Goal: Task Accomplishment & Management: Manage account settings

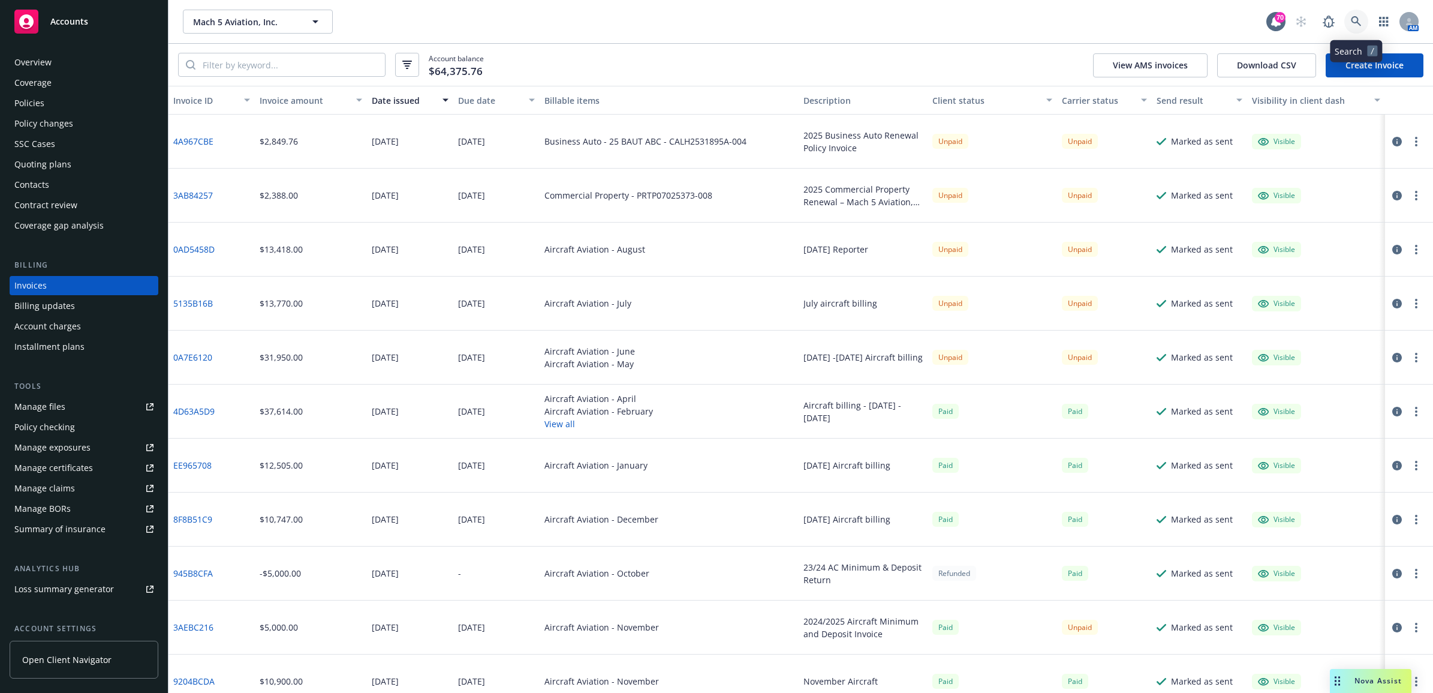
click at [1356, 22] on icon at bounding box center [1356, 21] width 11 height 11
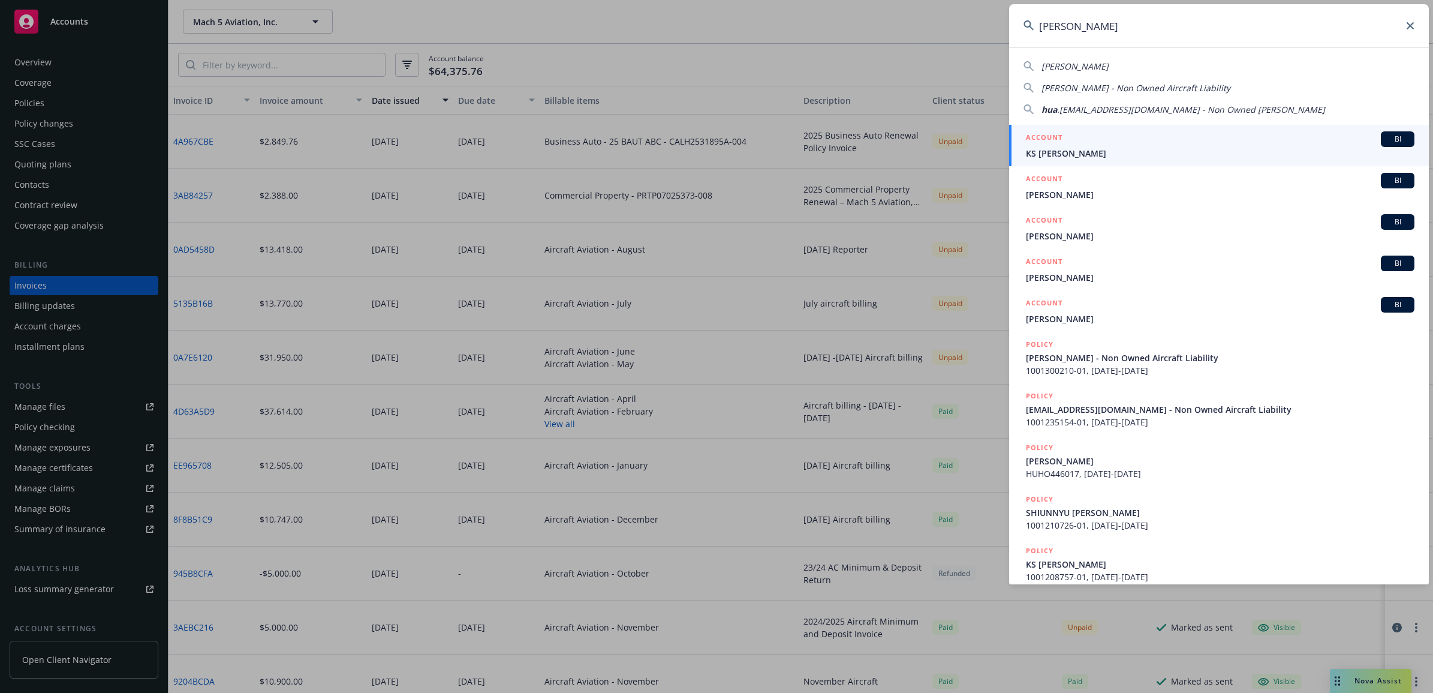
type input "hua xing"
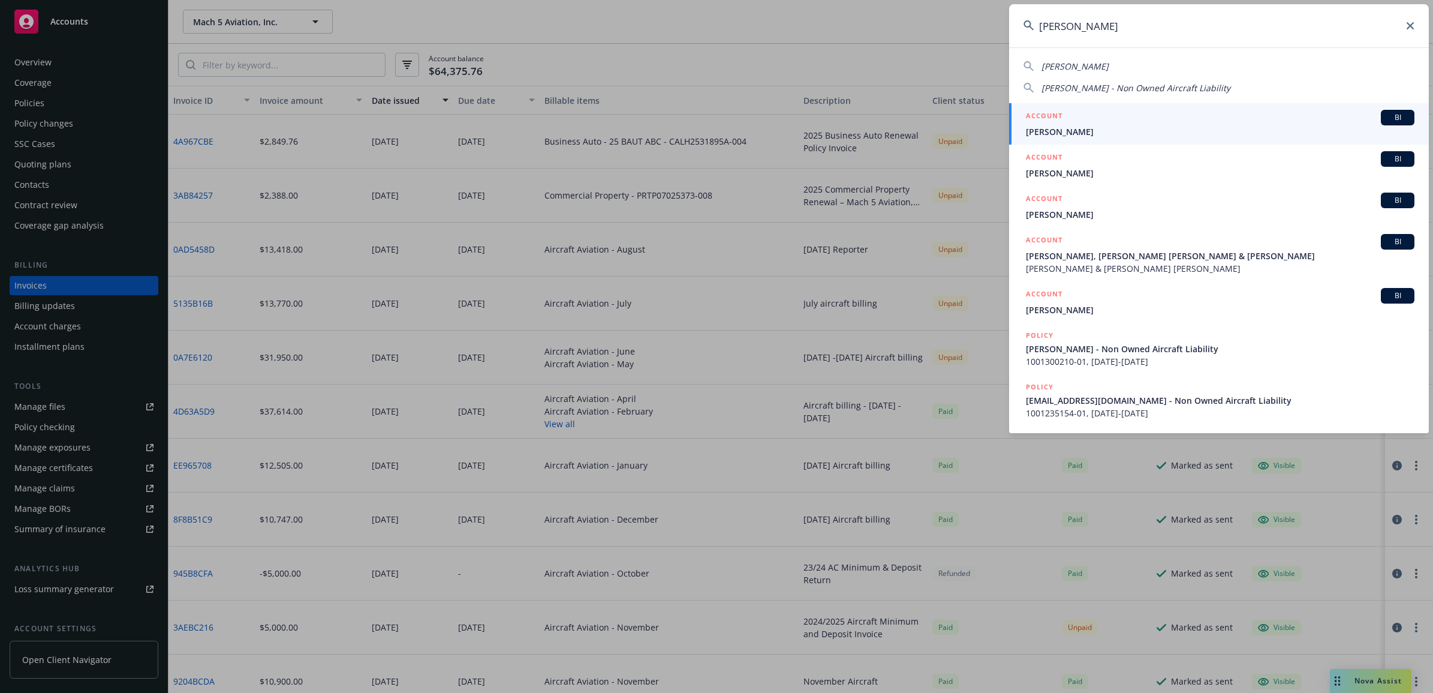
click at [1083, 127] on span "[PERSON_NAME]" at bounding box center [1220, 131] width 389 height 13
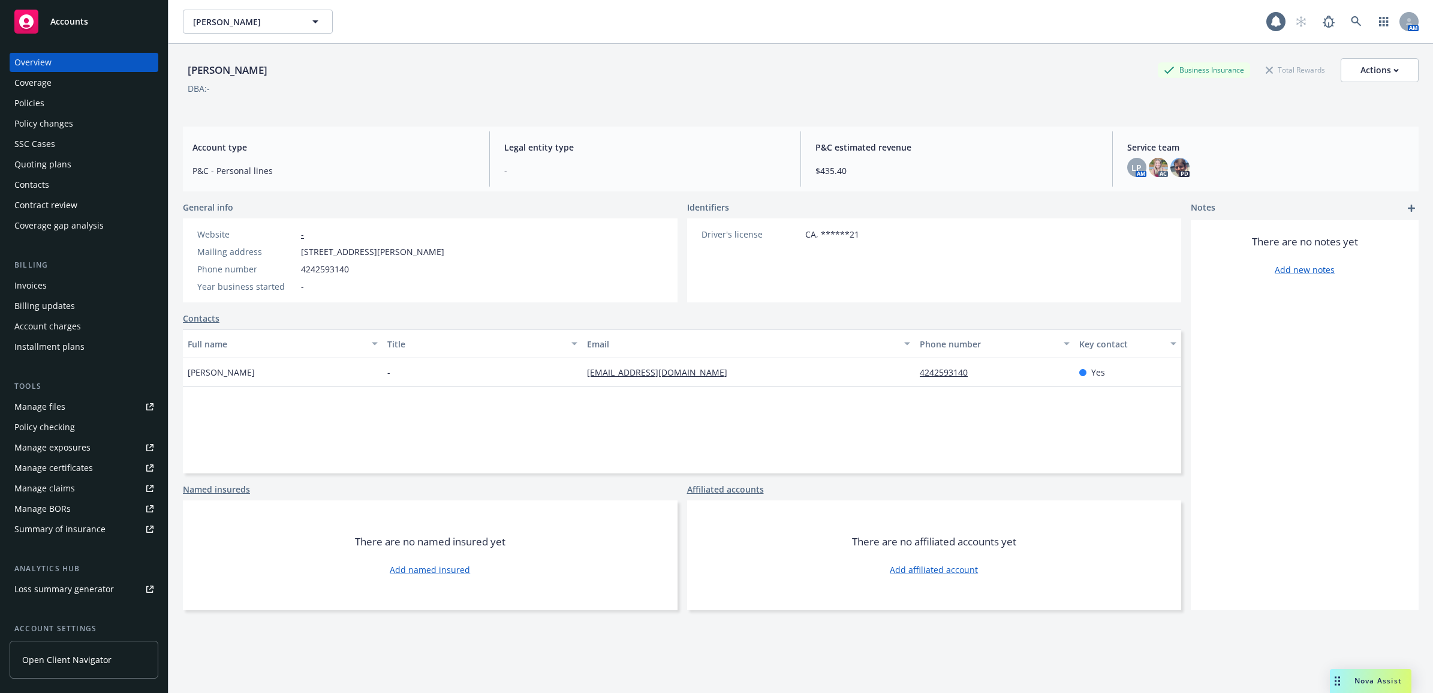
click at [23, 95] on div "Policies" at bounding box center [29, 103] width 30 height 19
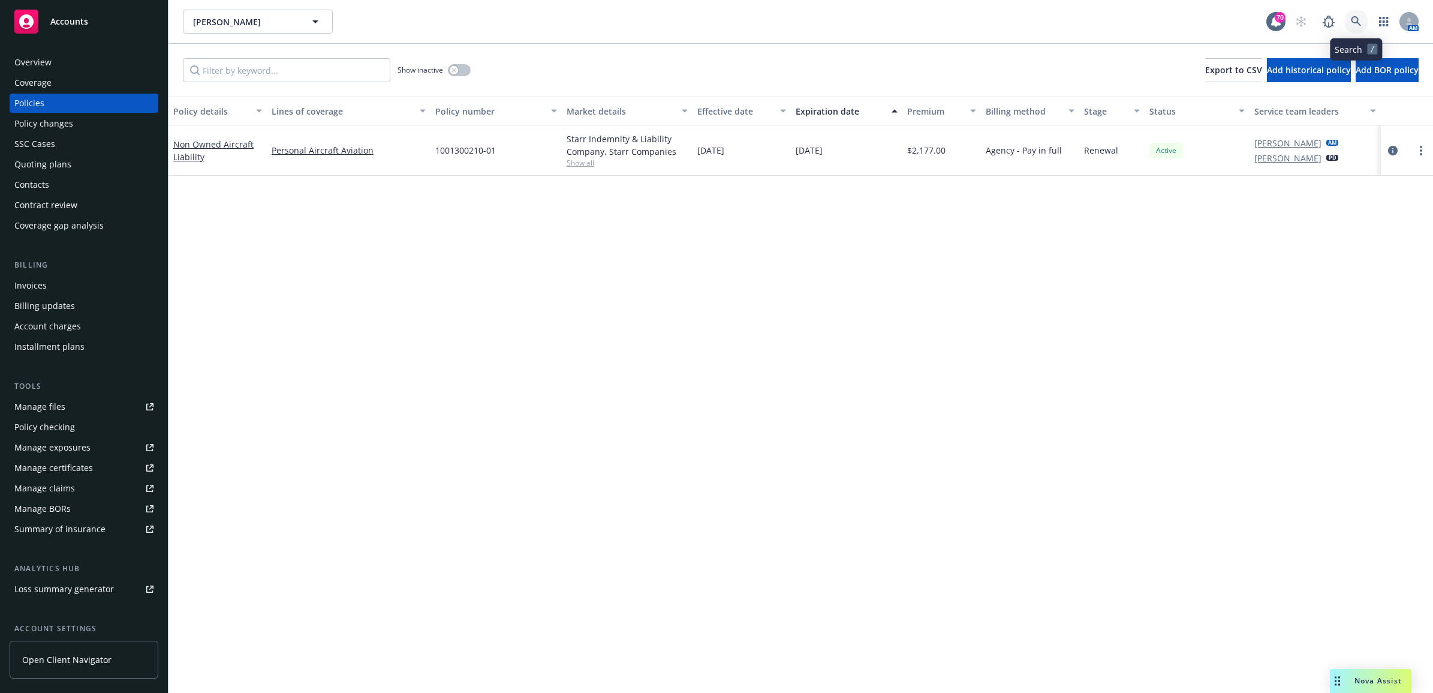
click at [1356, 16] on icon at bounding box center [1356, 21] width 10 height 10
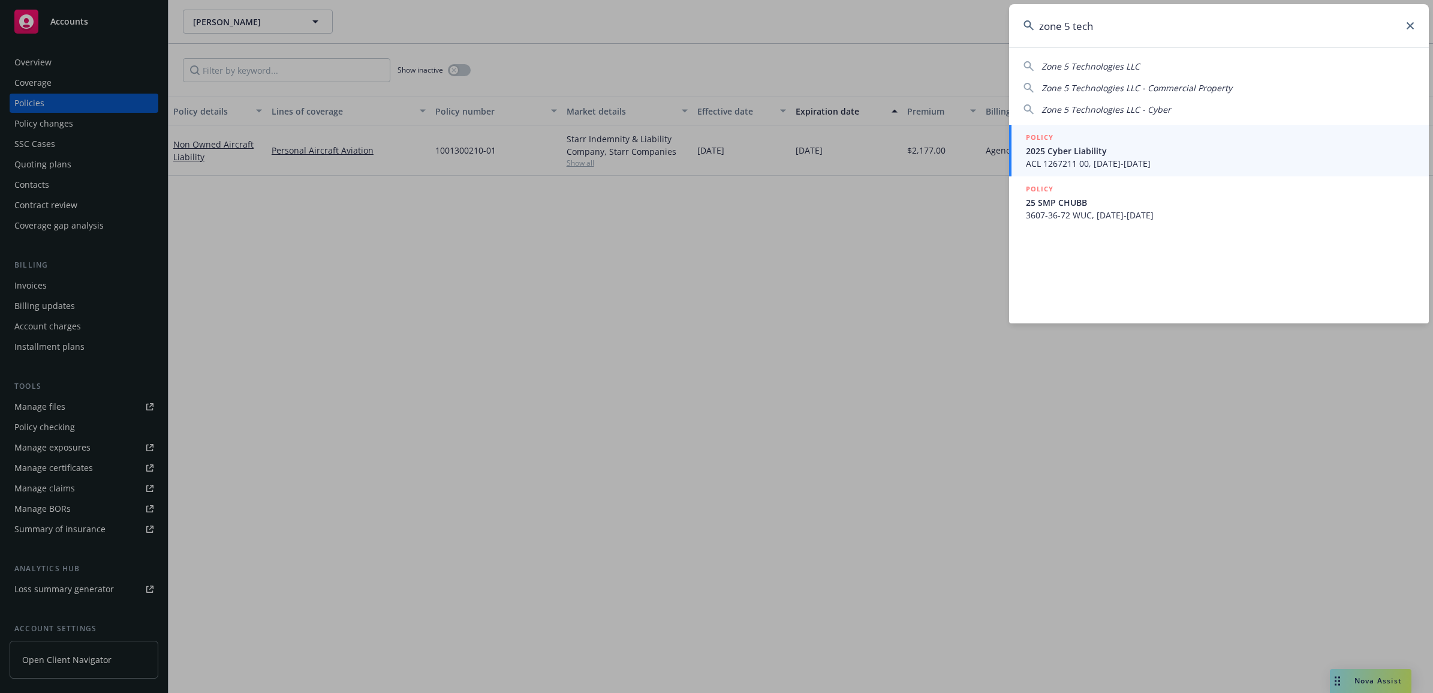
click at [1072, 66] on span "Zone 5 Technologies LLC" at bounding box center [1091, 66] width 98 height 11
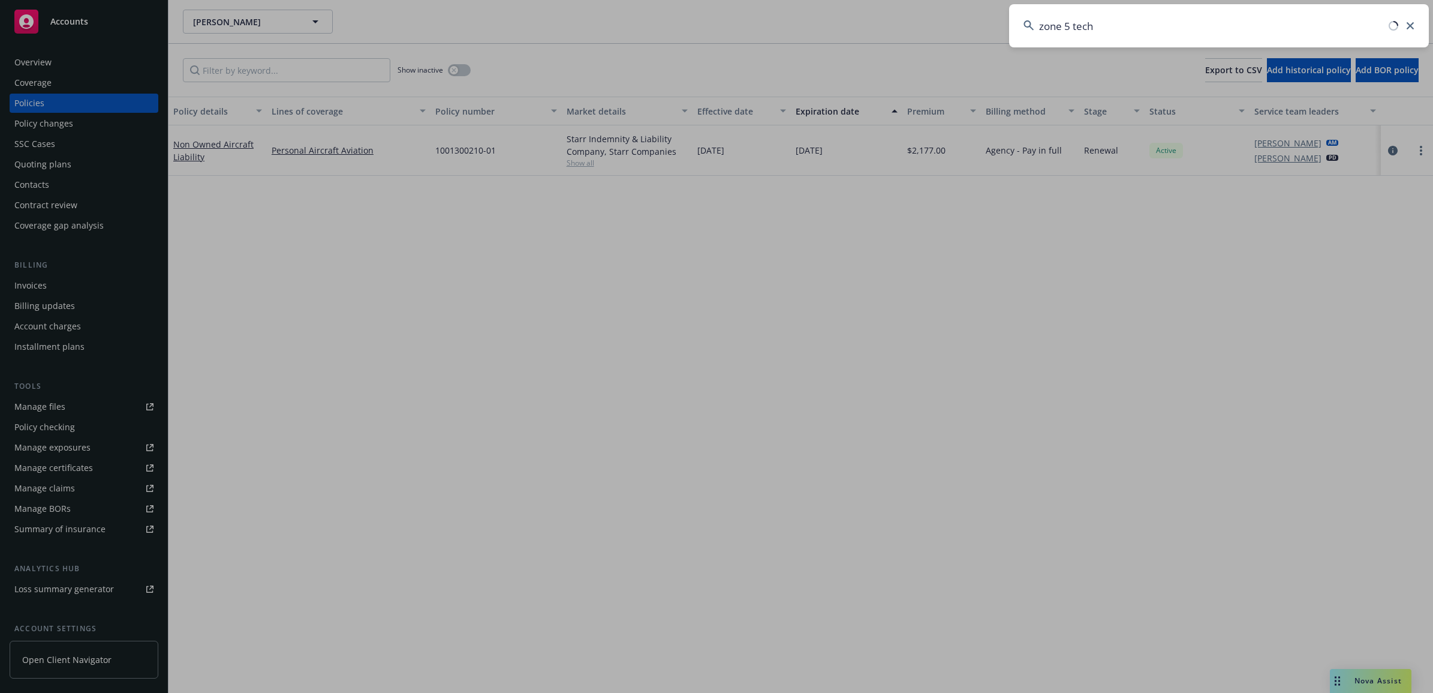
type input "Zone 5 Technologies LLC"
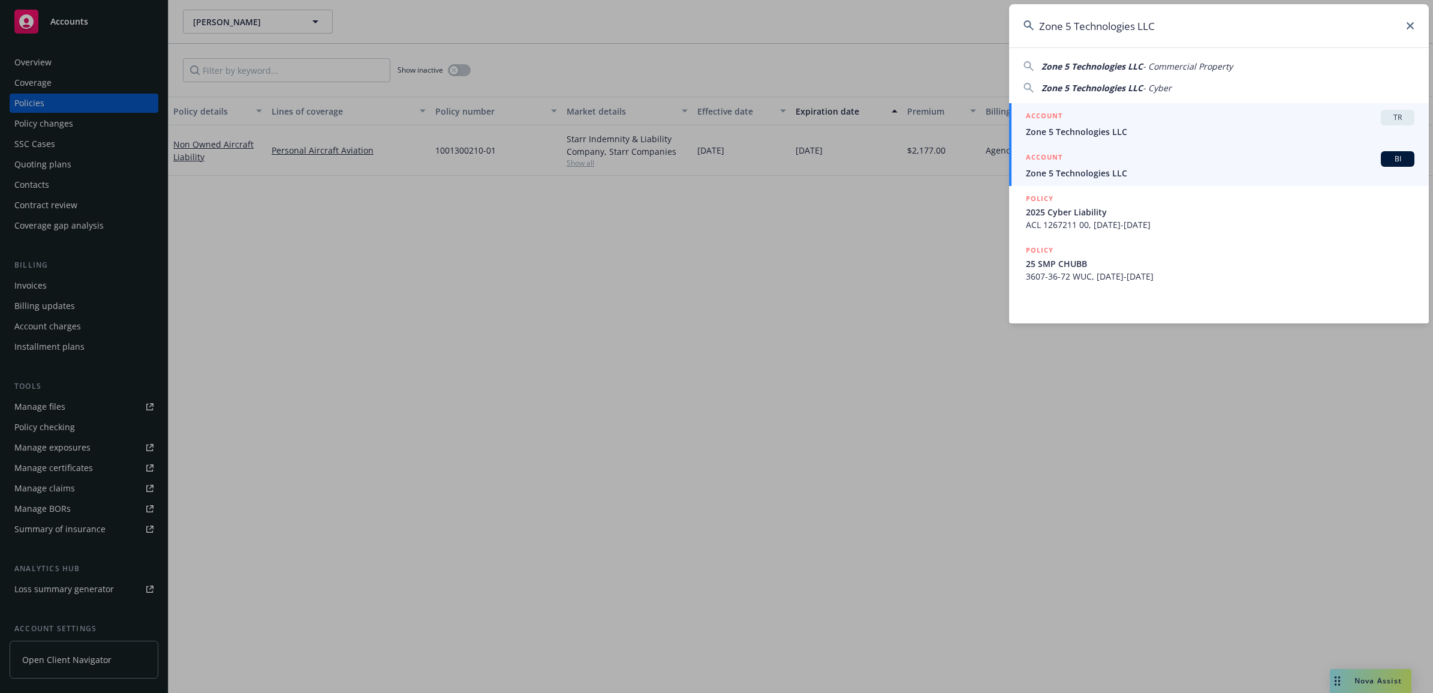
click at [1063, 163] on div "ACCOUNT BI" at bounding box center [1220, 159] width 389 height 16
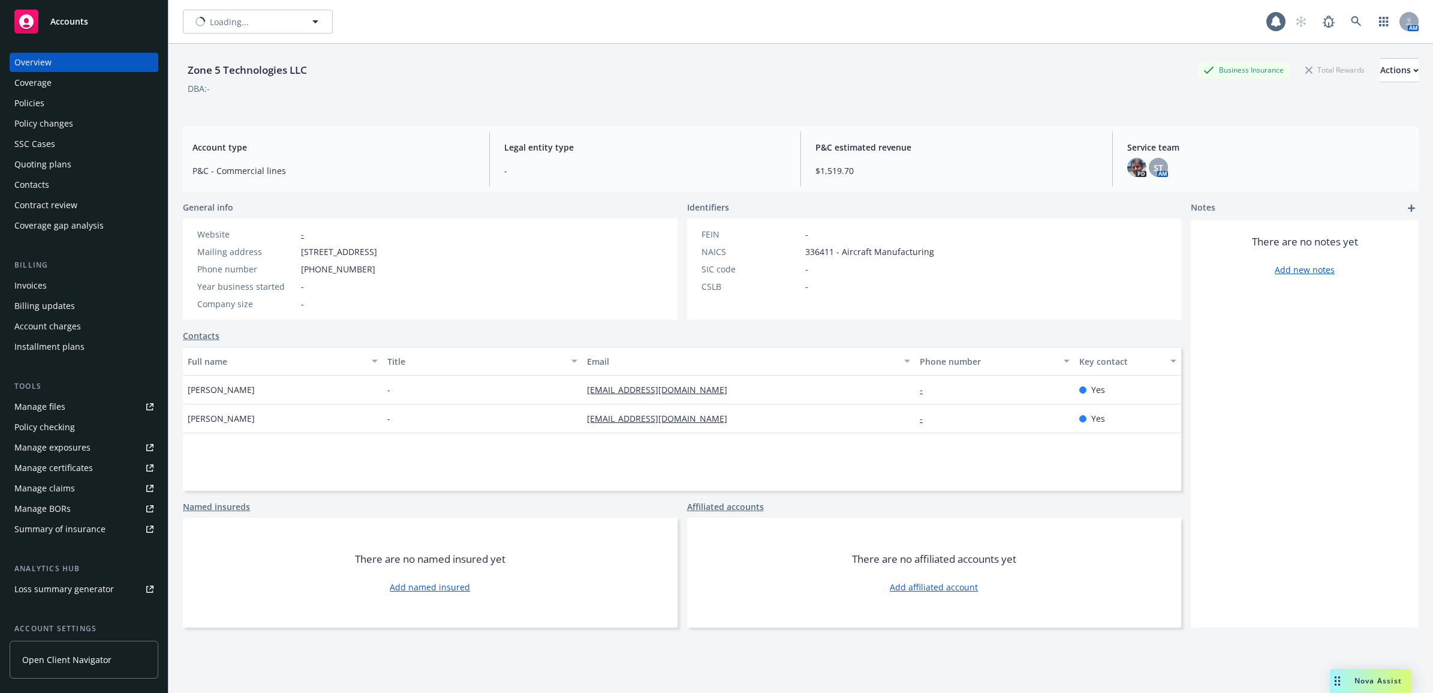
click at [106, 106] on div "Policies" at bounding box center [83, 103] width 139 height 19
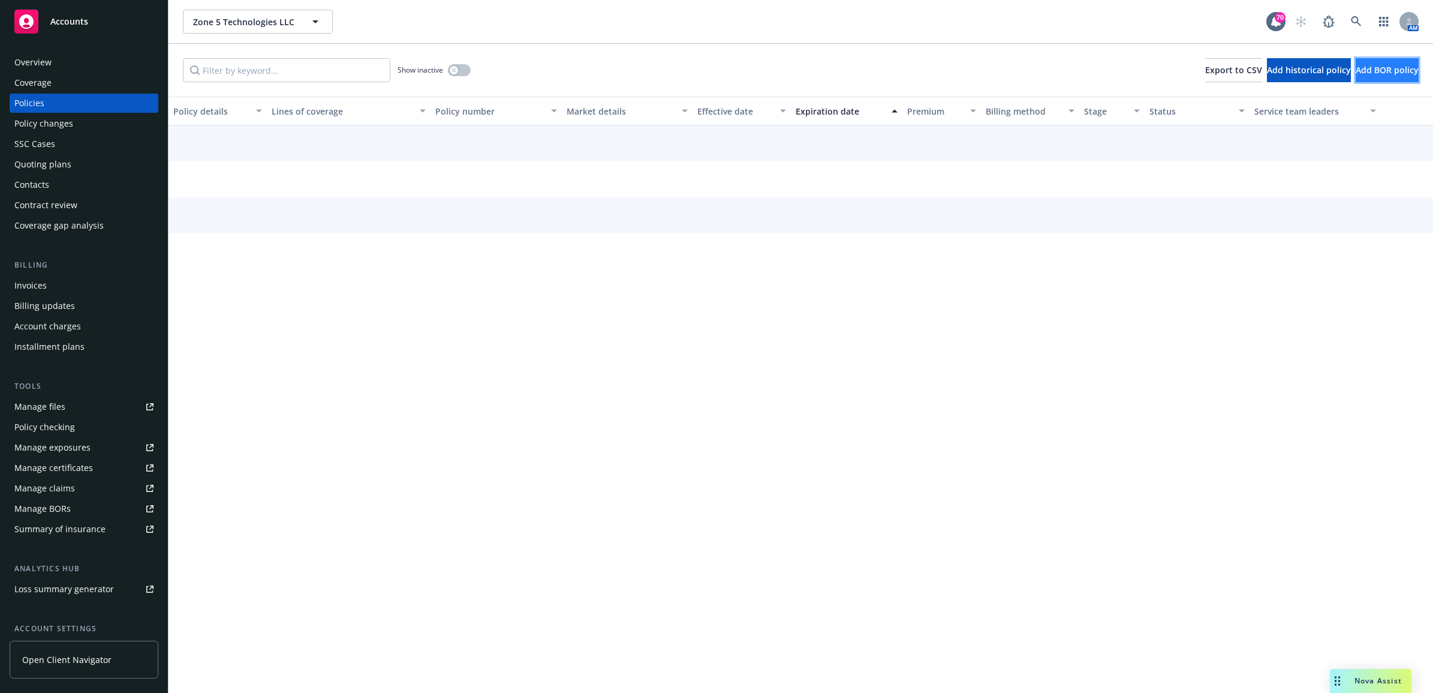
click at [1401, 67] on button "Add BOR policy" at bounding box center [1387, 70] width 63 height 24
select select "other"
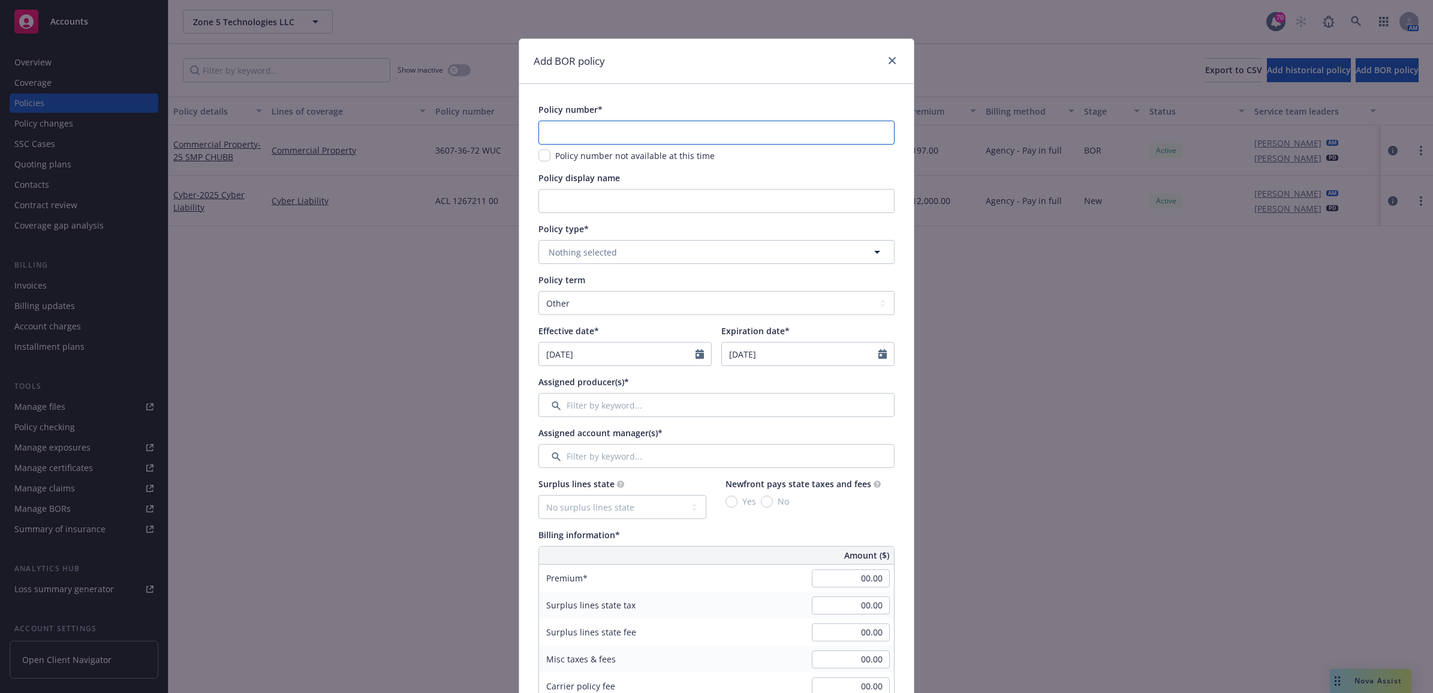
click at [575, 130] on input "text" at bounding box center [717, 133] width 356 height 24
type input "24 7362-50-34"
type input "25 BAUT Chubb"
click at [748, 265] on div "Policy number* 24 7362-50-34 Policy number not available at this time Policy di…" at bounding box center [717, 701] width 356 height 1197
click at [747, 252] on button "Nothing selected" at bounding box center [717, 252] width 356 height 24
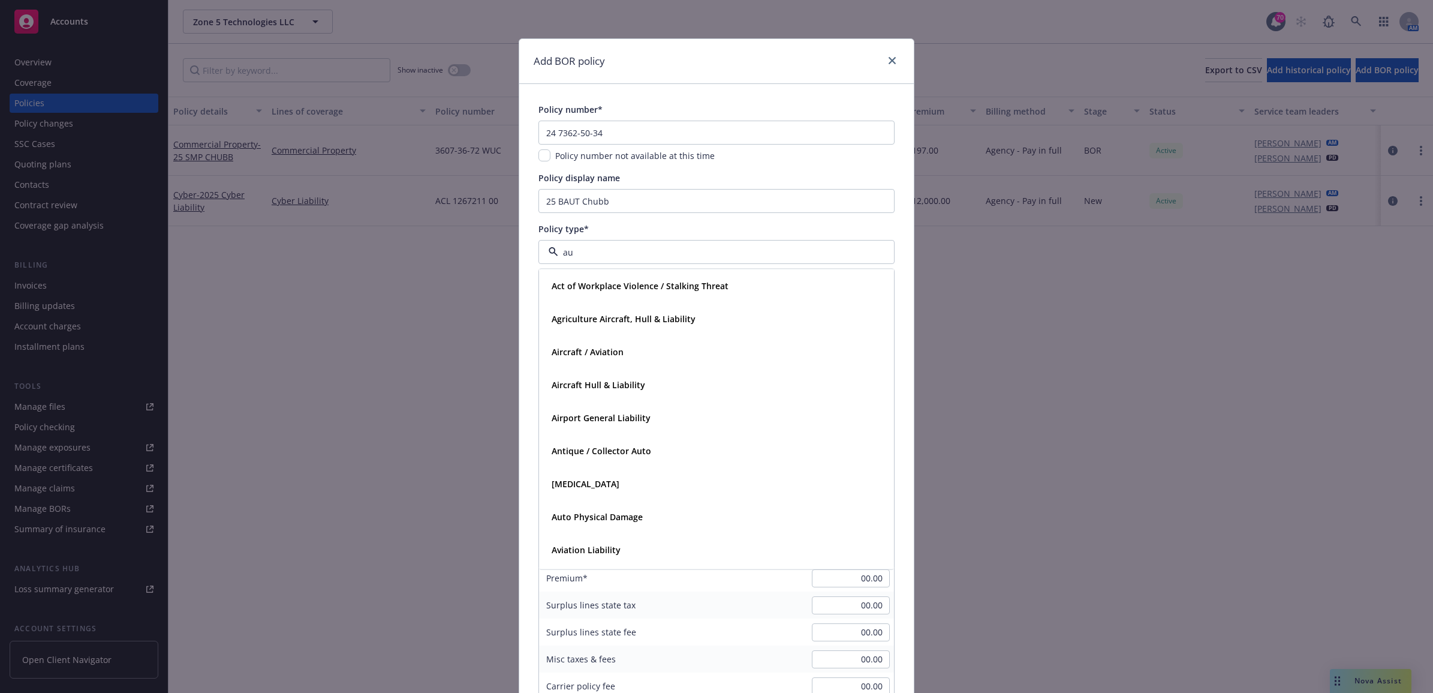
type input "aut"
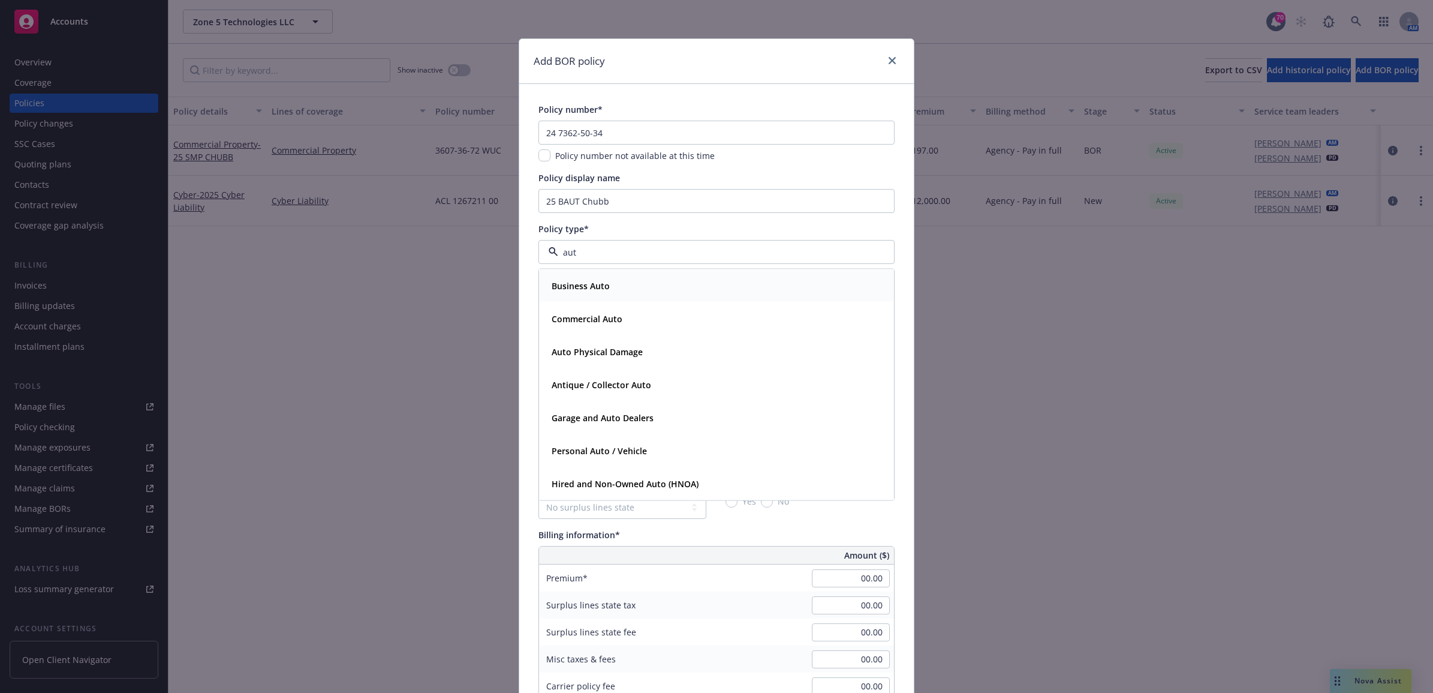
click at [647, 279] on div "Business Auto" at bounding box center [716, 285] width 339 height 17
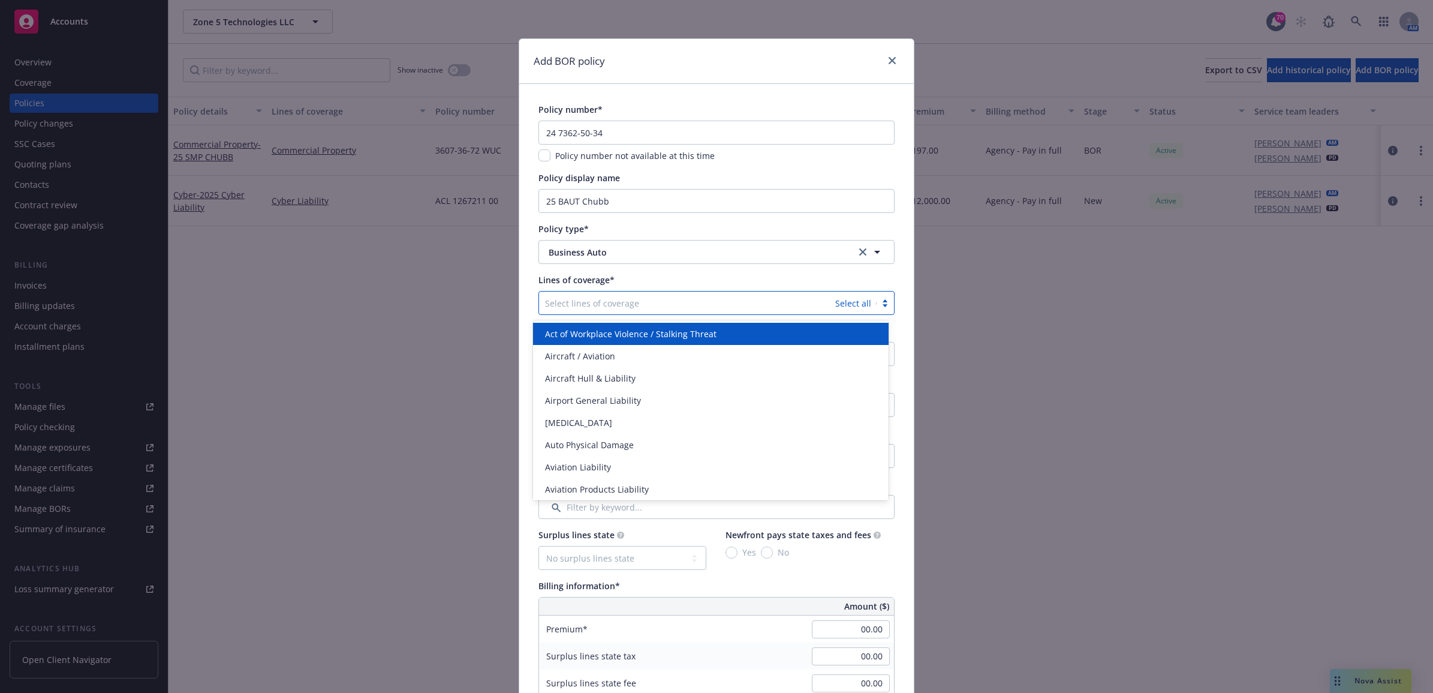
click at [632, 303] on div at bounding box center [687, 303] width 284 height 14
type input "auto"
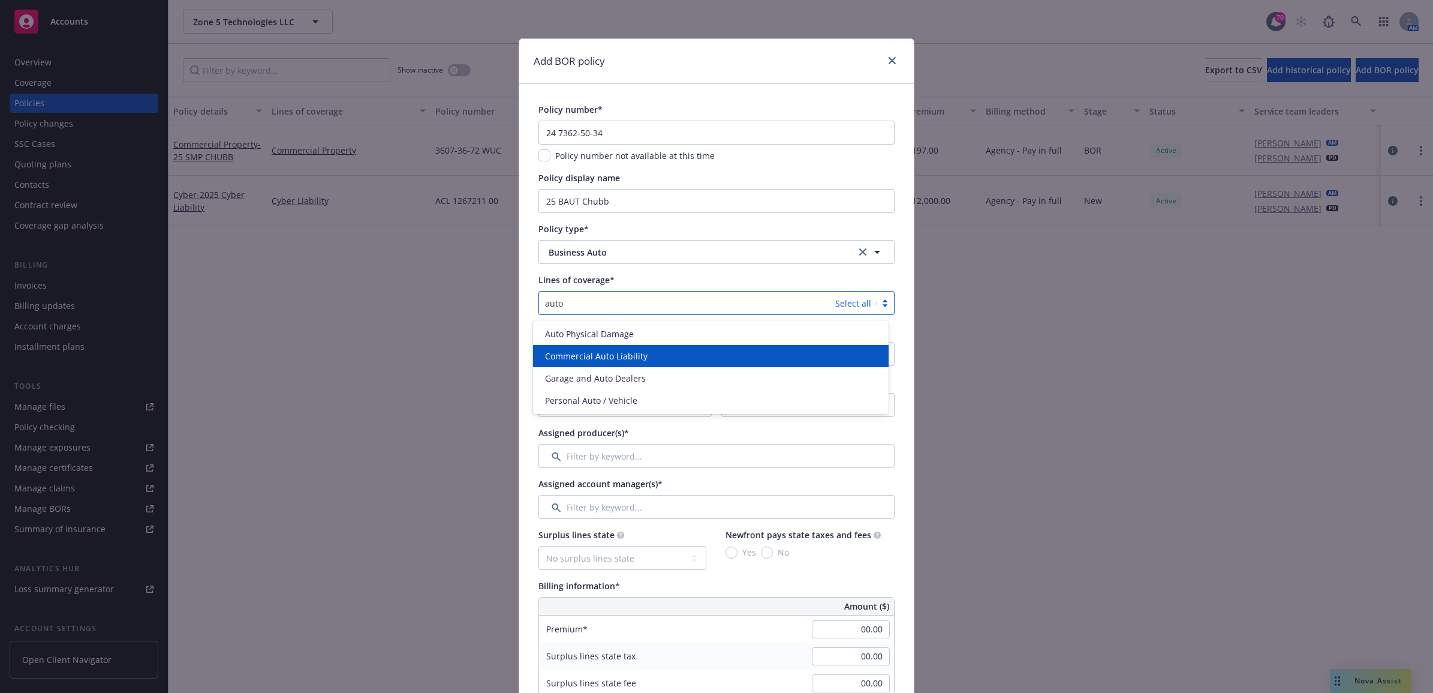
click at [621, 352] on span "Commercial Auto Liability" at bounding box center [596, 356] width 103 height 13
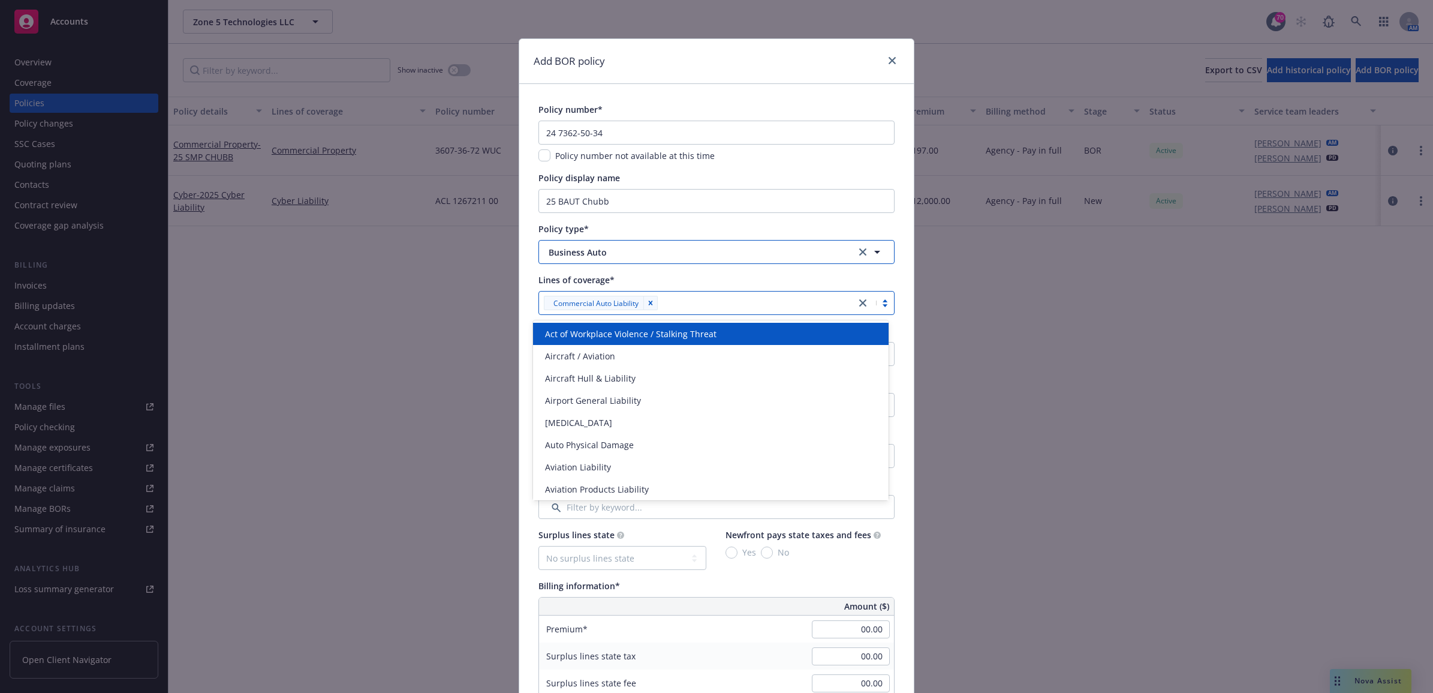
click at [613, 252] on span "Business Auto" at bounding box center [693, 252] width 289 height 13
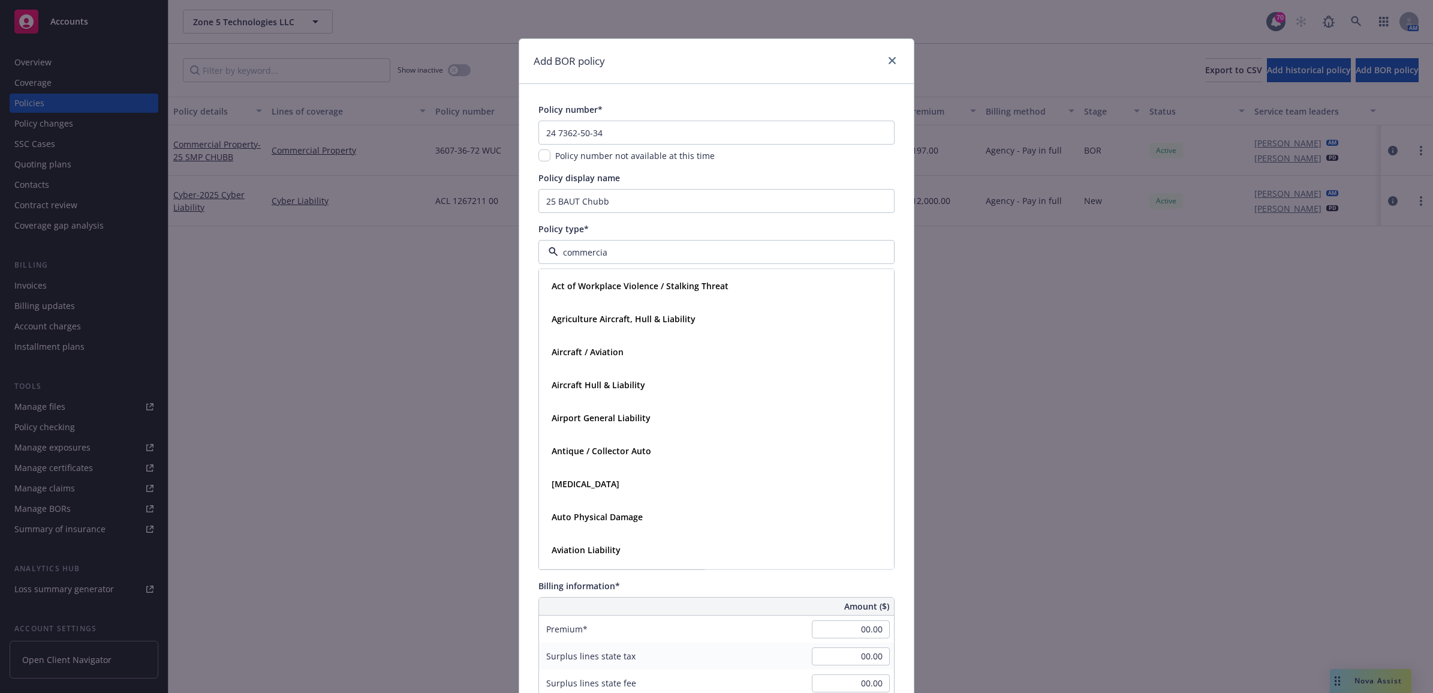
type input "commercial"
click at [602, 288] on strong "Commercial Auto" at bounding box center [587, 285] width 71 height 11
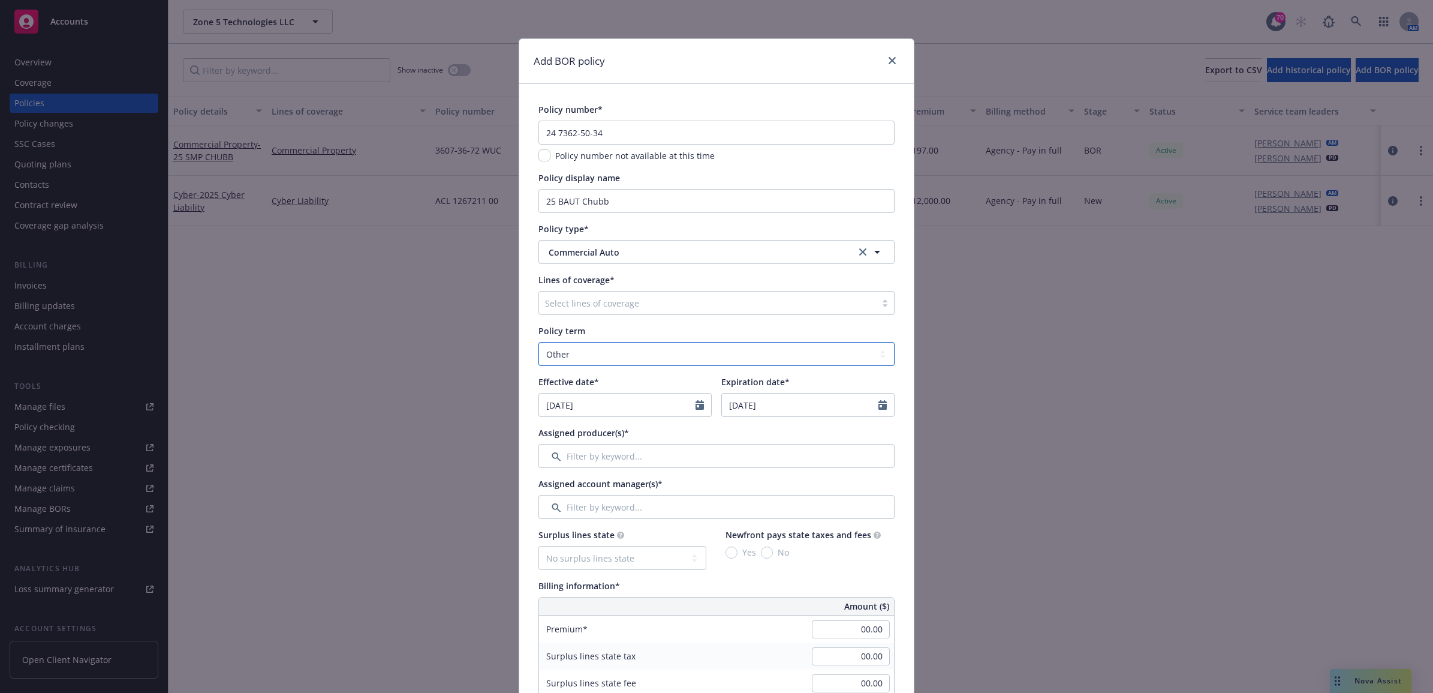
click at [573, 361] on select "Select policy term 12 Month 6 Month 4 Month 3 Month 2 Month 1 Month 36 Month (3…" at bounding box center [717, 354] width 356 height 24
select select "12"
click at [539, 342] on select "Select policy term 12 Month 6 Month 4 Month 3 Month 2 Month 1 Month 36 Month (3…" at bounding box center [717, 354] width 356 height 24
click at [582, 409] on input "[DATE]" at bounding box center [617, 404] width 157 height 23
click at [548, 430] on icon "button" at bounding box center [551, 432] width 7 height 7
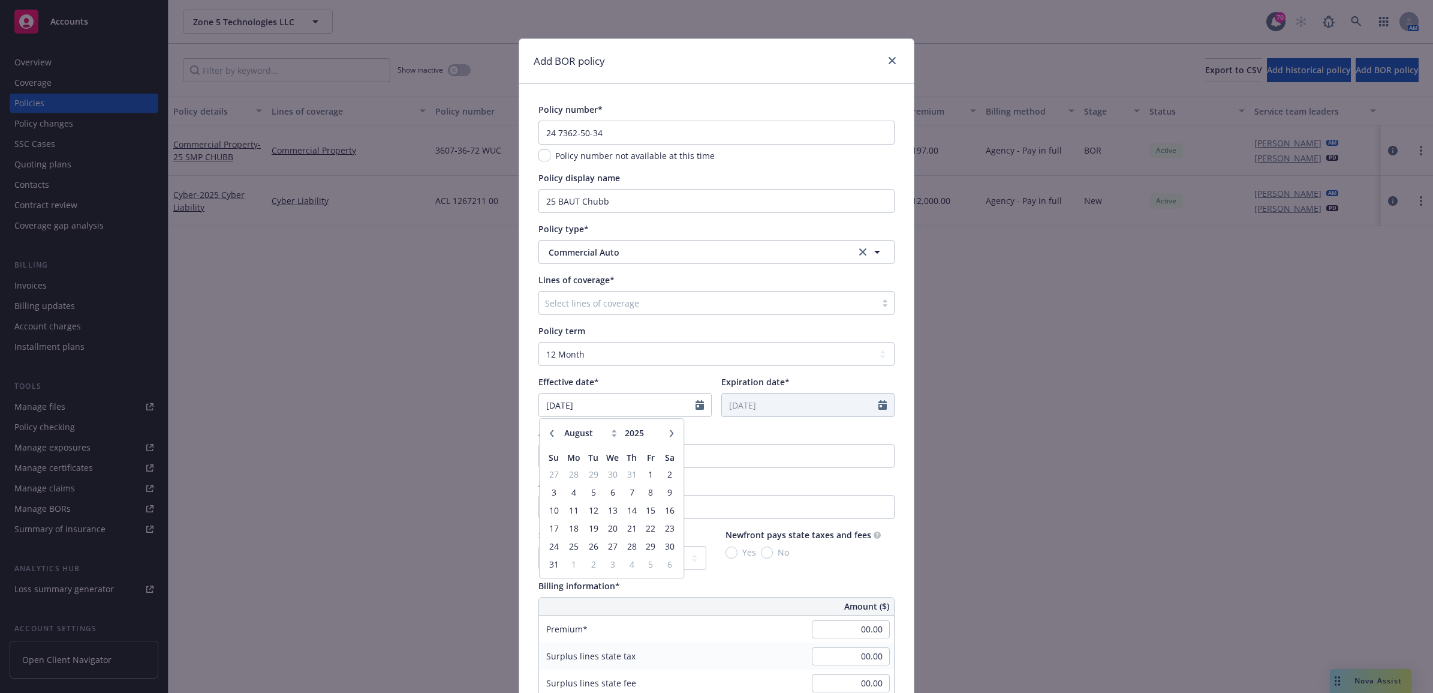
click at [548, 430] on icon "button" at bounding box center [551, 432] width 7 height 7
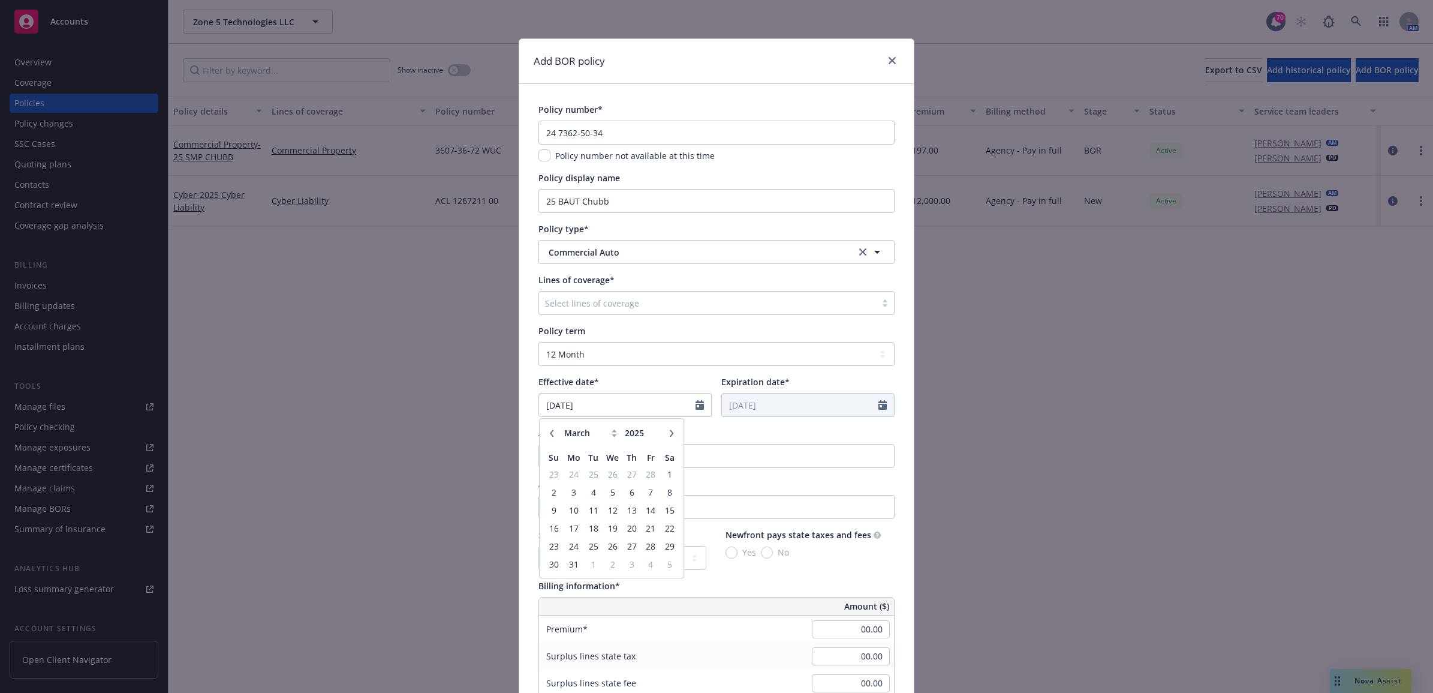
click at [548, 430] on icon "button" at bounding box center [551, 432] width 7 height 7
select select "12"
type input "2024"
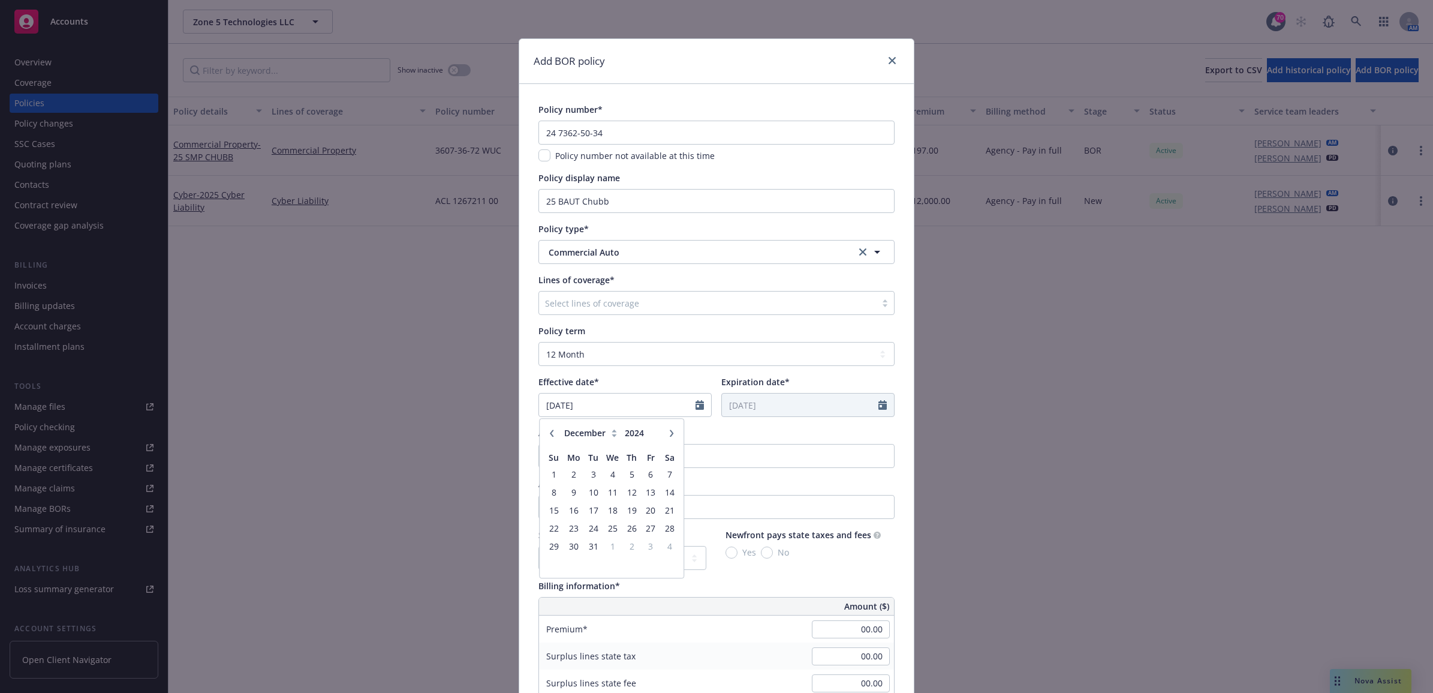
click at [548, 430] on icon "button" at bounding box center [551, 432] width 7 height 7
click at [670, 430] on icon "button" at bounding box center [672, 432] width 4 height 7
select select "11"
click at [554, 523] on span "17" at bounding box center [554, 528] width 16 height 15
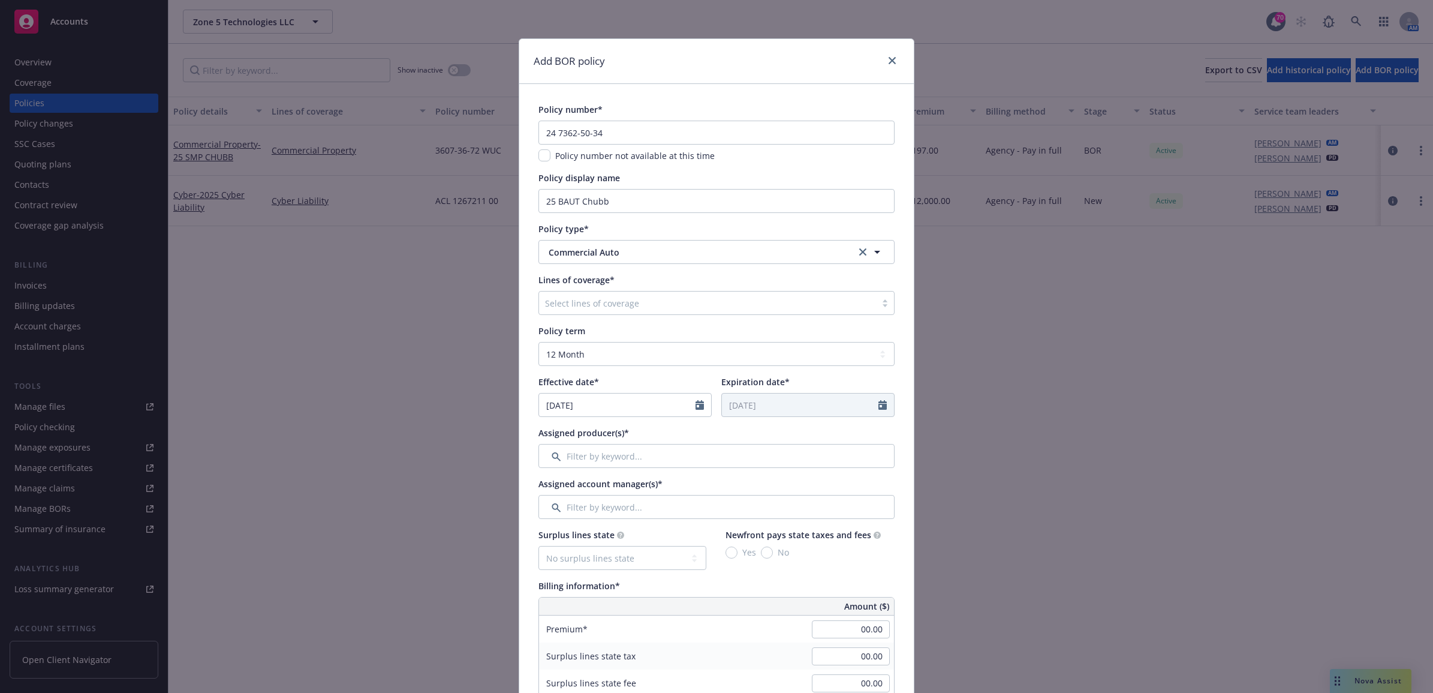
type input "[DATE]"
click at [588, 462] on input "Filter by keyword..." at bounding box center [717, 456] width 356 height 24
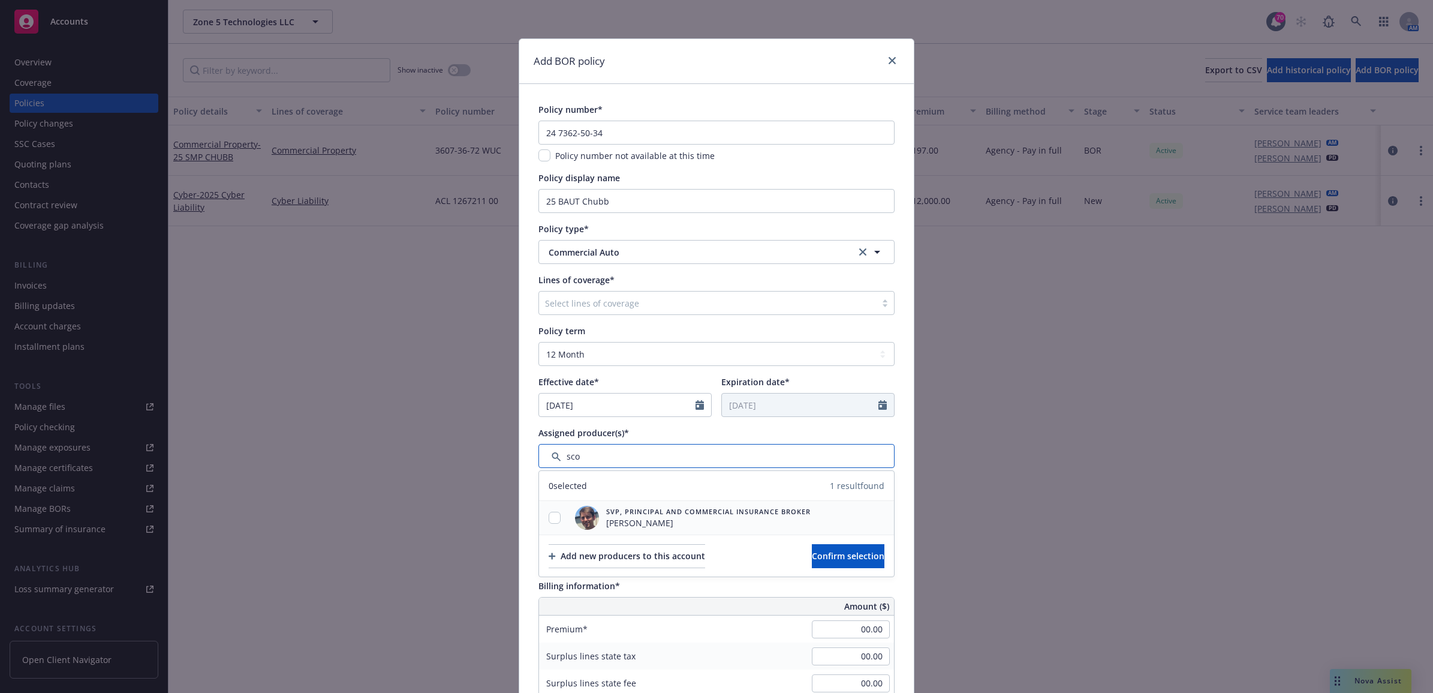
type input "sco"
click at [555, 515] on div at bounding box center [554, 518] width 31 height 13
click at [551, 514] on input "checkbox" at bounding box center [555, 518] width 12 height 12
checkbox input "true"
click at [838, 558] on span "Confirm selection" at bounding box center [848, 555] width 73 height 11
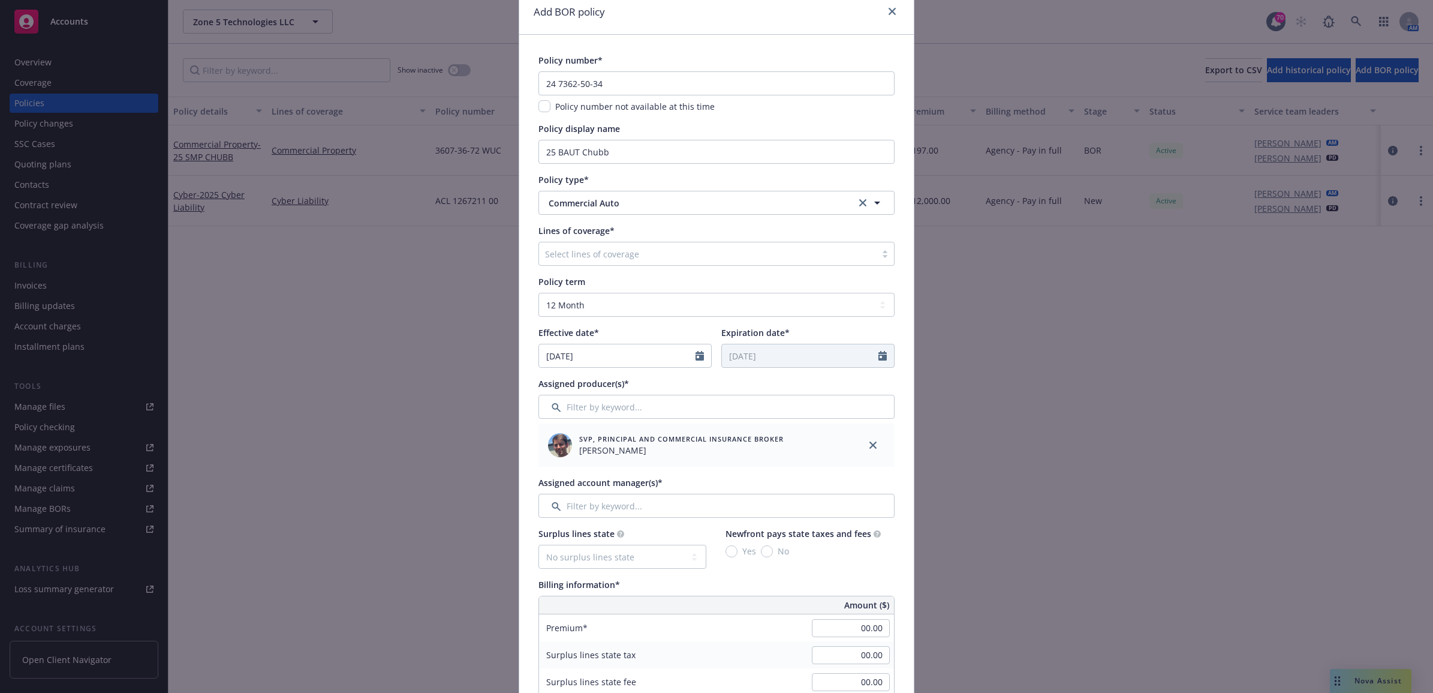
scroll to position [150, 0]
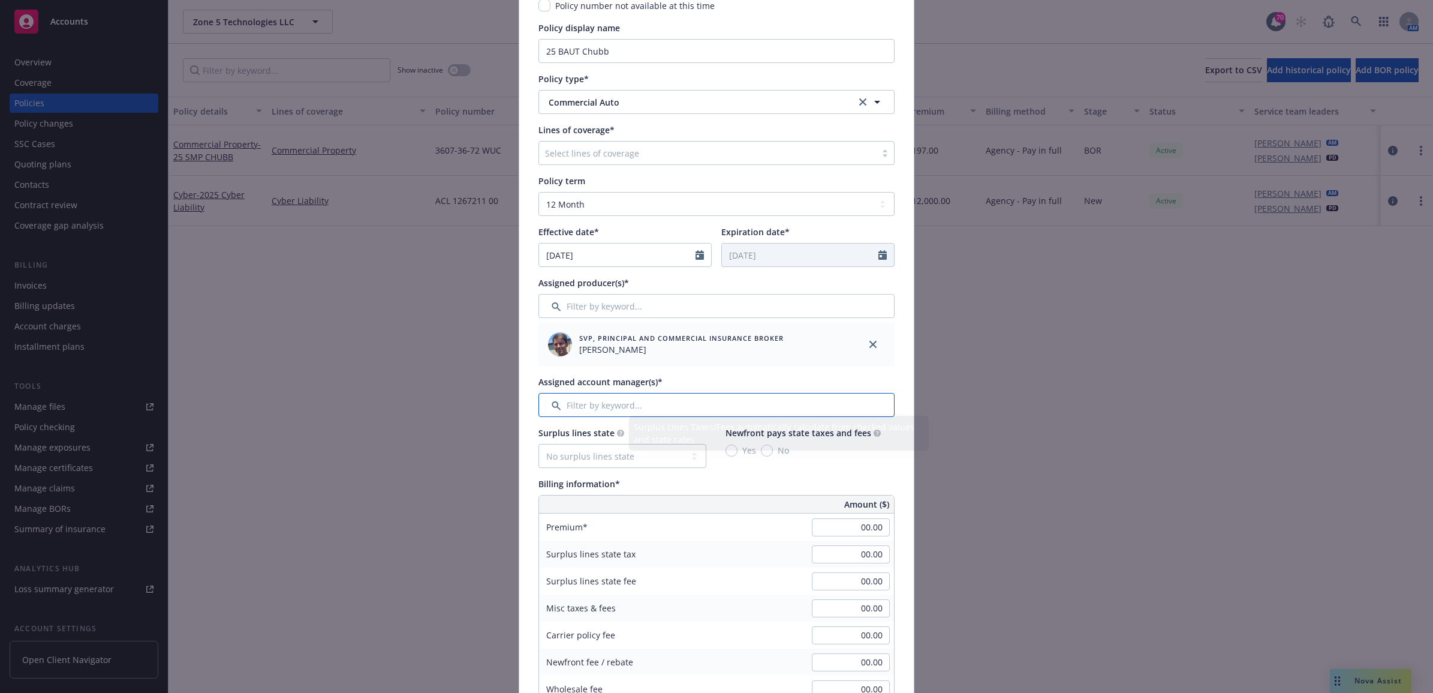
click at [602, 404] on input "Filter by keyword..." at bounding box center [717, 405] width 356 height 24
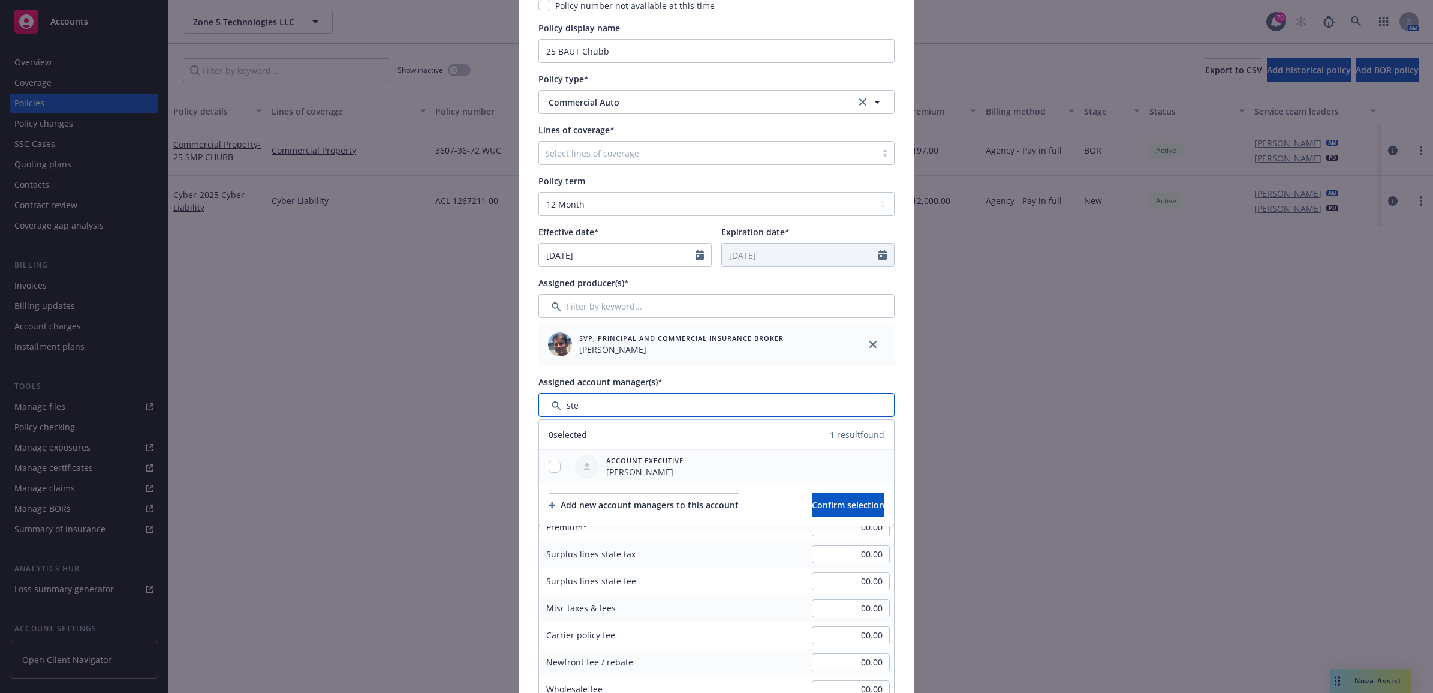
type input "ste"
click at [552, 463] on input "checkbox" at bounding box center [555, 467] width 12 height 12
checkbox input "true"
click at [830, 504] on span "Confirm selection" at bounding box center [848, 504] width 73 height 11
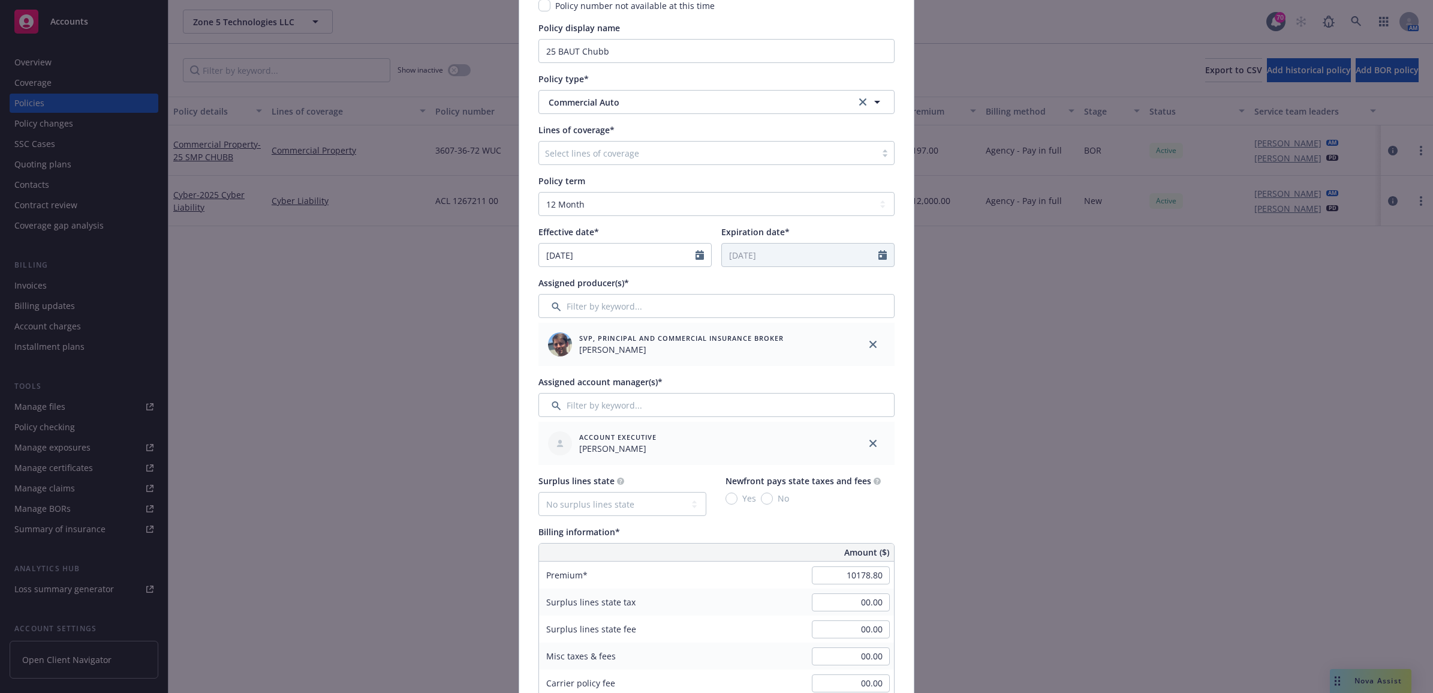
type input "10,178.80"
click at [874, 526] on div "Billing information*" at bounding box center [717, 531] width 356 height 13
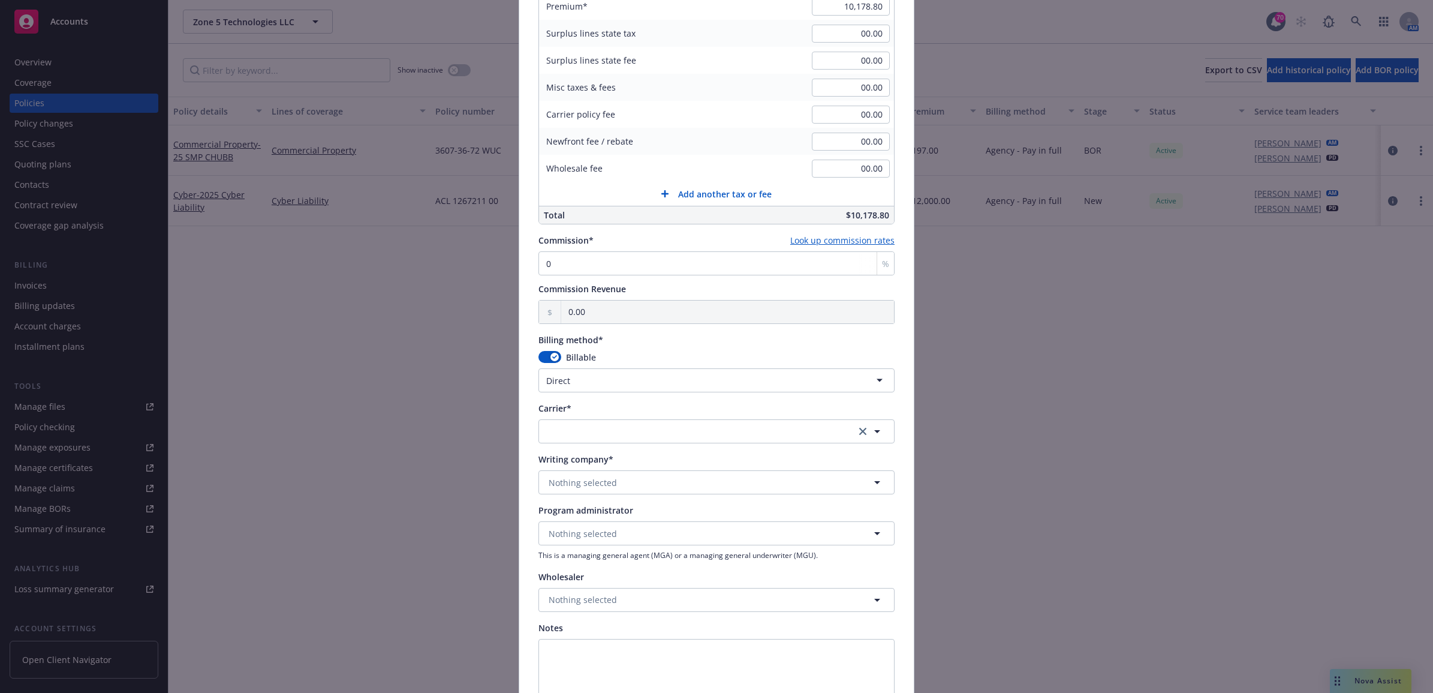
scroll to position [750, 0]
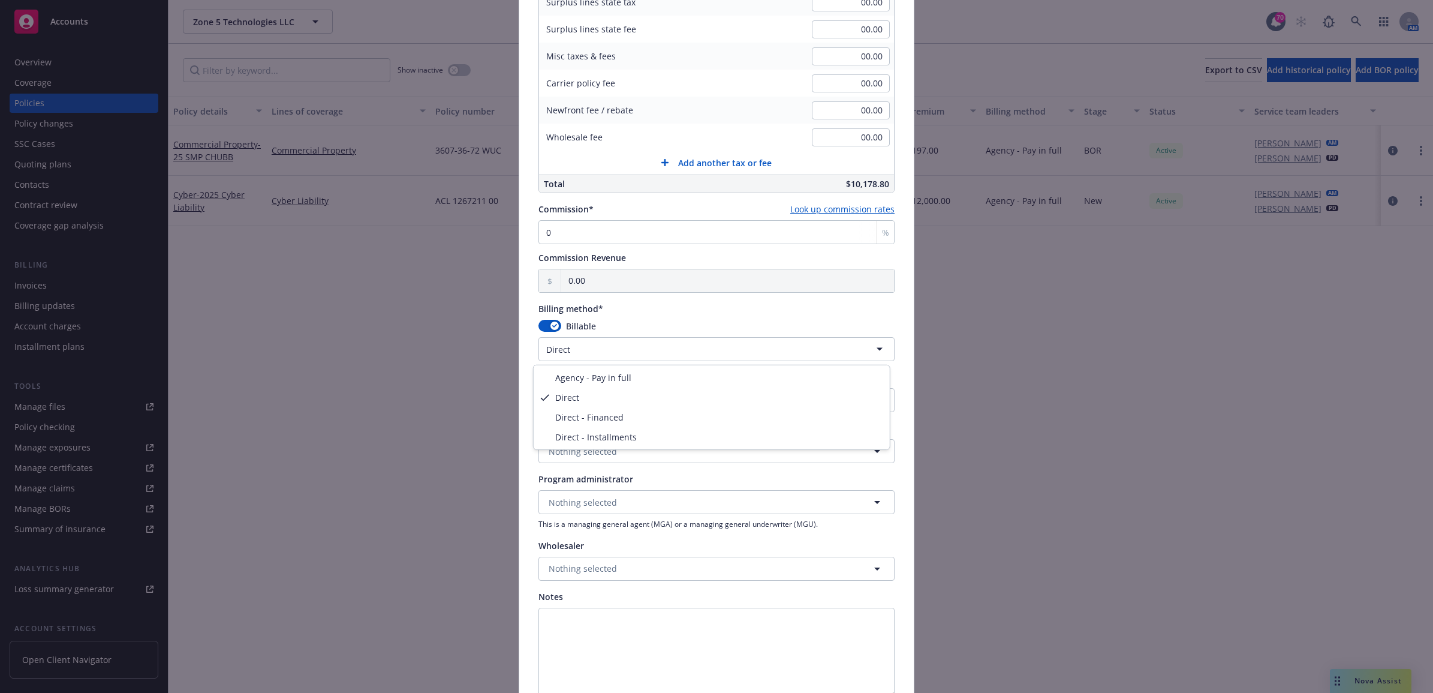
click at [588, 351] on html "Accounts Overview Coverage Policies Policy changes SSC Cases Quoting plans Cont…" at bounding box center [716, 346] width 1433 height 693
select select "AGENCY_PAY_IN_FULL"
click at [579, 396] on button "button" at bounding box center [717, 400] width 356 height 24
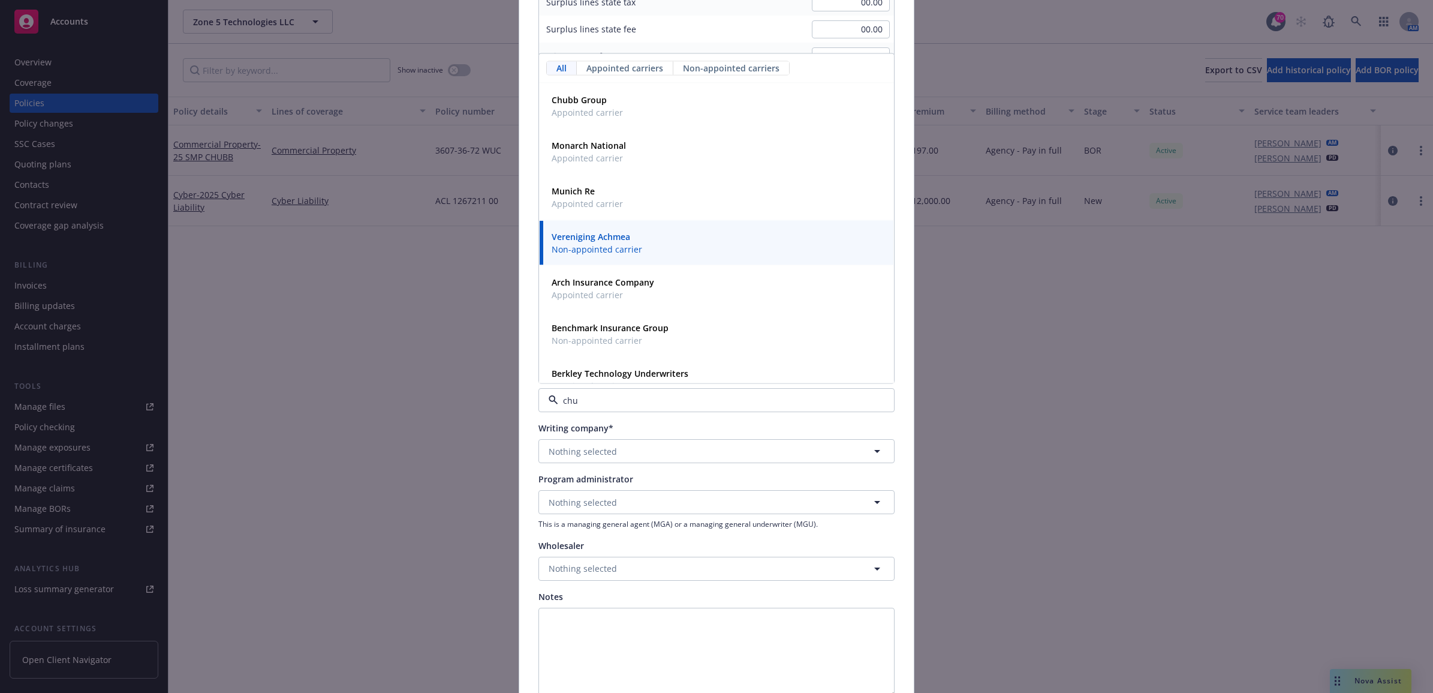
type input "chub"
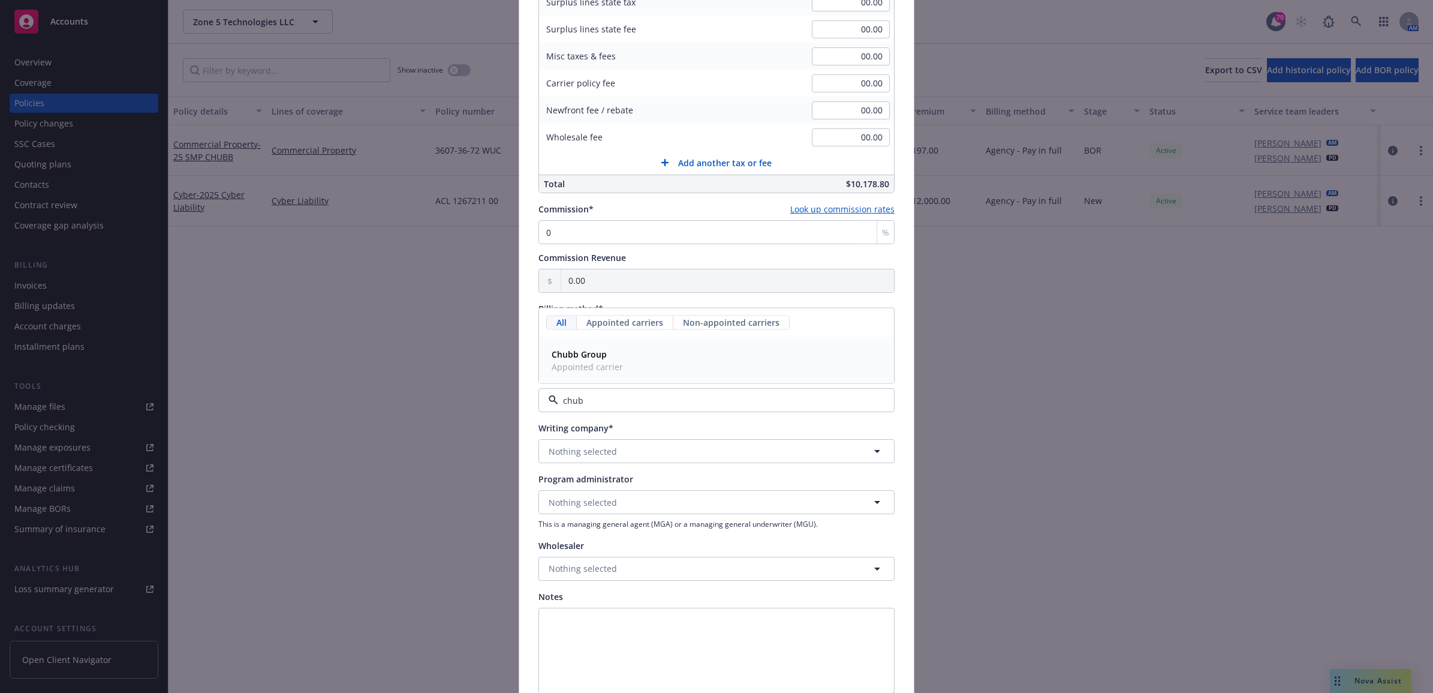
click at [595, 357] on strong "Chubb Group" at bounding box center [579, 353] width 55 height 11
click at [597, 455] on span "Nothing selected" at bounding box center [583, 451] width 68 height 13
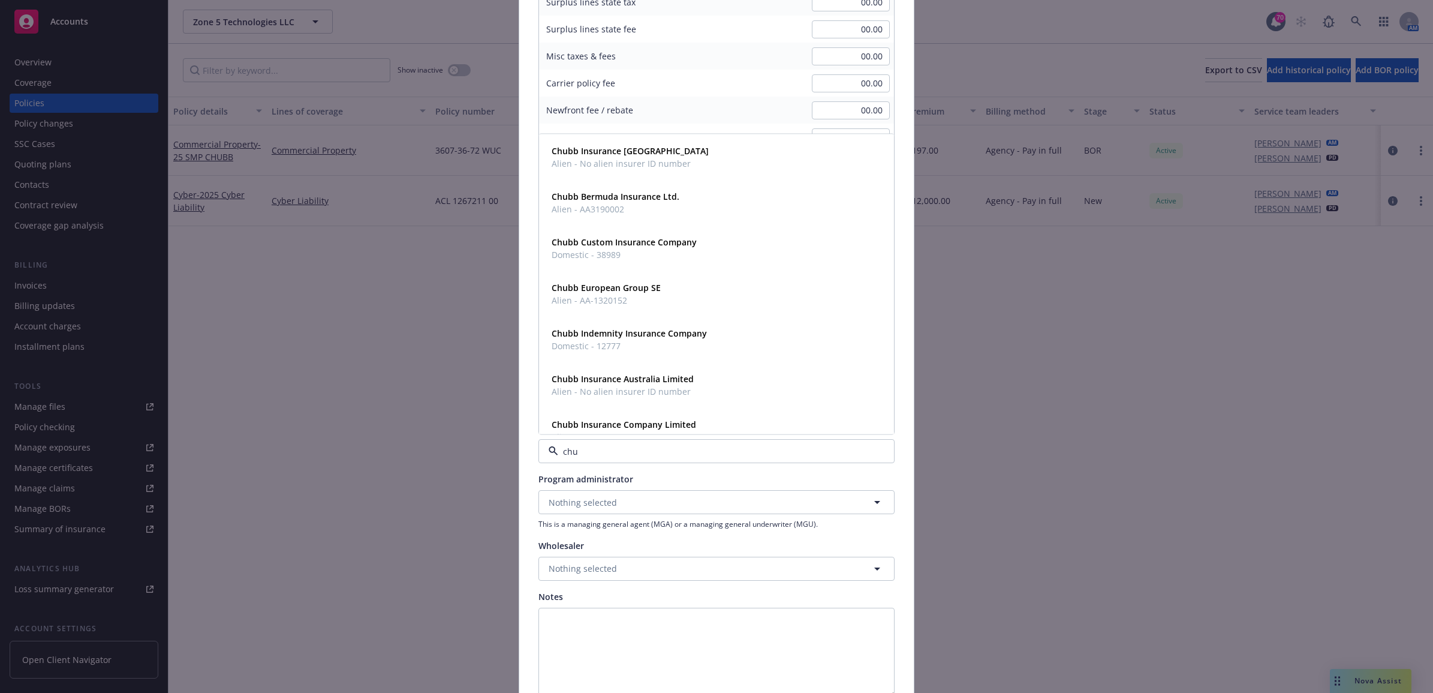
type input "chub"
click at [642, 336] on strong "Chubb Indemnity Insurance Company" at bounding box center [629, 332] width 155 height 11
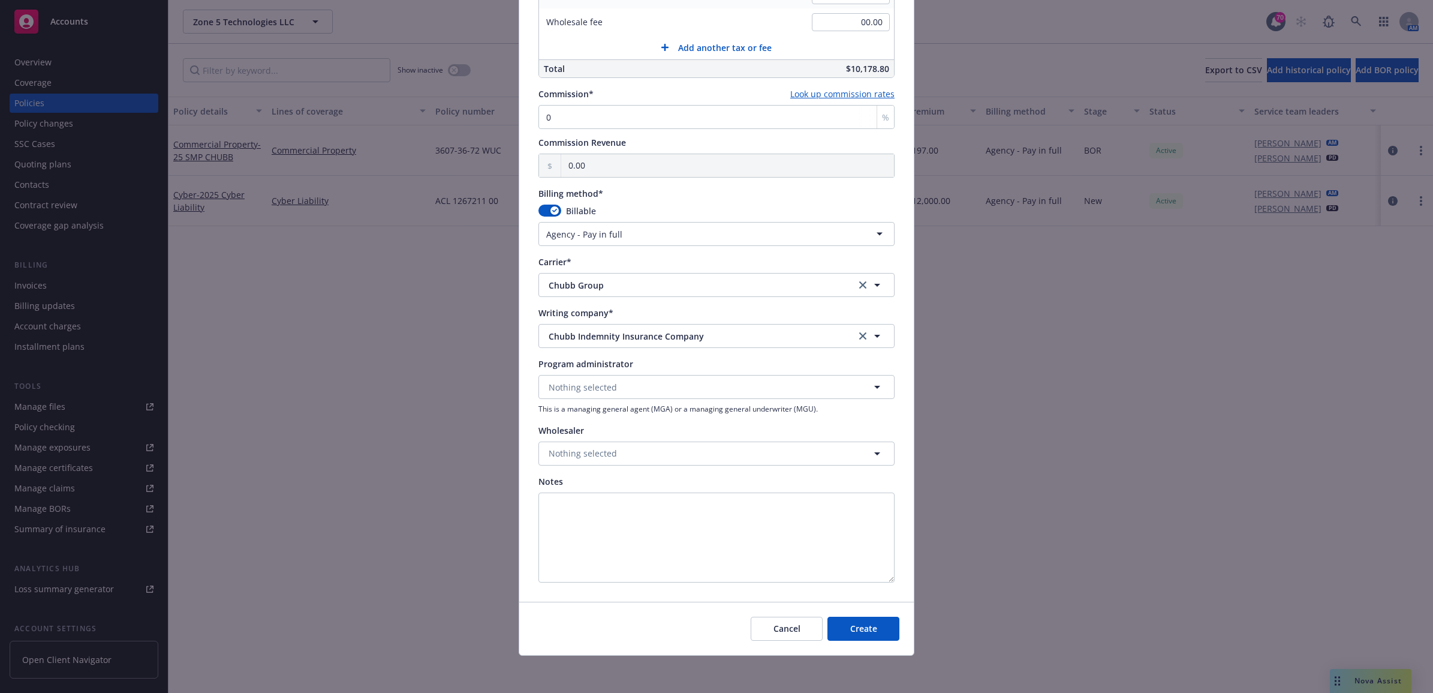
scroll to position [867, 0]
click at [867, 634] on button "Create" at bounding box center [864, 627] width 72 height 24
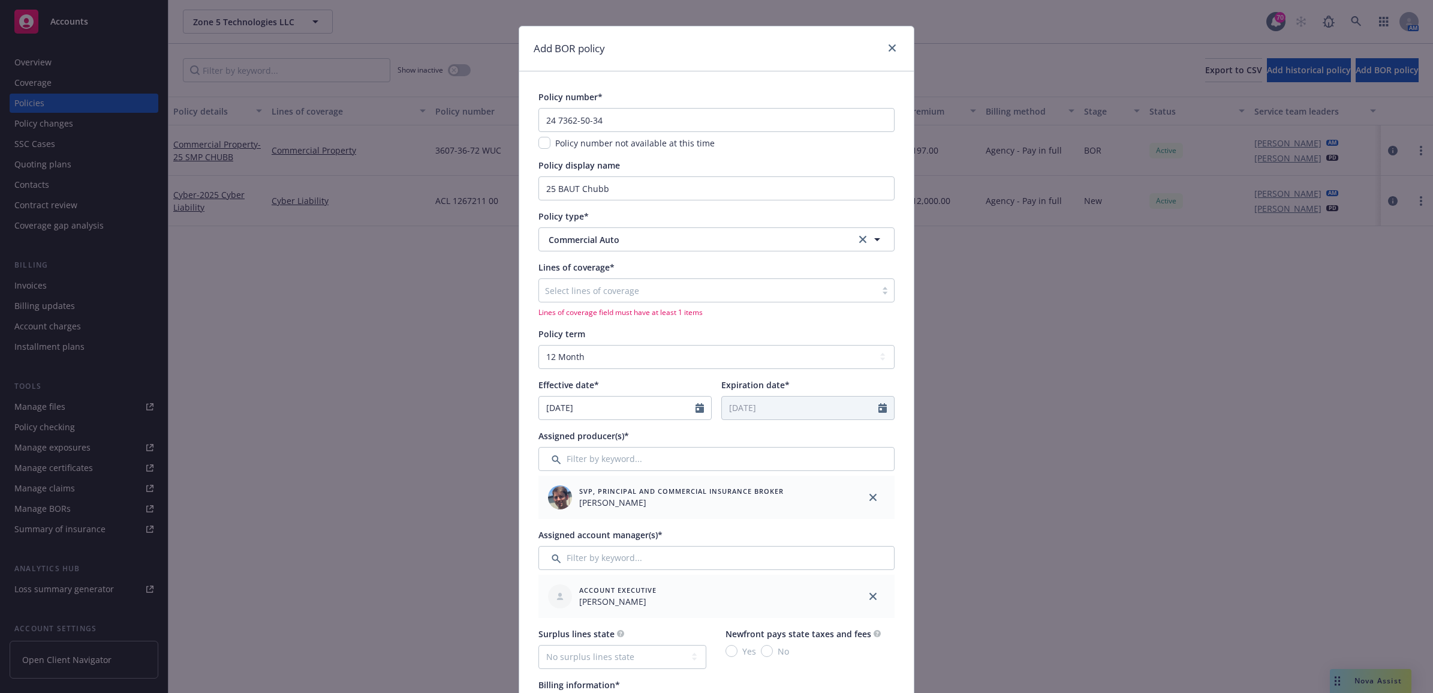
scroll to position [0, 0]
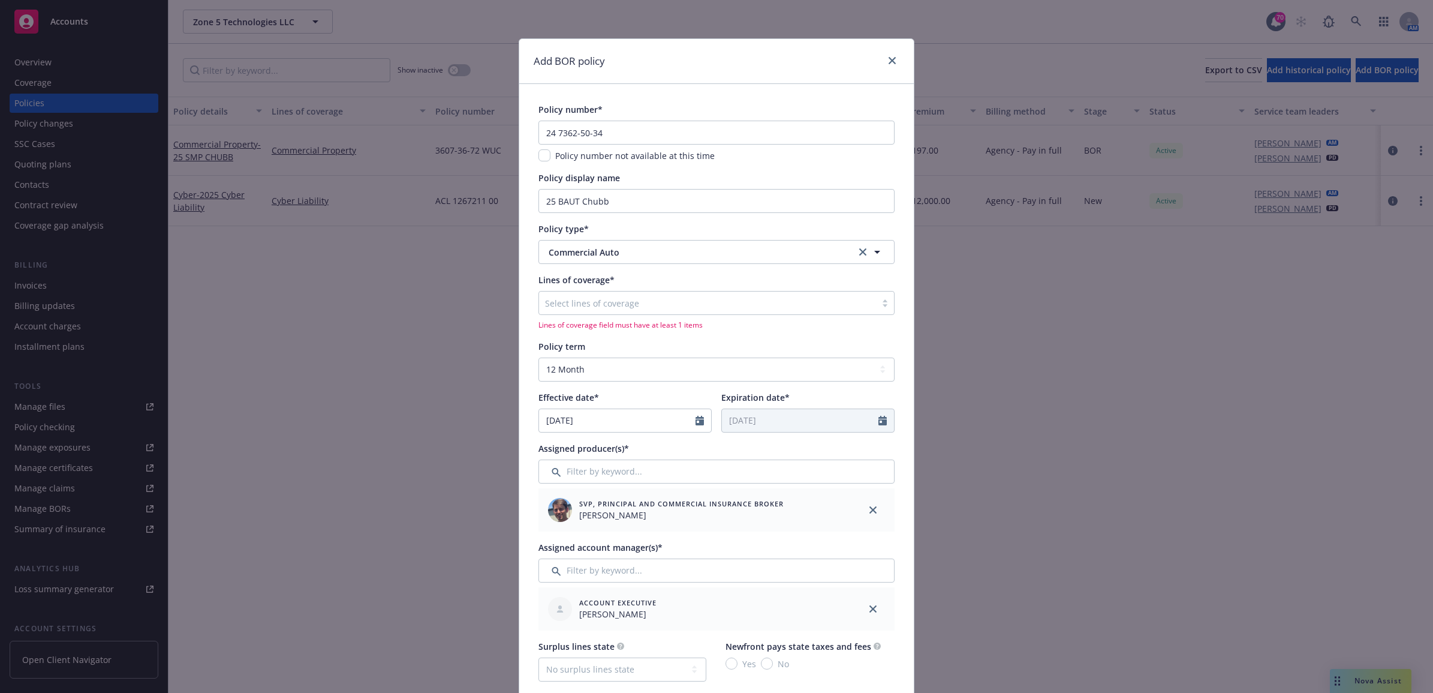
click at [630, 306] on div at bounding box center [707, 303] width 325 height 14
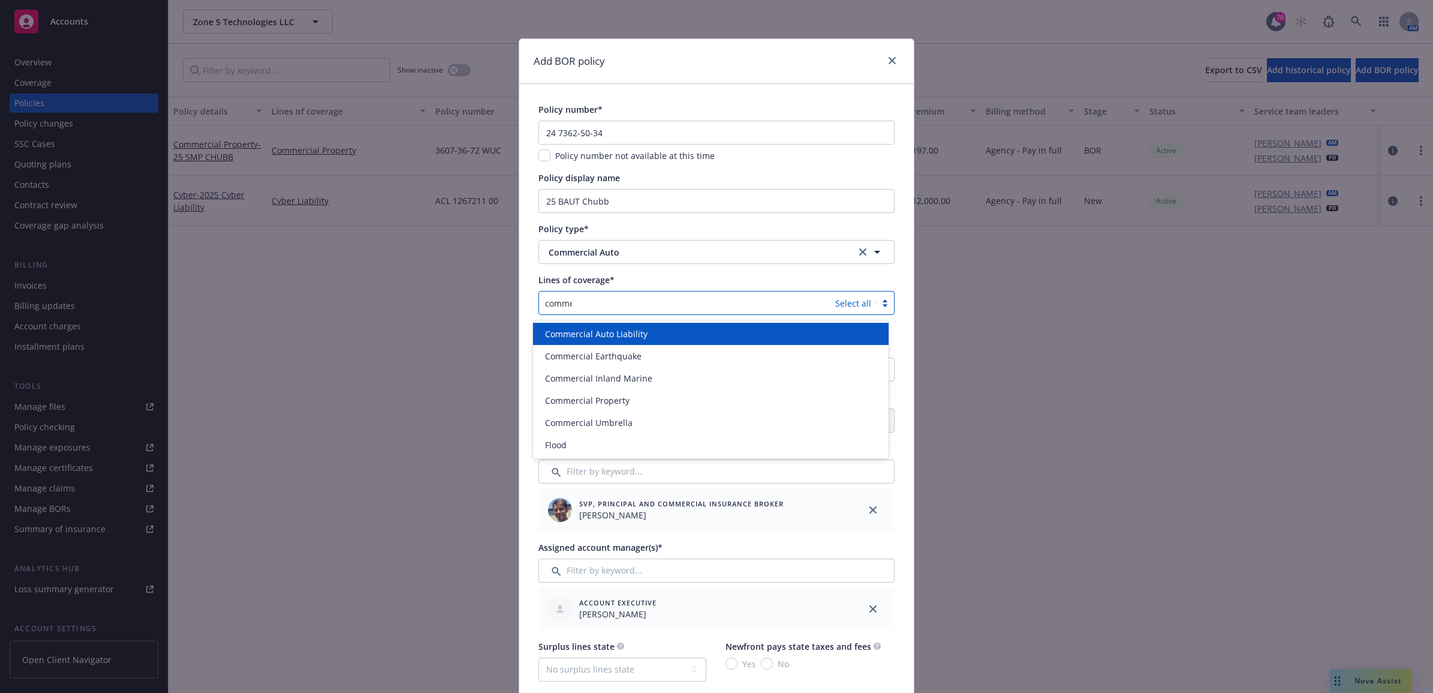
type input "commer"
click at [633, 328] on span "Commercial Auto Liability" at bounding box center [596, 333] width 103 height 13
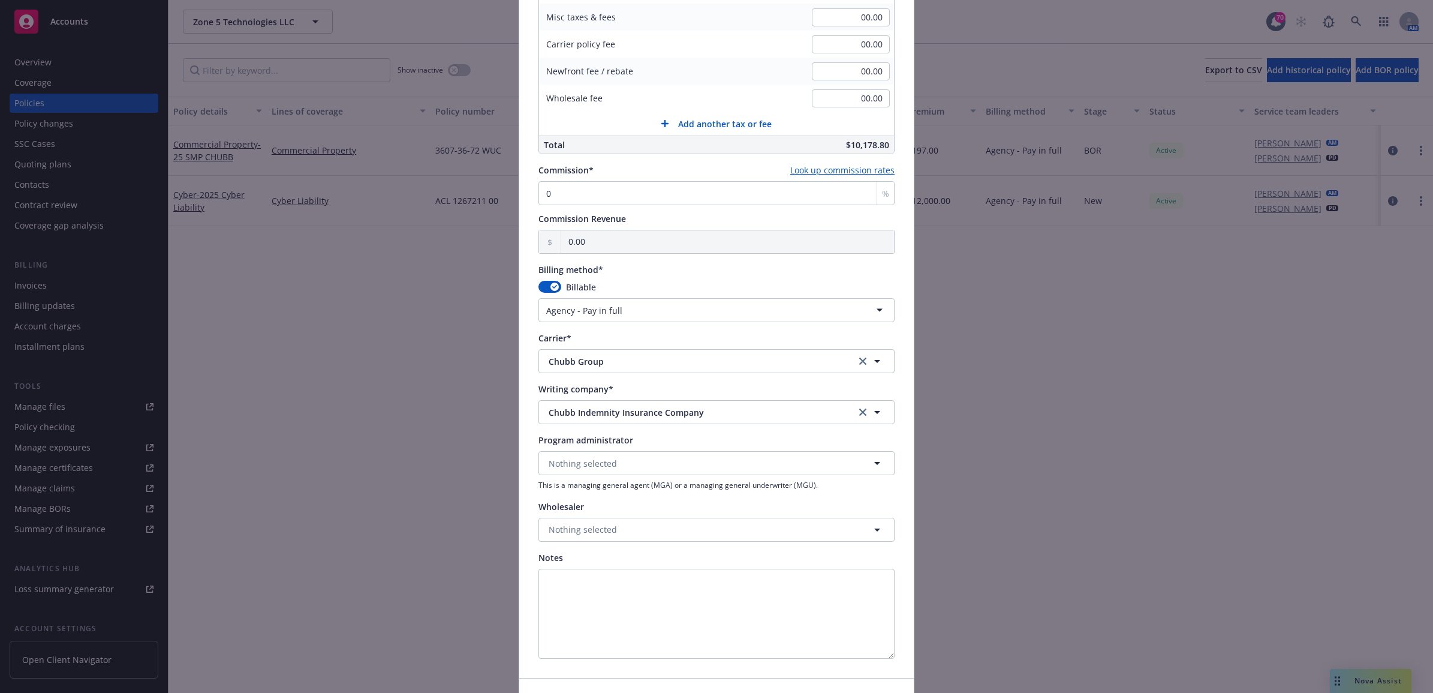
scroll to position [867, 0]
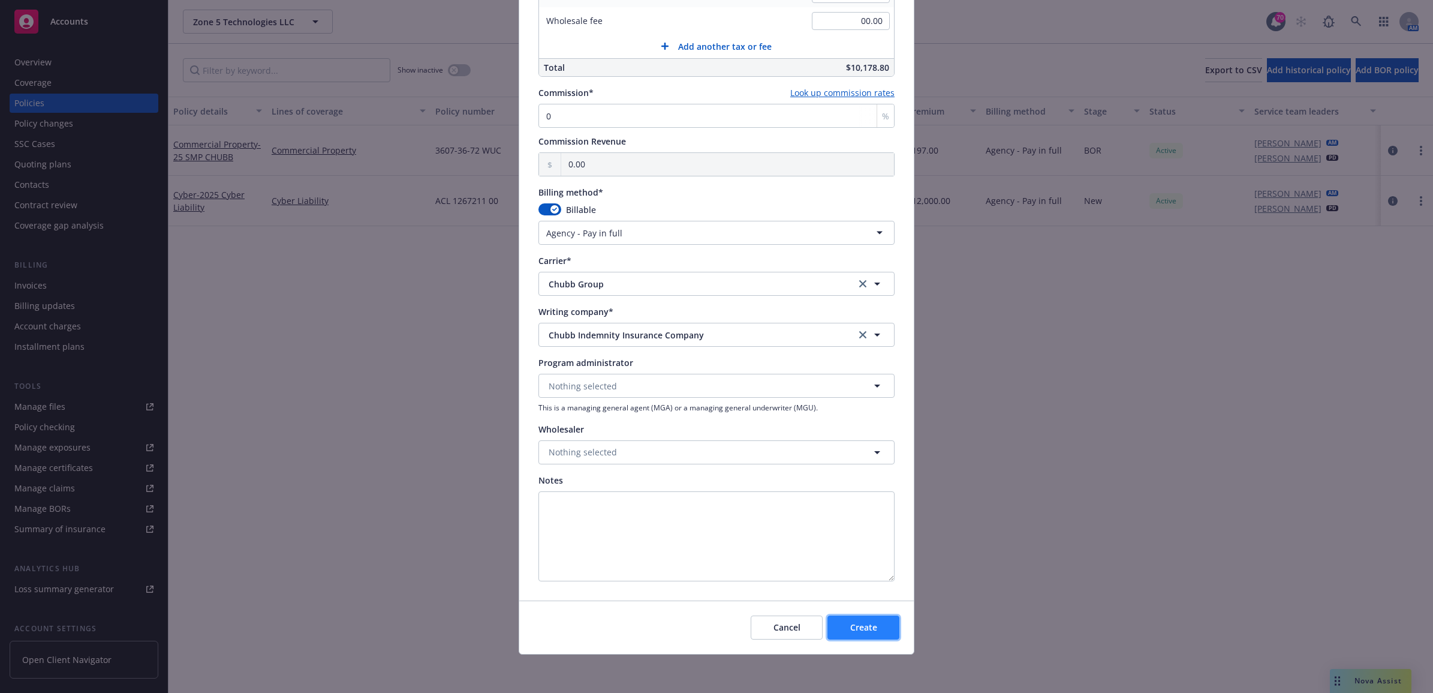
click at [862, 622] on span "Create" at bounding box center [864, 626] width 27 height 11
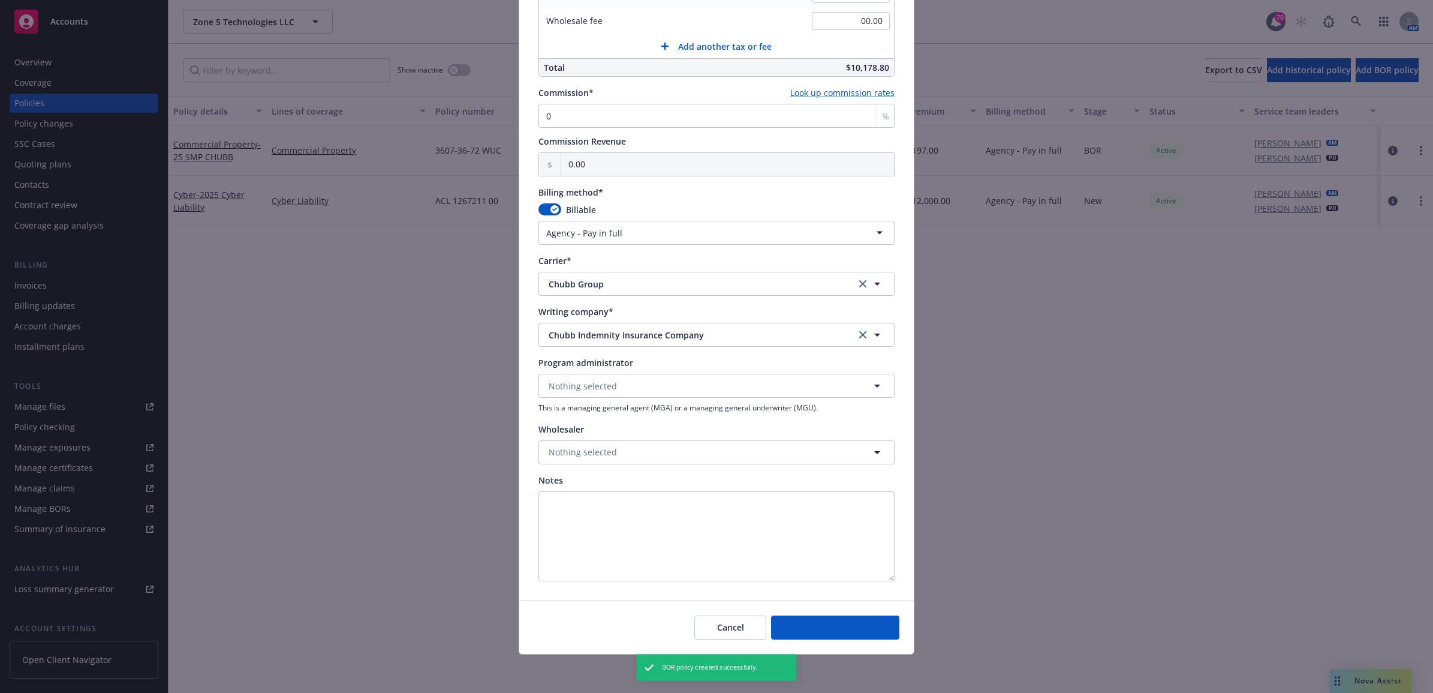
select select "DIRECT"
select select "other"
type input "[DATE]"
type input "00.00"
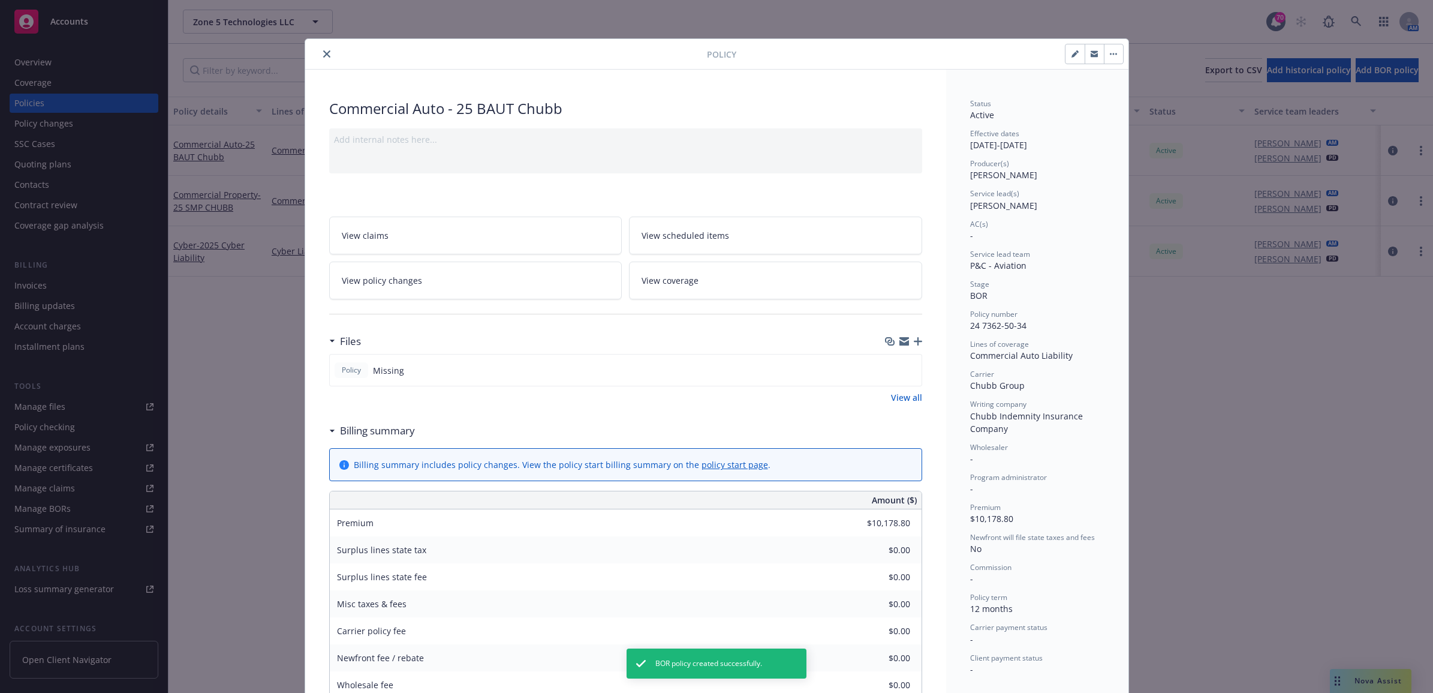
click at [914, 341] on icon "button" at bounding box center [918, 341] width 8 height 8
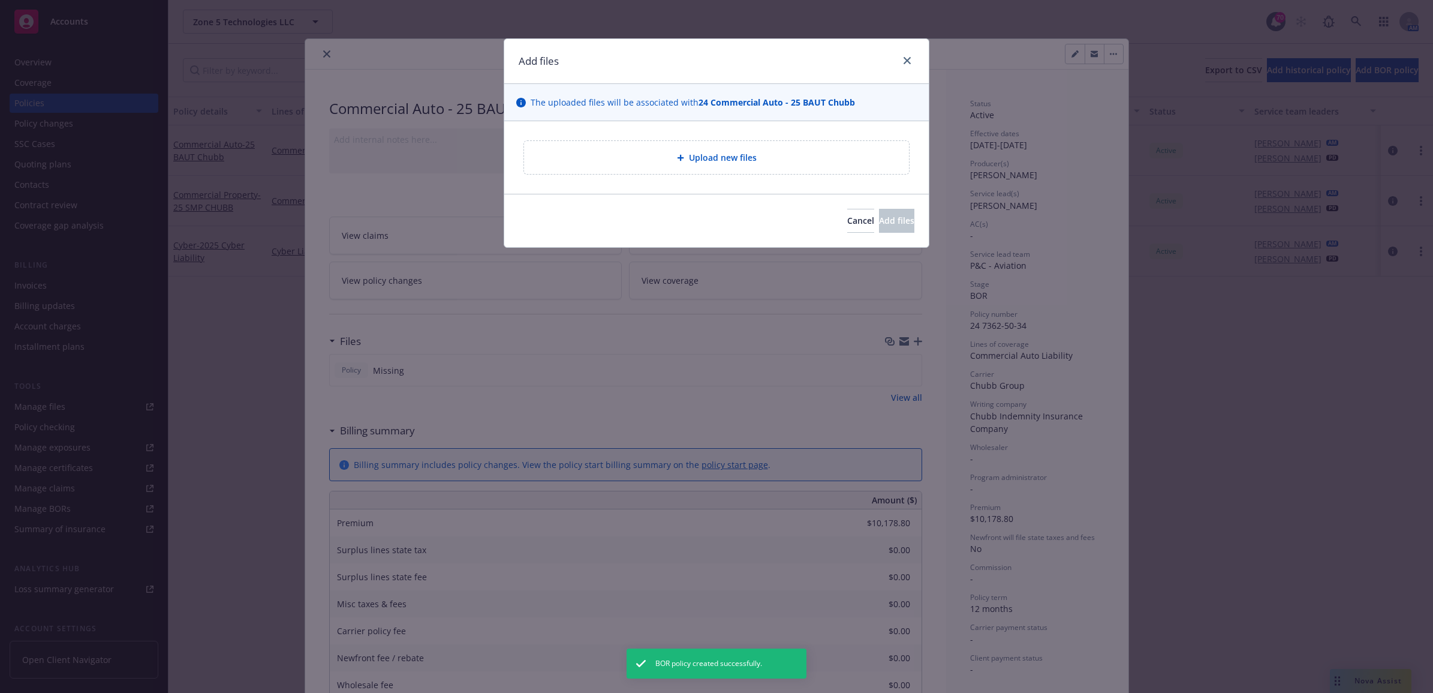
click at [593, 152] on div "Upload new files" at bounding box center [717, 158] width 366 height 14
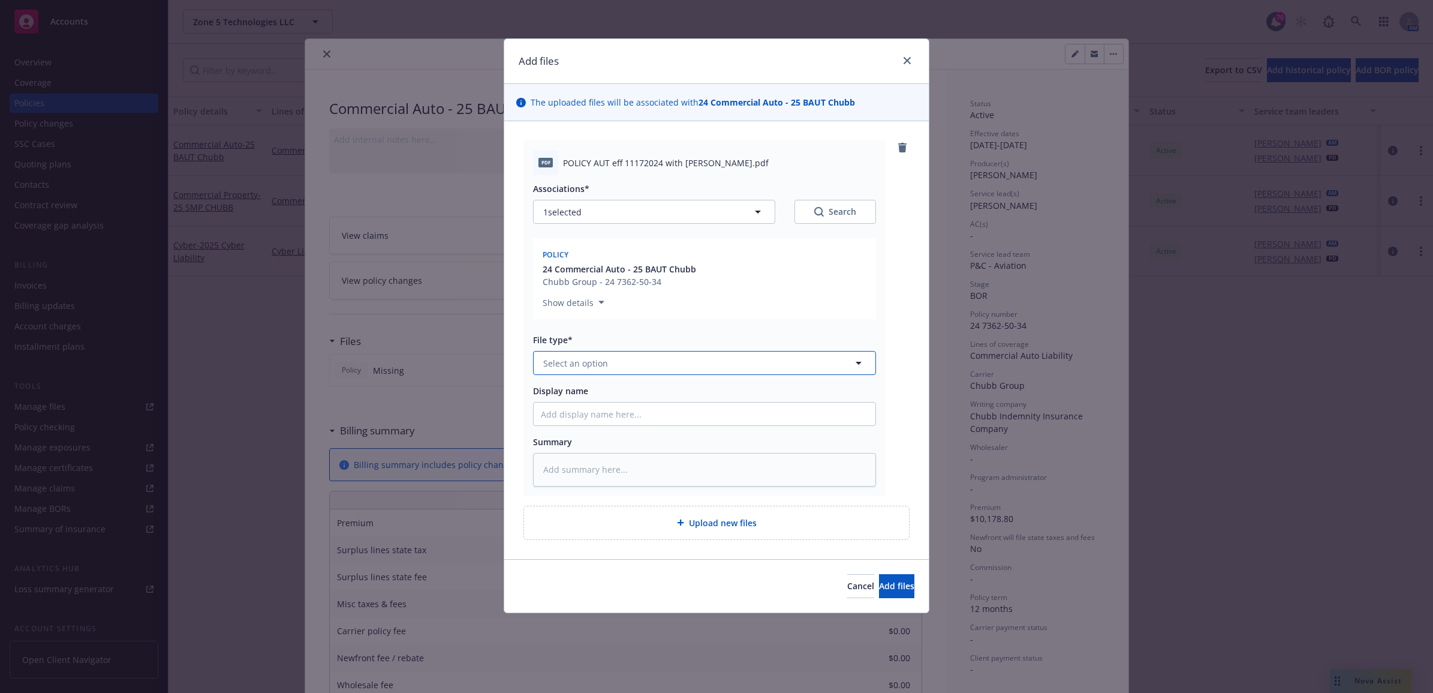
click at [591, 357] on span "Select an option" at bounding box center [575, 363] width 65 height 13
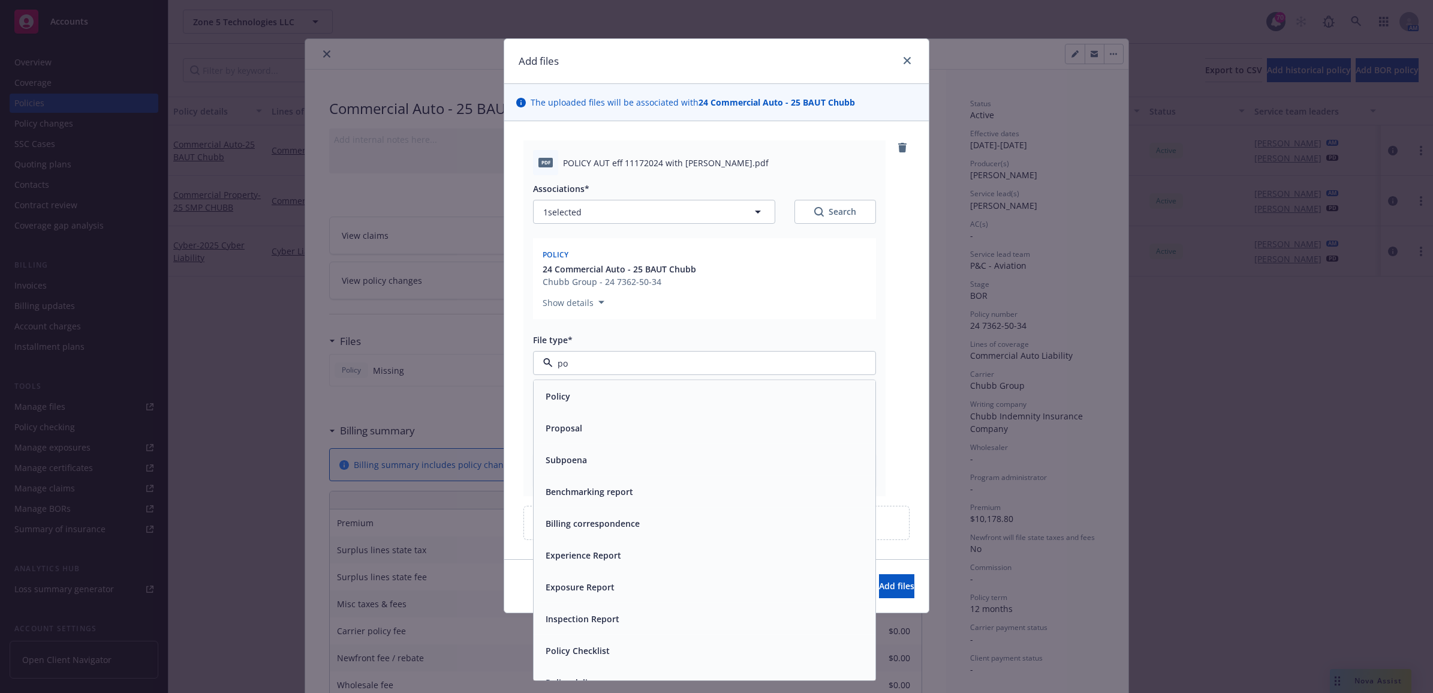
type input "pol"
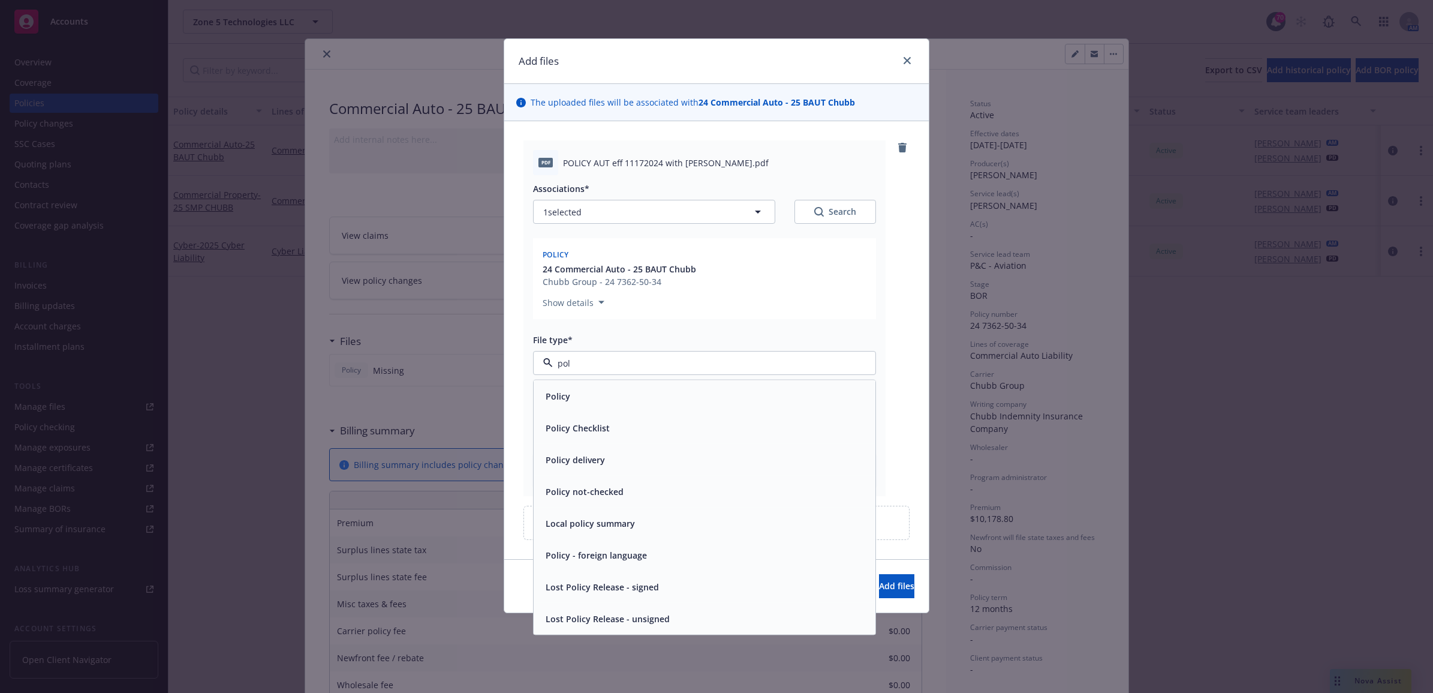
click at [579, 394] on div "Policy" at bounding box center [704, 395] width 327 height 17
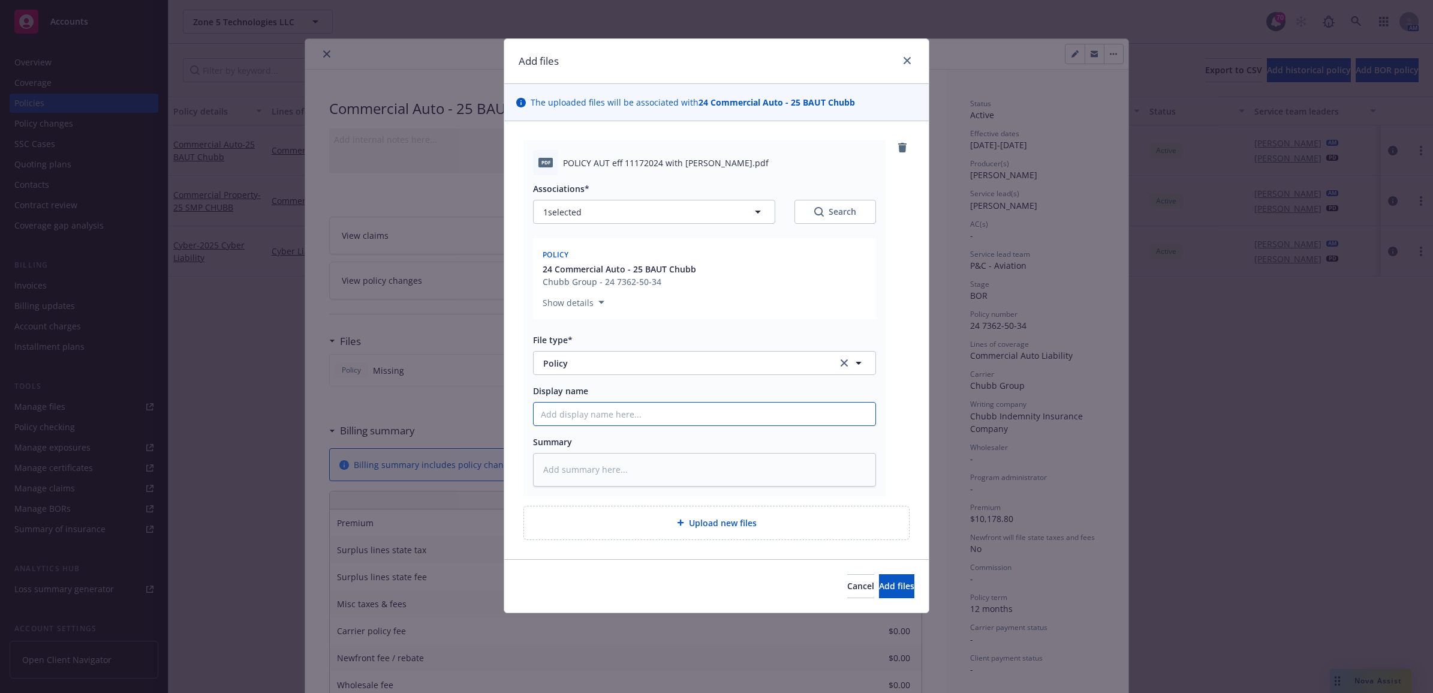
click at [571, 419] on input "Display name" at bounding box center [705, 413] width 342 height 23
type textarea "x"
type input "2"
type textarea "x"
type input "25"
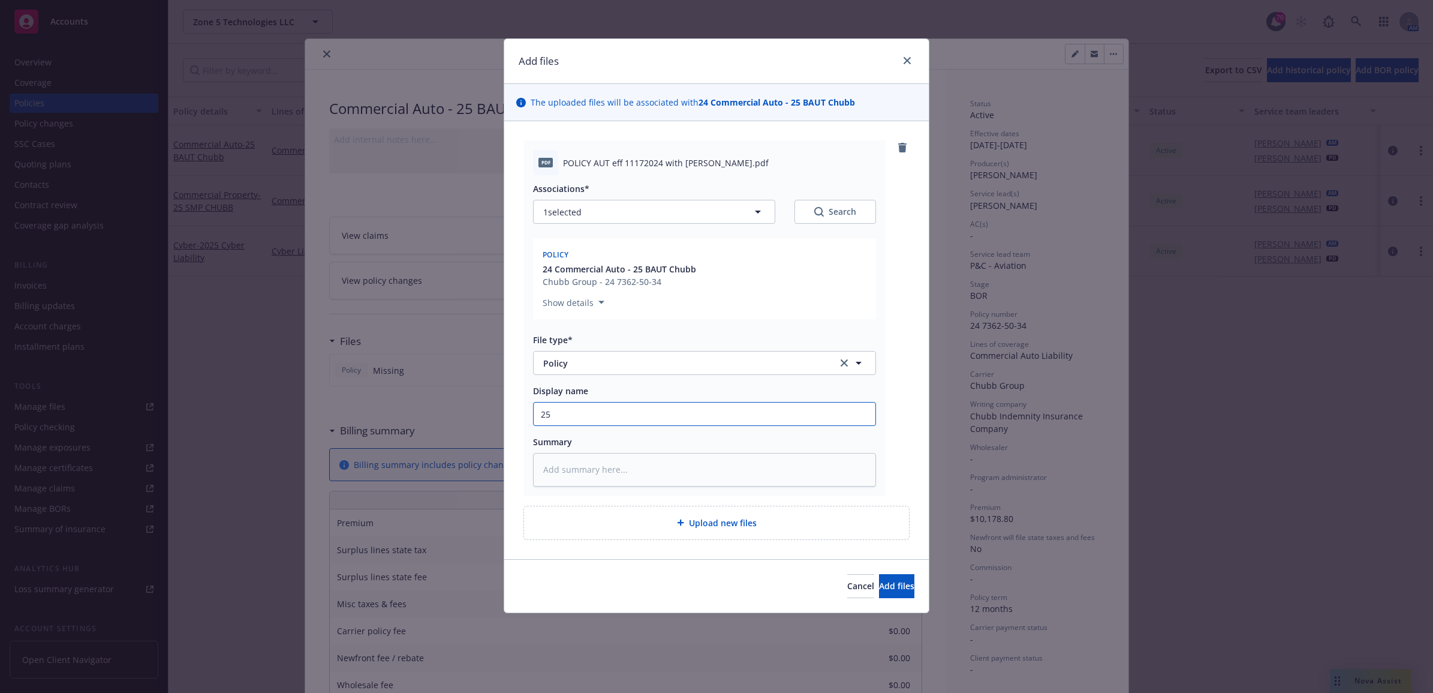
type textarea "x"
type input "25"
type textarea "x"
type input "25 B"
type textarea "x"
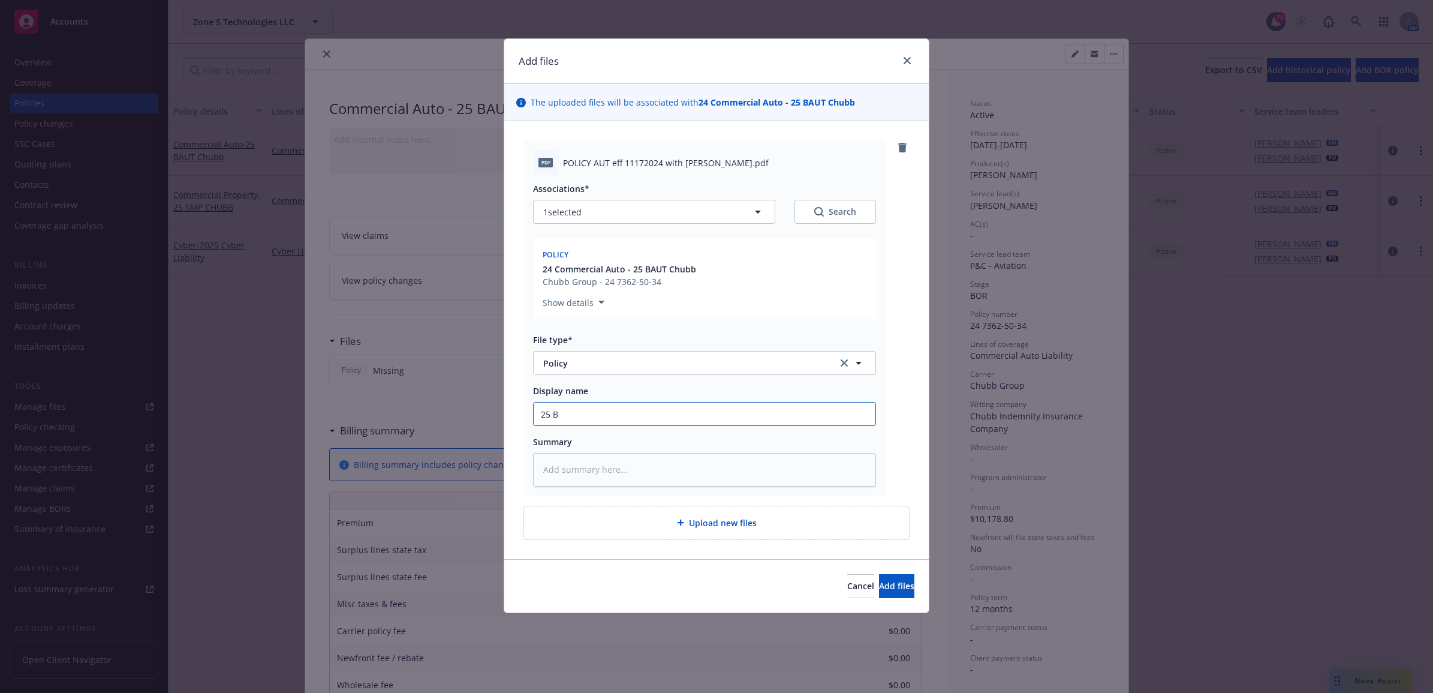
type input "25 BA"
type textarea "x"
type input "25 BAUT"
type textarea "x"
type input "25 BAUT"
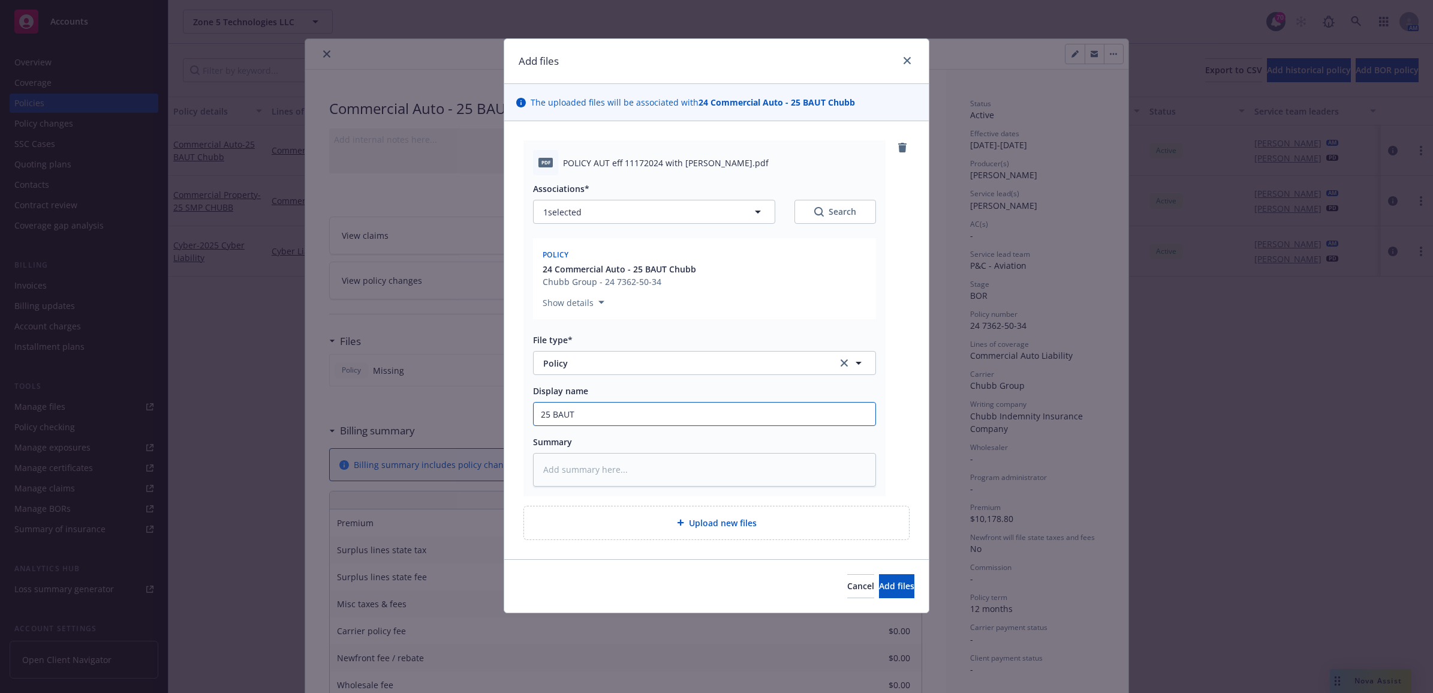
type textarea "x"
type input "25 BAUT C"
type textarea "x"
type input "25 BAUT CH"
type textarea "x"
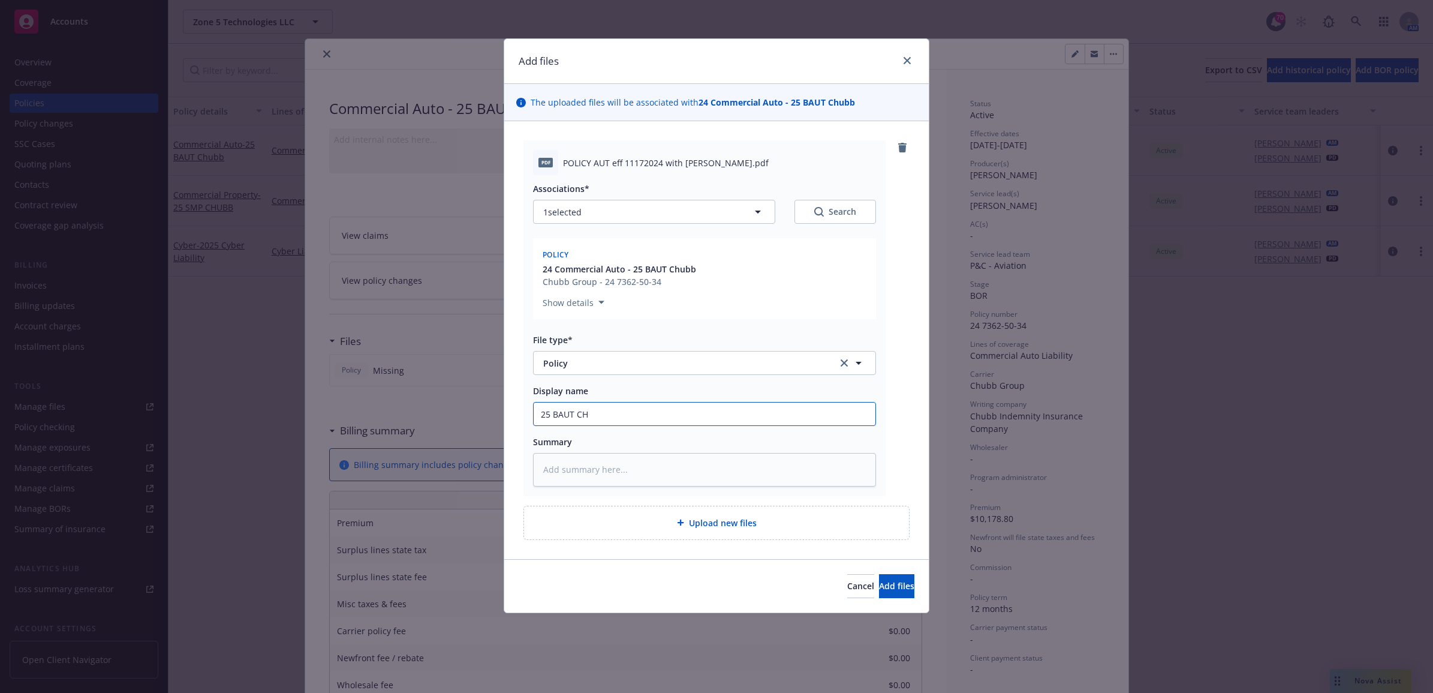
type input "25 BAUT CHu"
type textarea "x"
type input "25 BAUT CHub"
type textarea "x"
type input "25 BAUT CHubb"
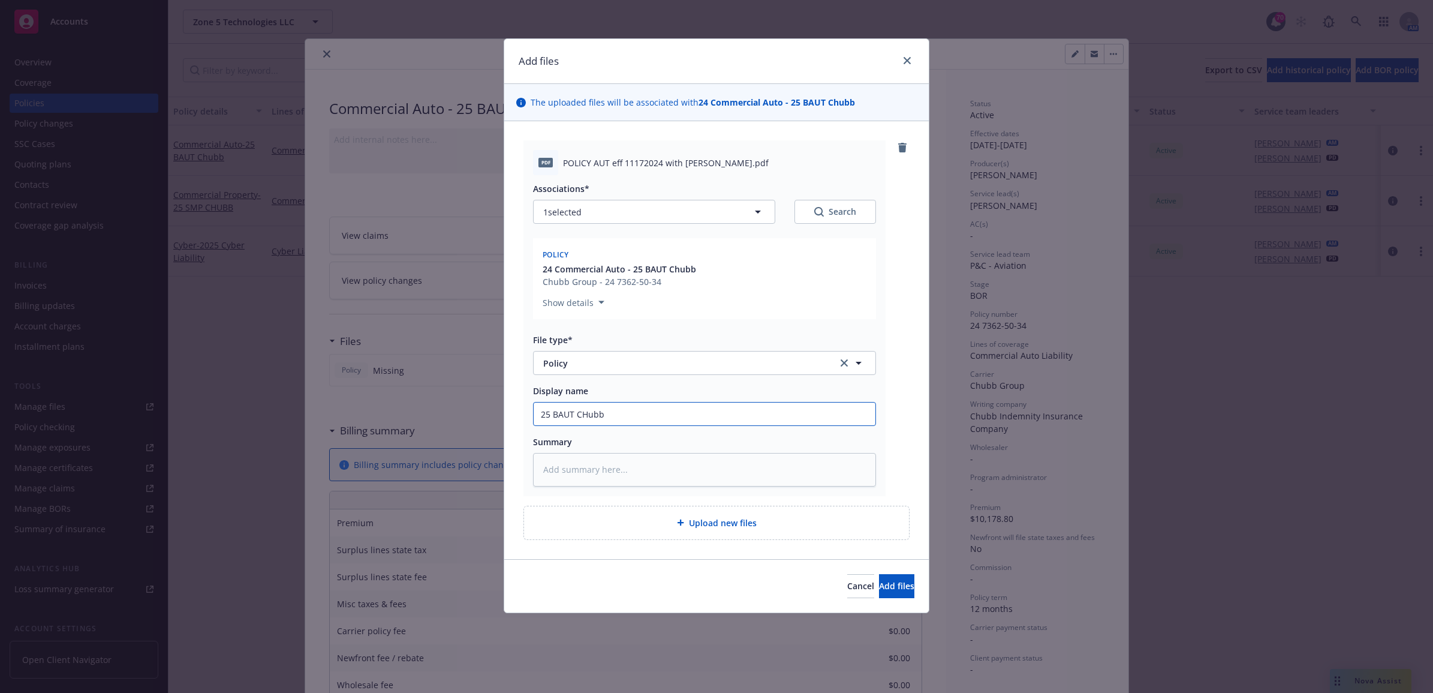
type textarea "x"
type input "25 BAUT CHubb"
type textarea "x"
type input "25 BAUT CHubb"
type textarea "x"
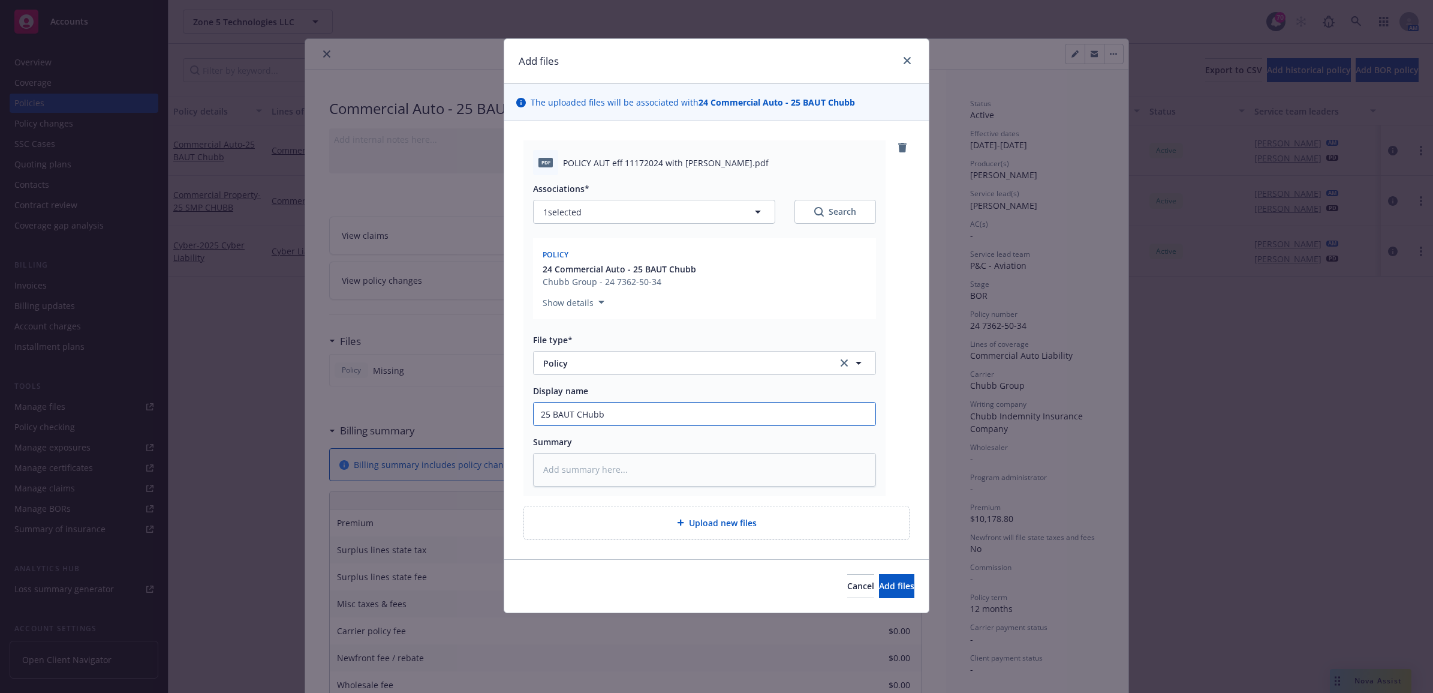
type input "25 BAUT CHub"
type textarea "x"
type input "25 BAUT CHu"
type textarea "x"
type input "25 BAUT CH"
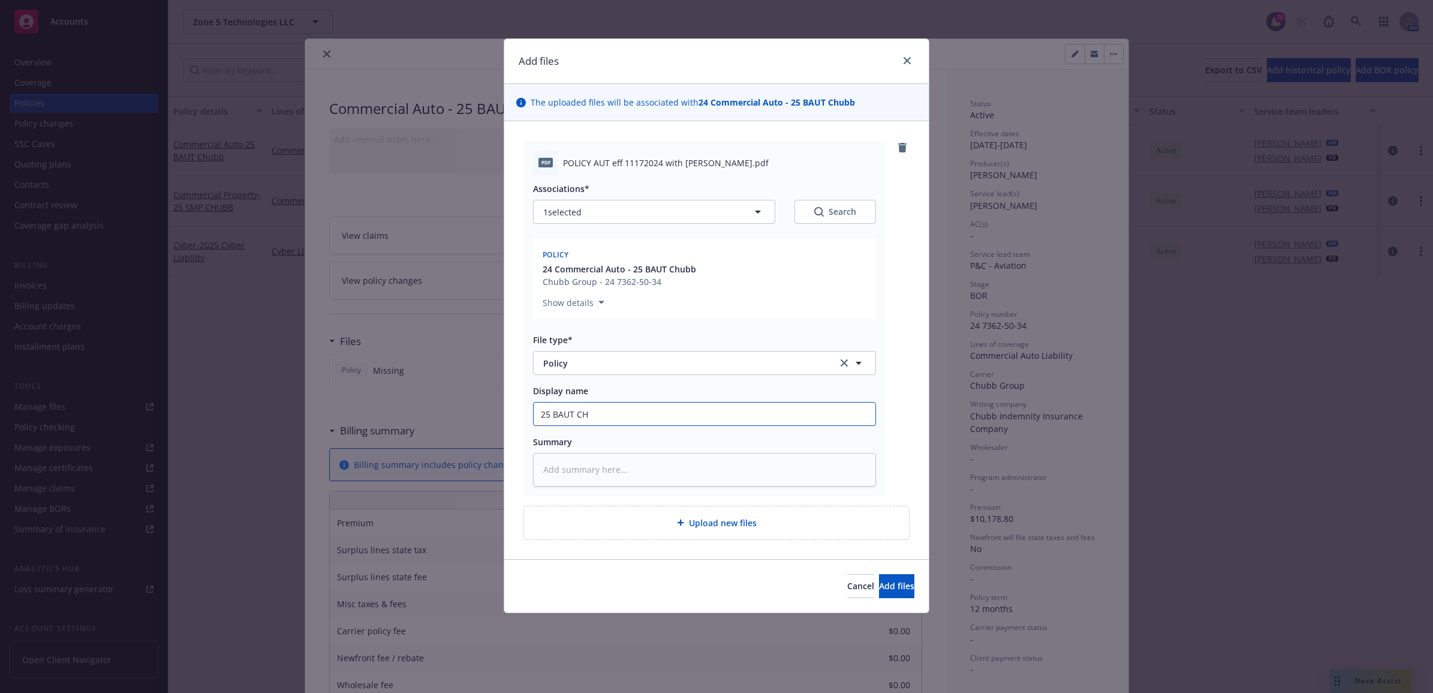
type textarea "x"
type input "25 BAUT C"
type textarea "x"
type input "25 BAUT Ch"
type textarea "x"
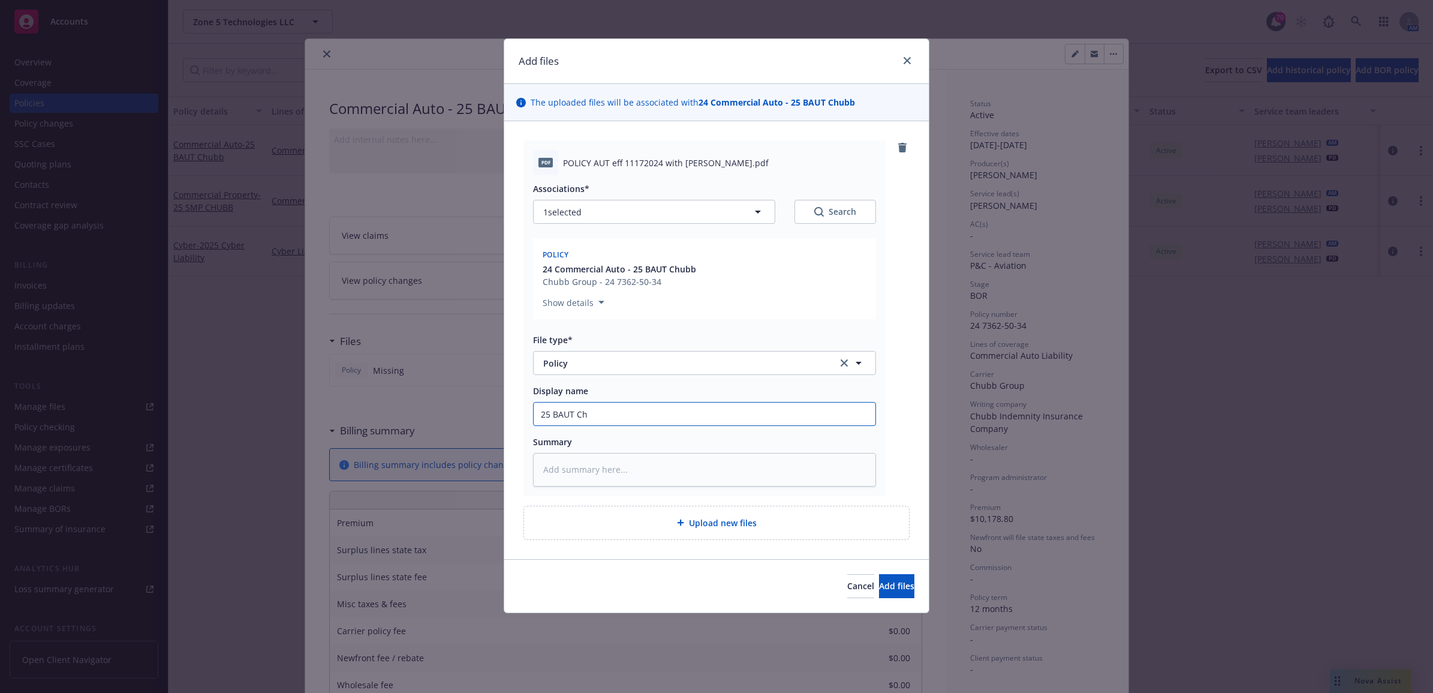
type input "25 BAUT Chu"
type textarea "x"
type input "25 BAUT Chub"
type textarea "x"
type input "25 BAUT Chubb"
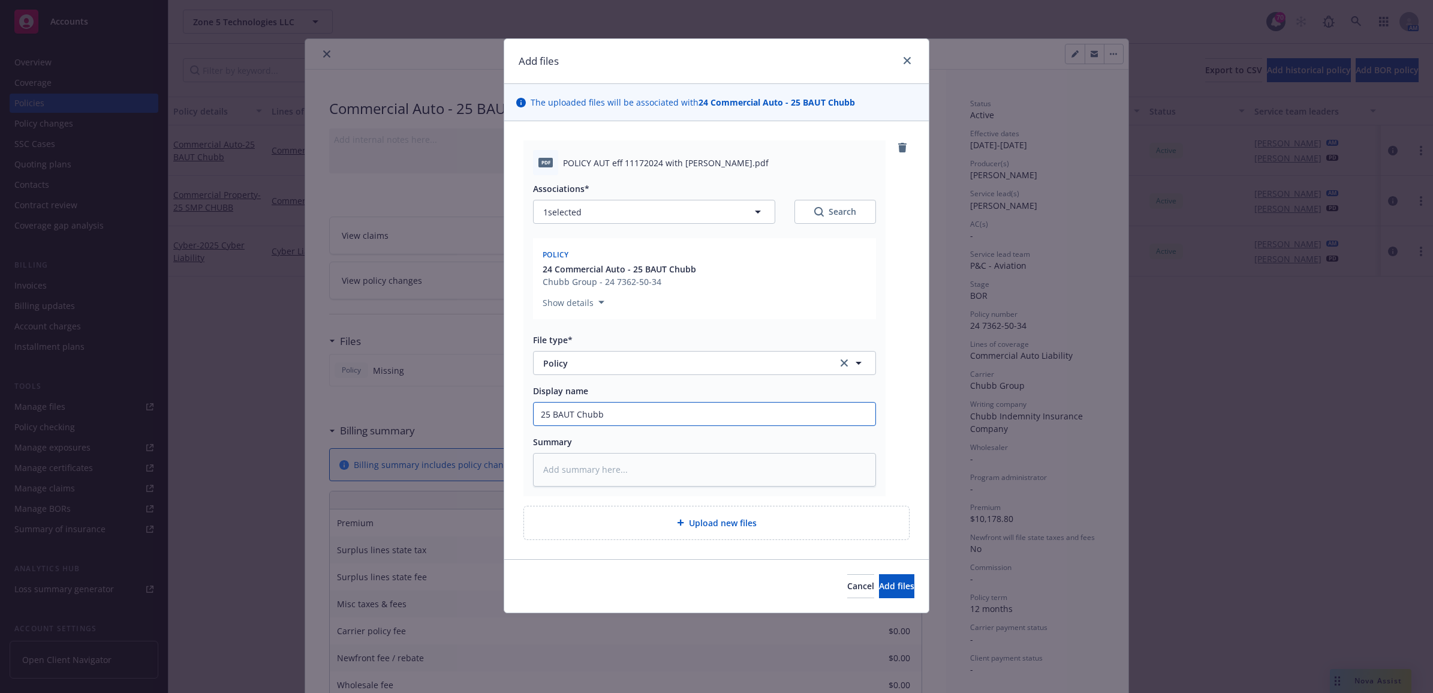
type textarea "x"
type input "25 BAUT Chubb"
type textarea "x"
type input "25 BAUT Chubb -"
type textarea "x"
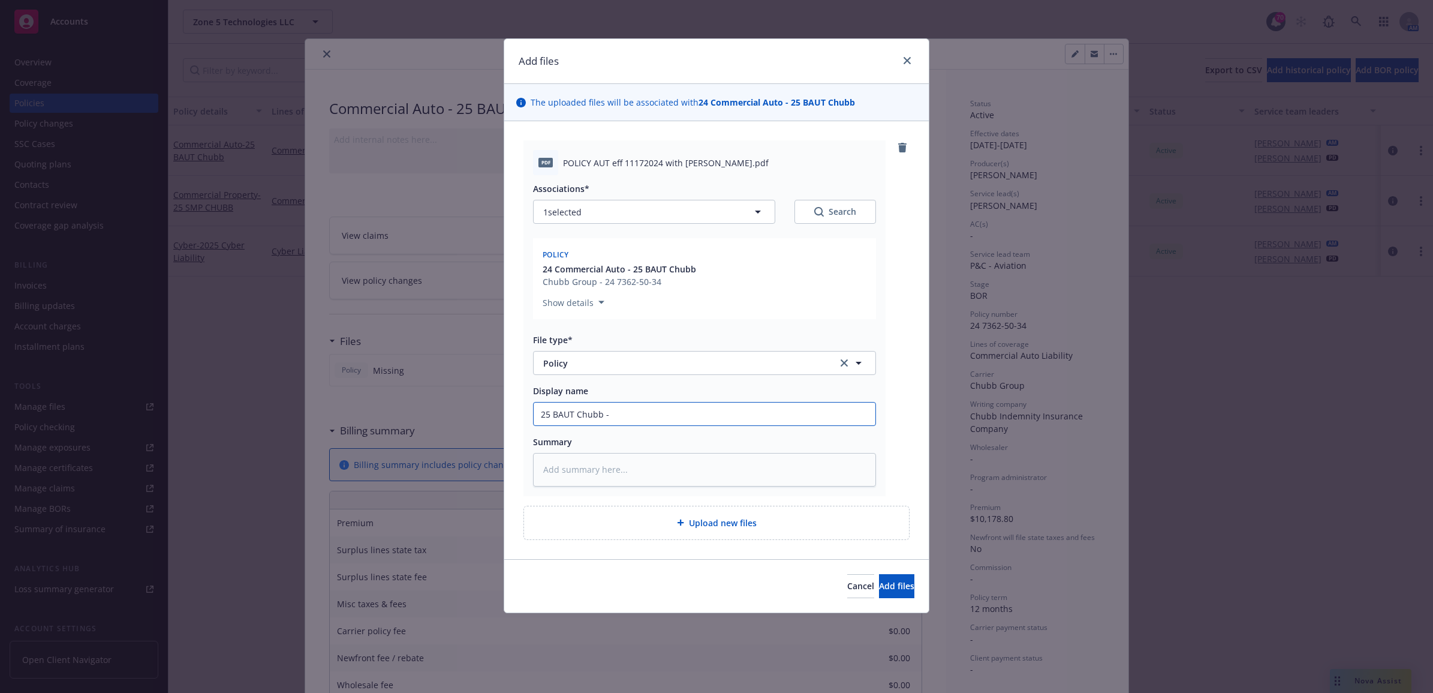
type input "25 BAUT Chubb -"
type textarea "x"
type input "25 BAUT Chubb - P"
type textarea "x"
type input "25 BAUT Chubb - Po"
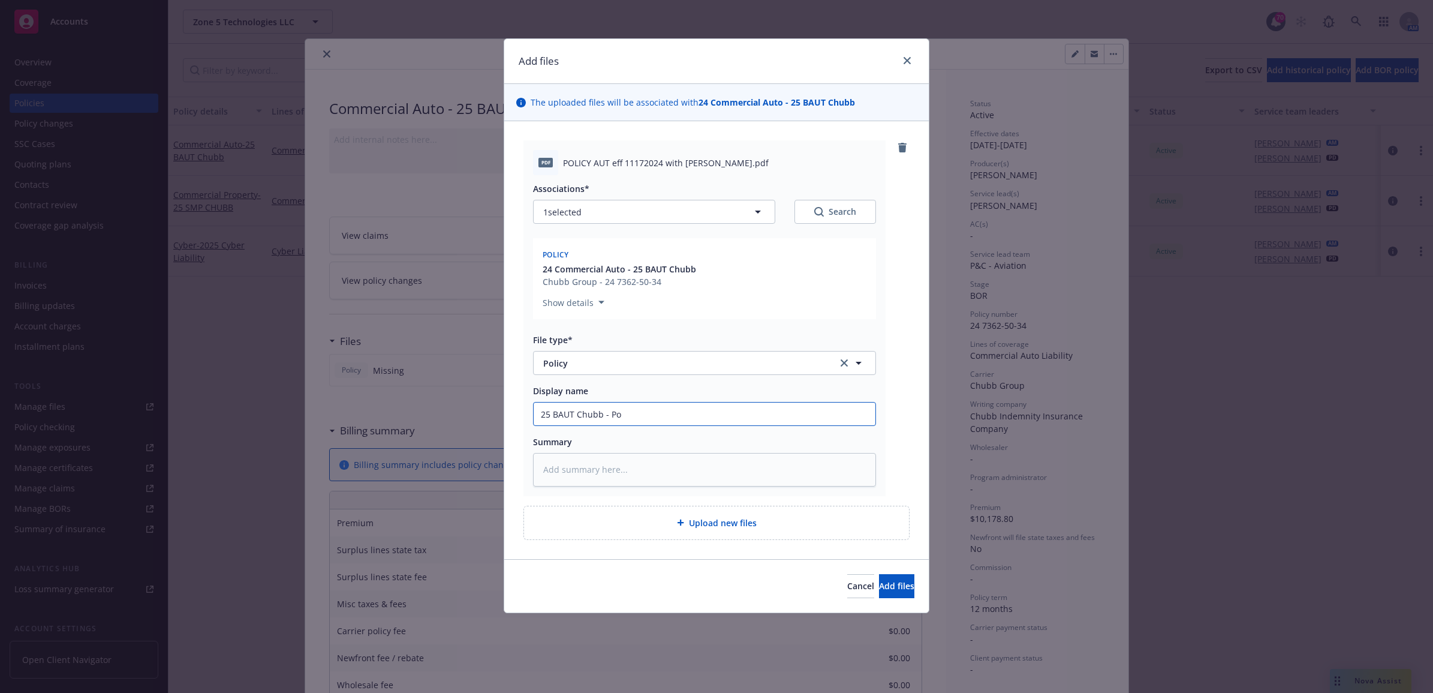
type textarea "x"
type input "25 BAUT Chubb - Pol"
type textarea "x"
type input "25 BAUT [PERSON_NAME]"
type textarea "x"
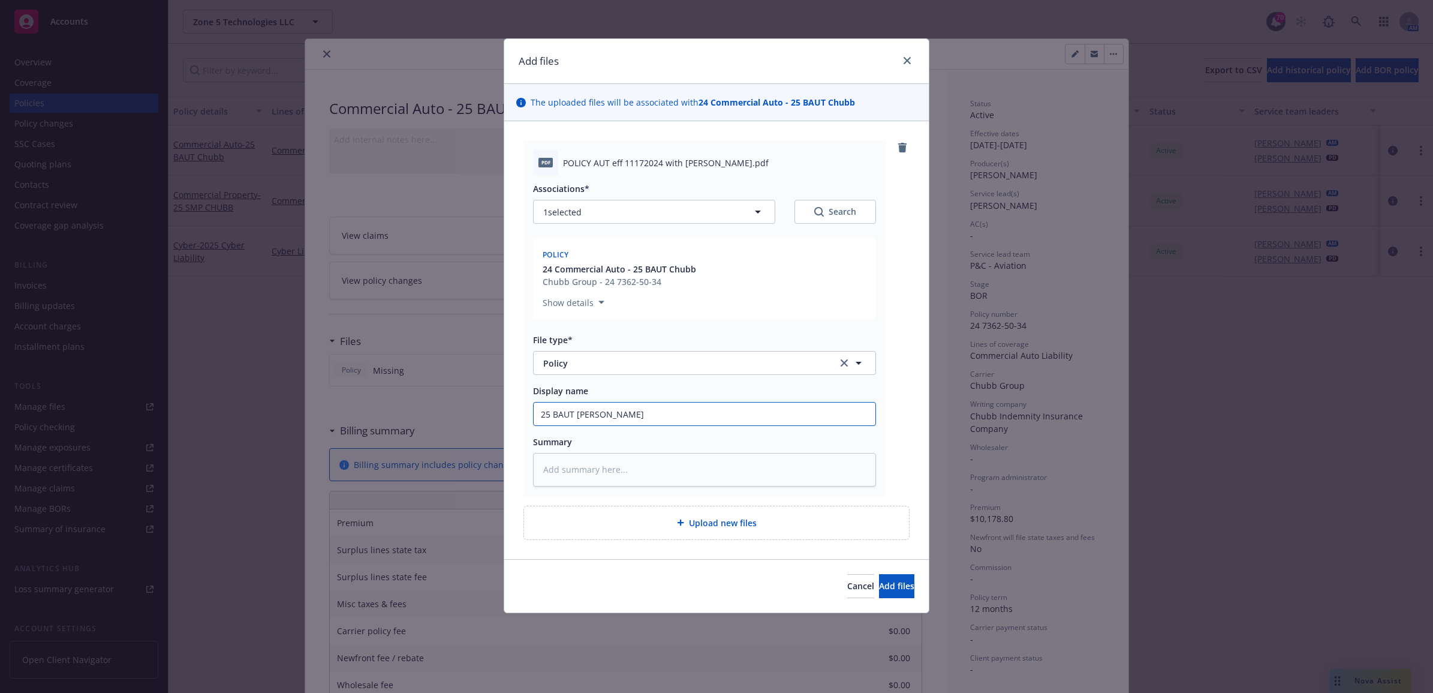
type input "25 BAUT [PERSON_NAME]"
type textarea "x"
drag, startPoint x: 649, startPoint y: 414, endPoint x: 501, endPoint y: 412, distance: 148.2
click at [501, 412] on div "Add files The uploaded files will be associated with 24 Commercial Auto - 25 BA…" at bounding box center [716, 346] width 1433 height 693
type input "25 BAUT Chubb - Policy"
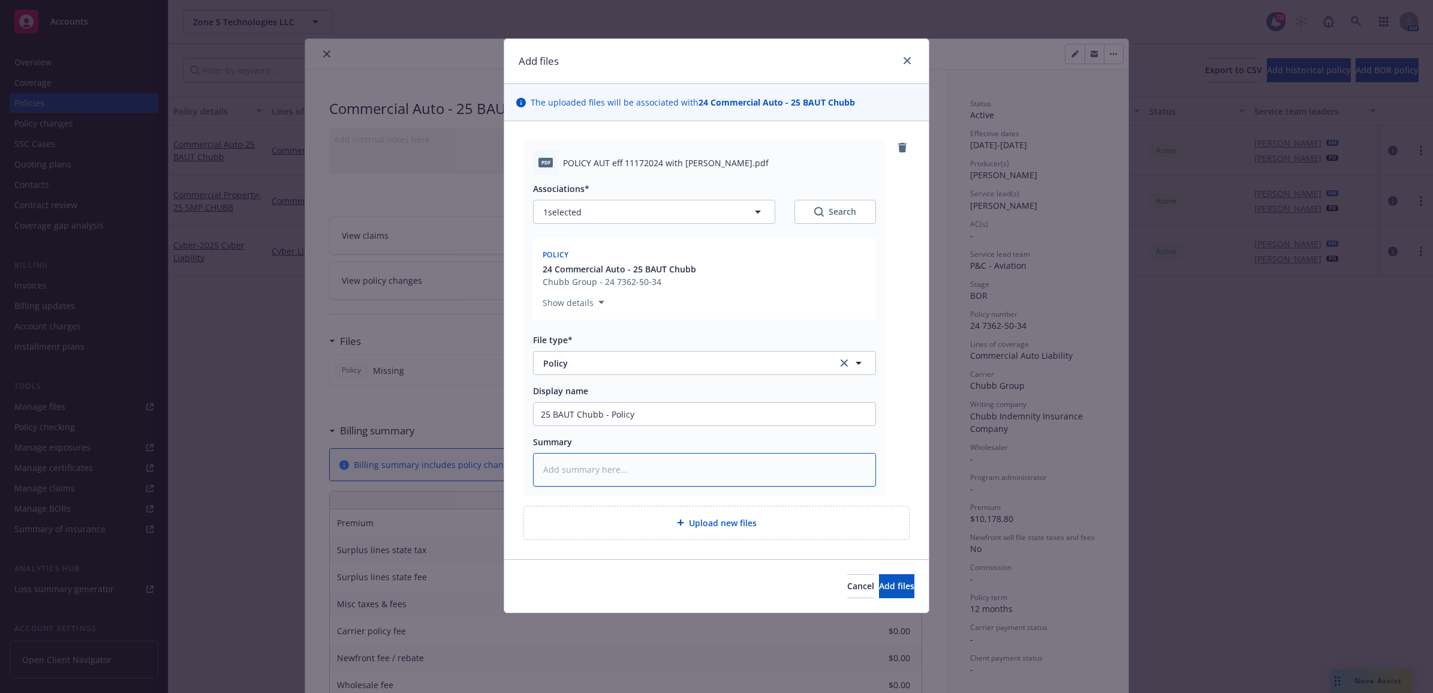
paste textarea "25 BAUT Chubb - Policy"
type textarea "x"
type textarea "25 BAUT Chubb - Policy"
click at [880, 573] on div "Cancel Add files" at bounding box center [716, 585] width 425 height 53
click at [886, 575] on button "Add files" at bounding box center [896, 586] width 35 height 24
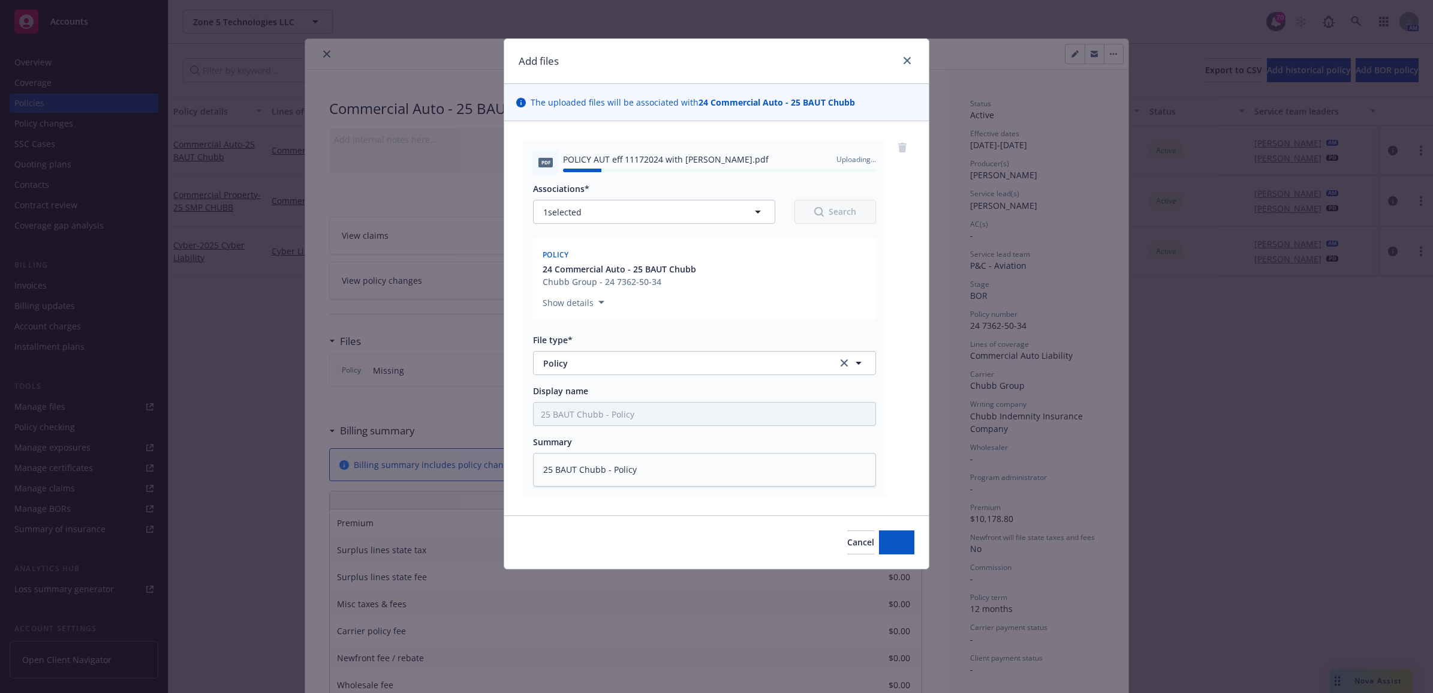
type textarea "x"
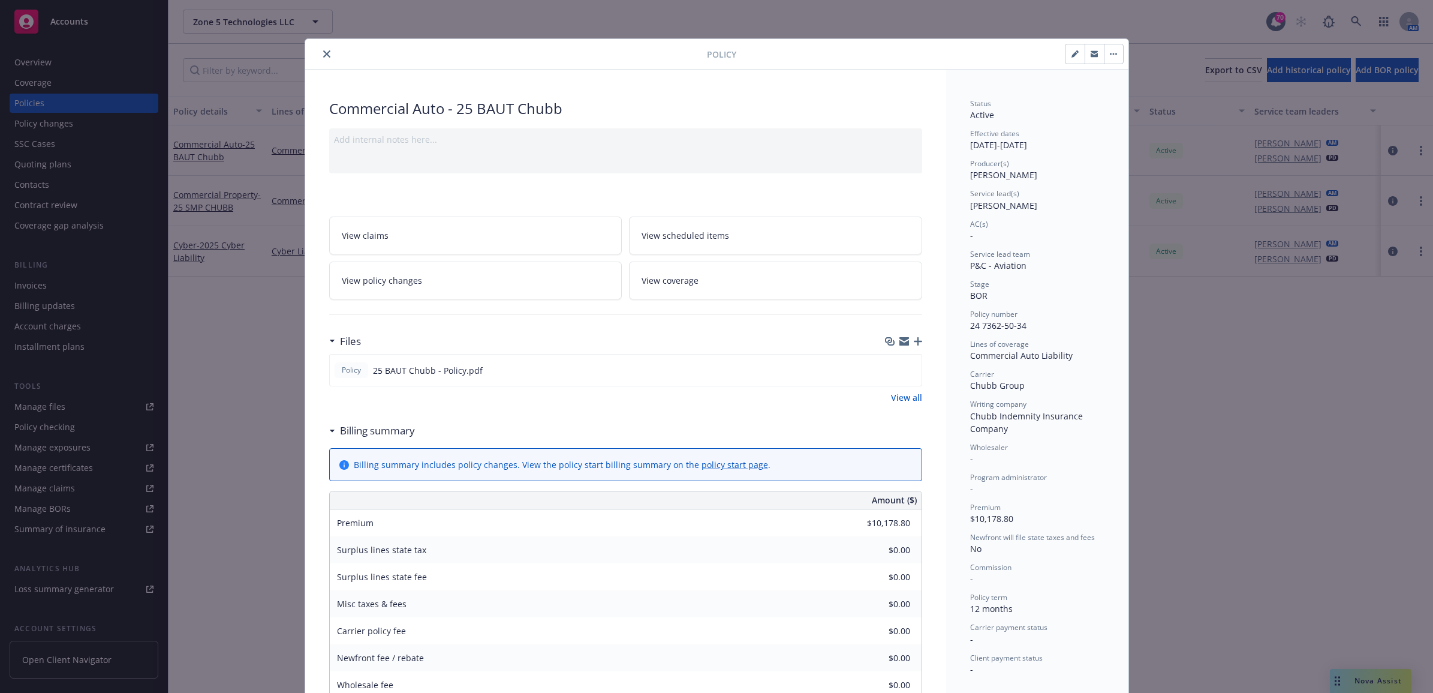
drag, startPoint x: 254, startPoint y: 336, endPoint x: 295, endPoint y: 274, distance: 74.9
click at [254, 337] on div "Policy Commercial Auto - 25 BAUT Chubb Add internal notes here... View claims V…" at bounding box center [716, 346] width 1433 height 693
click at [324, 52] on icon "close" at bounding box center [326, 53] width 7 height 7
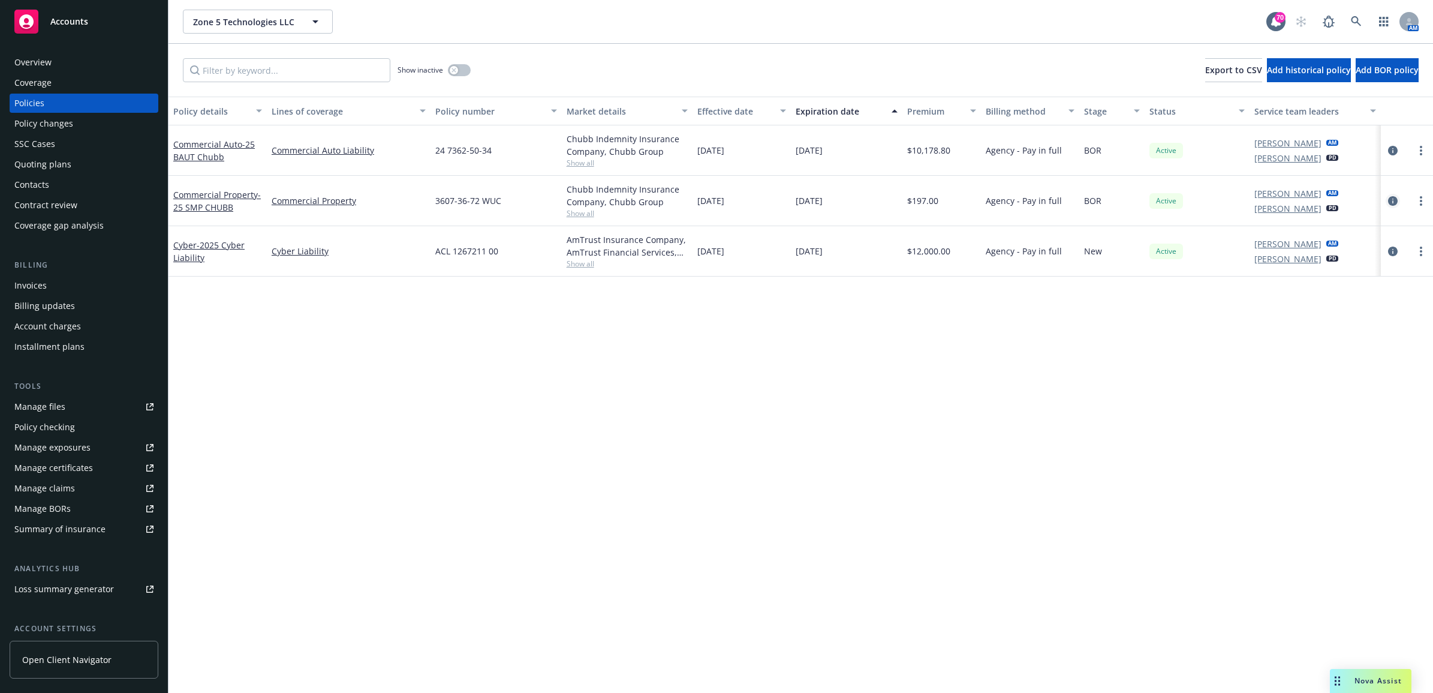
click at [1390, 202] on icon "circleInformation" at bounding box center [1394, 201] width 10 height 10
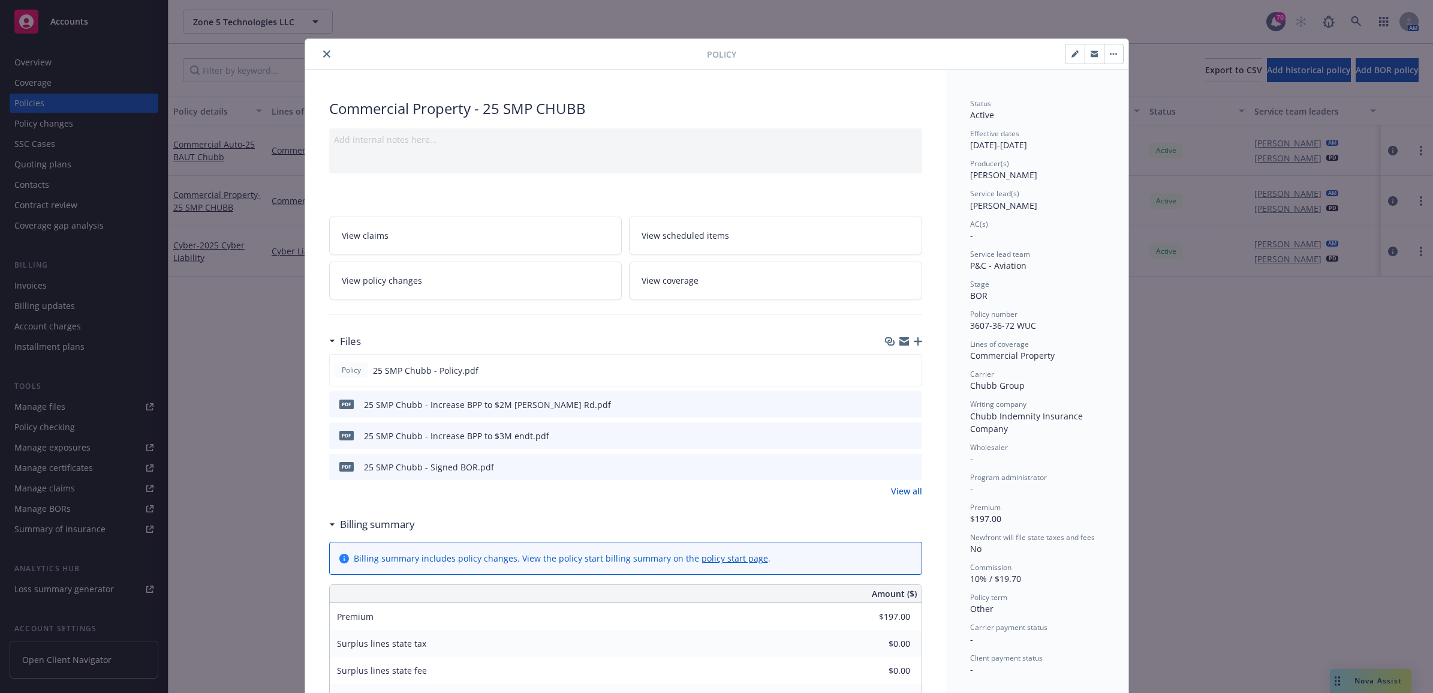
click at [1066, 52] on button "button" at bounding box center [1075, 53] width 19 height 19
select select "BOR"
select select "other"
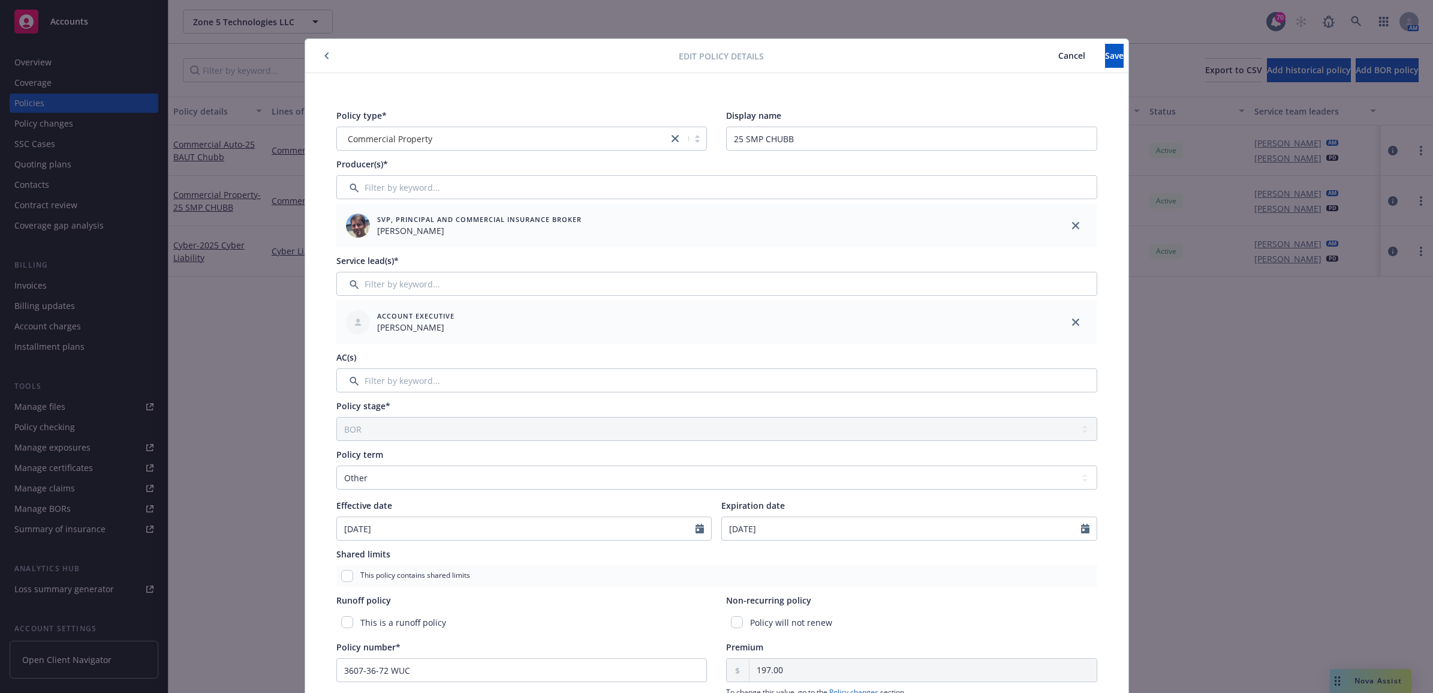
click at [324, 52] on icon "button" at bounding box center [326, 55] width 5 height 7
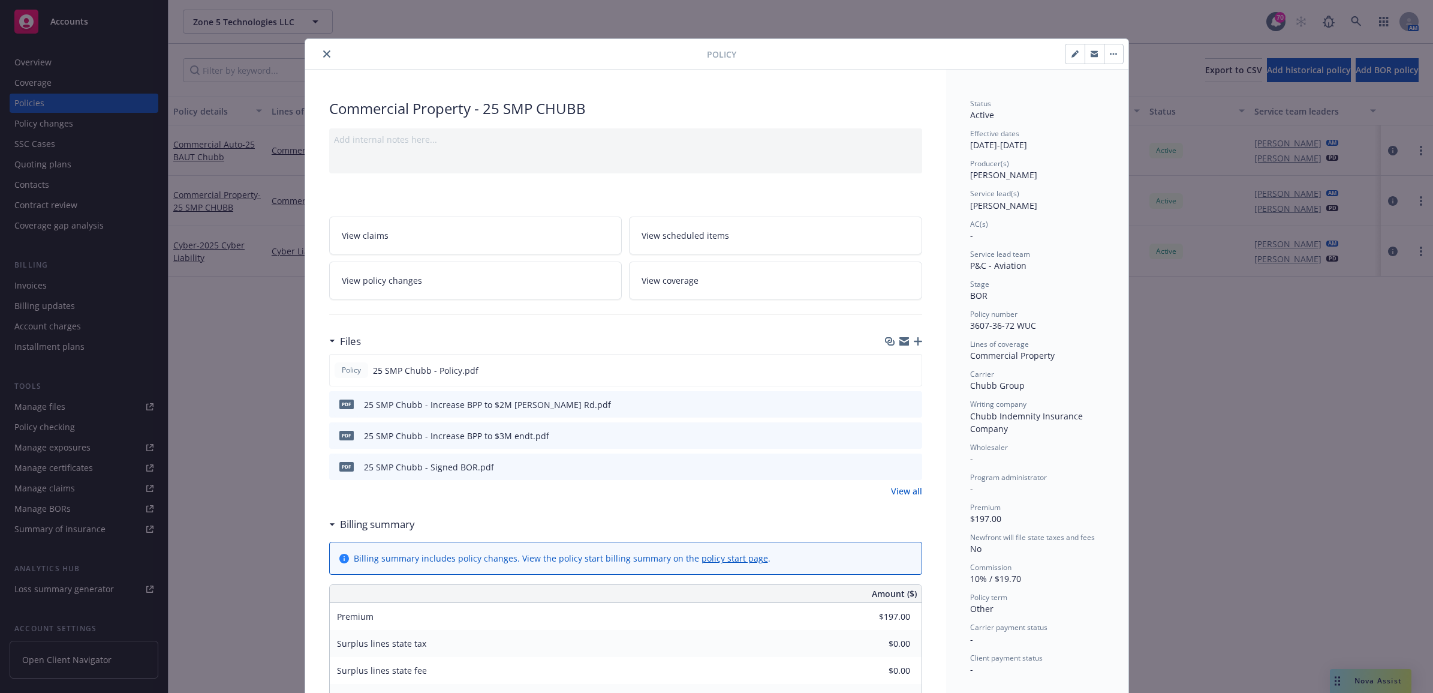
click at [323, 53] on icon "close" at bounding box center [326, 53] width 7 height 7
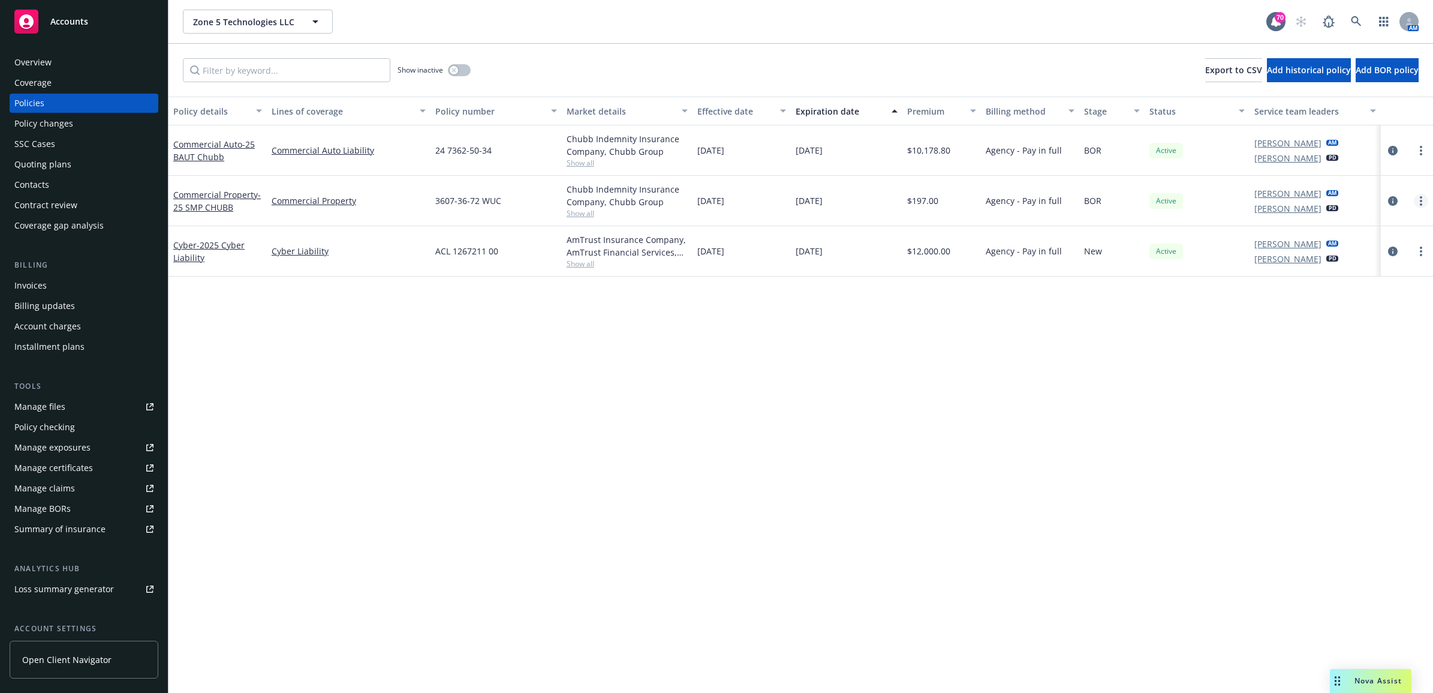
click at [1422, 199] on icon "more" at bounding box center [1421, 201] width 2 height 10
click at [1398, 202] on link "circleInformation" at bounding box center [1393, 201] width 14 height 14
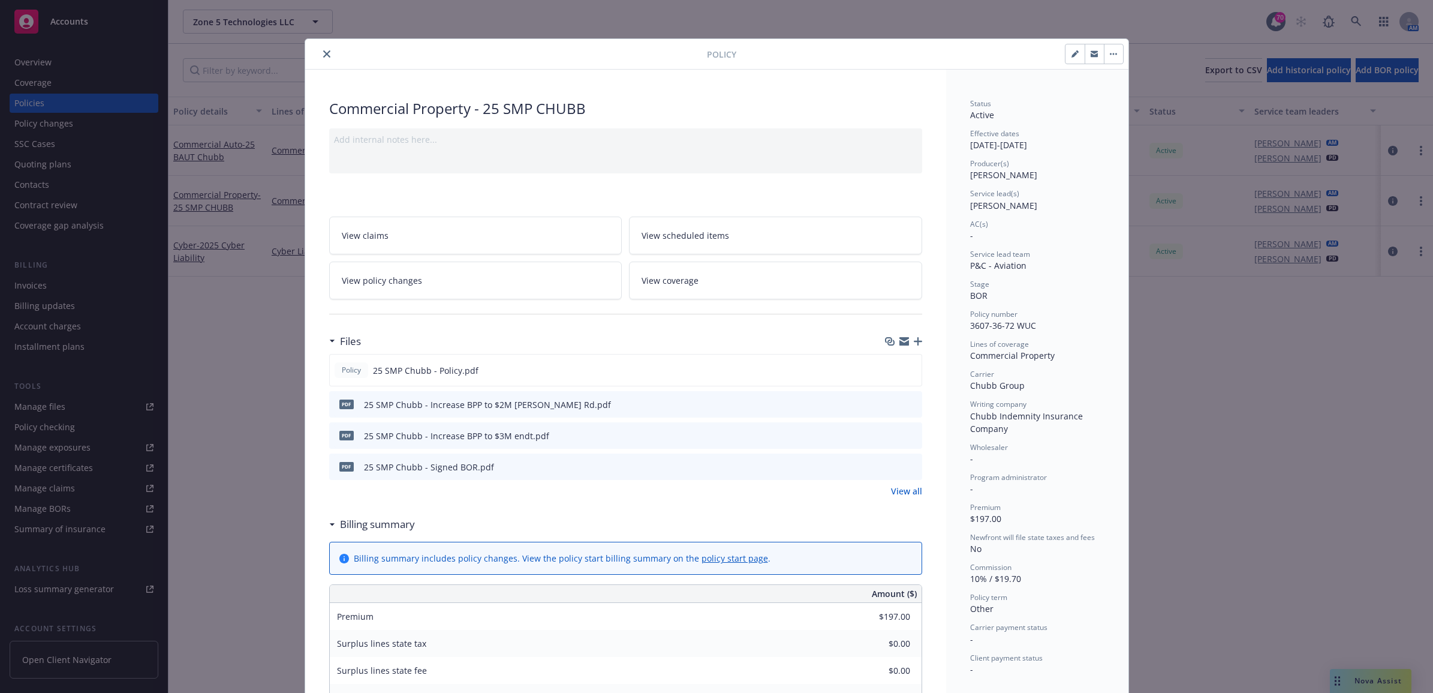
click at [1074, 55] on button "button" at bounding box center [1075, 53] width 19 height 19
select select "BOR"
select select "other"
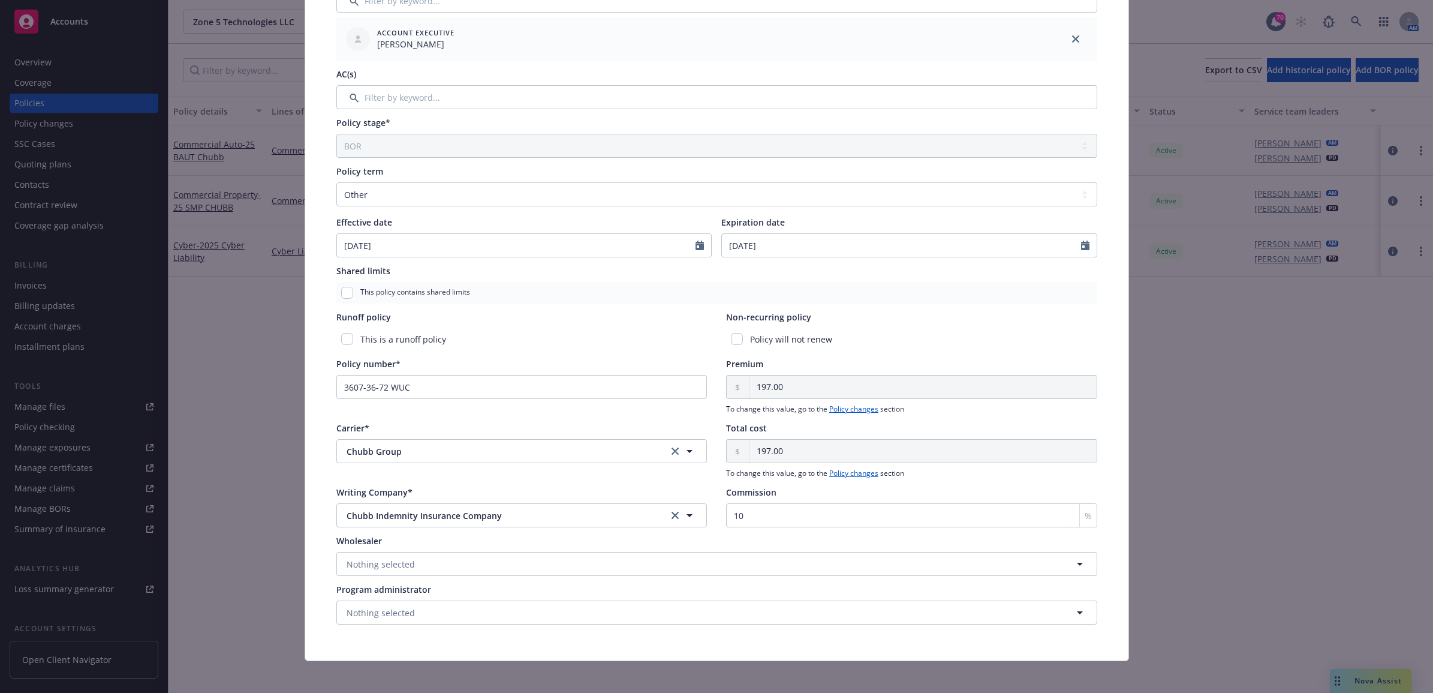
scroll to position [290, 0]
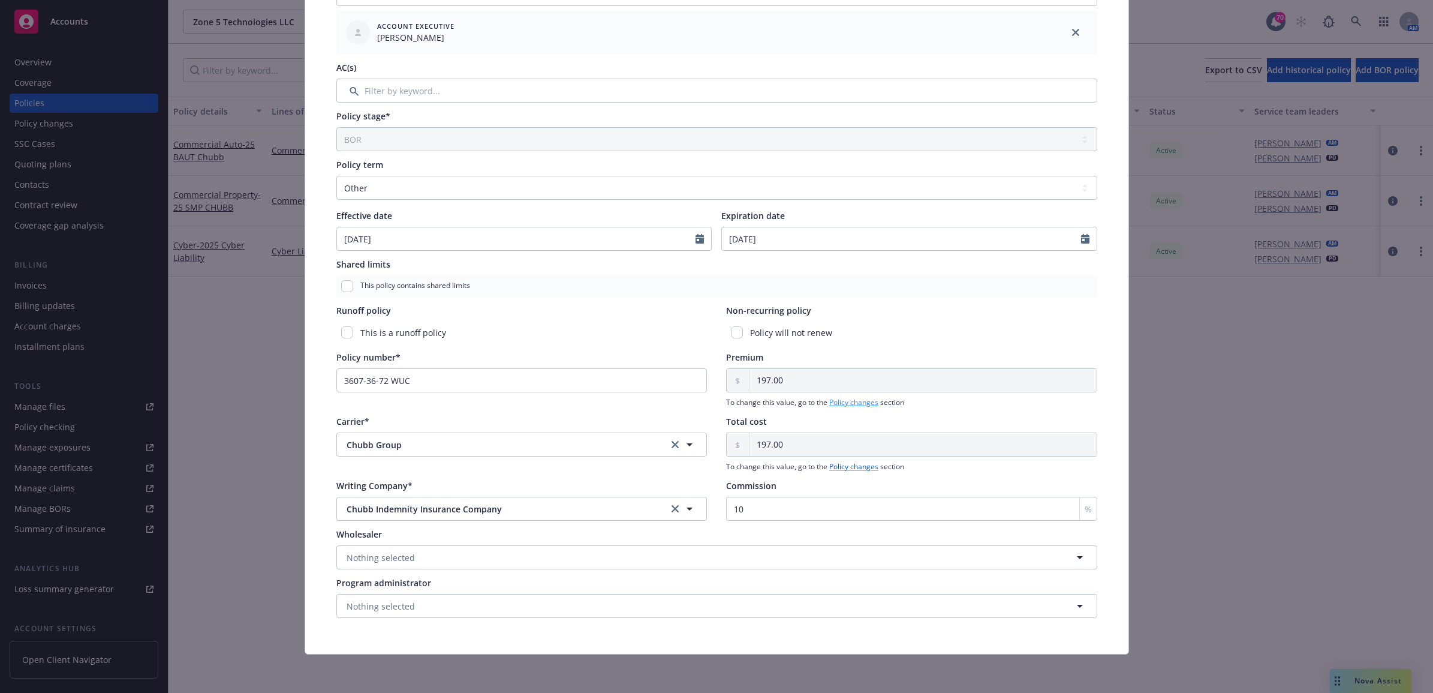
click at [846, 404] on link "Policy changes" at bounding box center [854, 402] width 49 height 10
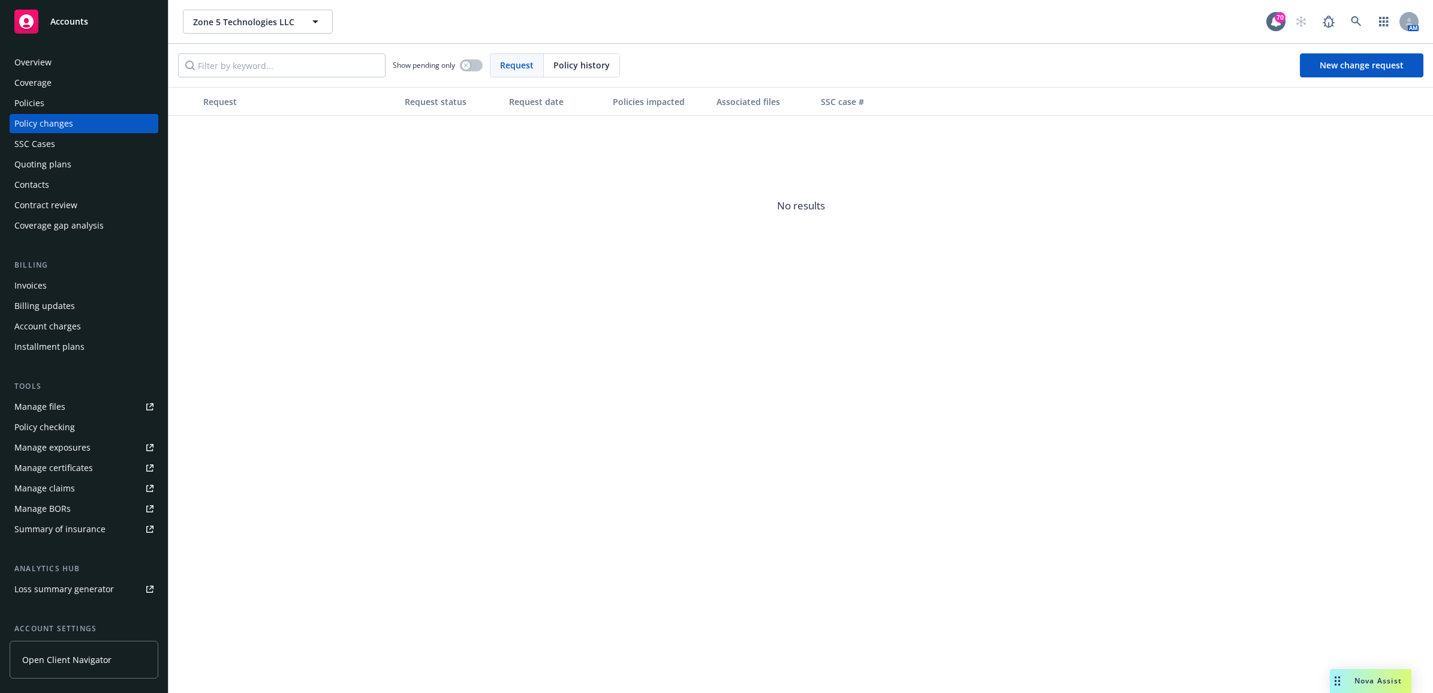
click at [562, 55] on div "Policy history" at bounding box center [582, 65] width 76 height 23
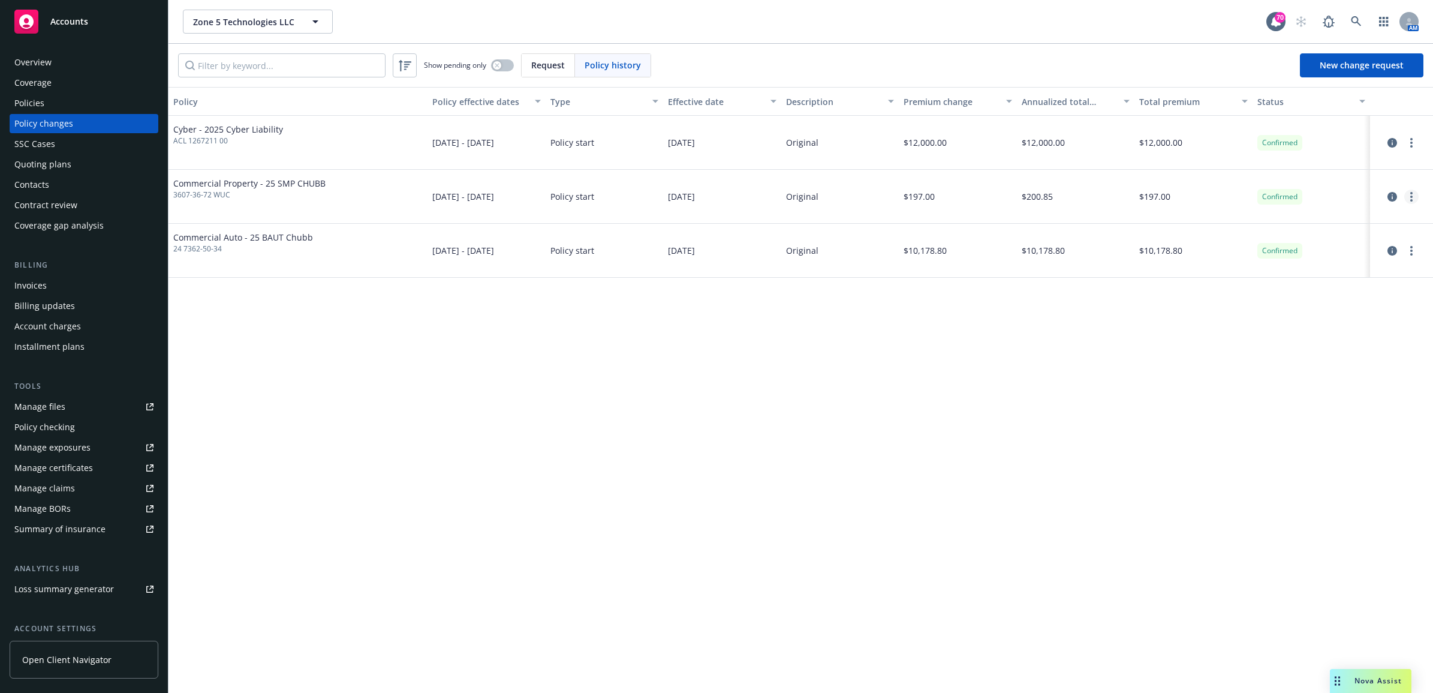
click at [1411, 195] on icon "more" at bounding box center [1412, 197] width 2 height 10
click at [1318, 289] on link "Edit billing info" at bounding box center [1315, 293] width 206 height 24
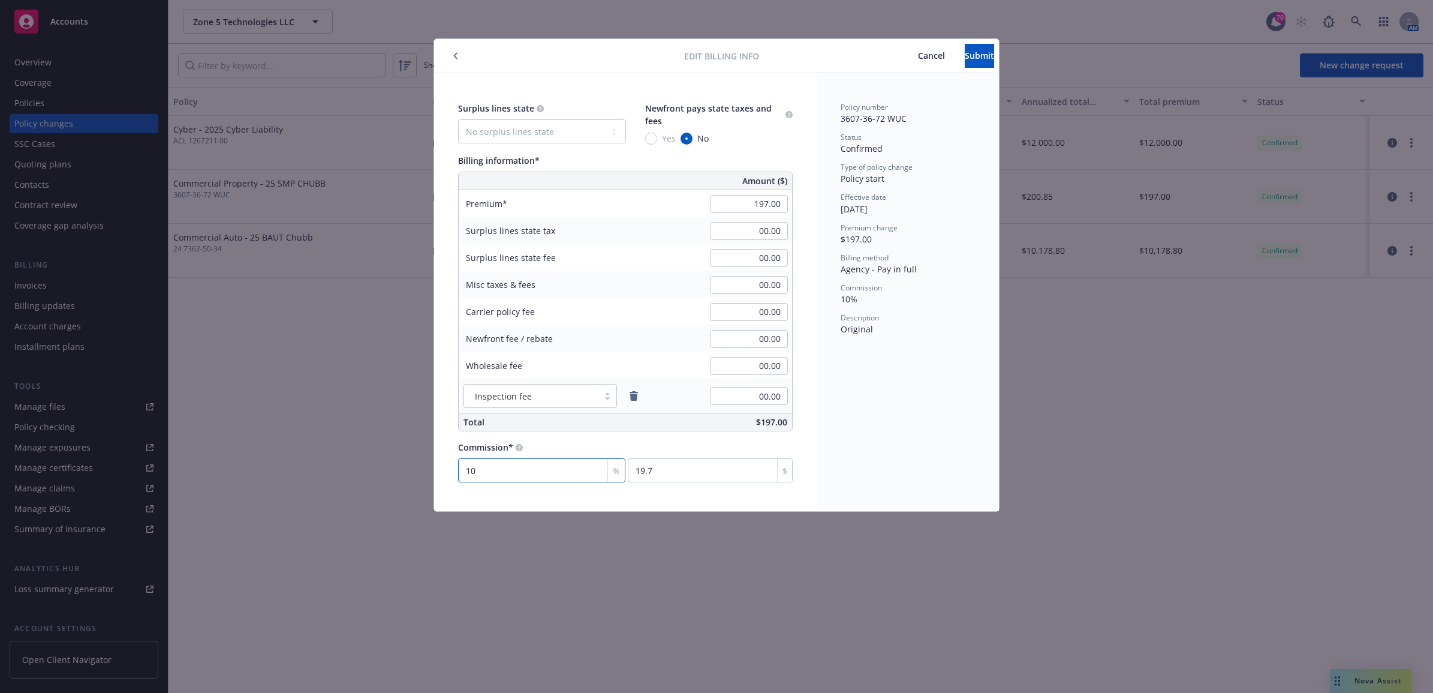
type input "0"
click at [912, 428] on div "Policy number 3607-36-72 WUC Status Confirmed Type of policy change Policy star…" at bounding box center [908, 292] width 182 height 438
click at [942, 68] on div "Edit billing info Cancel Submit" at bounding box center [716, 56] width 565 height 34
click at [965, 63] on button "Submit" at bounding box center [979, 56] width 29 height 24
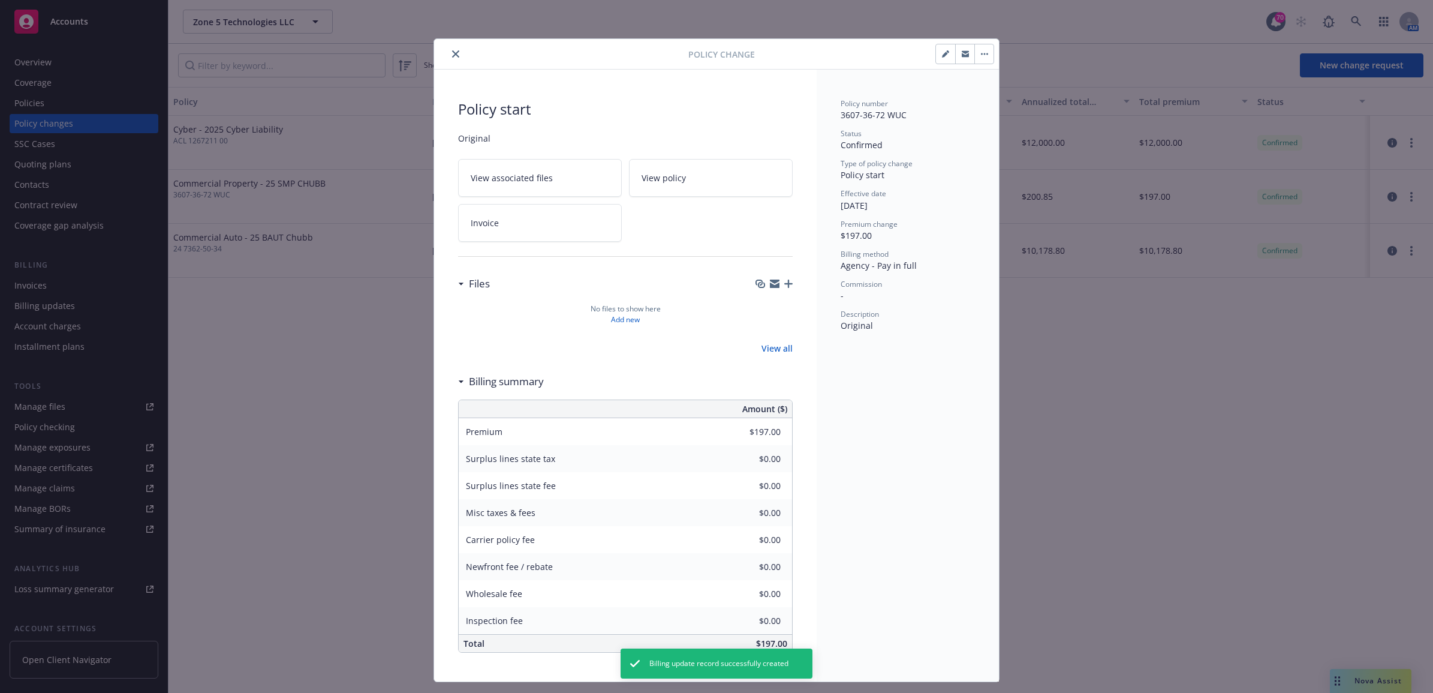
click at [452, 53] on icon "close" at bounding box center [455, 53] width 7 height 7
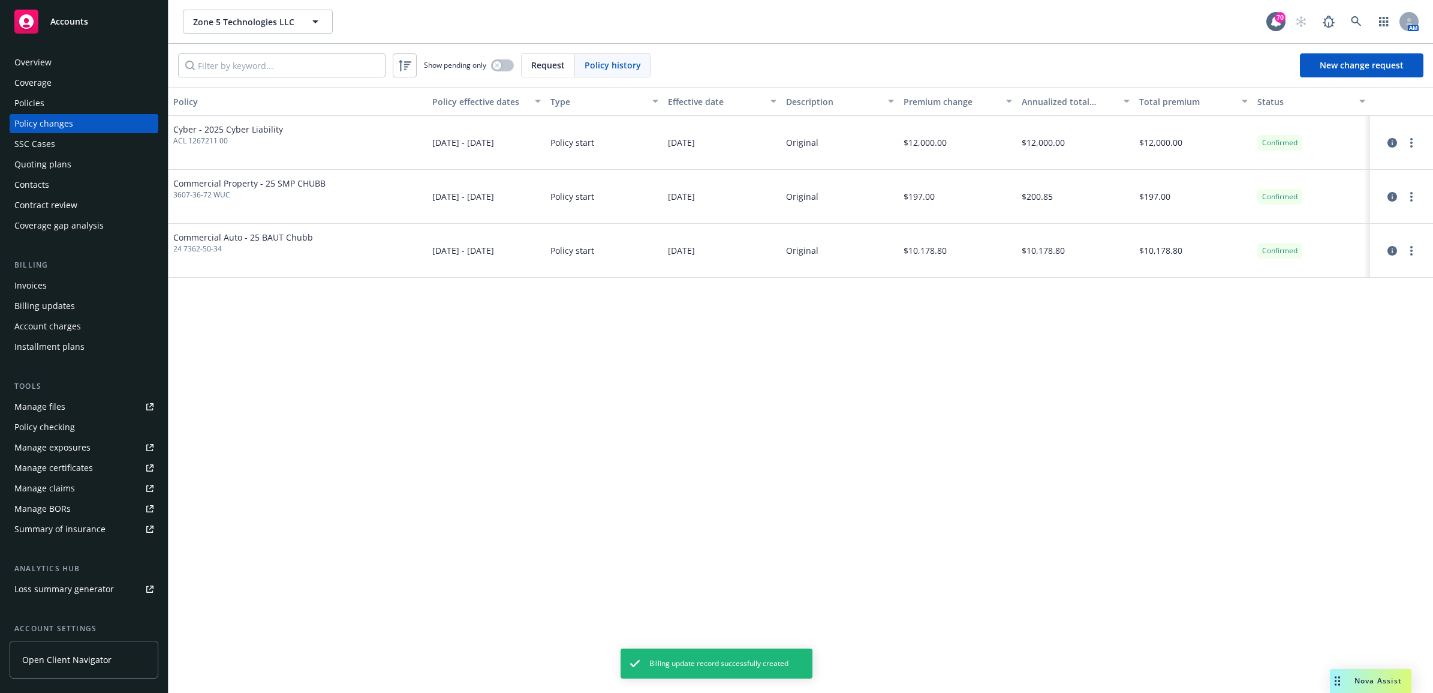
click at [73, 103] on div "Policies" at bounding box center [83, 103] width 139 height 19
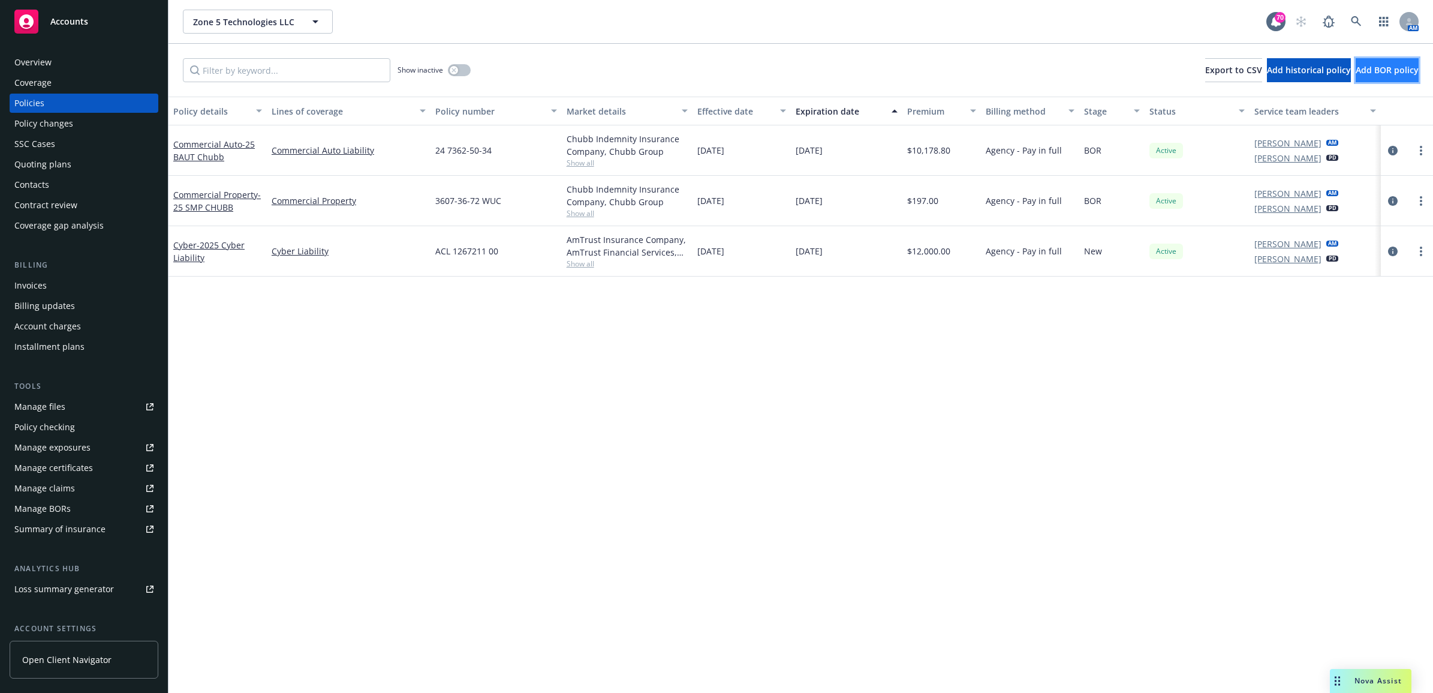
click at [1378, 78] on button "Add BOR policy" at bounding box center [1387, 70] width 63 height 24
select select "other"
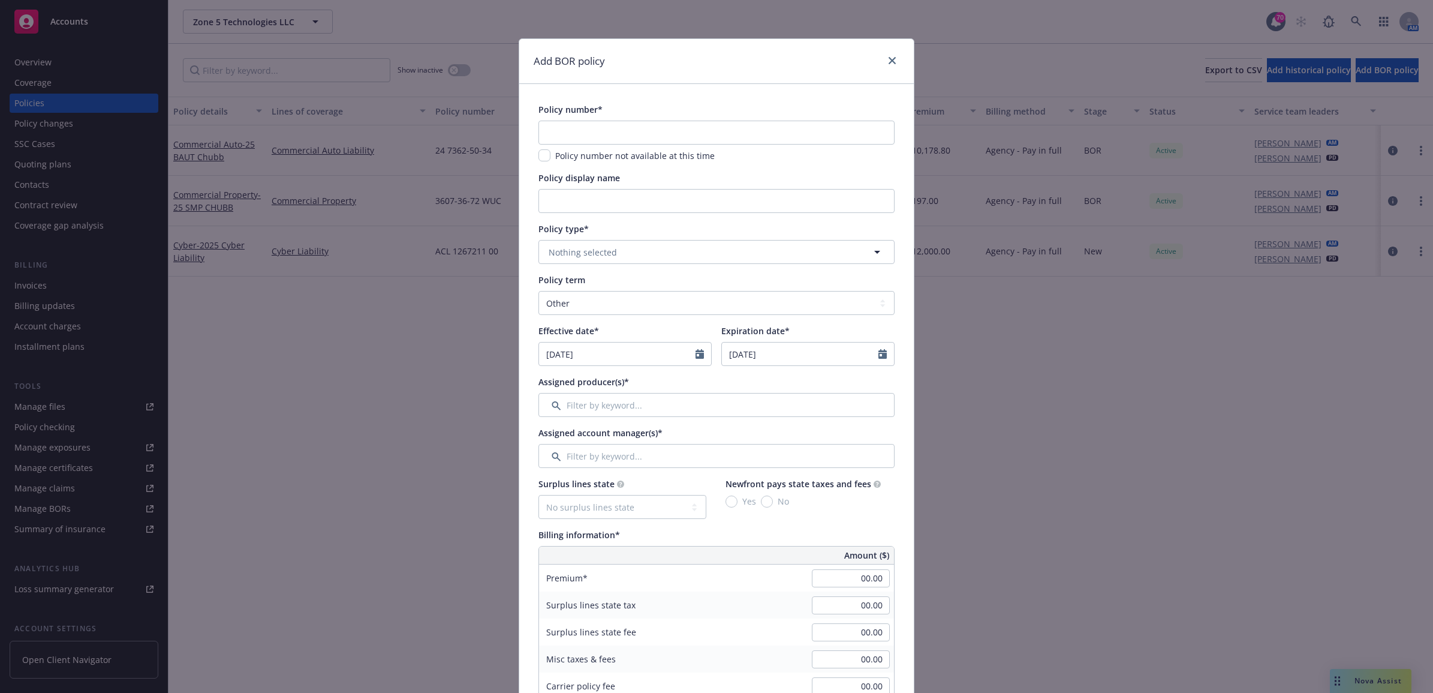
click at [576, 119] on div "Policy number* Policy number not available at this time" at bounding box center [717, 132] width 356 height 59
drag, startPoint x: 582, startPoint y: 127, endPoint x: 679, endPoint y: 130, distance: 97.2
click at [582, 129] on input "text" at bounding box center [717, 133] width 356 height 24
type input "AXPANEL00070-24"
click at [763, 202] on input "Policy display name" at bounding box center [717, 201] width 356 height 24
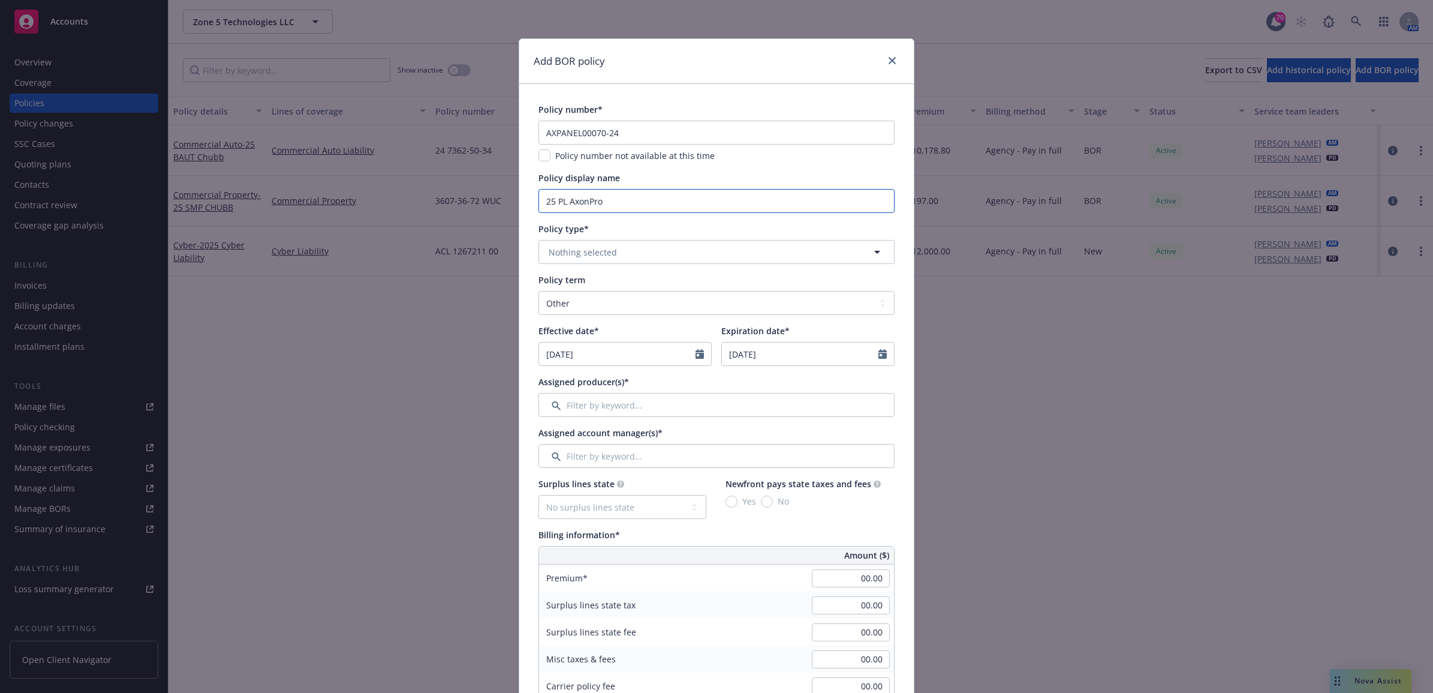
type input "25 PL AxonPro"
click at [607, 247] on span "Nothing selected" at bounding box center [583, 252] width 68 height 13
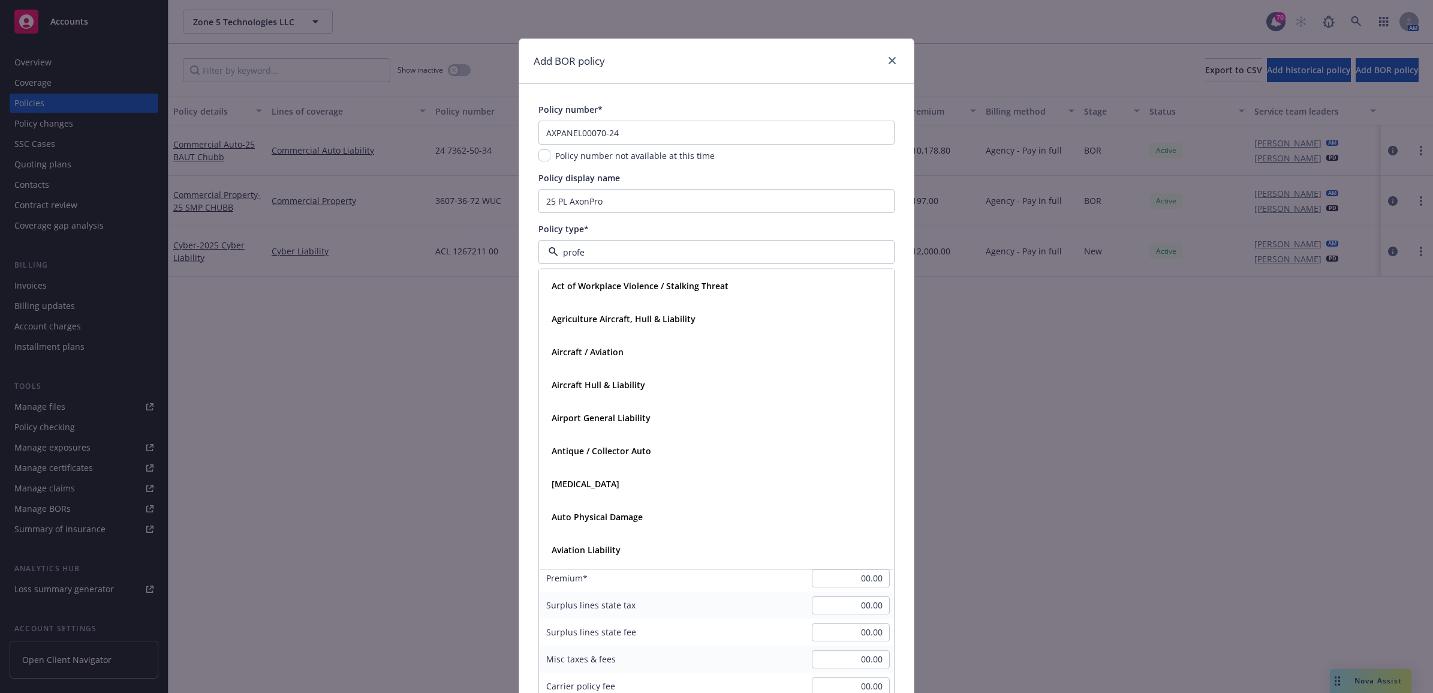
type input "profes"
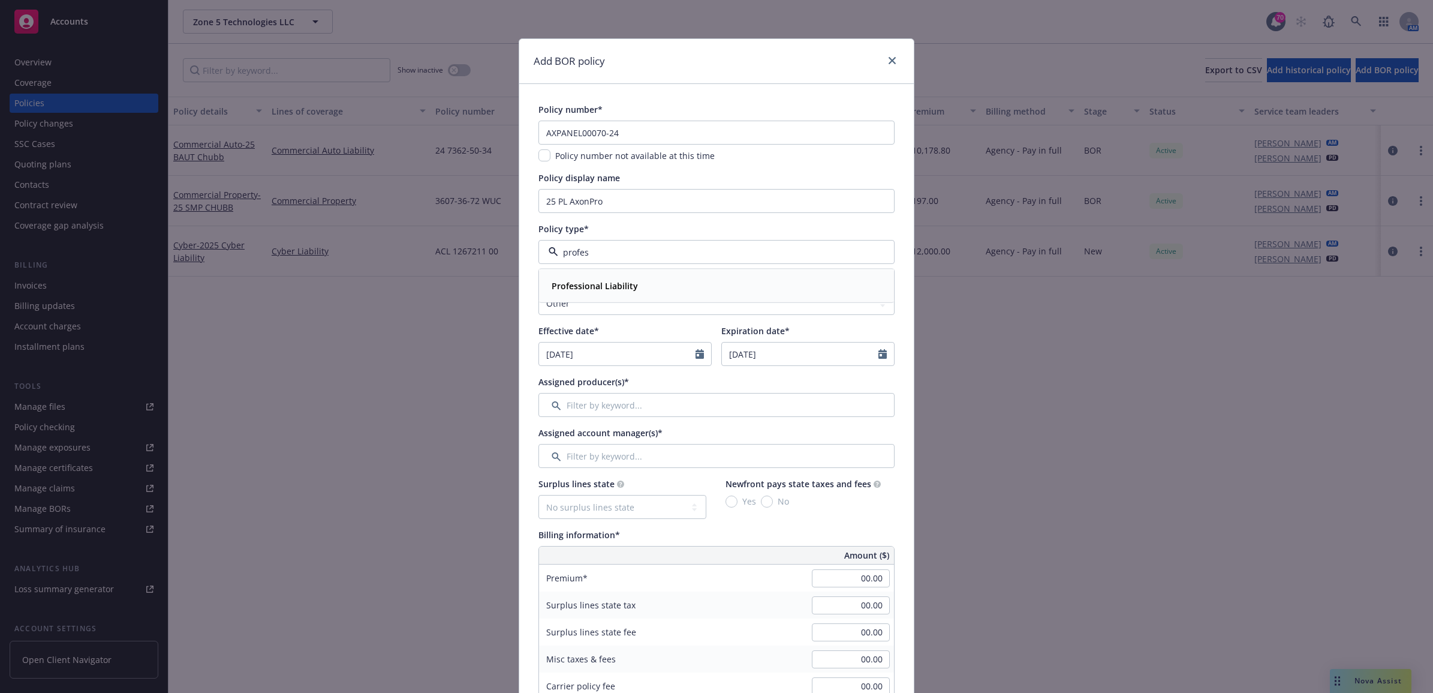
click at [609, 281] on strong "Professional Liability" at bounding box center [595, 285] width 86 height 11
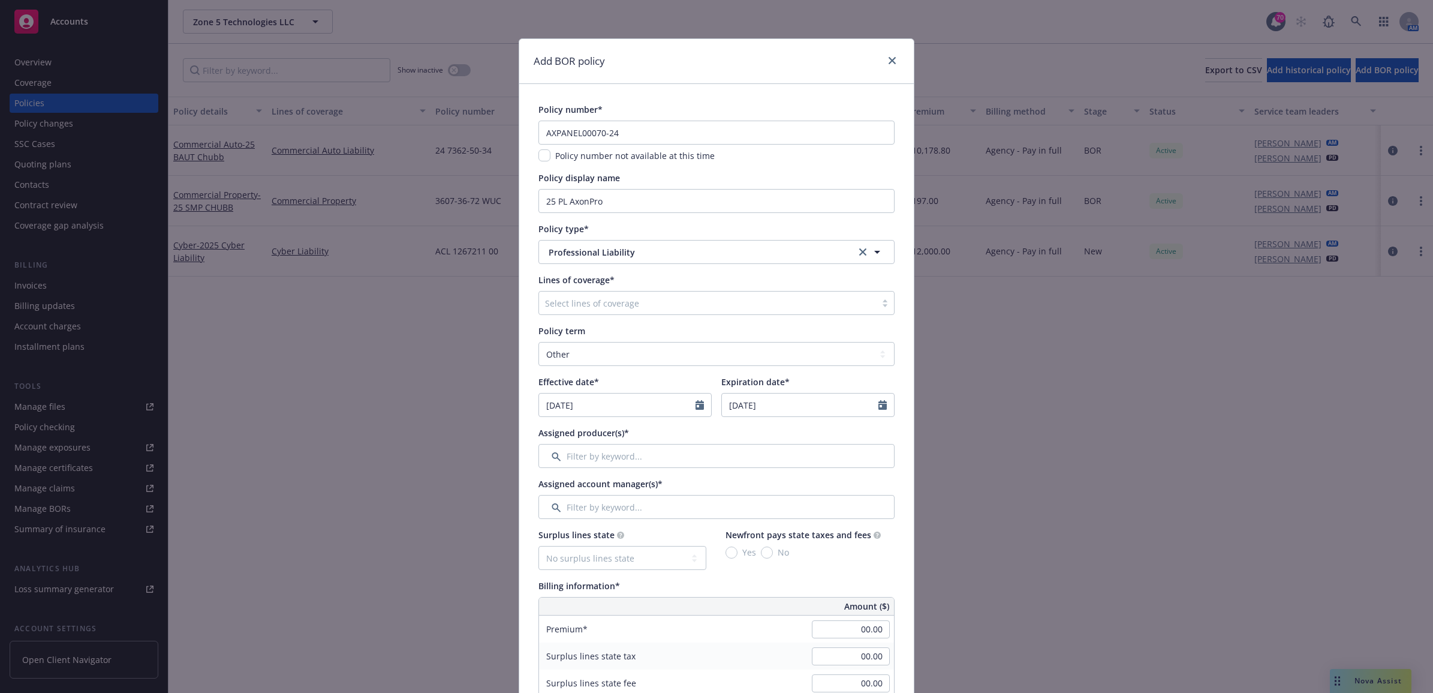
click at [590, 310] on div at bounding box center [707, 303] width 325 height 14
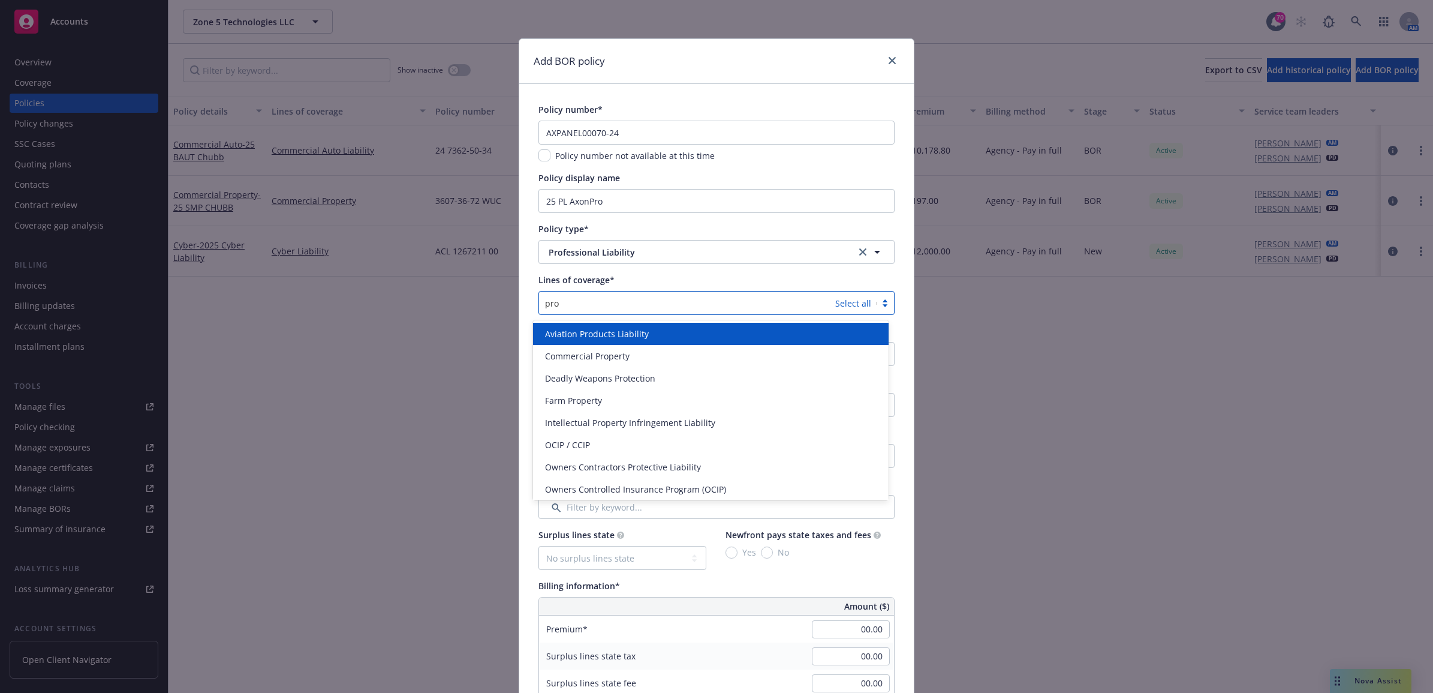
type input "prof"
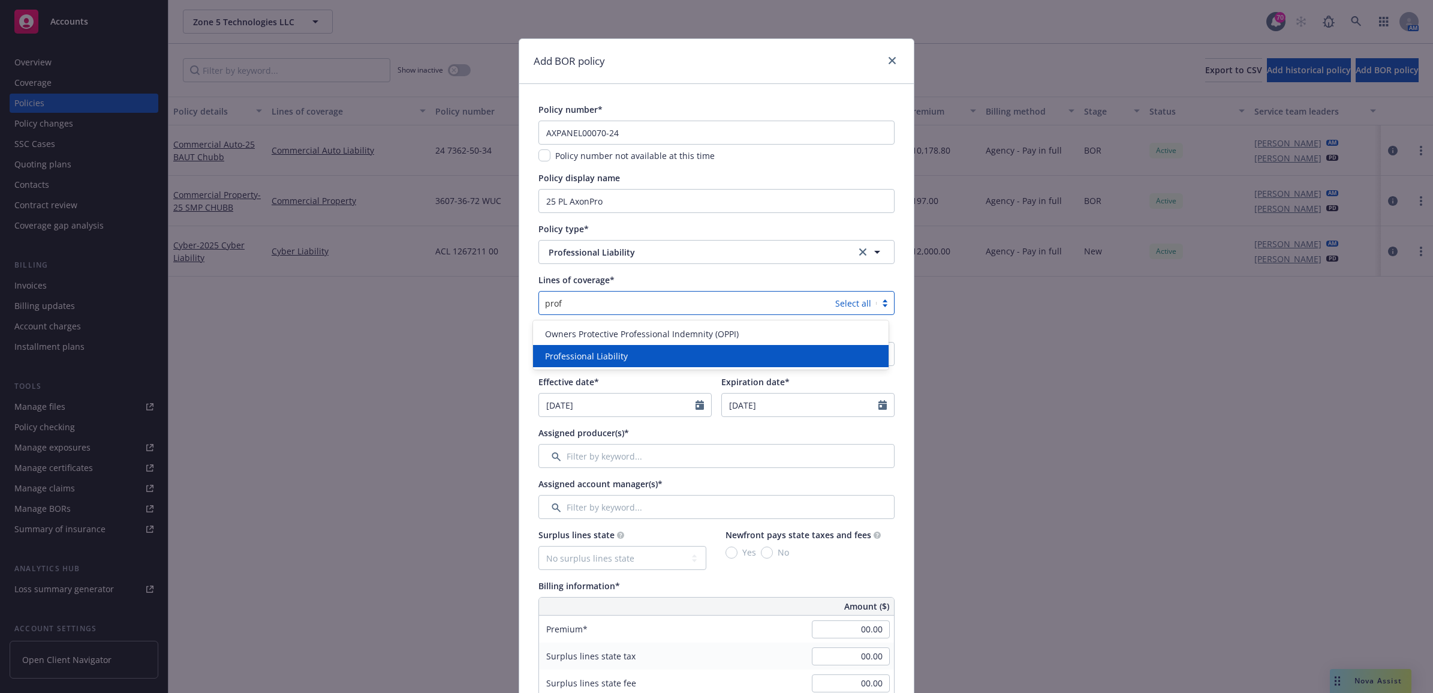
click at [596, 351] on span "Professional Liability" at bounding box center [586, 356] width 83 height 13
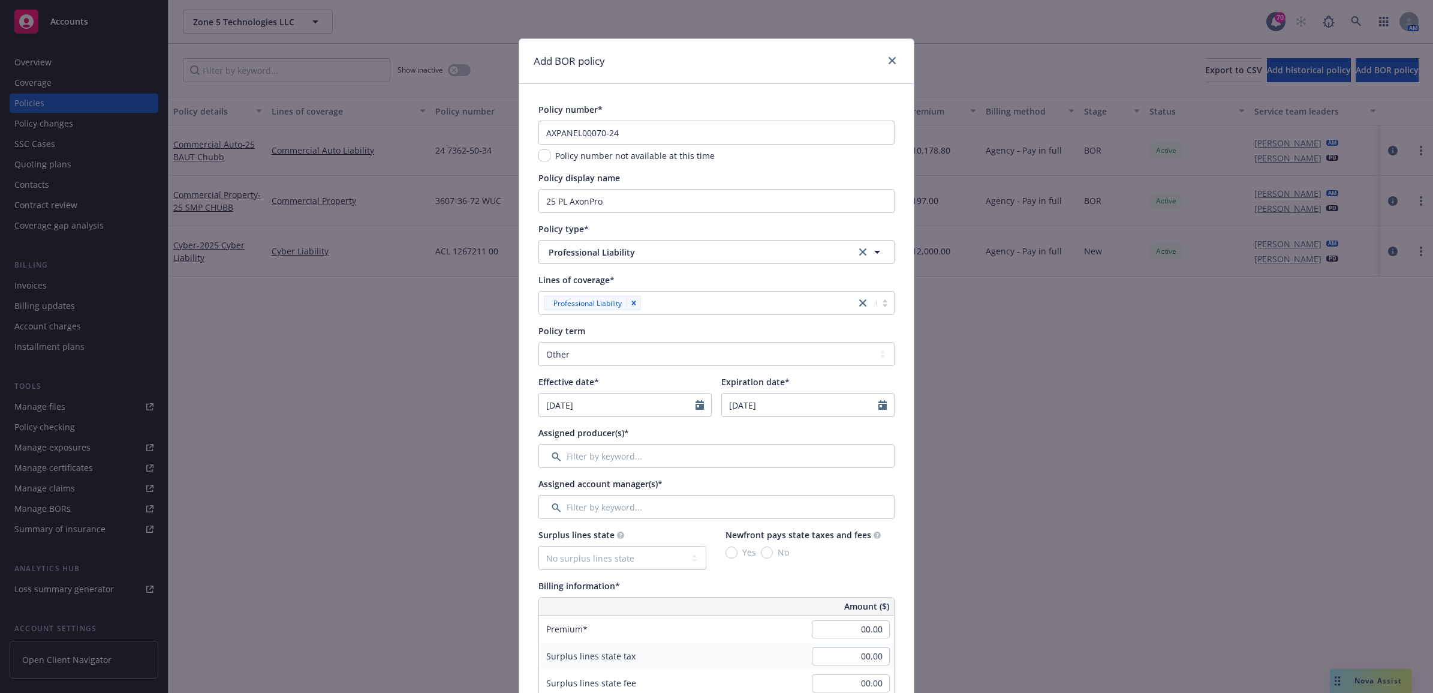
click at [457, 390] on div "Add BOR policy Policy number* AXPANEL00070-24 Policy number not available at th…" at bounding box center [716, 346] width 1433 height 693
click at [591, 355] on select "Select policy term 12 Month 6 Month 4 Month 3 Month 2 Month 1 Month 36 Month (3…" at bounding box center [717, 354] width 356 height 24
select select "12"
click at [539, 342] on select "Select policy term 12 Month 6 Month 4 Month 3 Month 2 Month 1 Month 36 Month (3…" at bounding box center [717, 354] width 356 height 24
click at [595, 410] on input "[DATE]" at bounding box center [617, 404] width 157 height 23
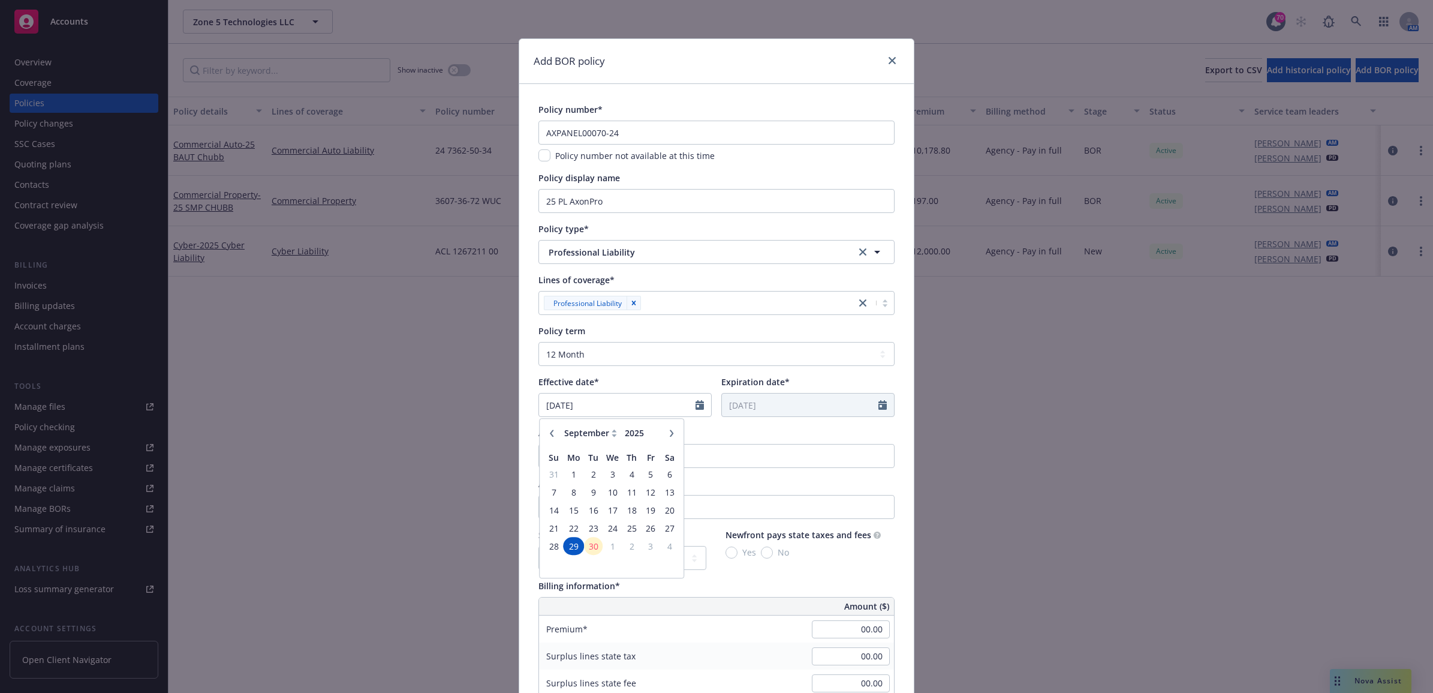
click at [548, 430] on icon "button" at bounding box center [551, 432] width 7 height 7
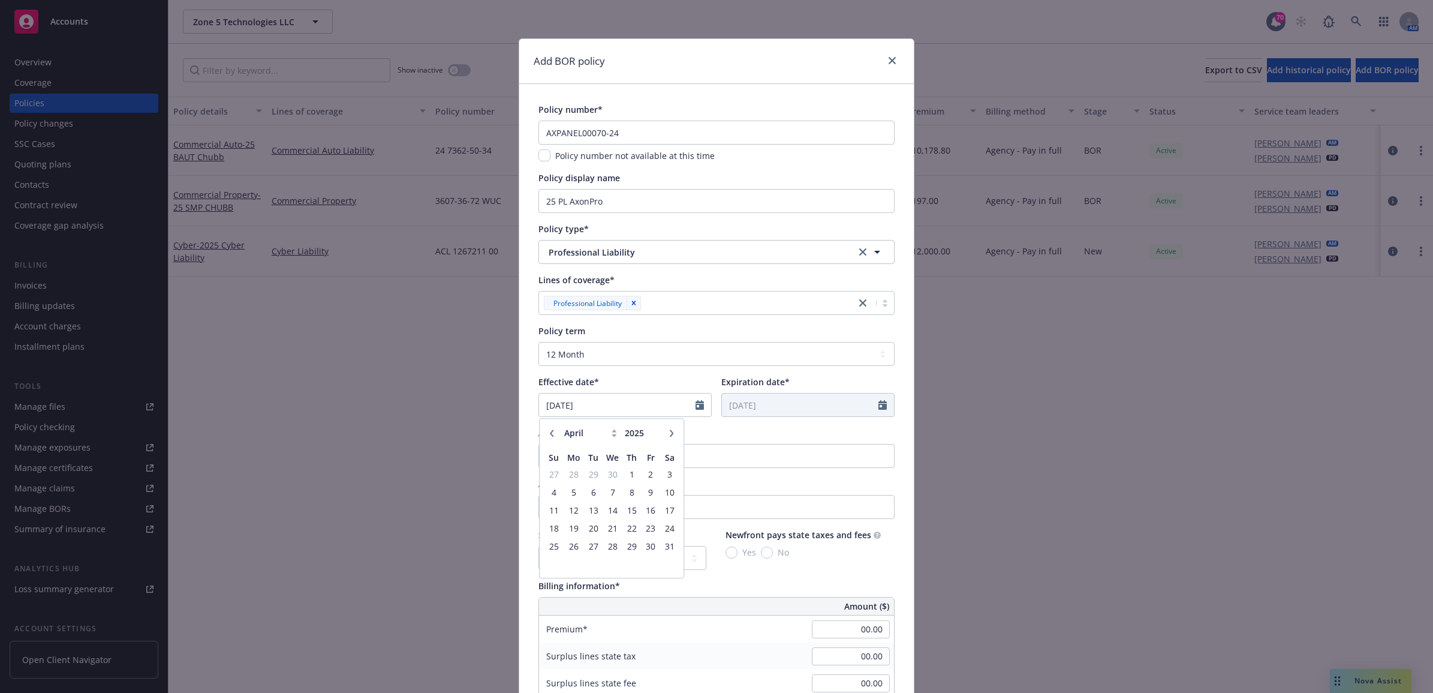
click at [548, 430] on icon "button" at bounding box center [551, 432] width 7 height 7
select select "12"
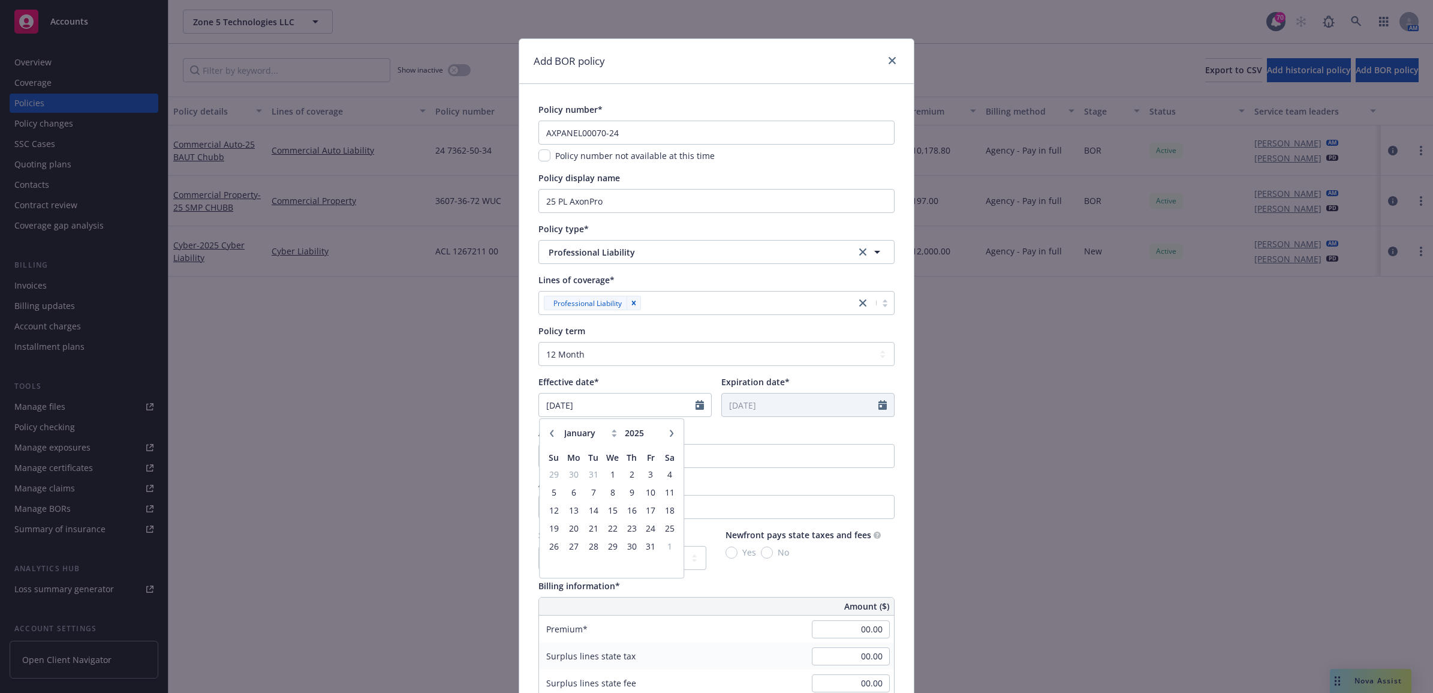
type input "2024"
click at [548, 430] on icon "button" at bounding box center [551, 432] width 7 height 7
select select "11"
click at [550, 528] on span "17" at bounding box center [554, 528] width 16 height 15
type input "[DATE]"
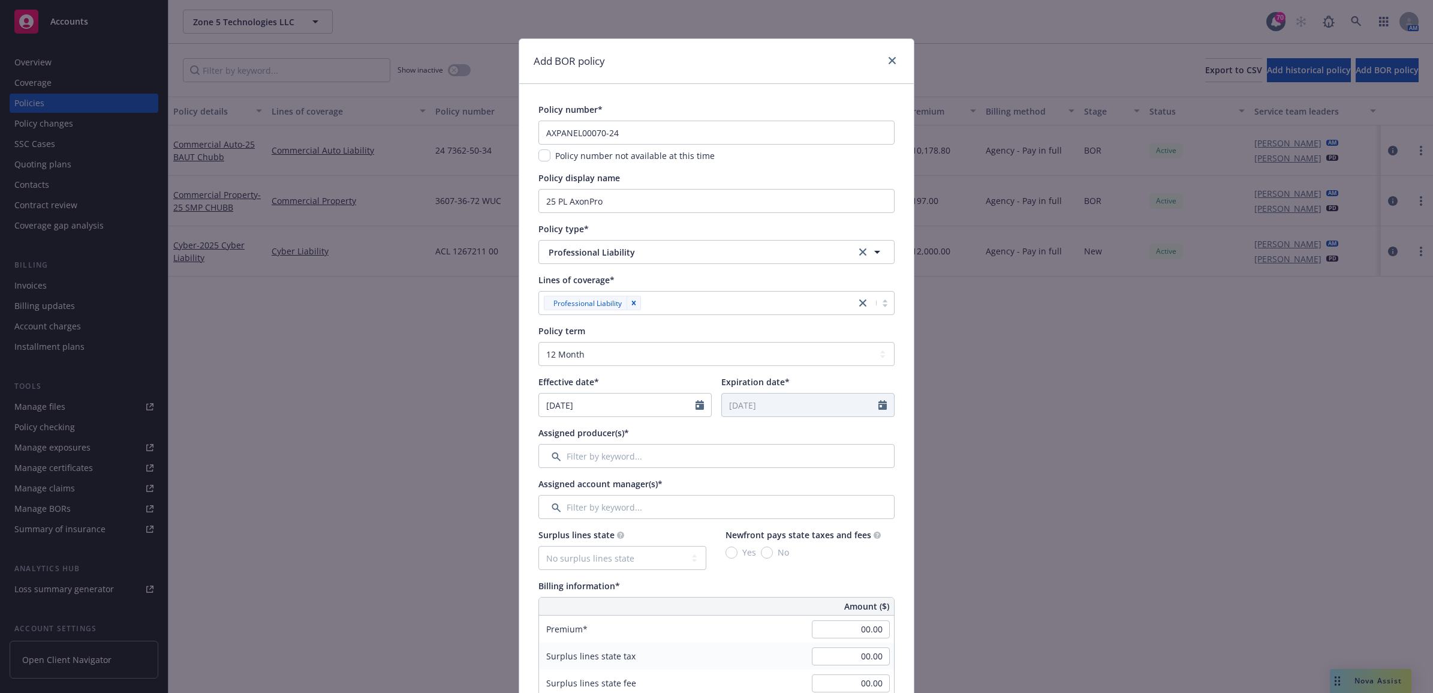
type input "[DATE]"
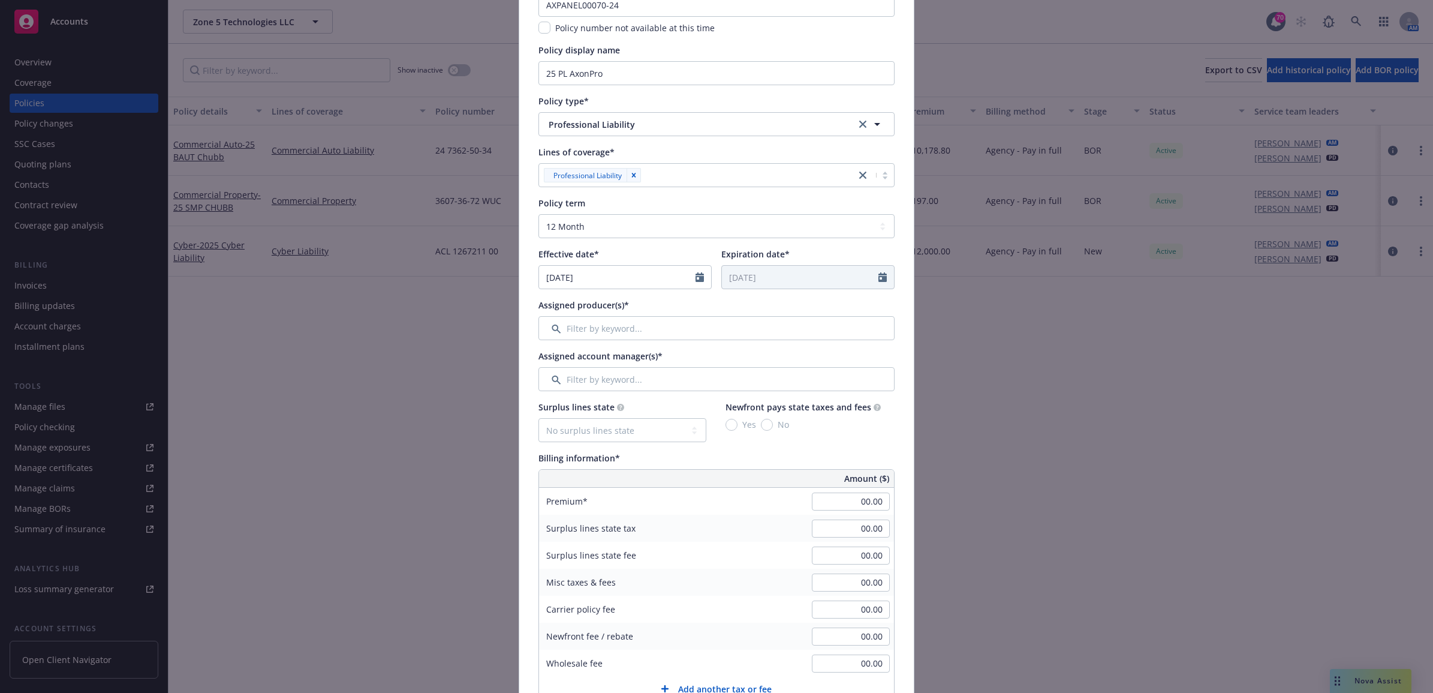
scroll to position [150, 0]
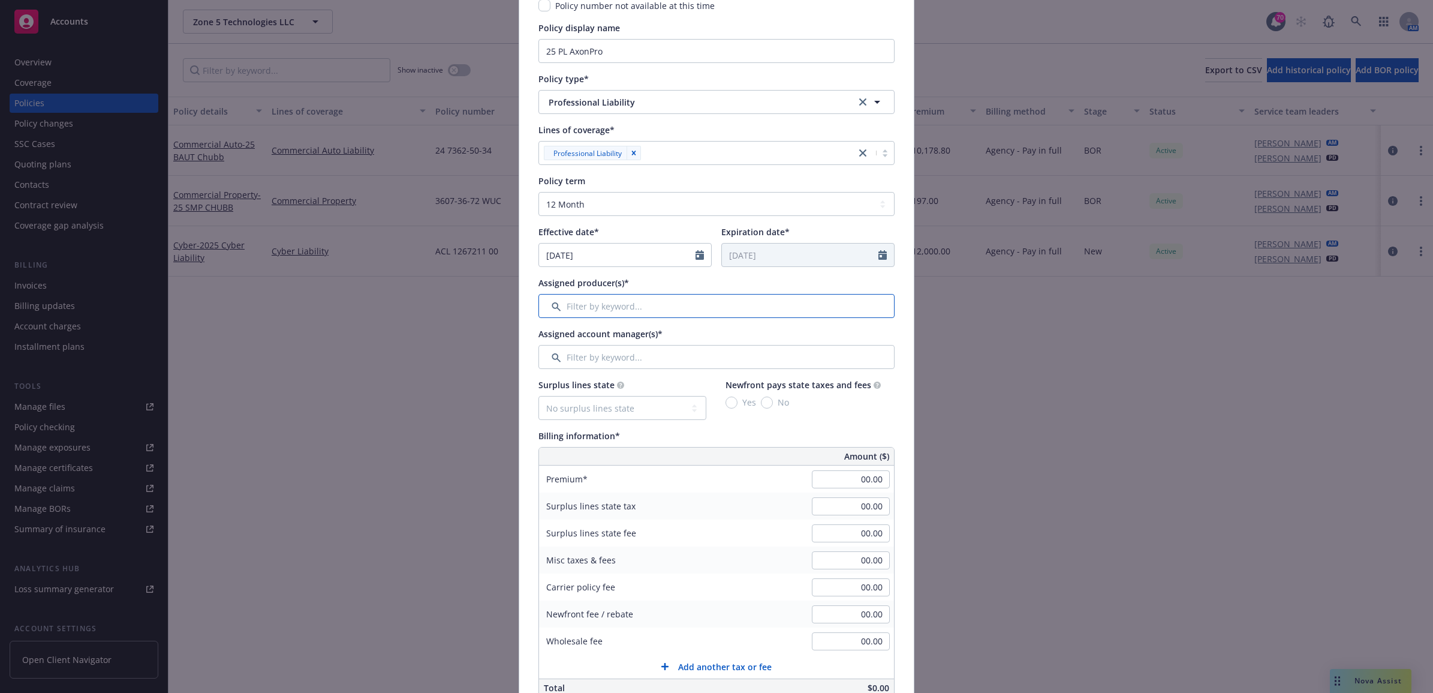
click at [600, 307] on input "Filter by keyword..." at bounding box center [717, 306] width 356 height 24
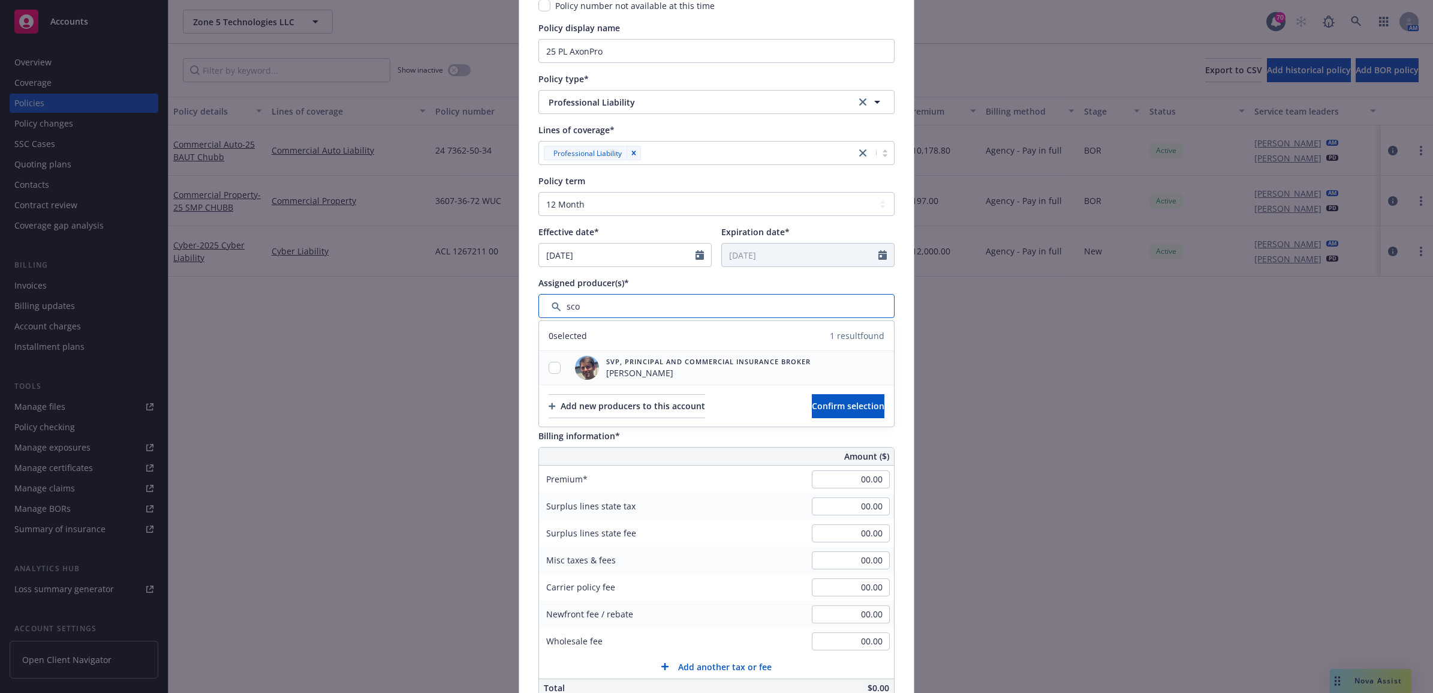
type input "sco"
click at [549, 368] on input "checkbox" at bounding box center [555, 368] width 12 height 12
checkbox input "true"
click at [812, 410] on span "Confirm selection" at bounding box center [848, 405] width 73 height 11
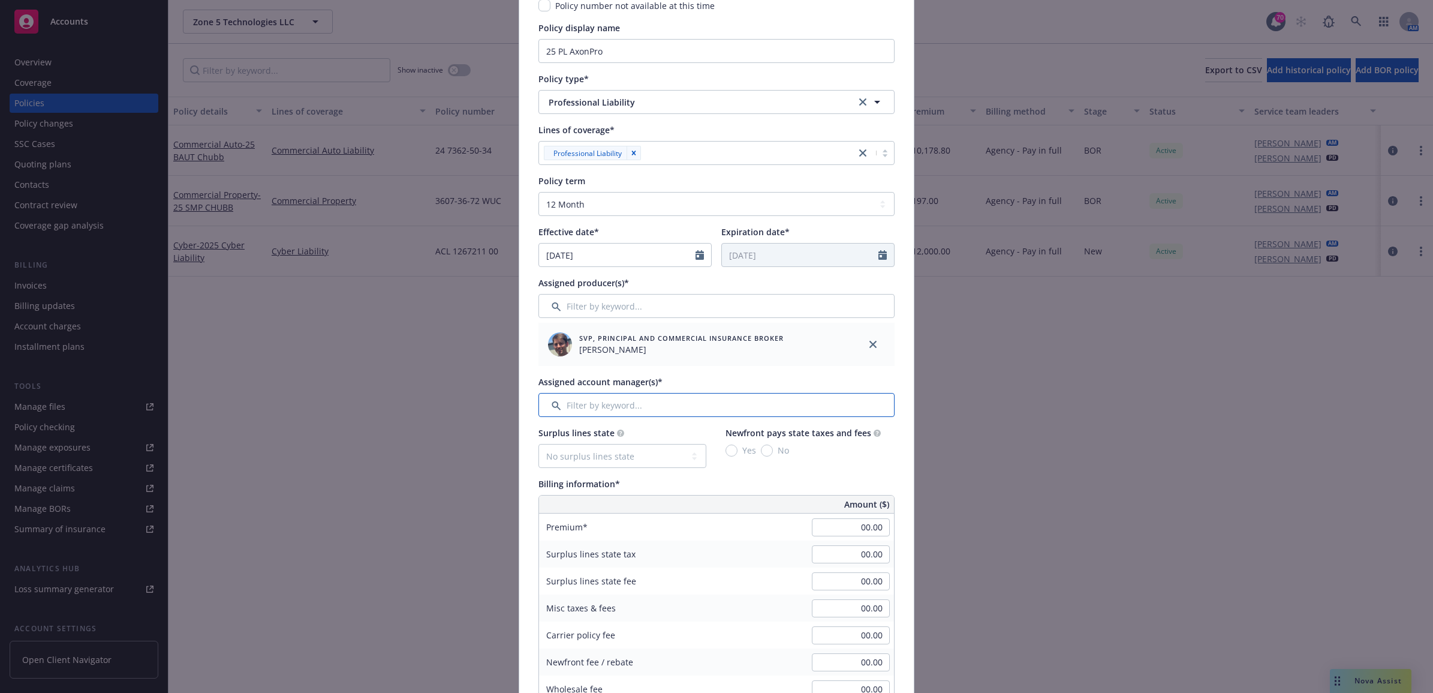
click at [616, 401] on input "Filter by keyword..." at bounding box center [717, 405] width 356 height 24
type input "ste"
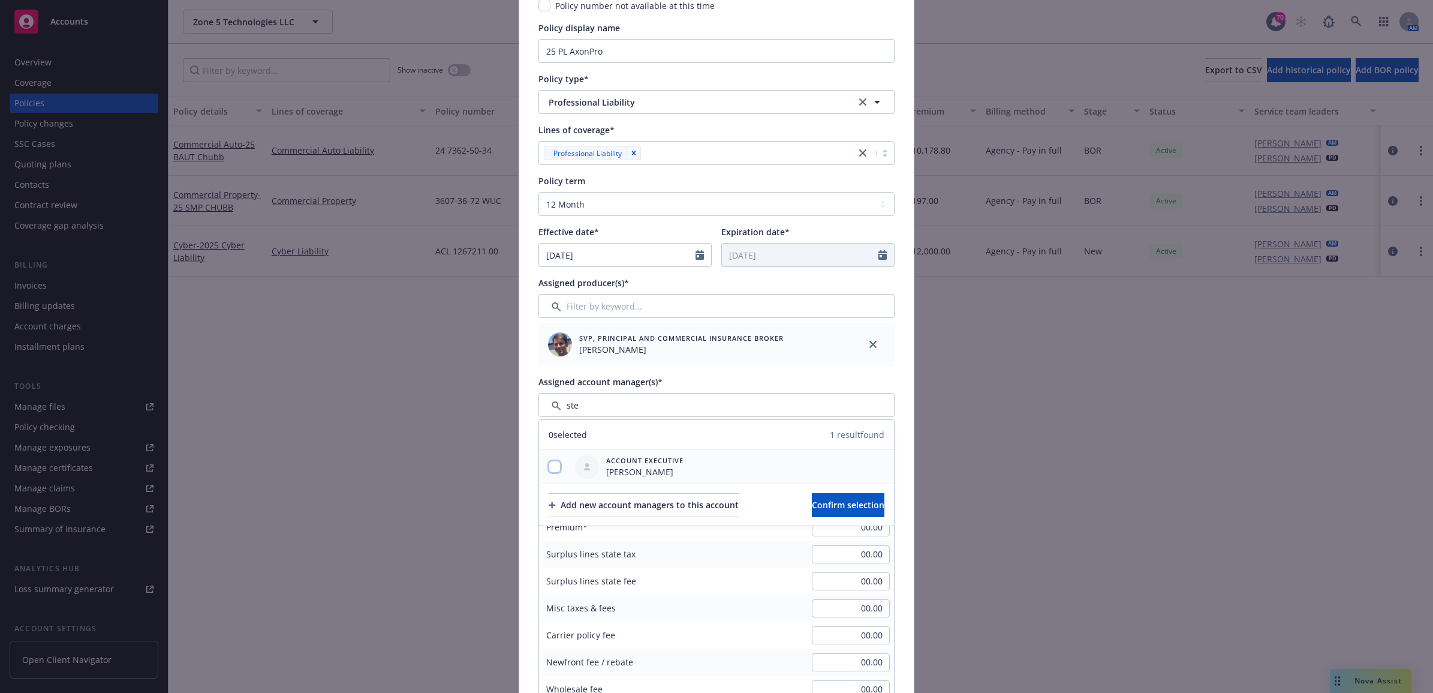
click at [552, 465] on input "checkbox" at bounding box center [555, 467] width 12 height 12
checkbox input "true"
click at [812, 508] on span "Confirm selection" at bounding box center [848, 504] width 73 height 11
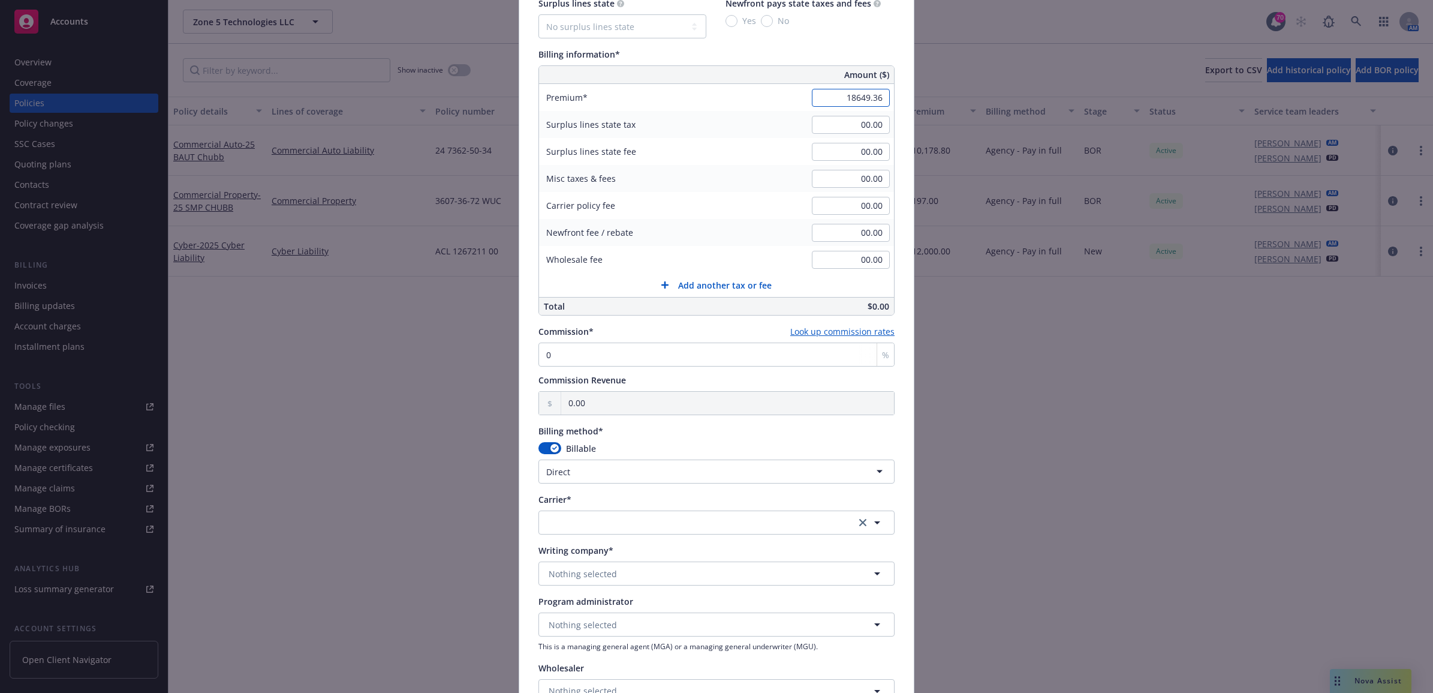
scroll to position [675, 0]
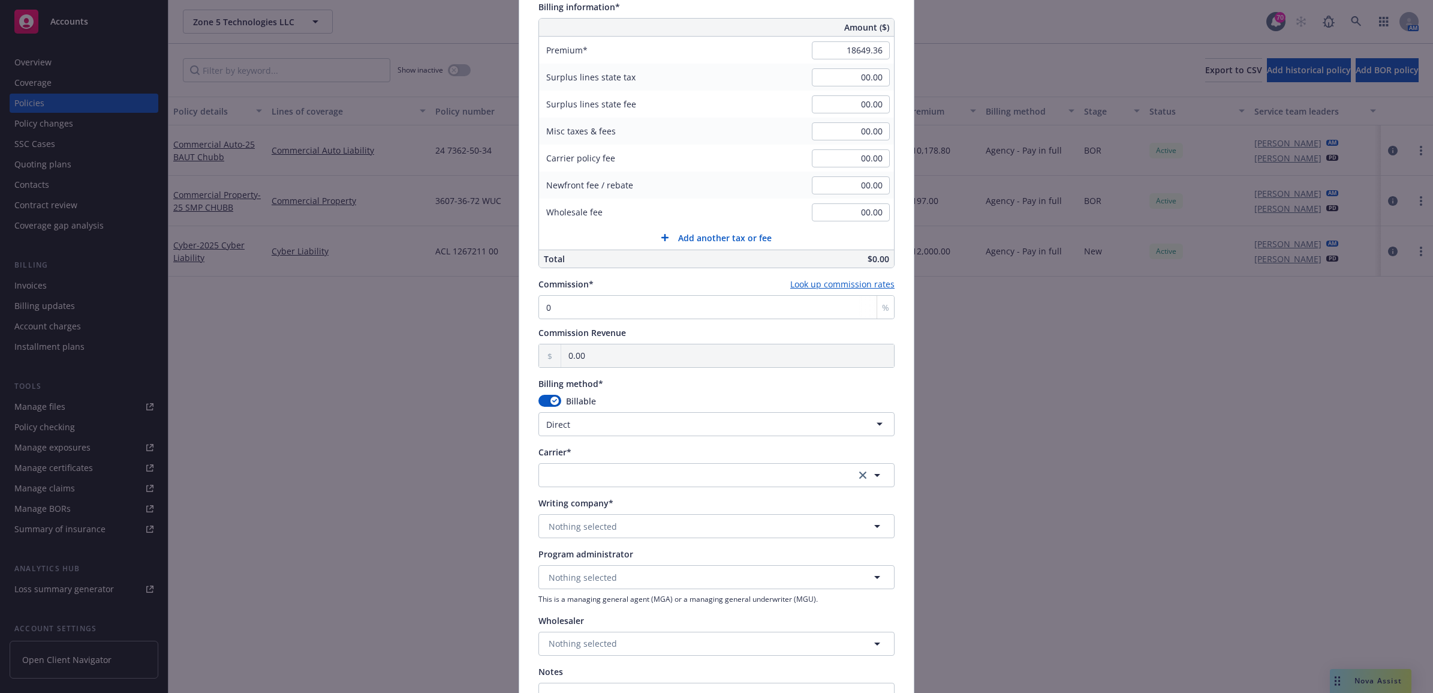
type input "18,649.36"
click at [585, 432] on html "Accounts Overview Coverage Policies Policy changes SSC Cases Quoting plans Cont…" at bounding box center [716, 346] width 1433 height 693
select select "AGENCY_PAY_IN_FULL"
click at [572, 476] on button "button" at bounding box center [717, 475] width 356 height 24
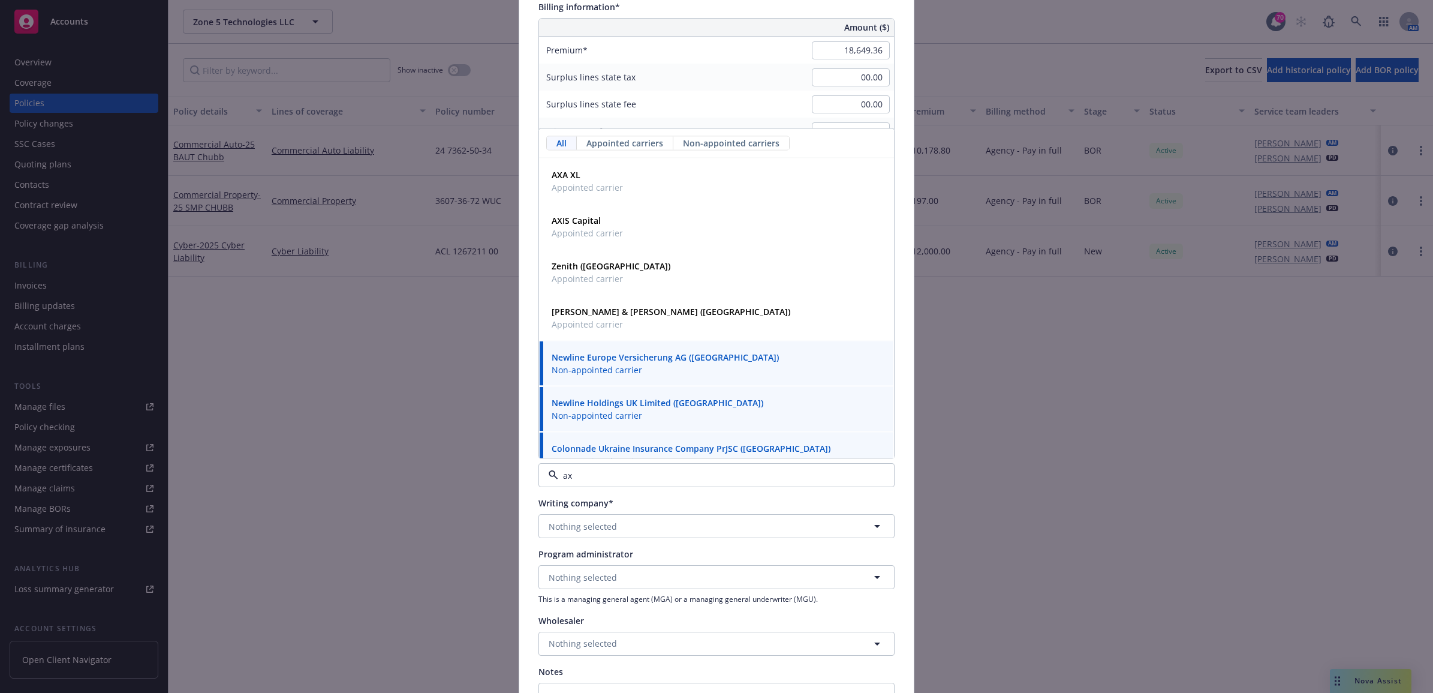
type input "a"
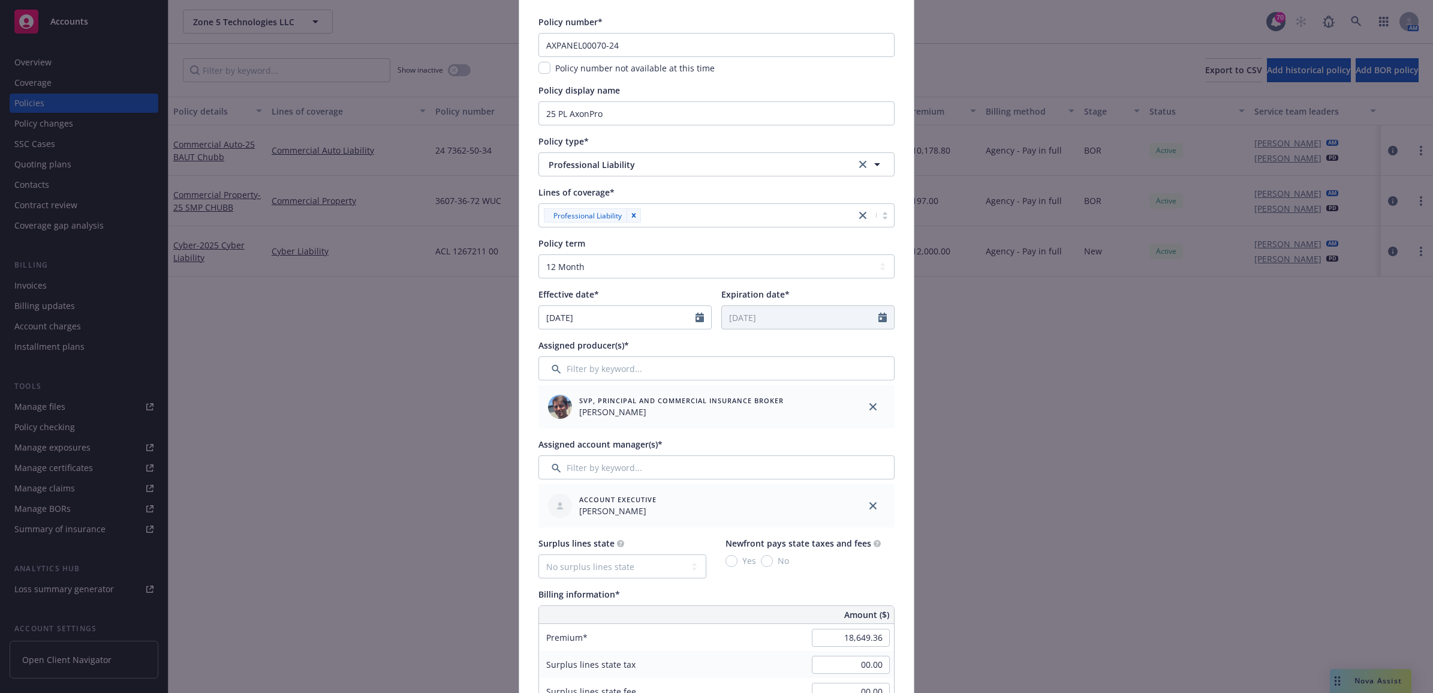
scroll to position [75, 0]
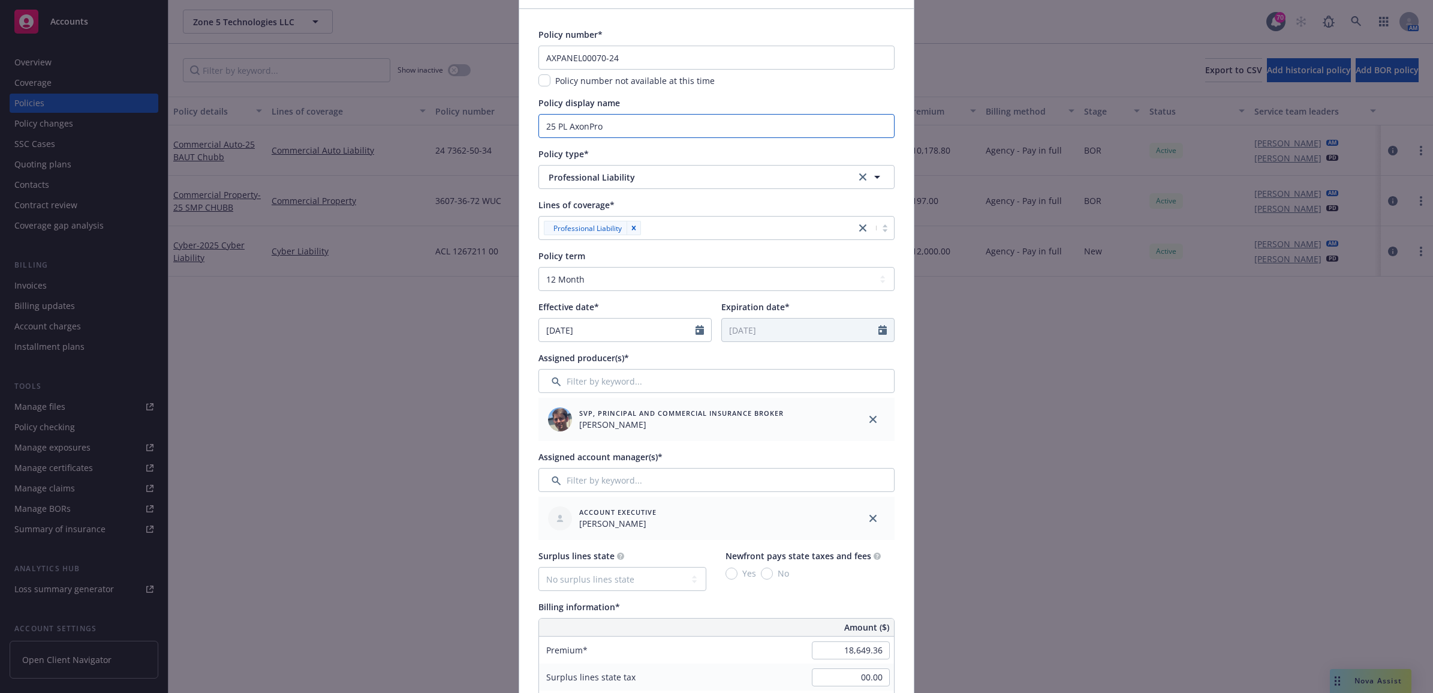
drag, startPoint x: 578, startPoint y: 126, endPoint x: 563, endPoint y: 129, distance: 15.3
click at [563, 129] on input "25 PL AxonPro" at bounding box center [717, 126] width 356 height 24
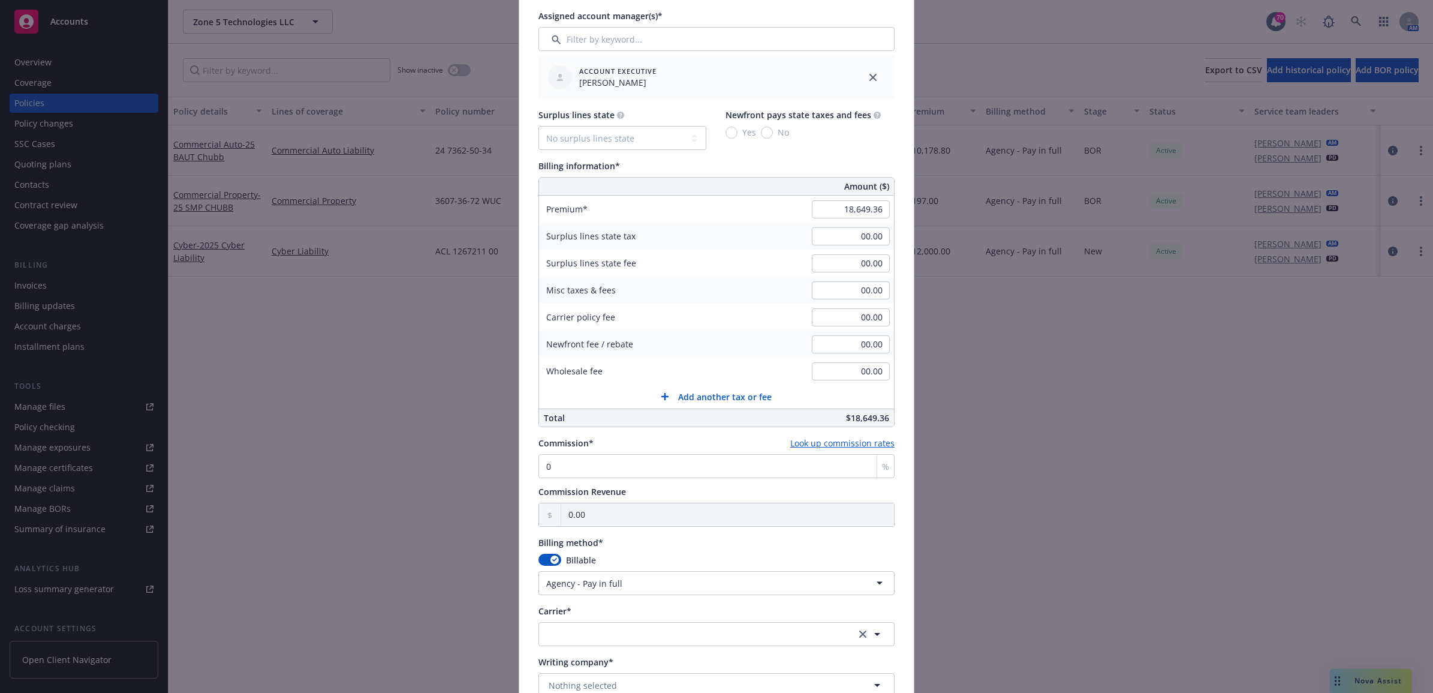
scroll to position [675, 0]
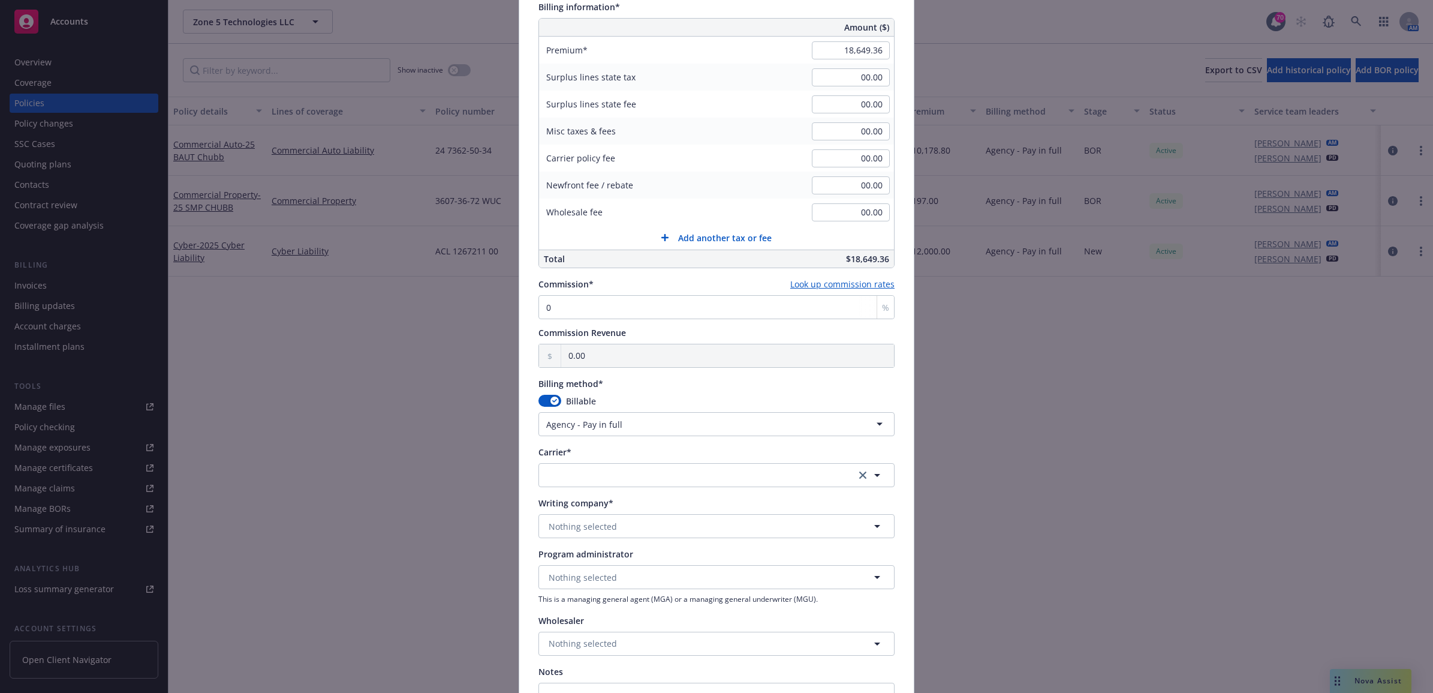
type input "25 PL CRC"
click at [601, 471] on button "button" at bounding box center [717, 475] width 356 height 24
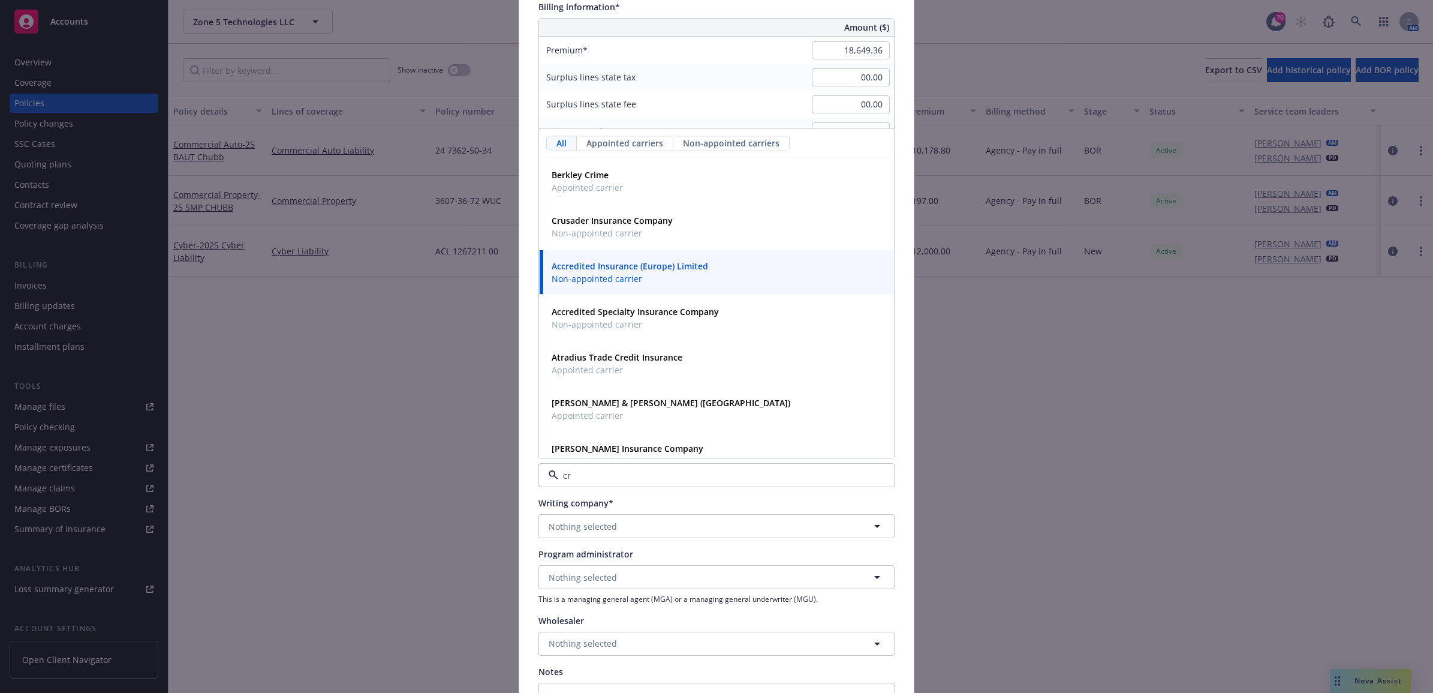
type input "c"
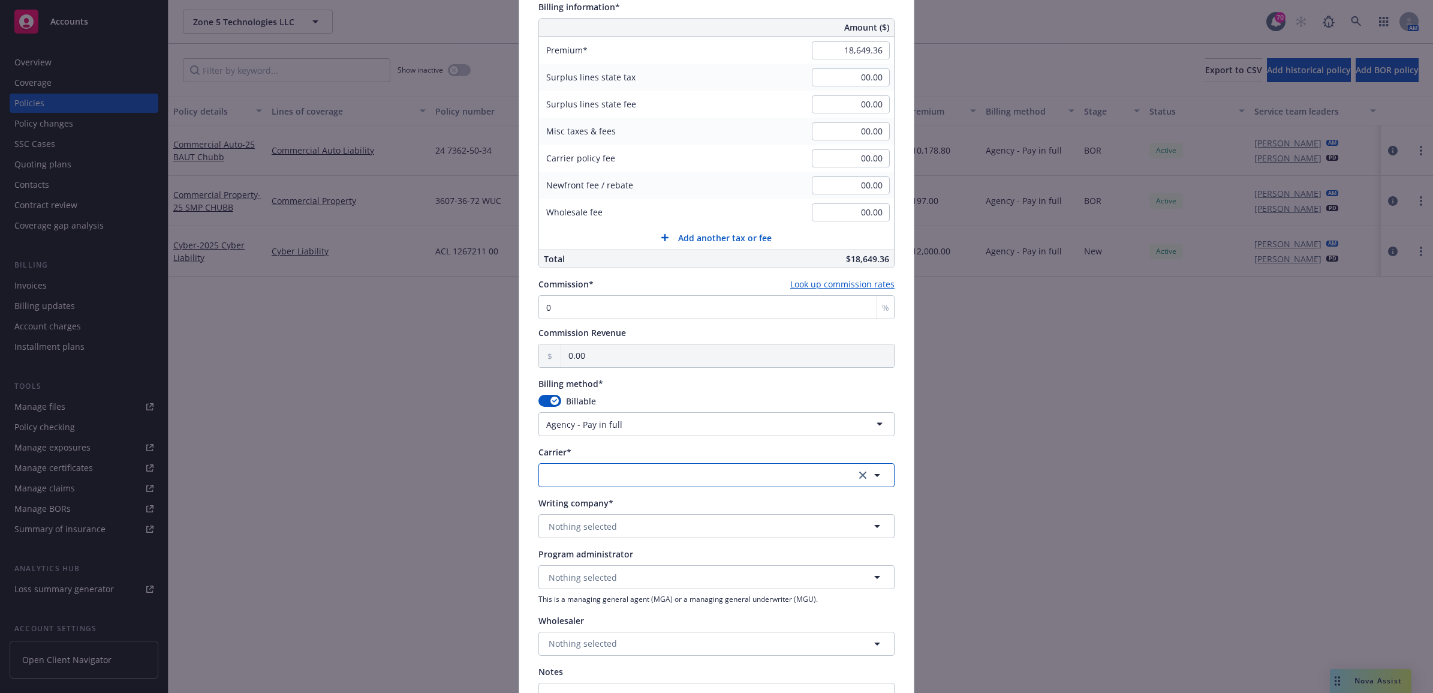
click at [623, 472] on button "button" at bounding box center [717, 475] width 356 height 24
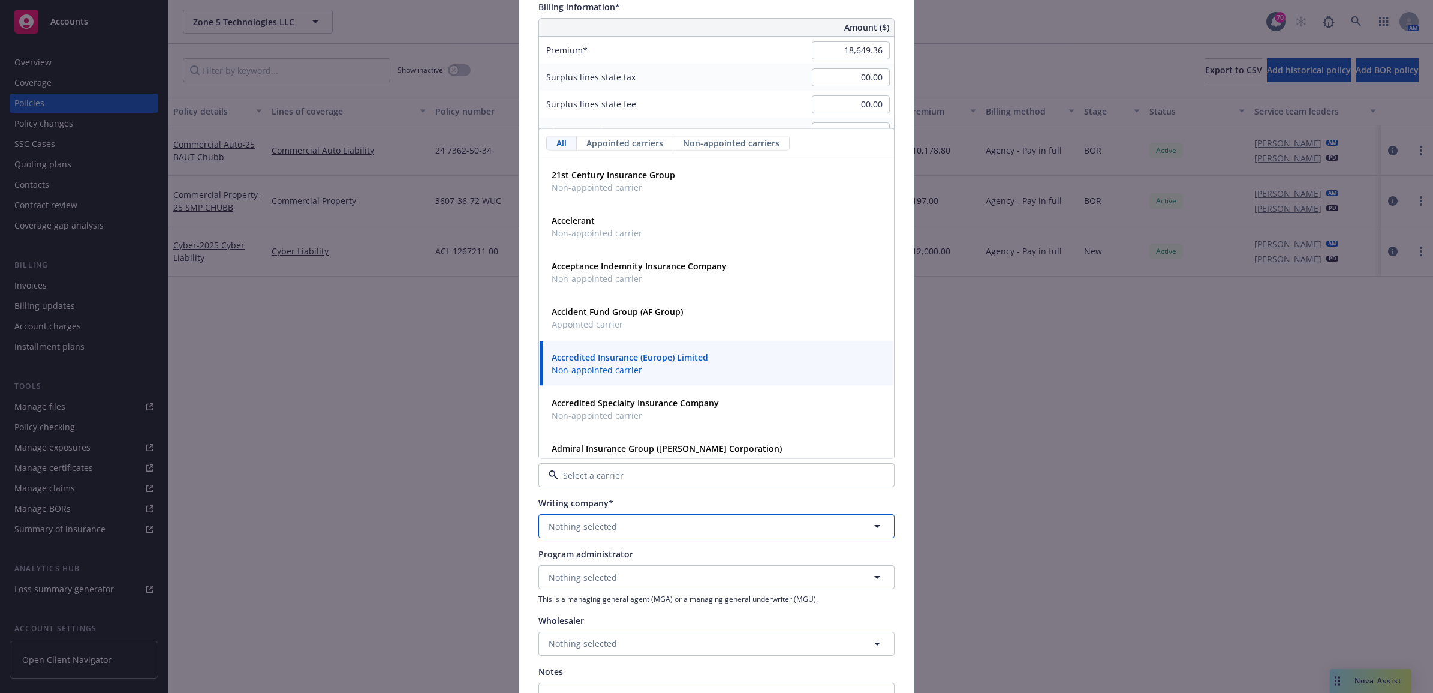
click at [580, 529] on span "Nothing selected" at bounding box center [583, 526] width 68 height 13
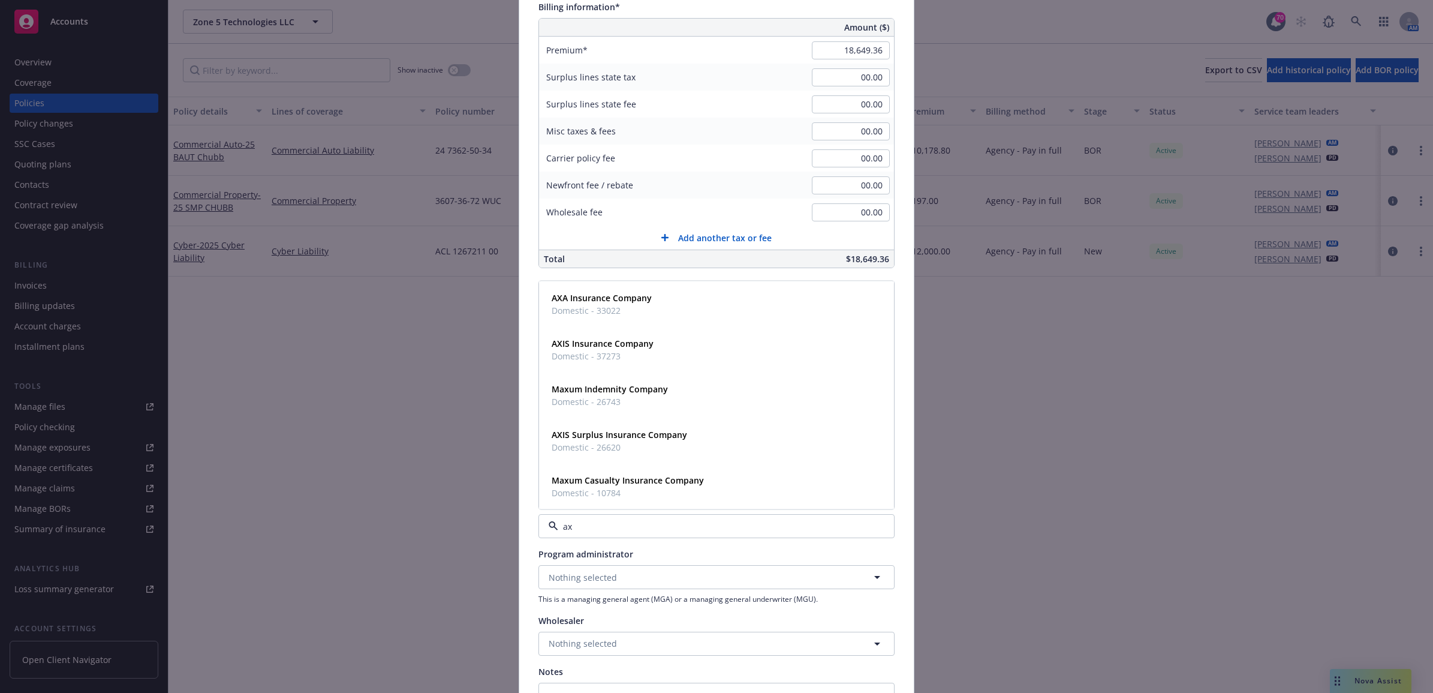
type input "a"
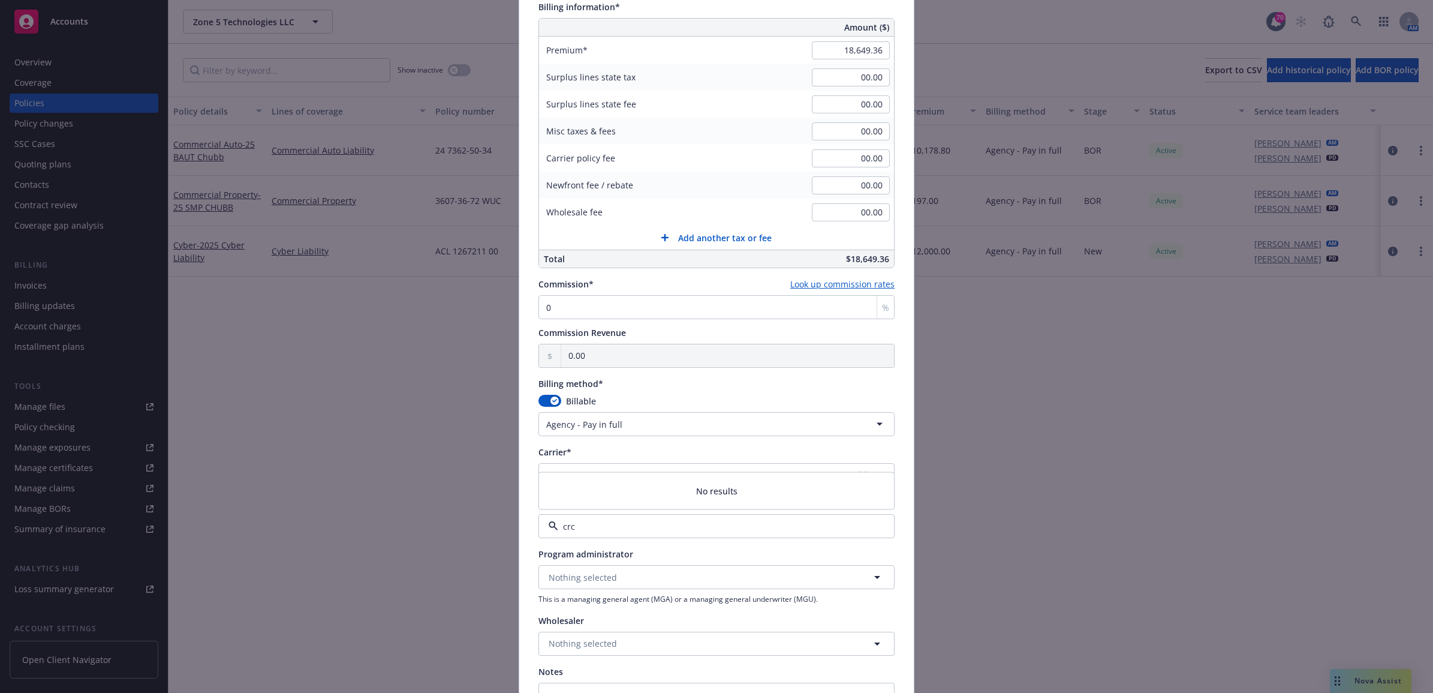
type input "crc"
click at [589, 572] on span "Nothing selected" at bounding box center [583, 577] width 68 height 13
type input "crc"
click at [603, 546] on span "Program Administrator" at bounding box center [630, 543] width 157 height 13
click at [603, 529] on span "Nothing selected" at bounding box center [583, 526] width 68 height 13
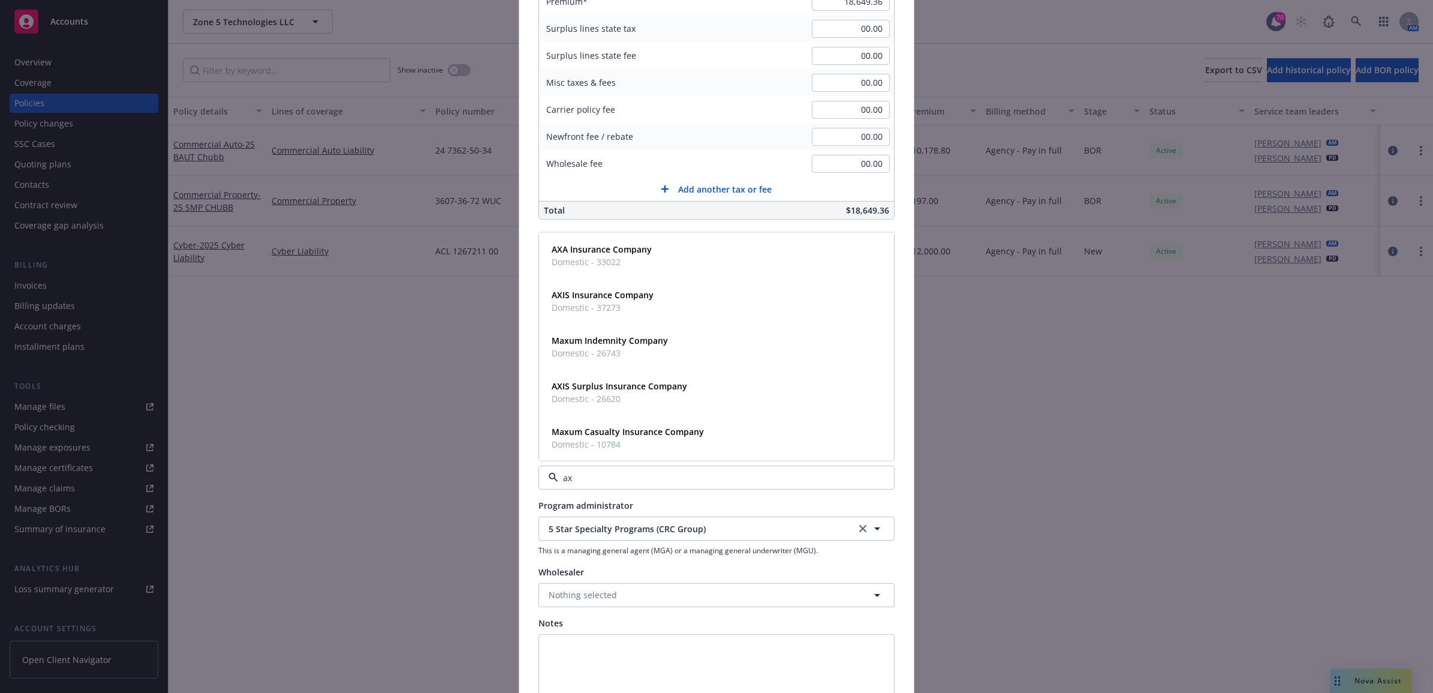
scroll to position [750, 0]
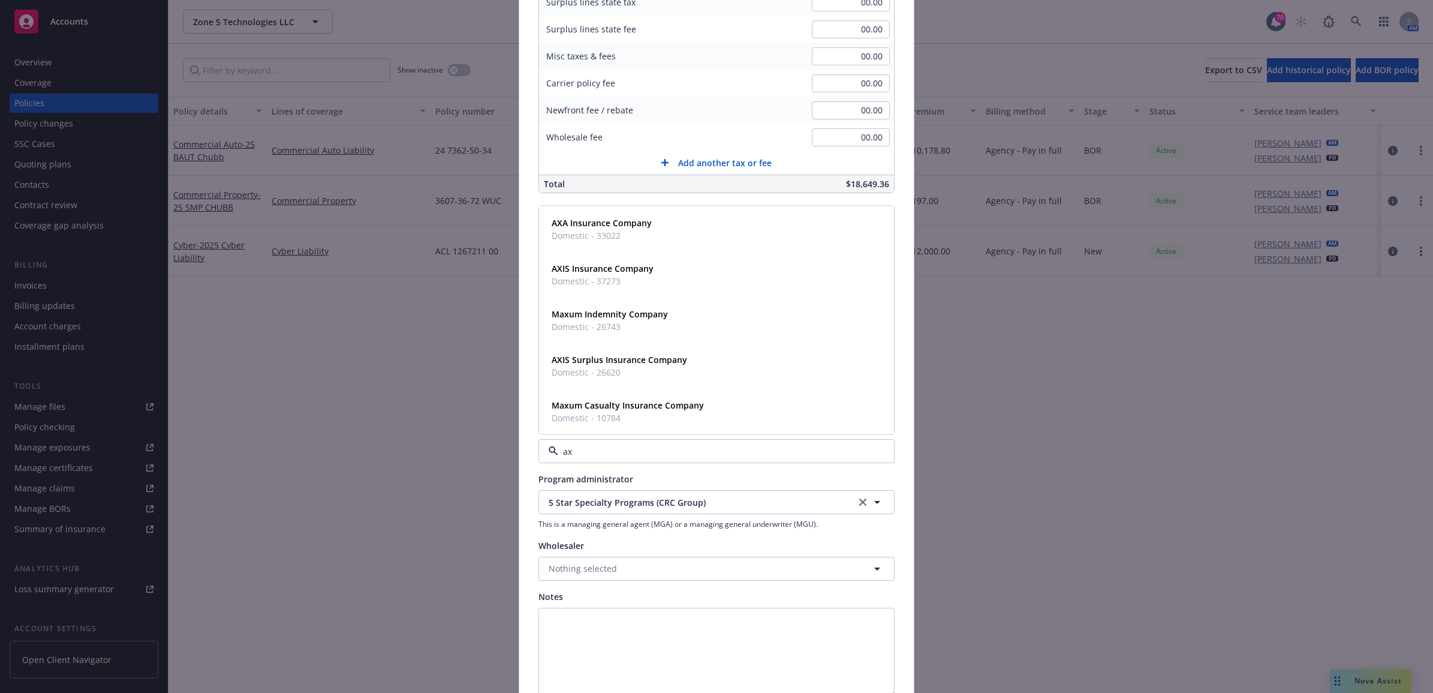
type input "ax"
click at [372, 381] on div "Add BOR policy Policy number* AXPANEL00070-24 Policy number not available at th…" at bounding box center [716, 346] width 1433 height 693
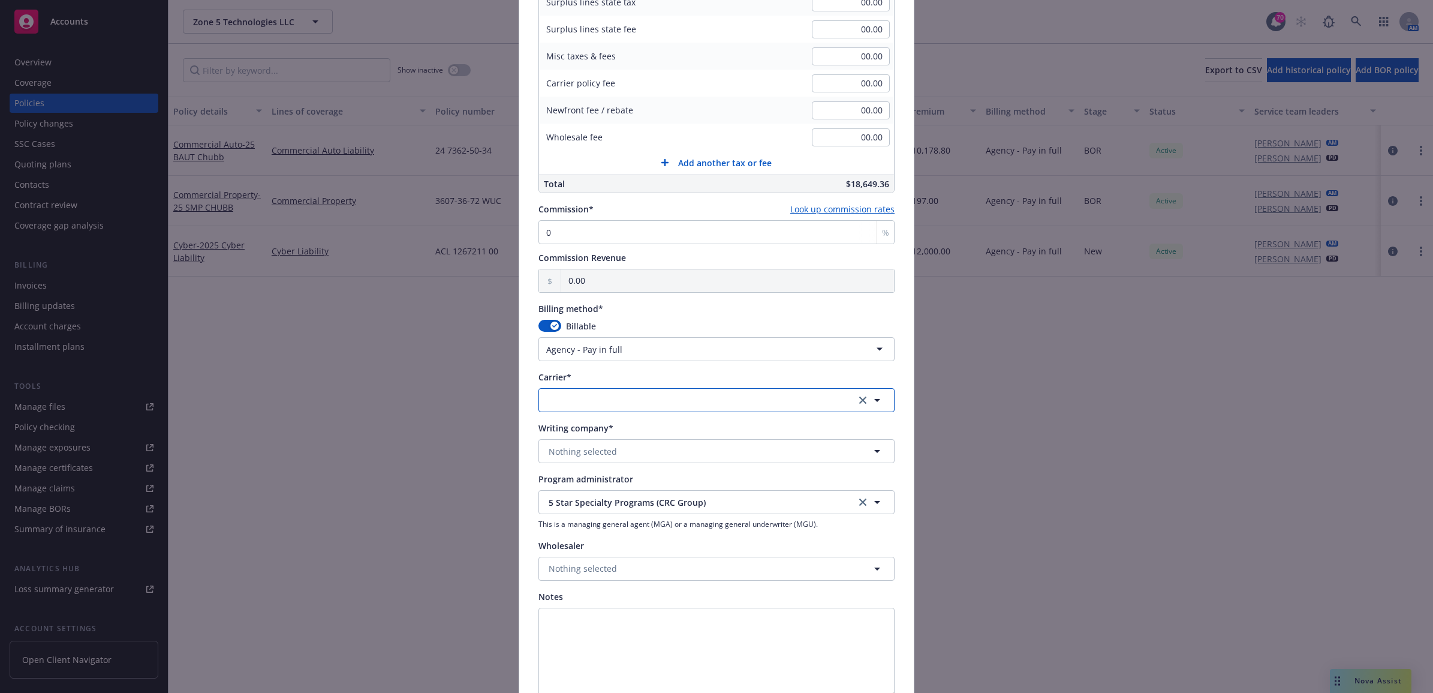
click at [607, 398] on button "button" at bounding box center [717, 400] width 356 height 24
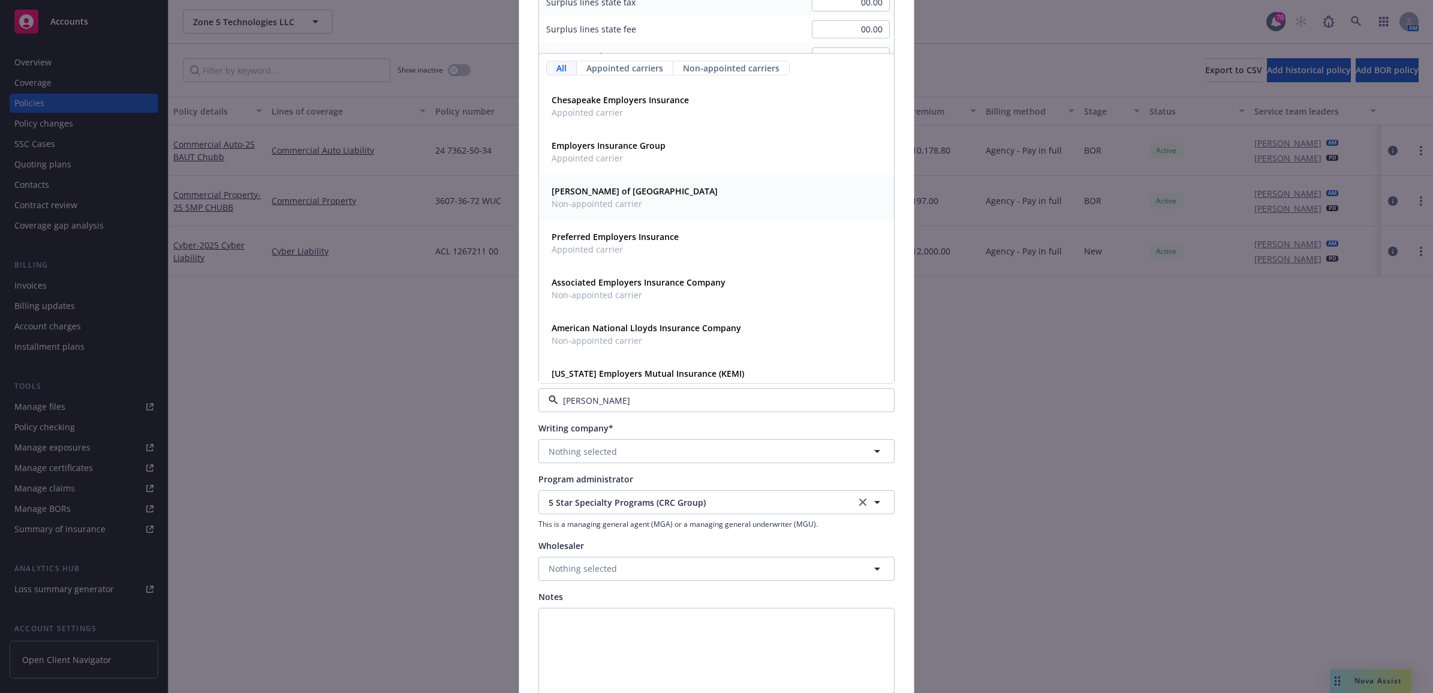
type input "[PERSON_NAME]"
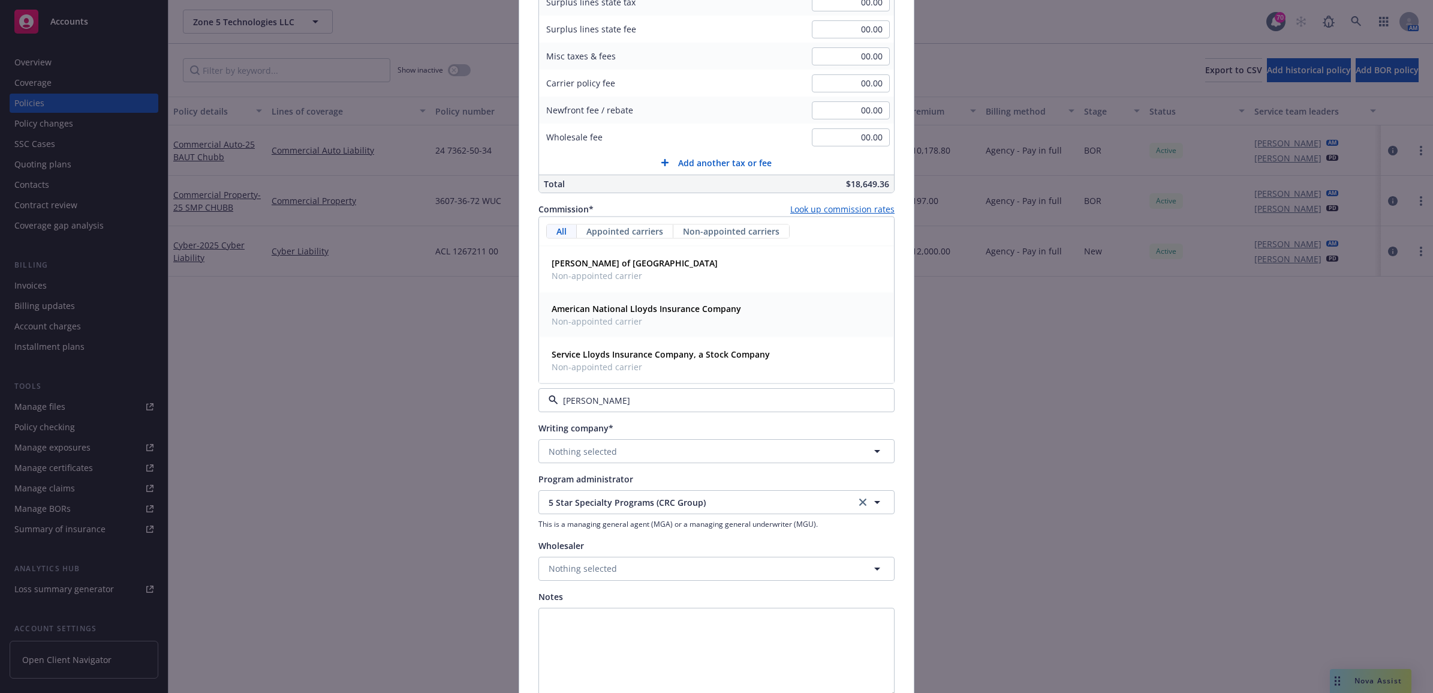
click at [645, 315] on span "American National Lloyds Insurance Company" at bounding box center [647, 308] width 190 height 13
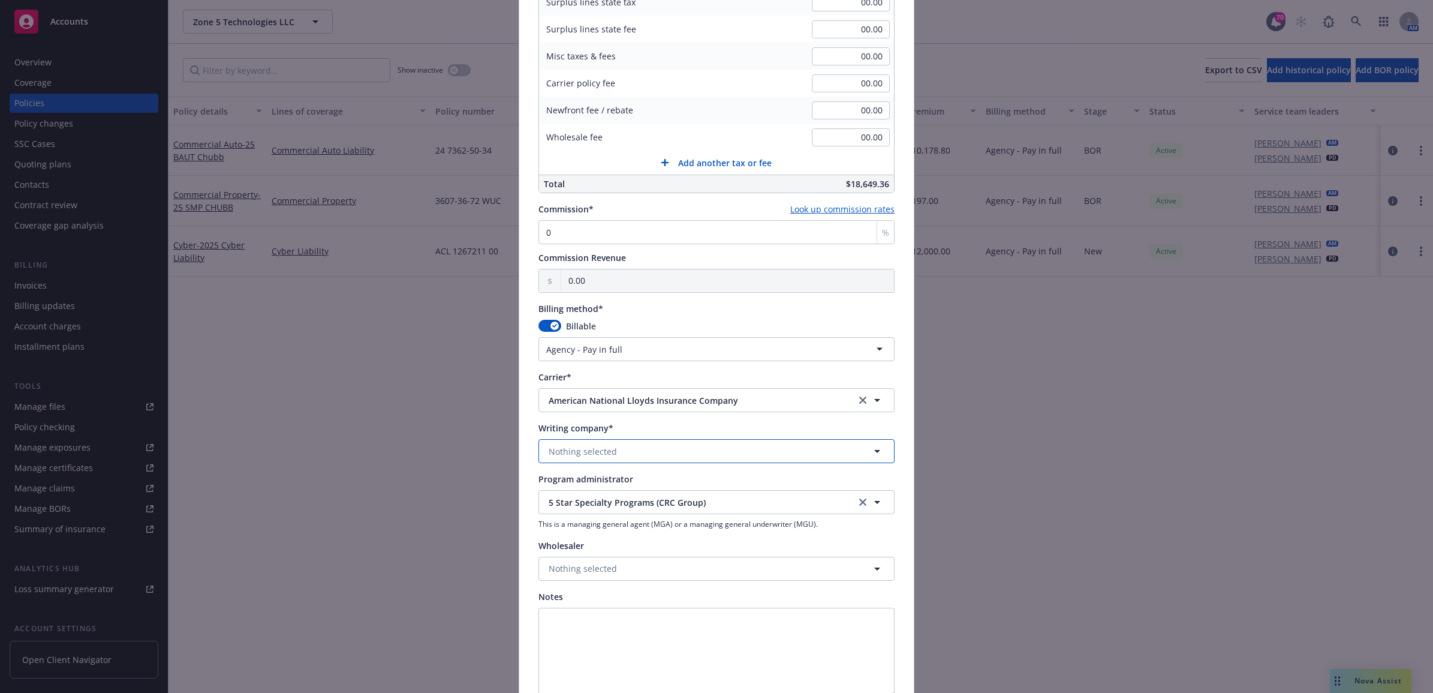
click at [589, 452] on span "Nothing selected" at bounding box center [583, 451] width 68 height 13
type input "l"
click at [621, 486] on strong "American National Lloyds Insurance Company" at bounding box center [647, 484] width 190 height 11
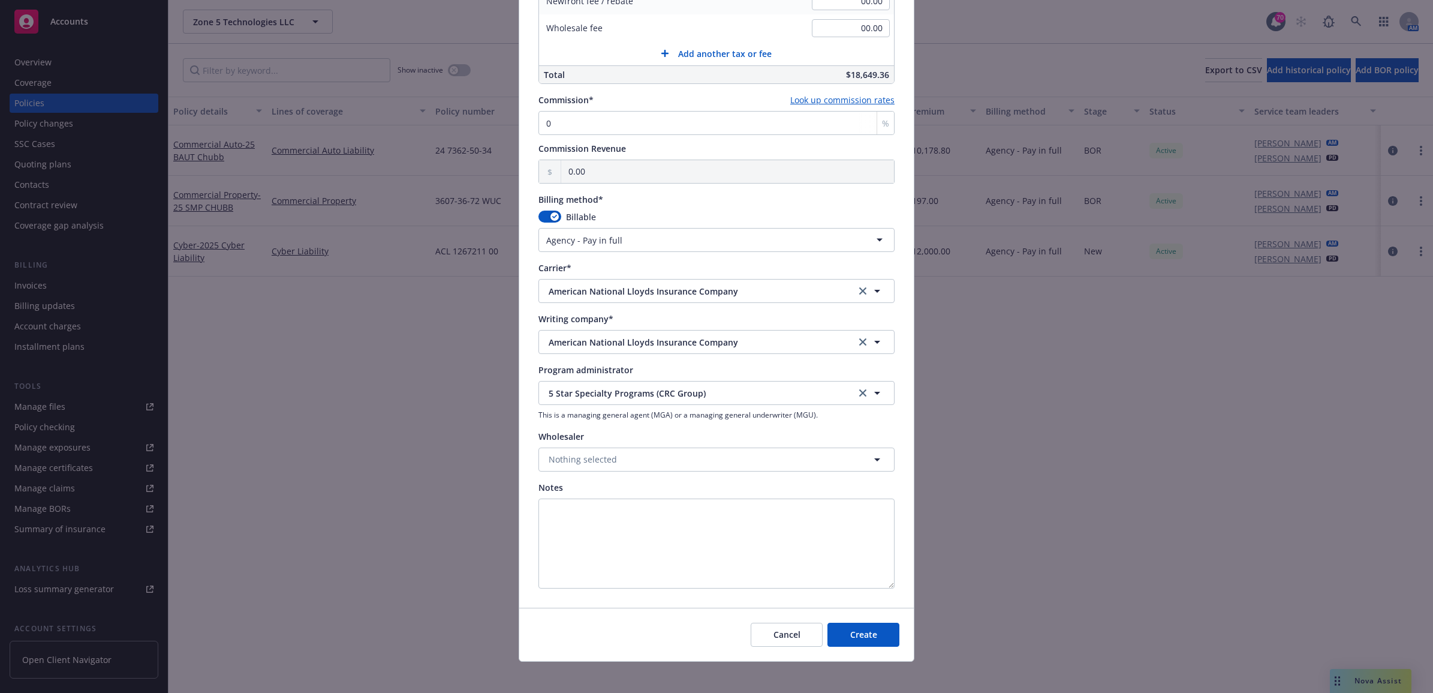
scroll to position [867, 0]
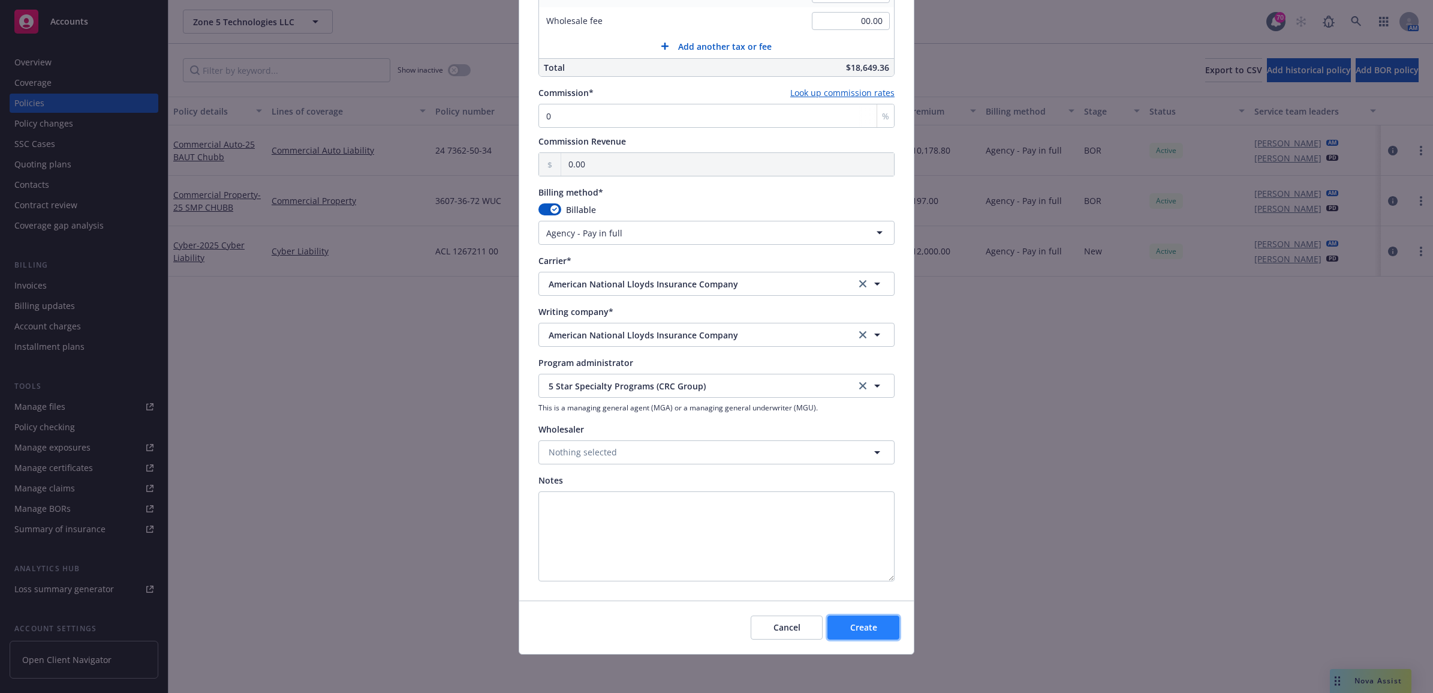
click at [862, 622] on span "Create" at bounding box center [864, 626] width 27 height 11
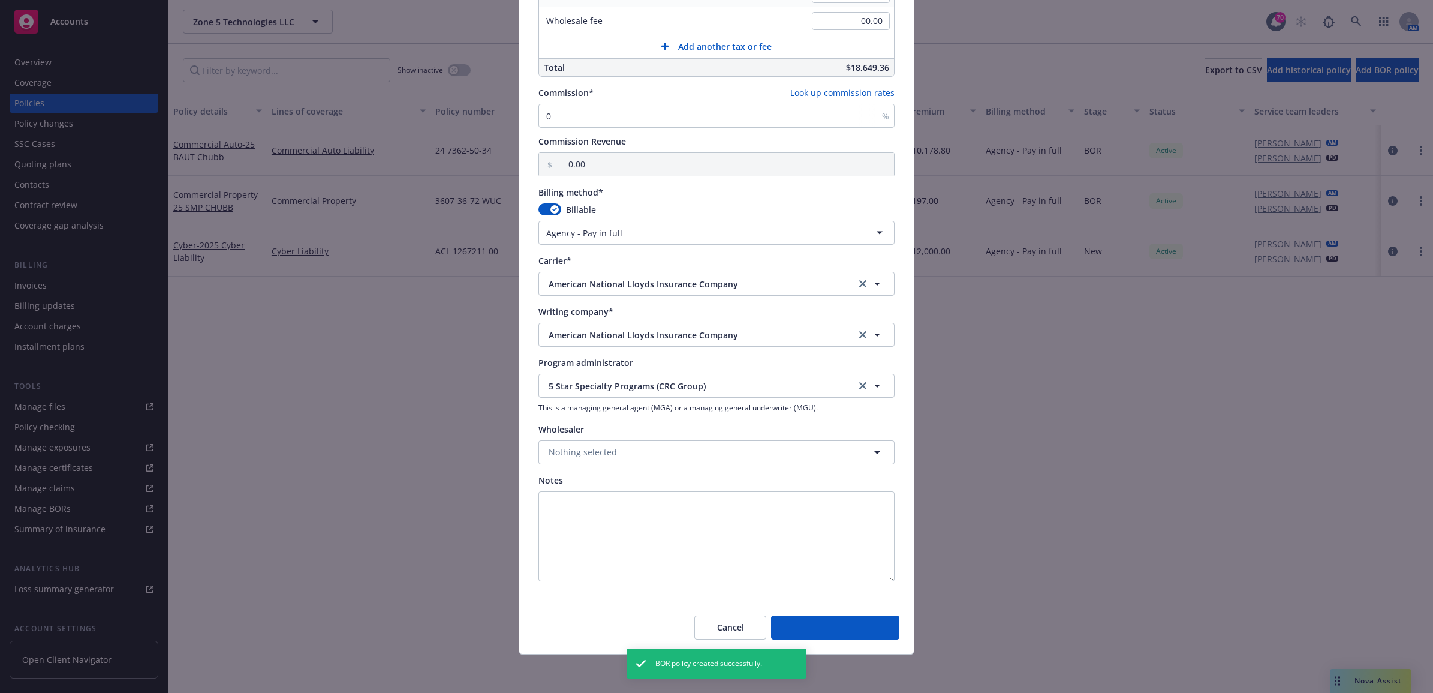
select select "DIRECT"
select select "other"
type input "[DATE]"
type input "00.00"
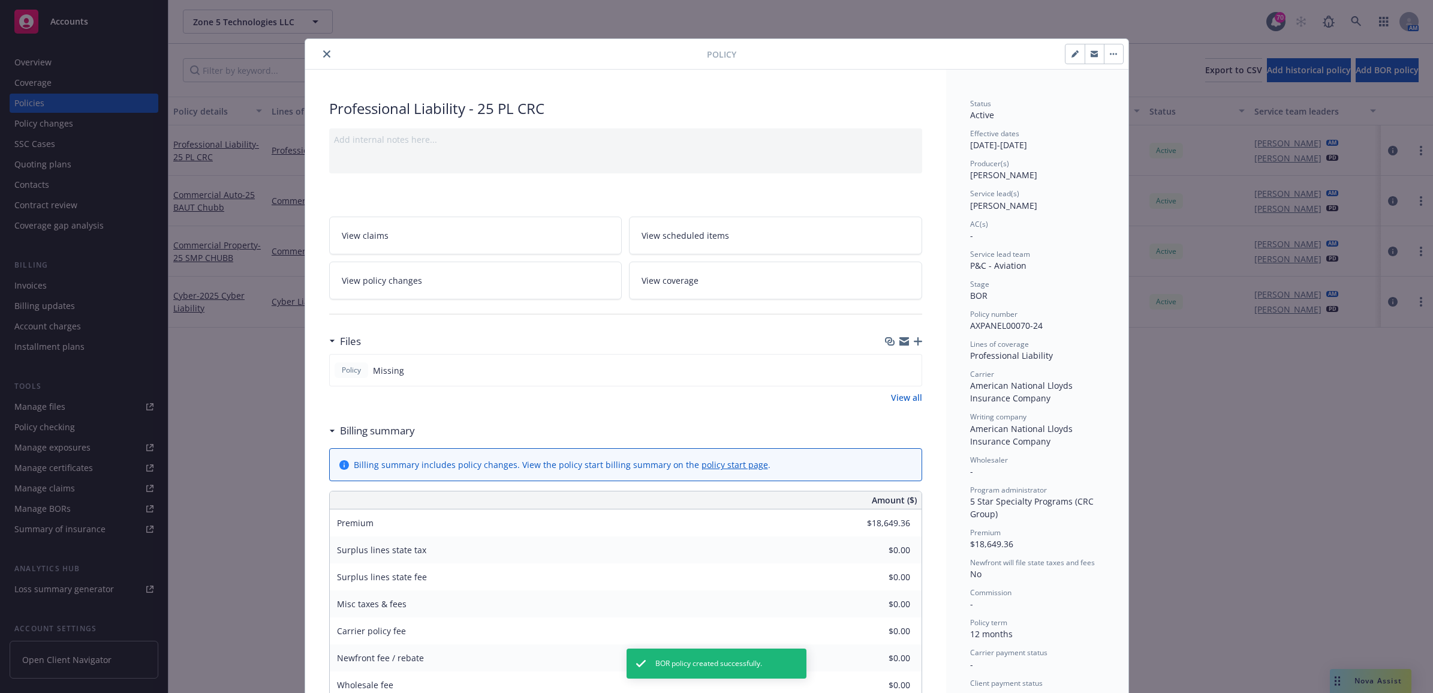
click at [915, 341] on icon "button" at bounding box center [918, 341] width 8 height 8
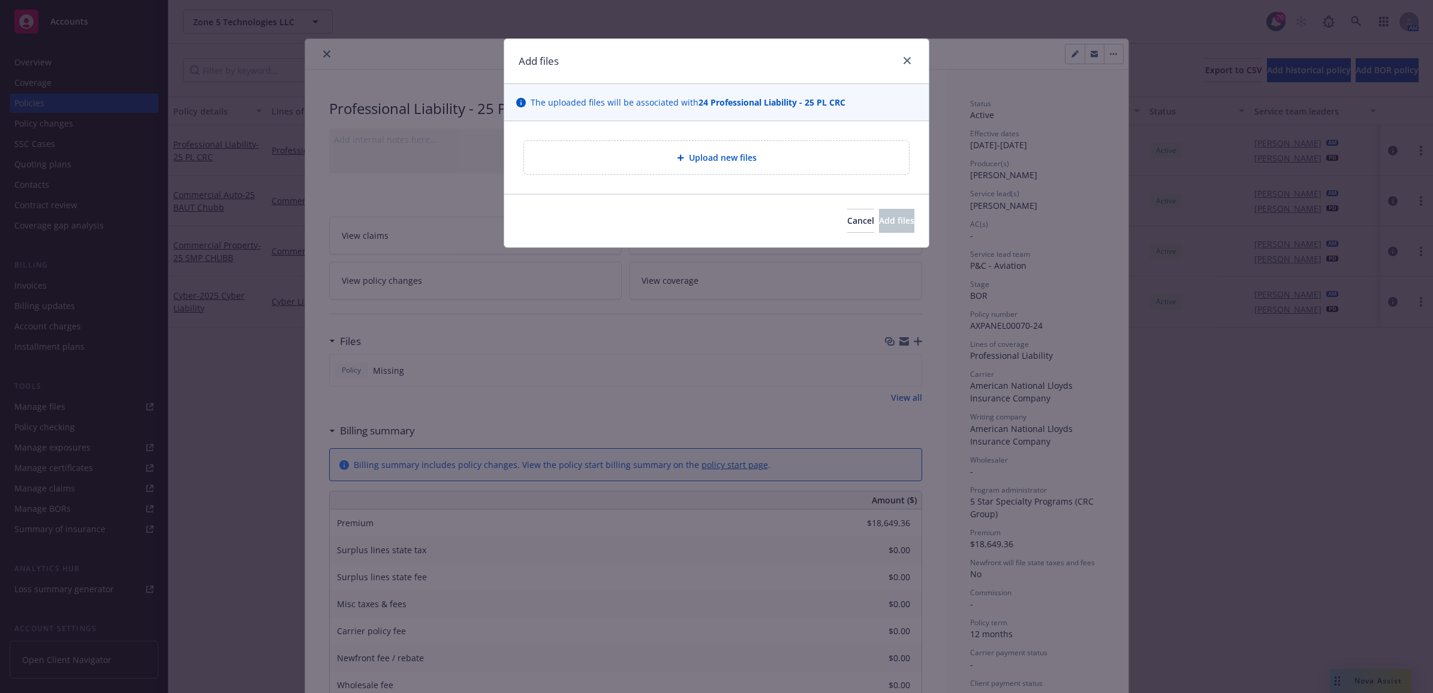
click at [701, 164] on div "Upload new files" at bounding box center [717, 158] width 366 height 14
type textarea "x"
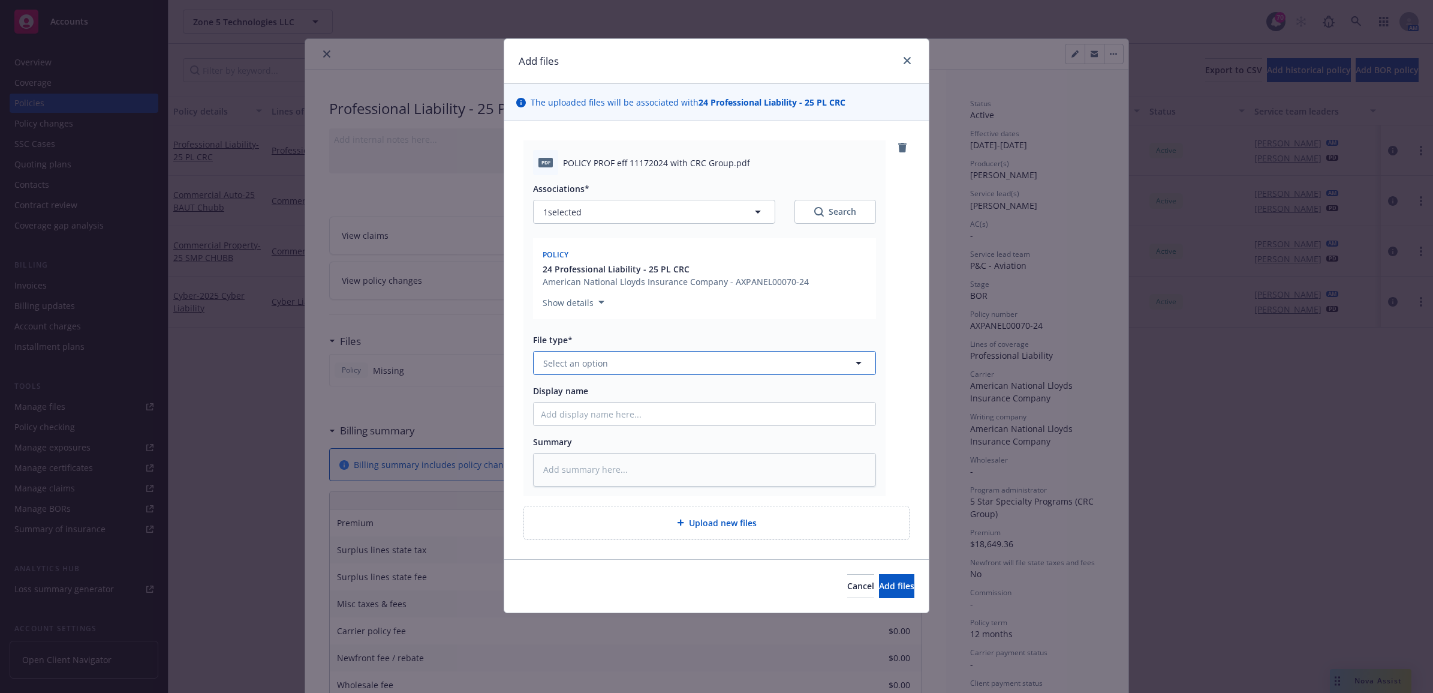
click at [588, 363] on span "Select an option" at bounding box center [575, 363] width 65 height 13
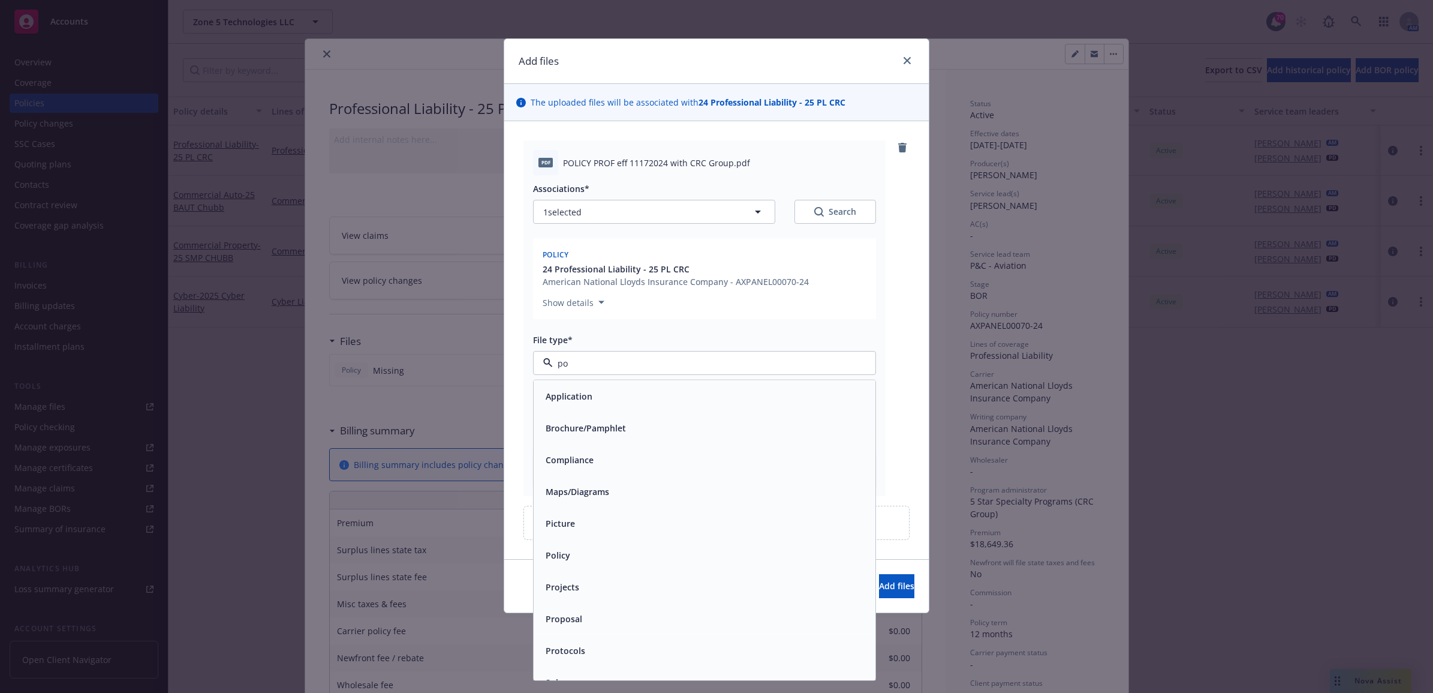
type input "pol"
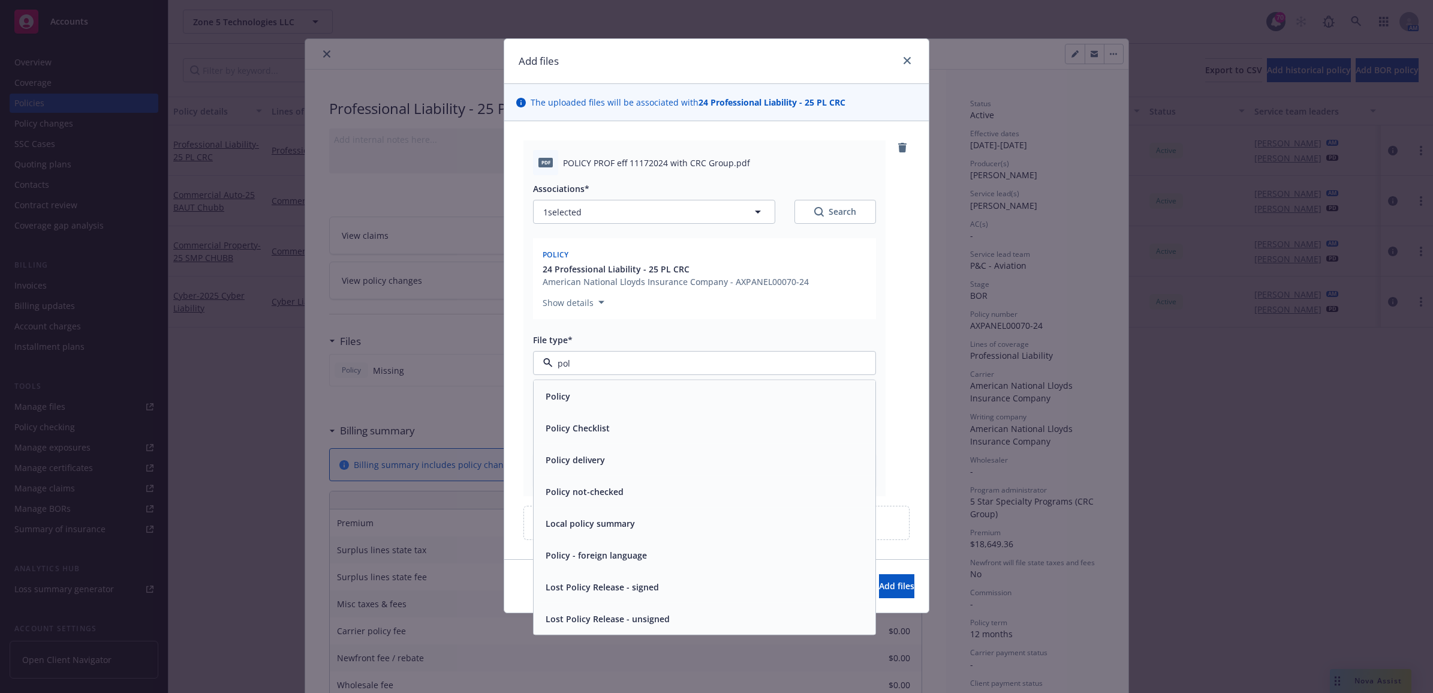
click at [577, 388] on div "Policy" at bounding box center [704, 395] width 327 height 17
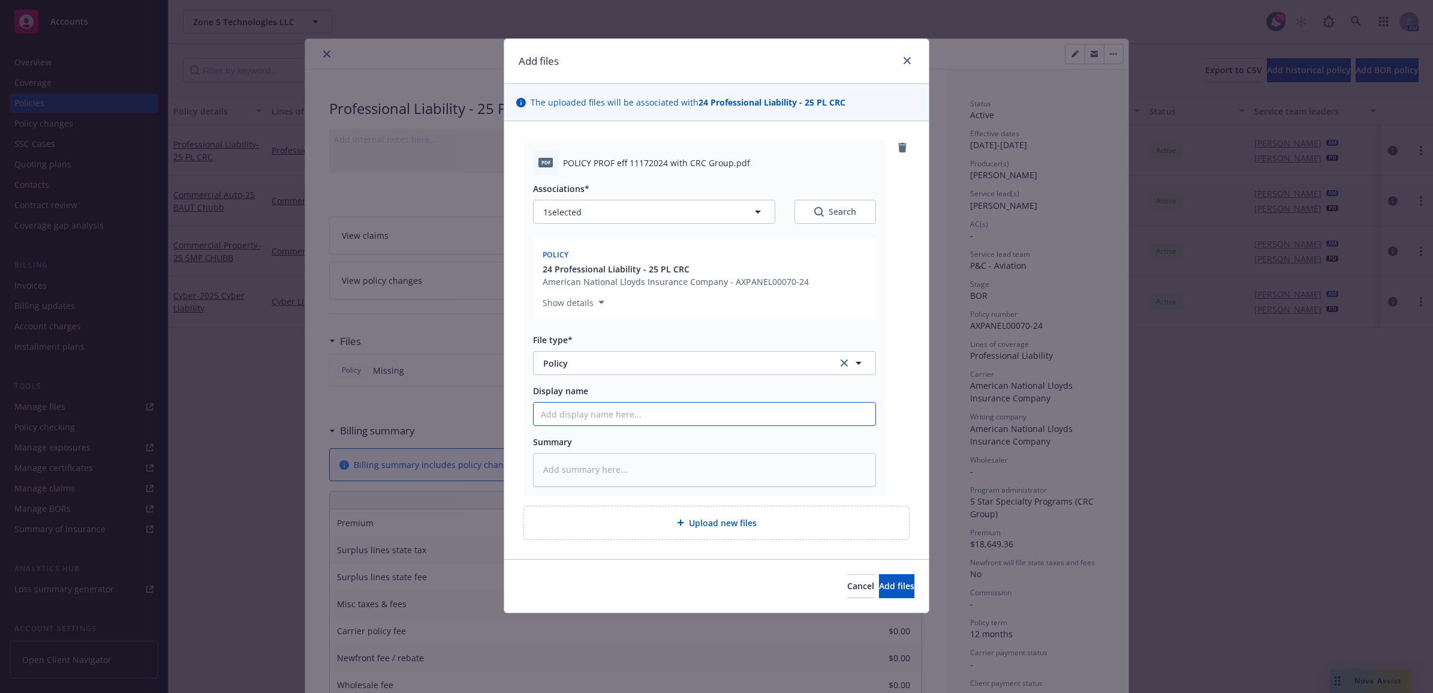
paste input "Chubb Auto Questionnaire"
type textarea "x"
type input "Chubb Auto Questionnaire"
drag, startPoint x: 656, startPoint y: 417, endPoint x: 415, endPoint y: 384, distance: 242.8
click at [415, 384] on div "Add files The uploaded files will be associated with 24 Professional Liability …" at bounding box center [716, 346] width 1433 height 693
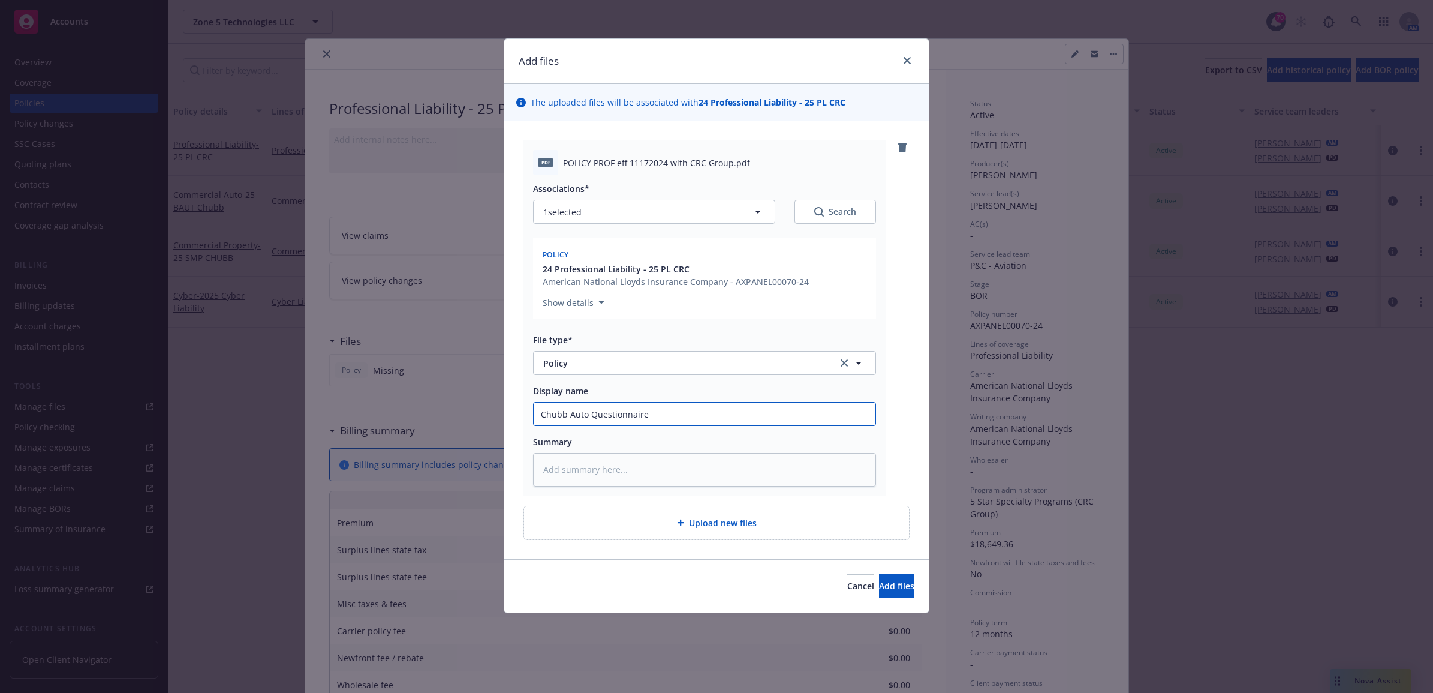
type textarea "x"
type input "2"
type textarea "x"
type input "25"
type textarea "x"
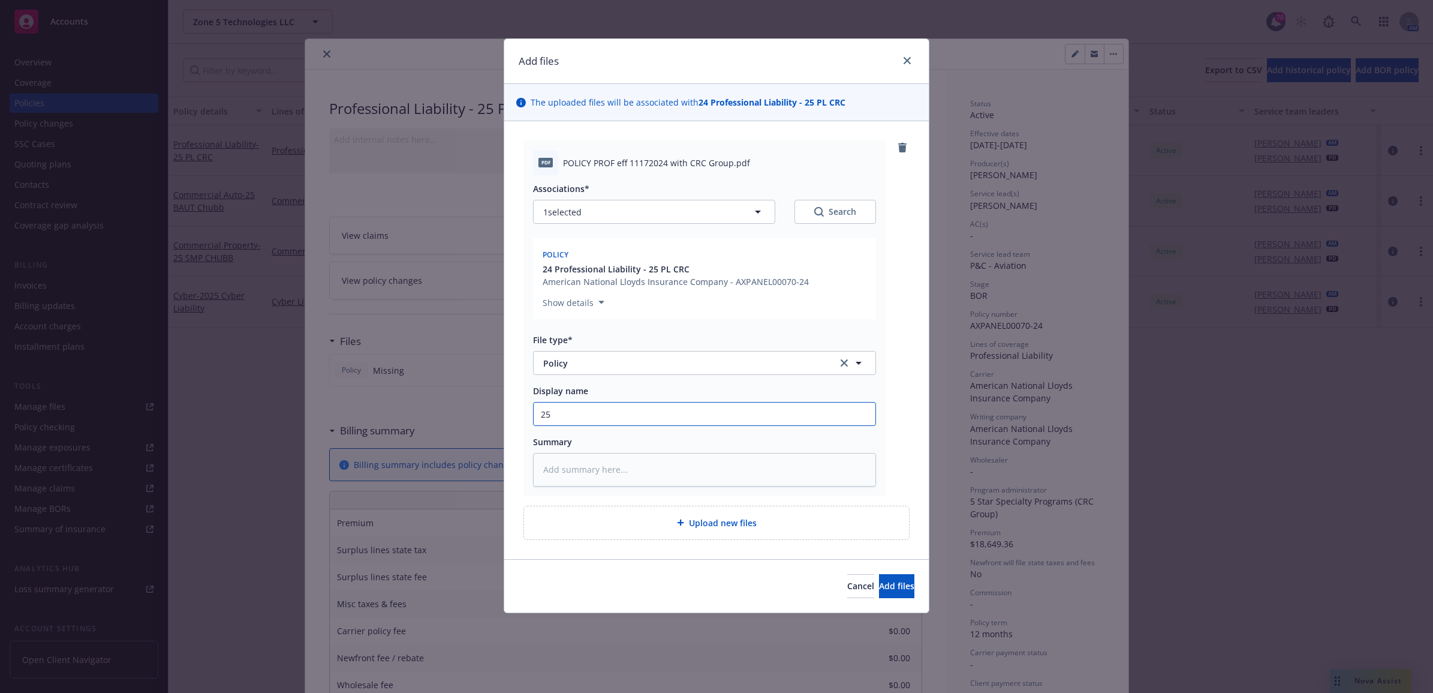
type input "25"
type textarea "x"
type input "25 P"
type textarea "x"
type input "25 PL"
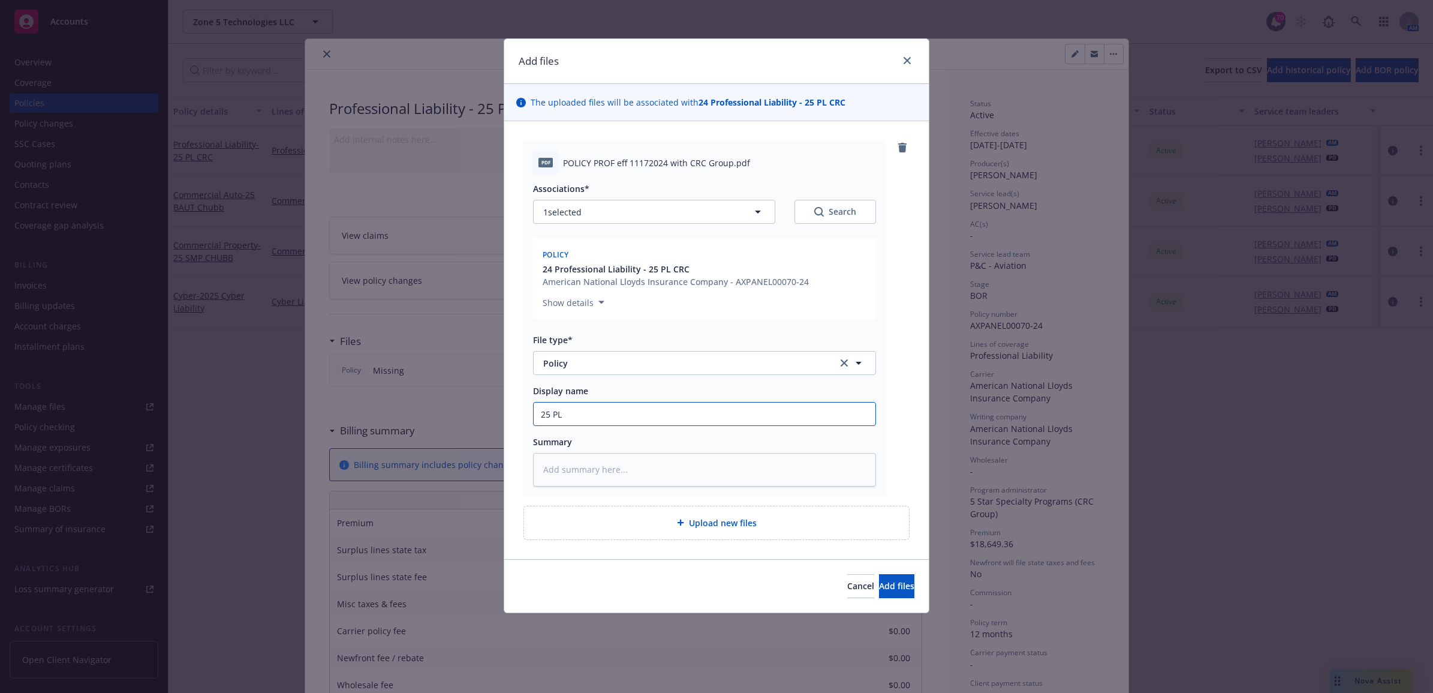
type textarea "x"
type input "25 PL"
type textarea "x"
type input "25 PL C"
type textarea "x"
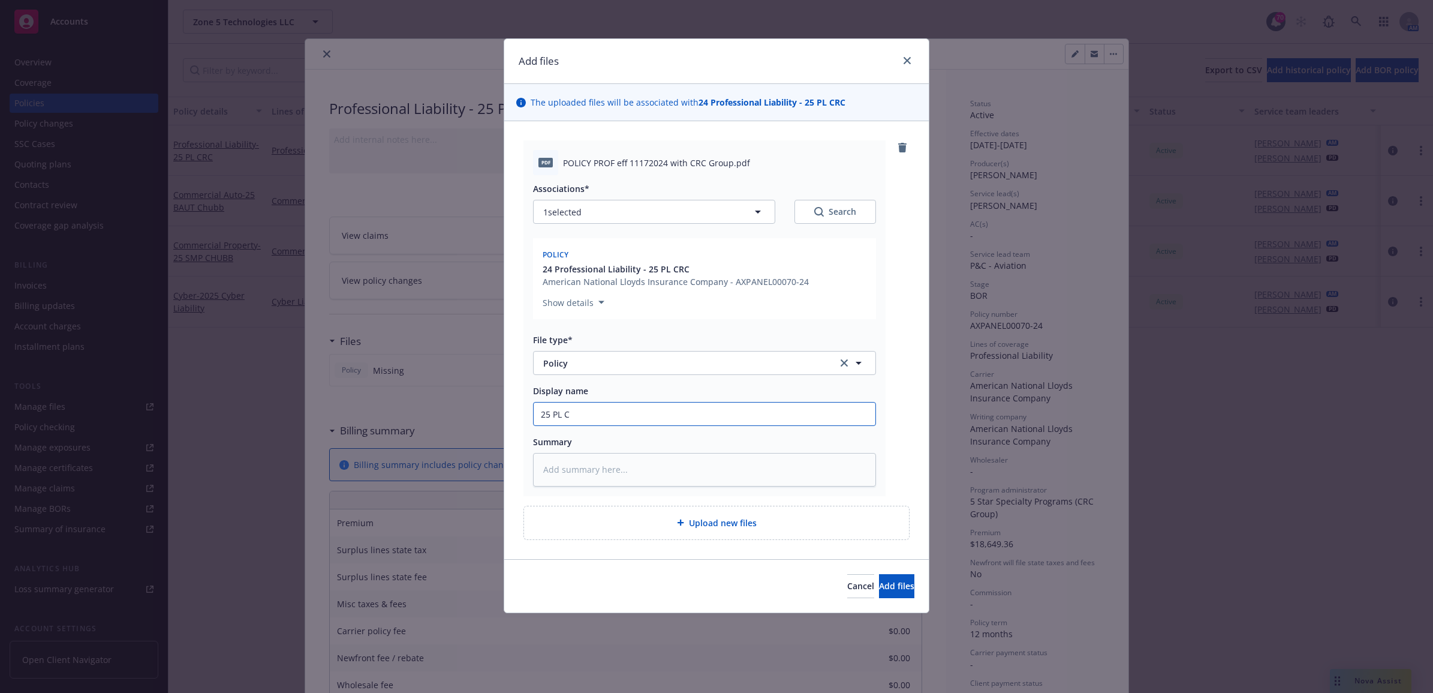
type input "25 PL CR"
type textarea "x"
type input "25 PL CRC"
type textarea "x"
type input "25 PL CRC"
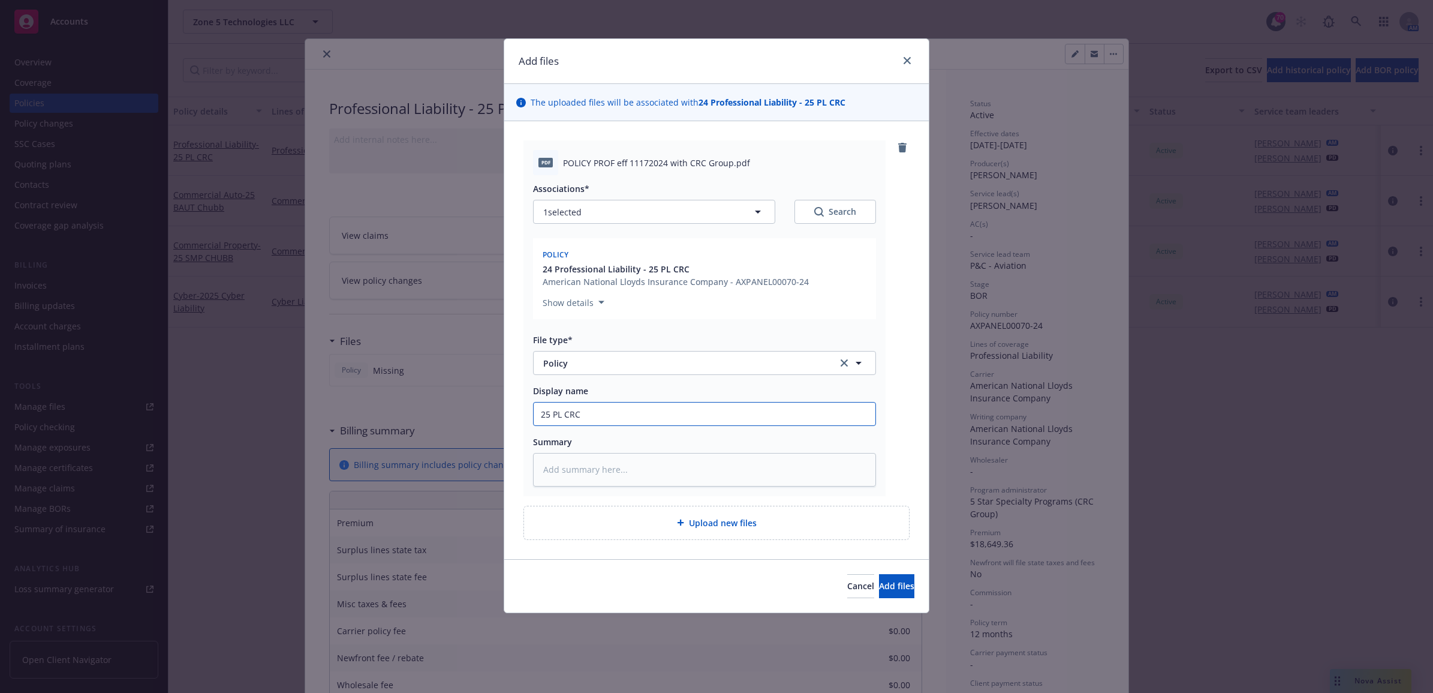
type textarea "x"
type input "25 PL CRC -"
type textarea "x"
type input "25 PL CRC - P"
type textarea "x"
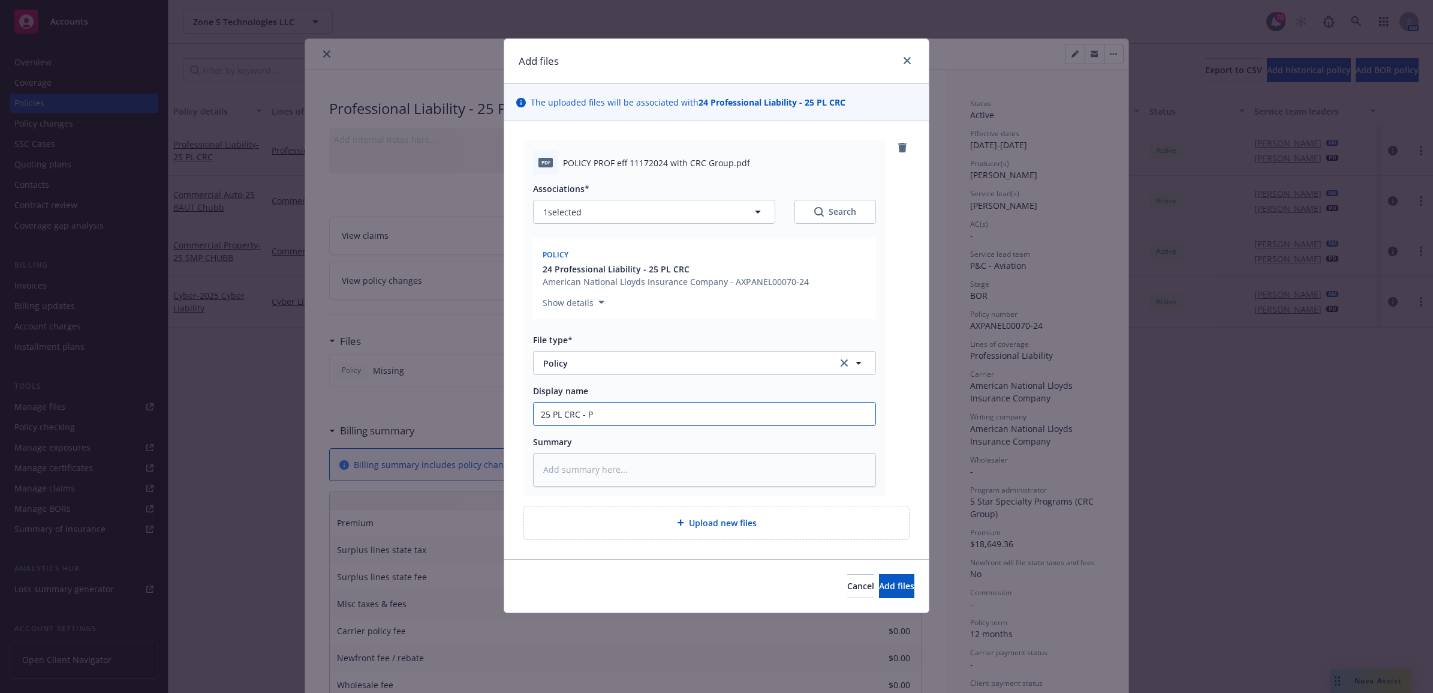
type input "25 PL CRC - Po"
type textarea "x"
type input "25 PL CRC - Pol"
type textarea "x"
type input "25 PL CRC - Polc"
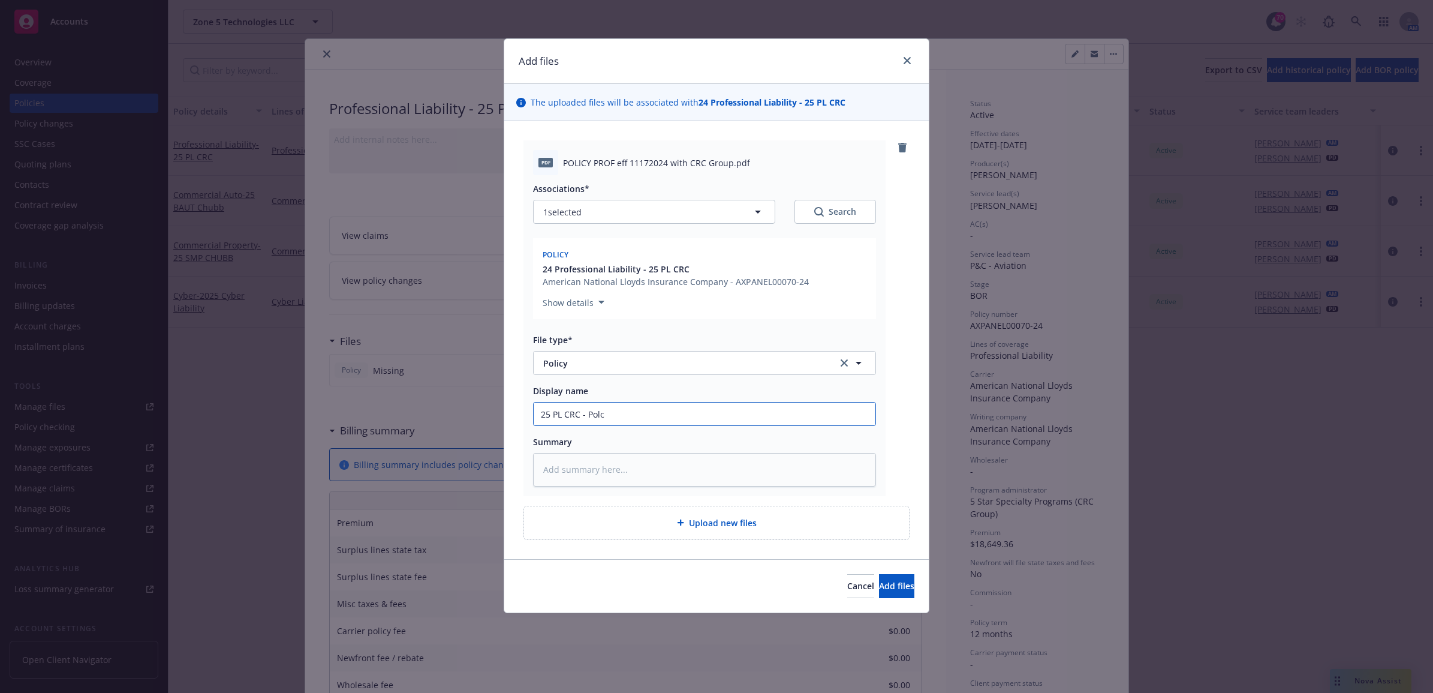
type textarea "x"
type input "25 PL CRC - Pol"
type textarea "x"
type input "25 PL CRC - Poli"
type textarea "x"
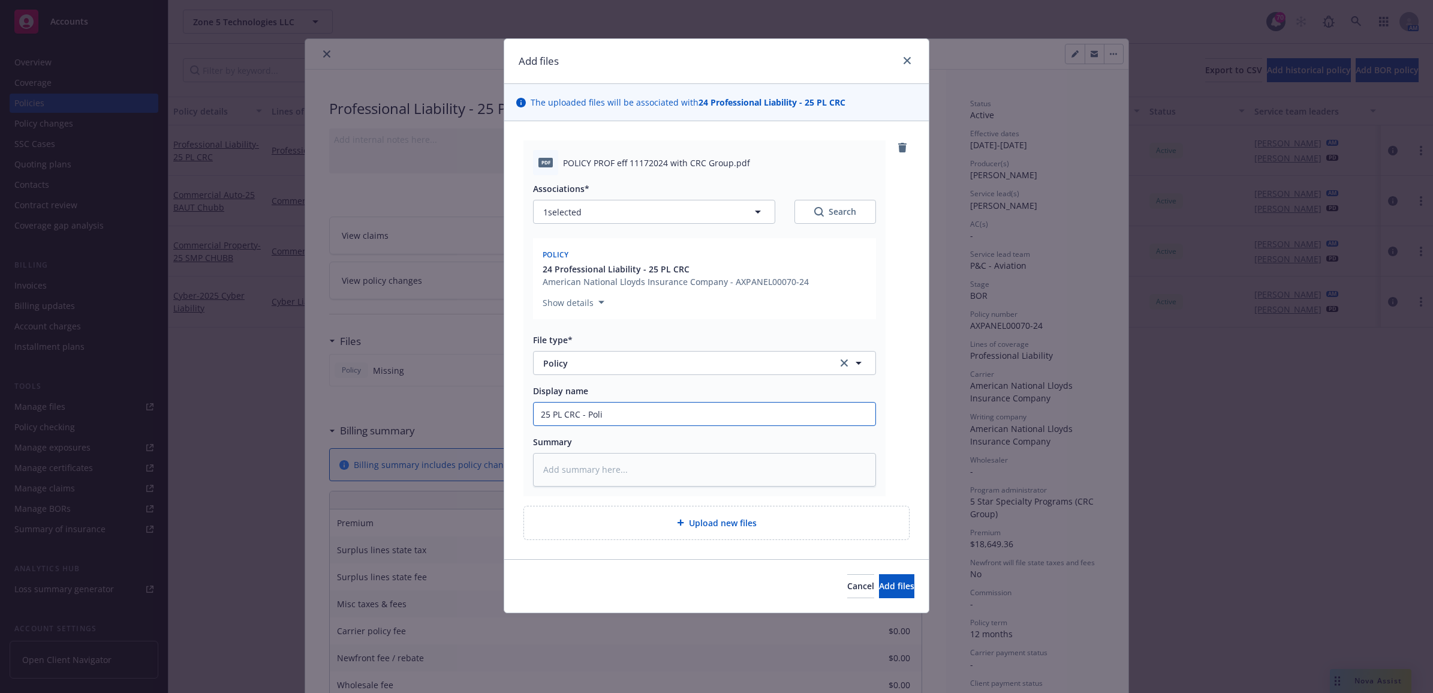
type input "25 PL CRC - Polic"
type textarea "x"
drag, startPoint x: 441, startPoint y: 402, endPoint x: 534, endPoint y: 405, distance: 93.6
click at [417, 400] on div "Add files The uploaded files will be associated with 24 Professional Liability …" at bounding box center [716, 346] width 1433 height 693
type input "25 PL CRC - Policy"
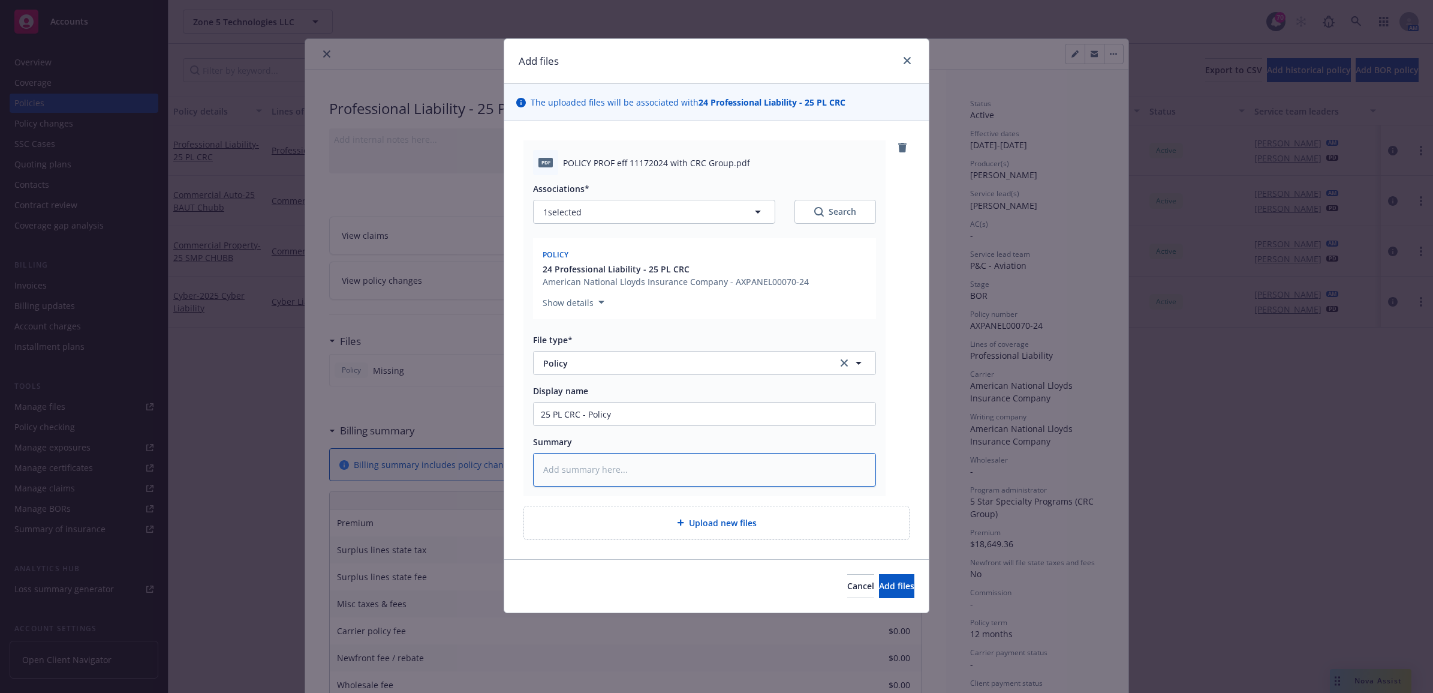
paste textarea "25 PL CRC - Policy"
type textarea "x"
type textarea "25 PL CRC - Policy"
click at [879, 587] on span "Add files" at bounding box center [896, 585] width 35 height 11
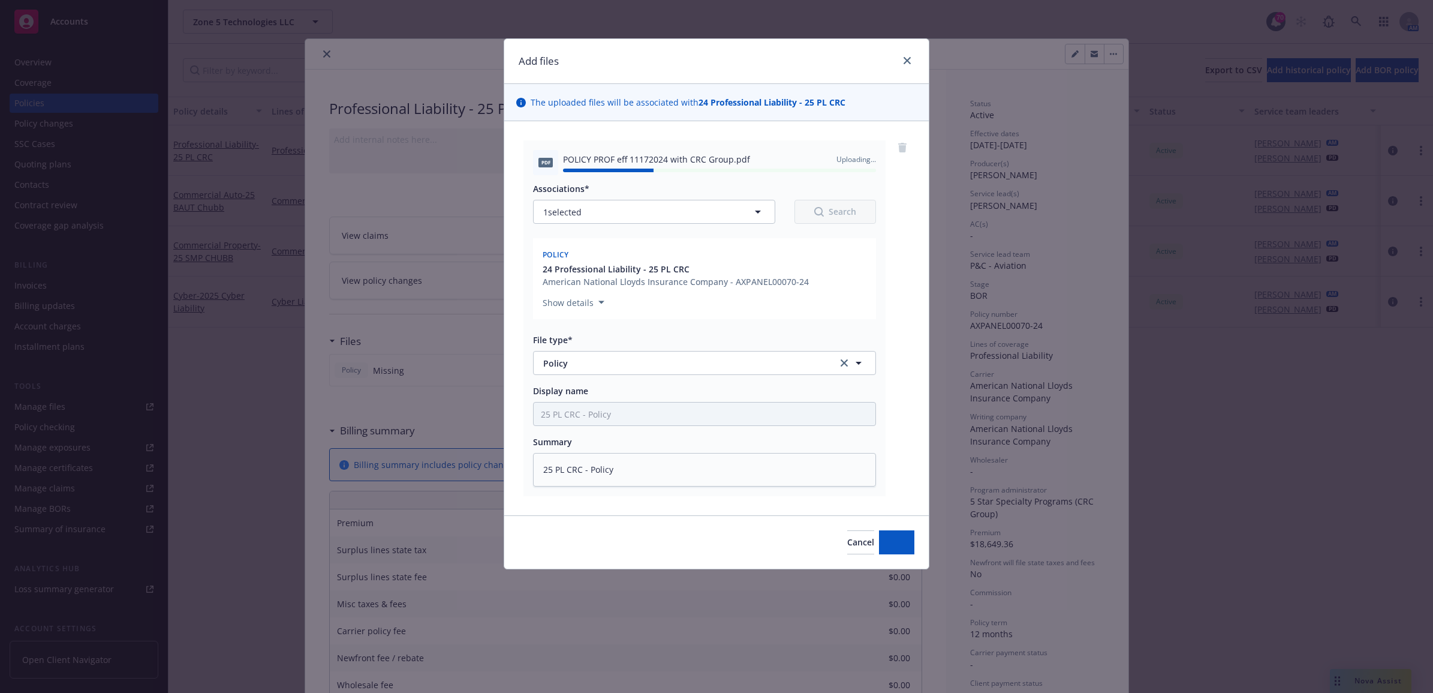
type textarea "x"
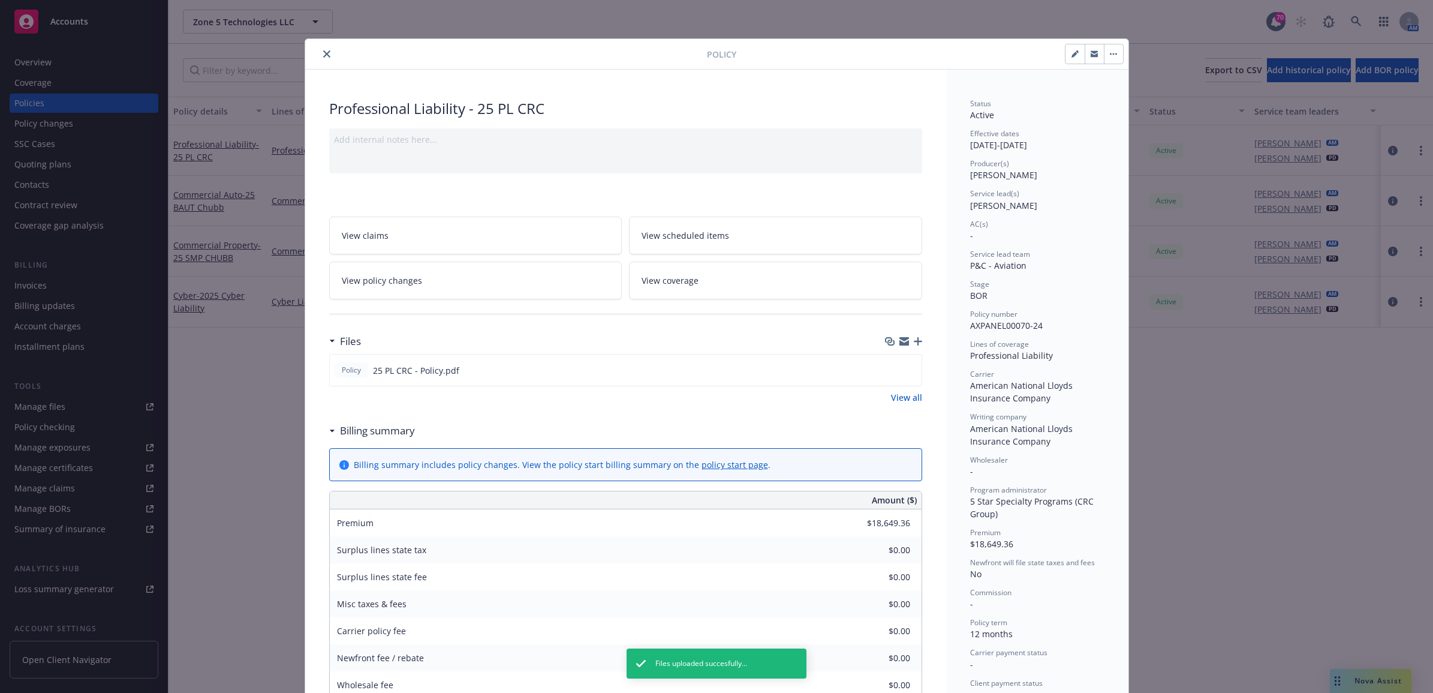
click at [323, 50] on icon "close" at bounding box center [326, 53] width 7 height 7
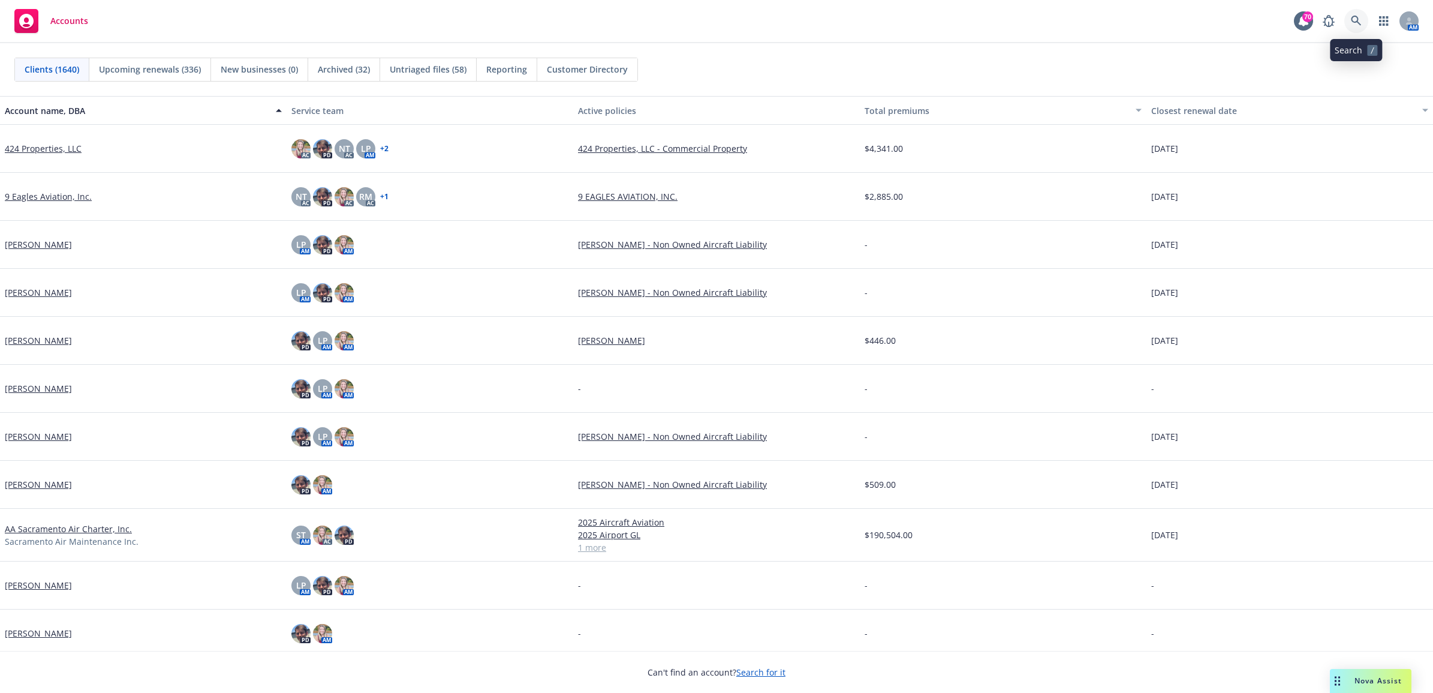
click at [1362, 27] on link at bounding box center [1357, 21] width 24 height 24
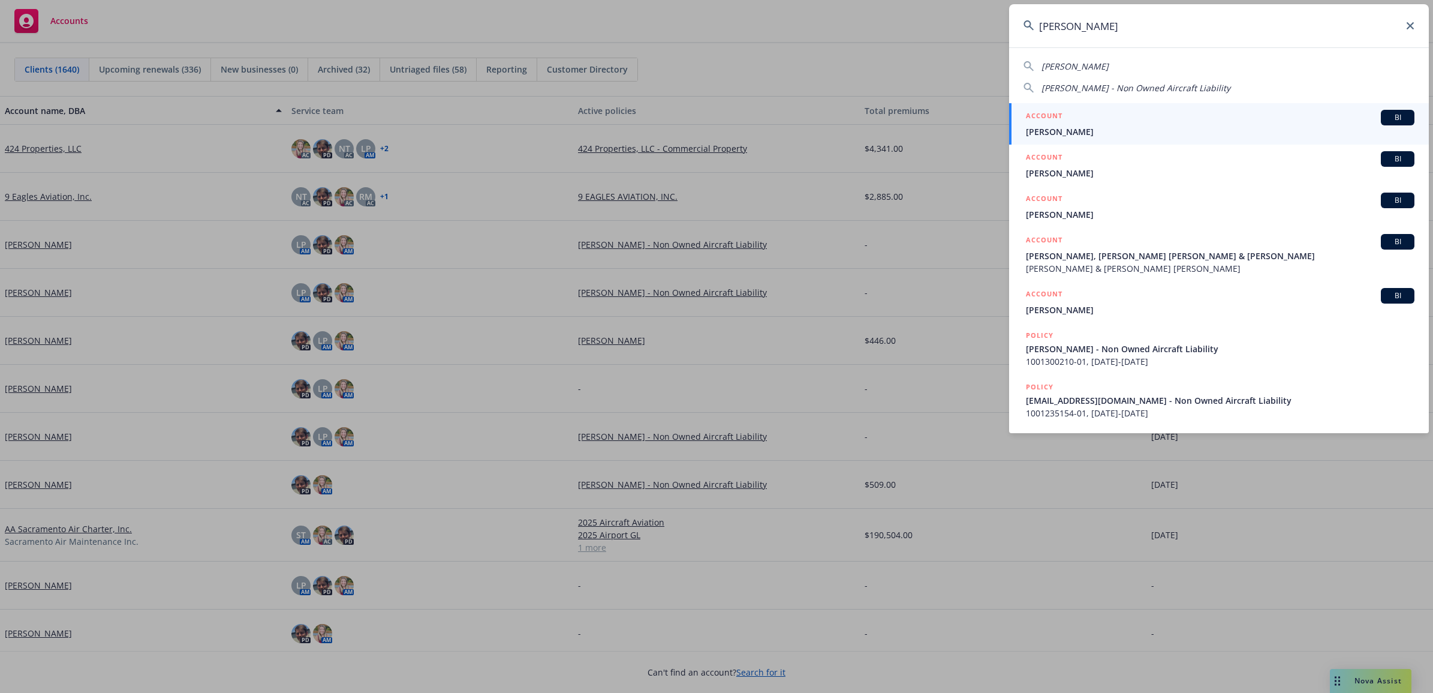
type input "hua xing"
drag, startPoint x: 1110, startPoint y: 126, endPoint x: 1102, endPoint y: 129, distance: 8.4
click at [1110, 126] on span "[PERSON_NAME]" at bounding box center [1220, 131] width 389 height 13
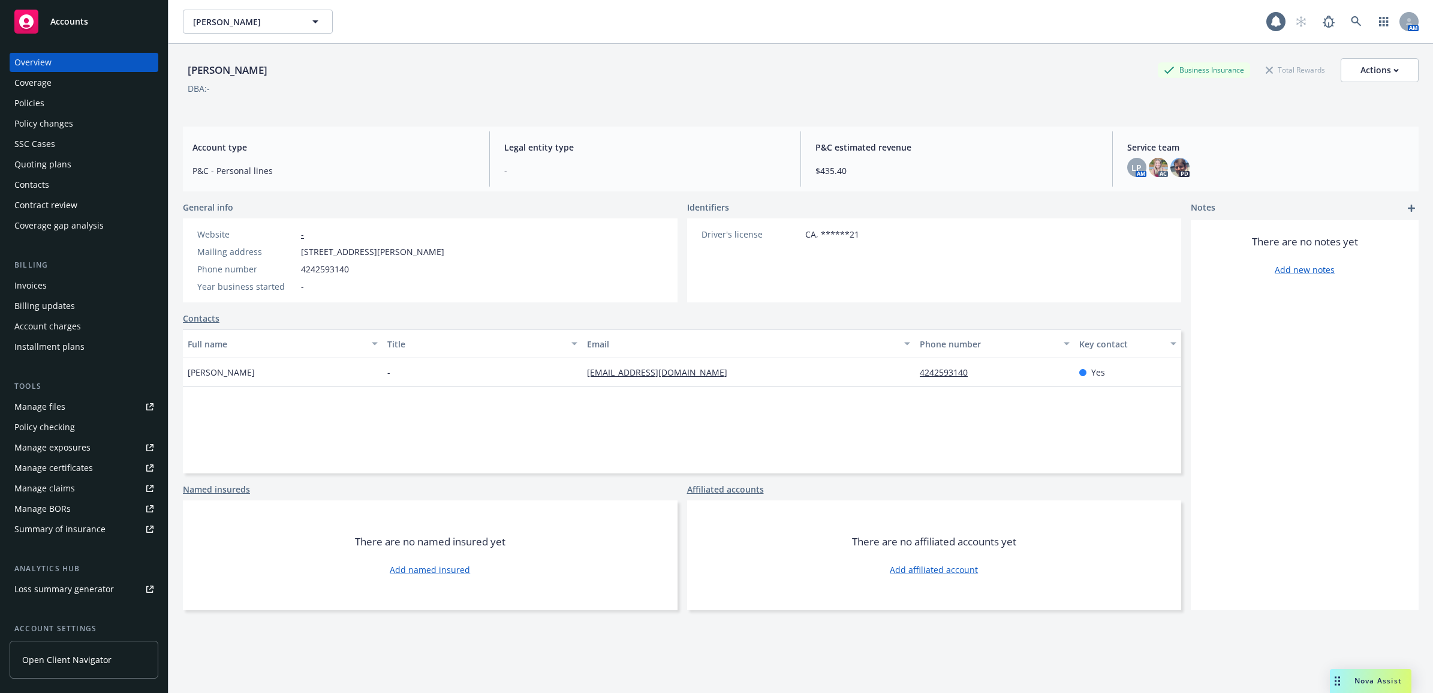
click at [77, 105] on div "Policies" at bounding box center [83, 103] width 139 height 19
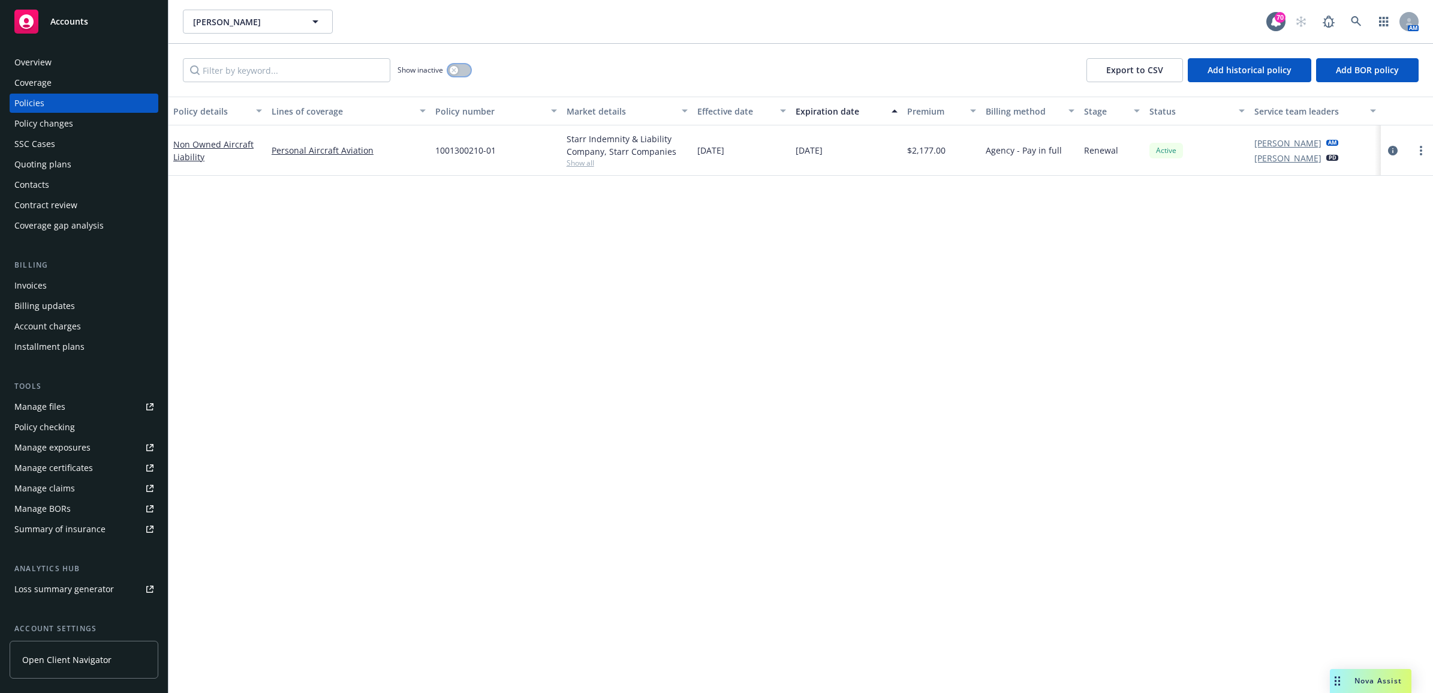
click at [458, 70] on div "button" at bounding box center [454, 70] width 8 height 8
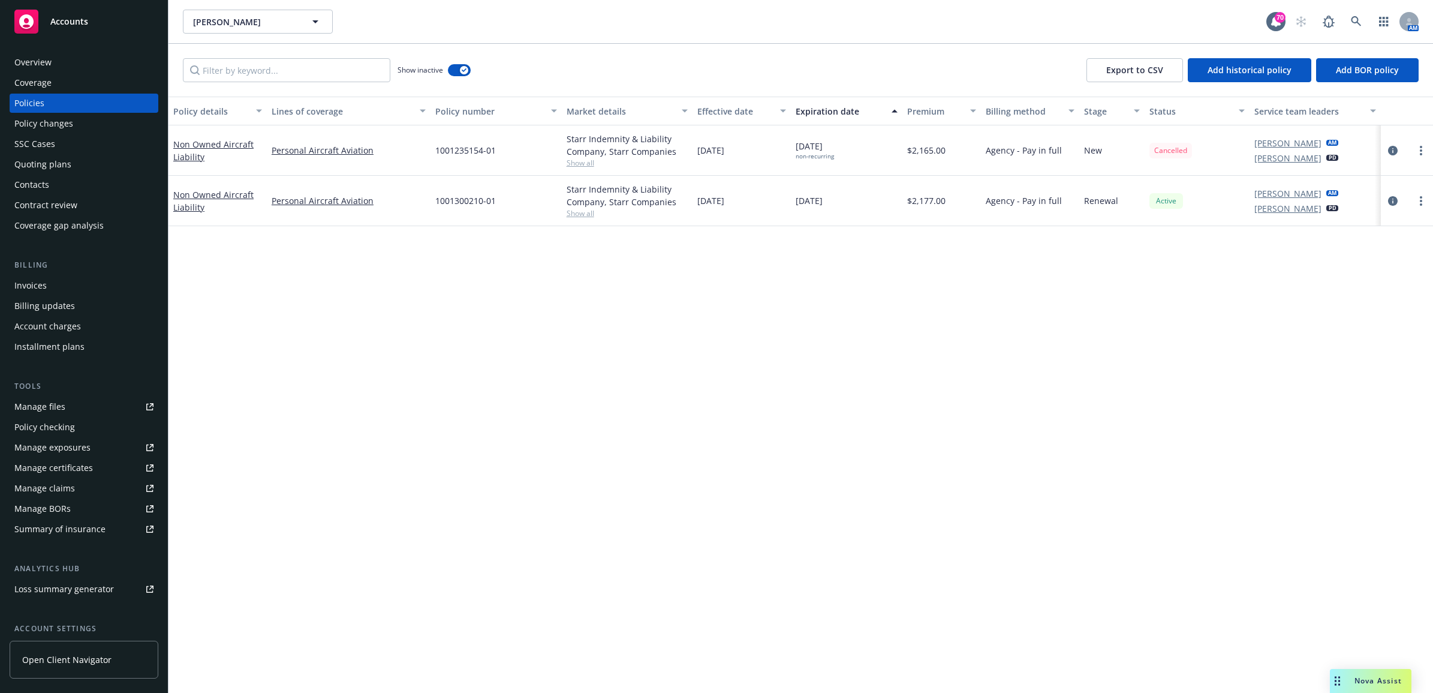
click at [62, 121] on div "Policy changes" at bounding box center [43, 123] width 59 height 19
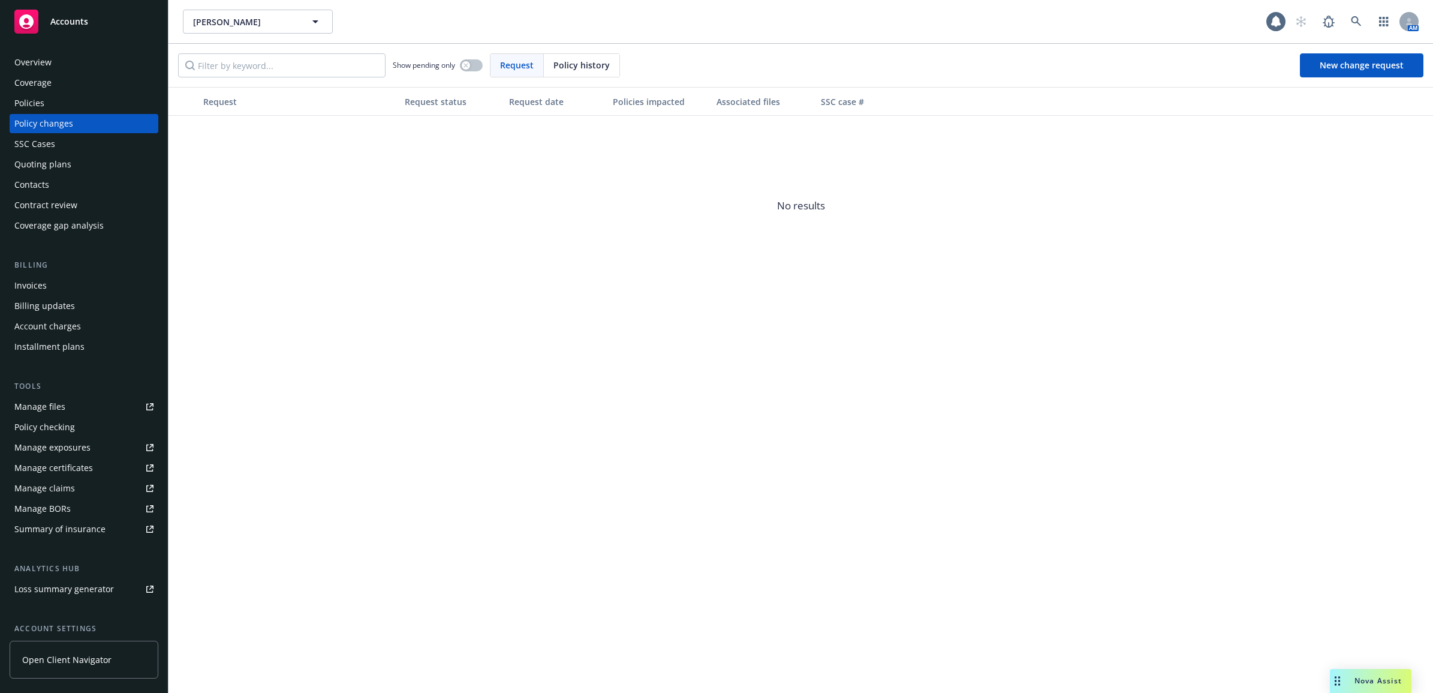
click at [72, 97] on div "Policies" at bounding box center [83, 103] width 139 height 19
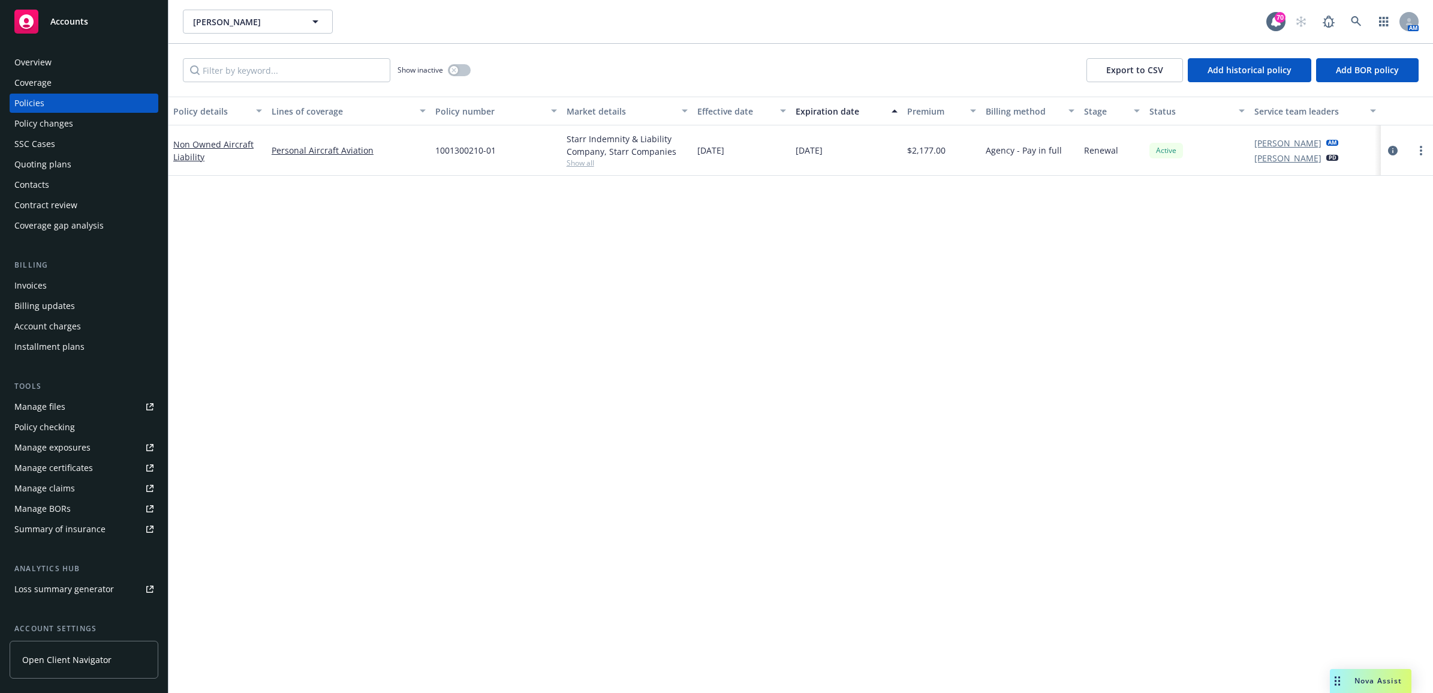
click at [38, 283] on div "Invoices" at bounding box center [30, 285] width 32 height 19
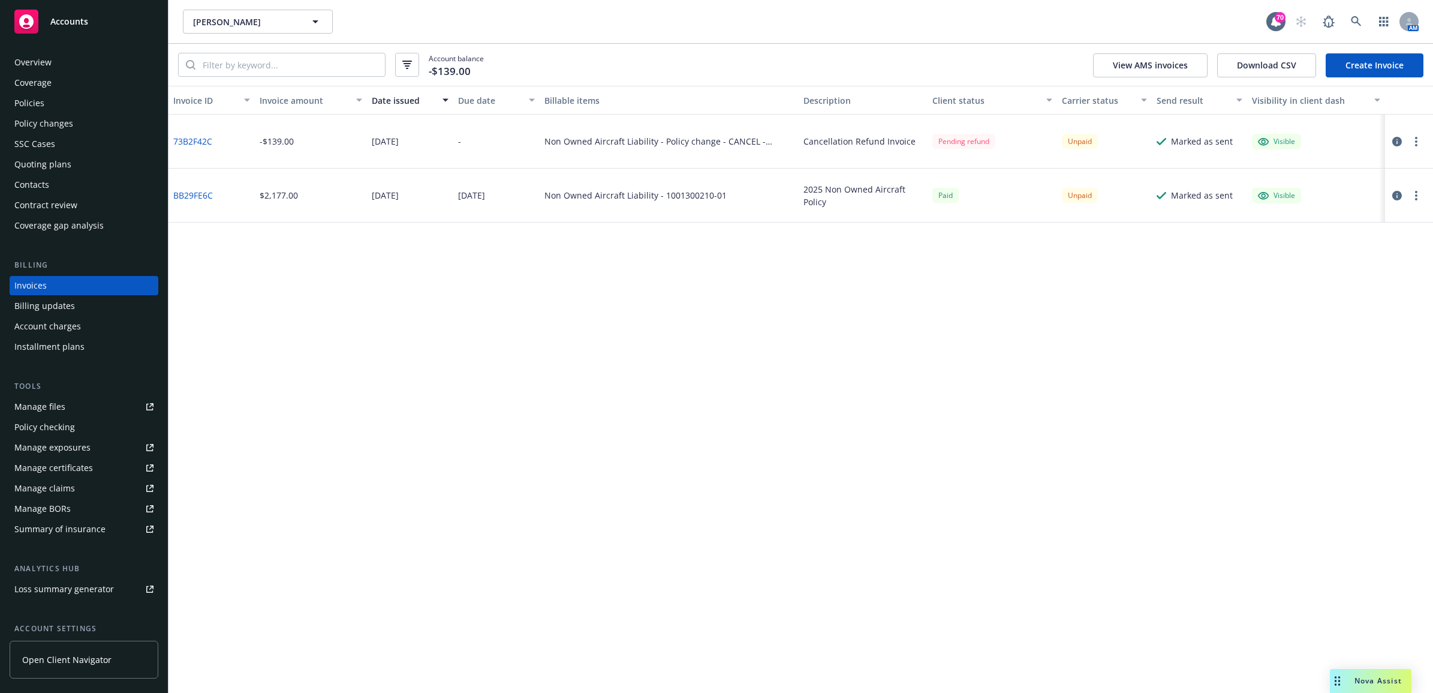
click at [193, 195] on link "BB29FE6C" at bounding box center [193, 195] width 40 height 13
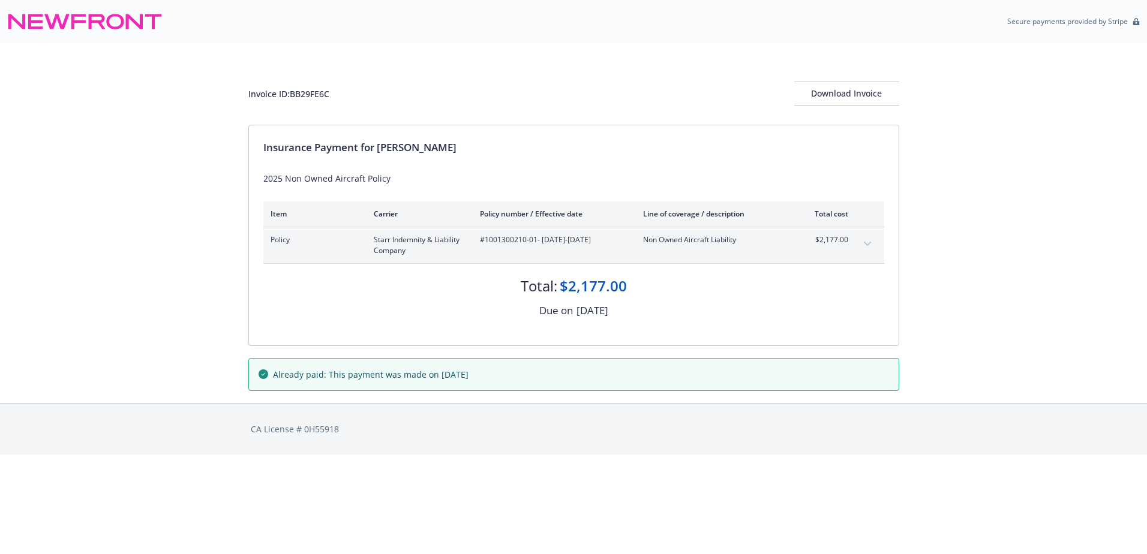
click at [868, 246] on icon "expand content" at bounding box center [867, 244] width 7 height 5
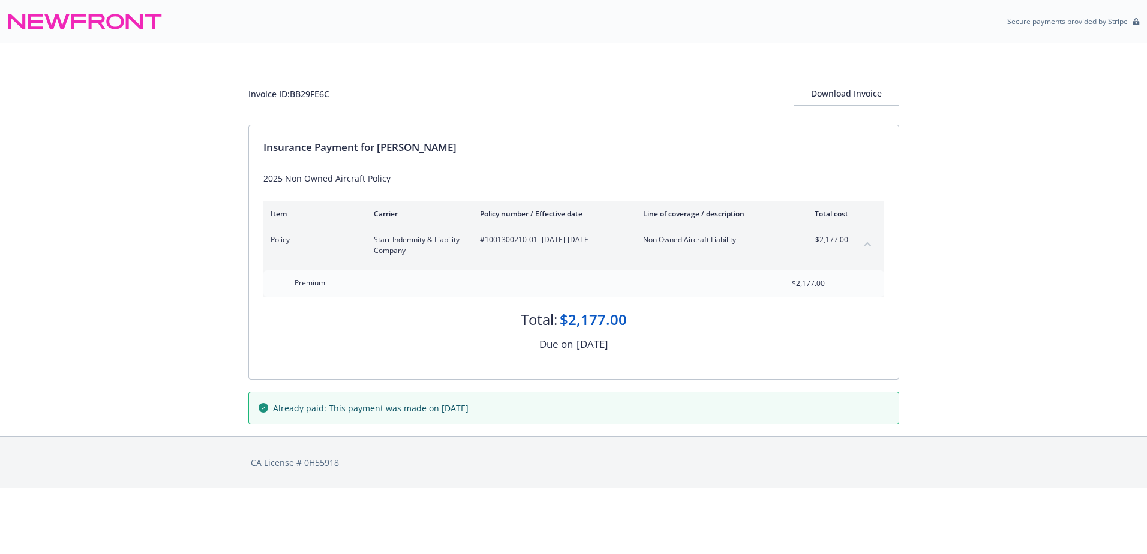
click at [868, 246] on icon "collapse content" at bounding box center [867, 244] width 7 height 5
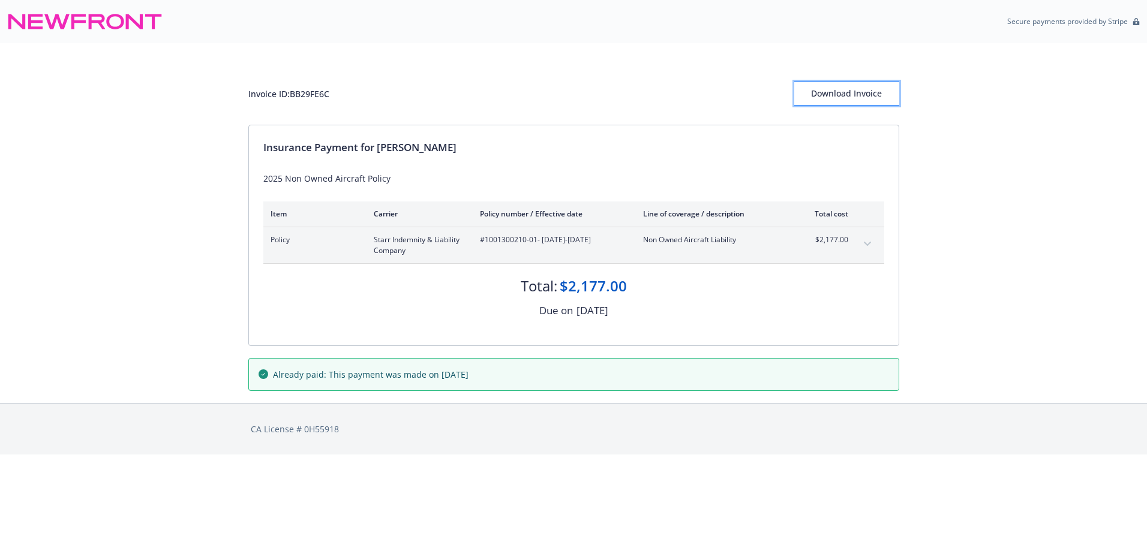
click at [817, 95] on div "Download Invoice" at bounding box center [846, 93] width 105 height 23
